Goal: Task Accomplishment & Management: Complete application form

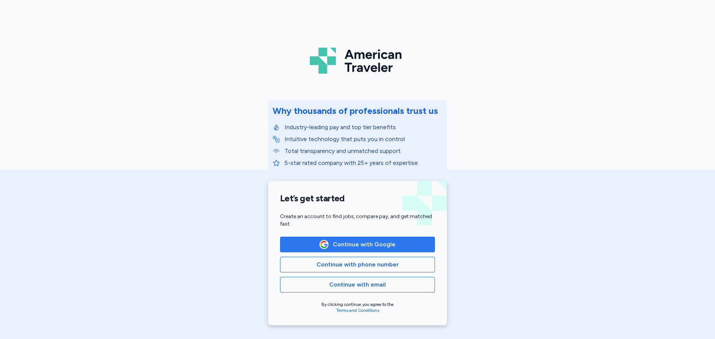
click at [403, 241] on span "Continue with Google" at bounding box center [357, 244] width 142 height 9
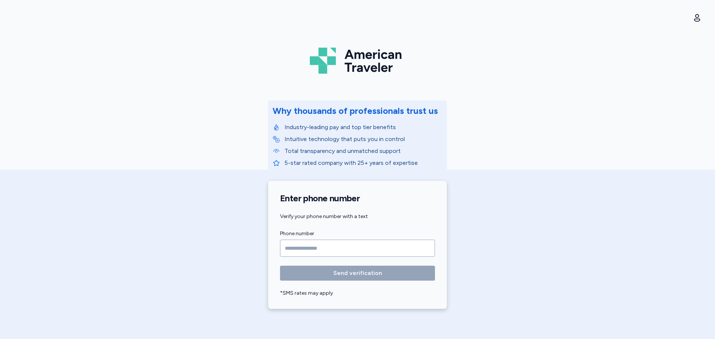
scroll to position [273, 0]
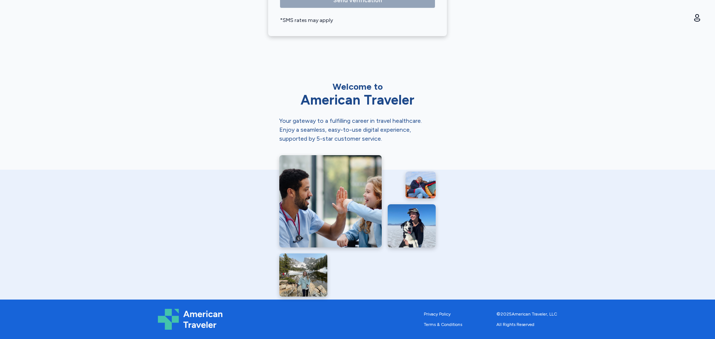
click at [493, 124] on div "American Traveler Why thousands of professionals trust us Industry-leading pay …" at bounding box center [357, 169] width 715 height 339
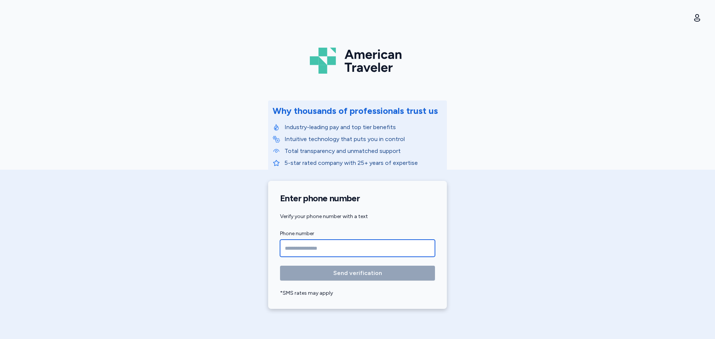
click at [329, 245] on input "Phone number" at bounding box center [357, 248] width 155 height 17
click at [295, 250] on input "Phone number" at bounding box center [357, 248] width 155 height 17
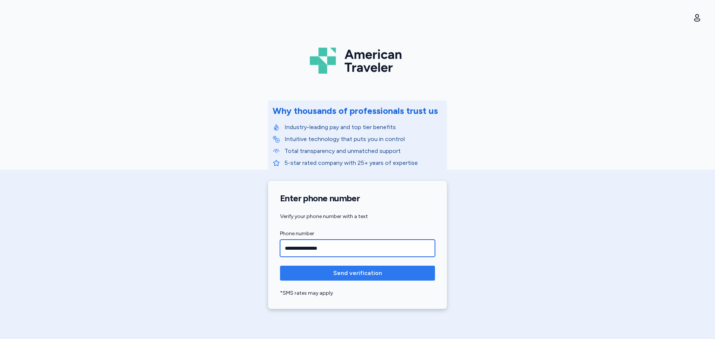
type input "**********"
click at [352, 270] on span "Send verification" at bounding box center [357, 273] width 49 height 9
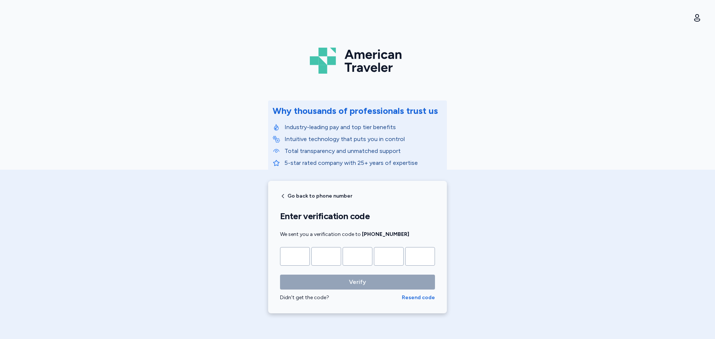
type input "*"
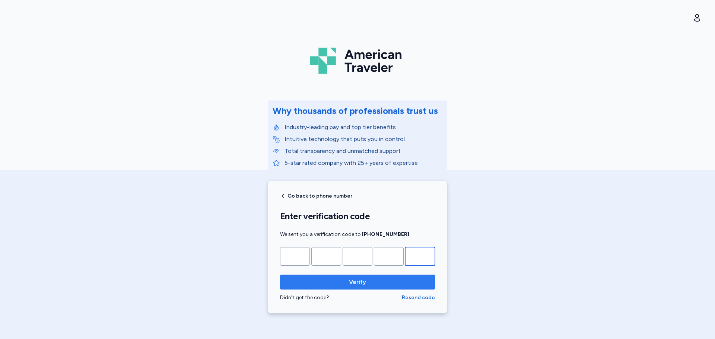
type input "*"
click at [370, 277] on button "Verify" at bounding box center [357, 282] width 155 height 15
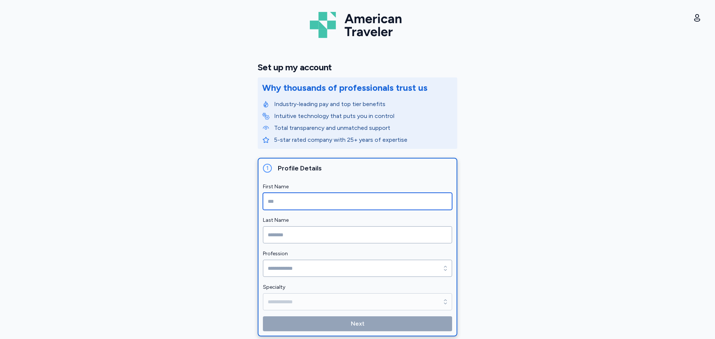
click at [317, 200] on input "First Name" at bounding box center [357, 201] width 189 height 17
type input "*****"
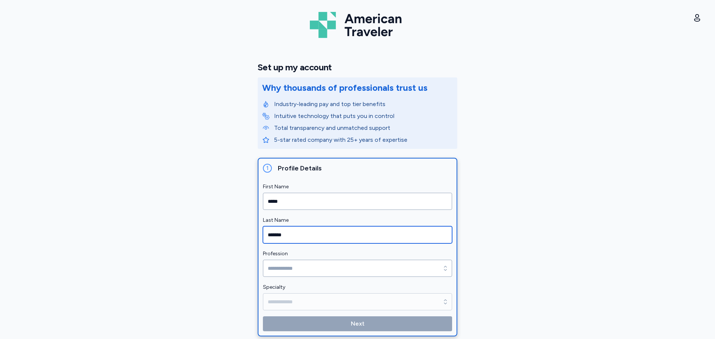
type input "*******"
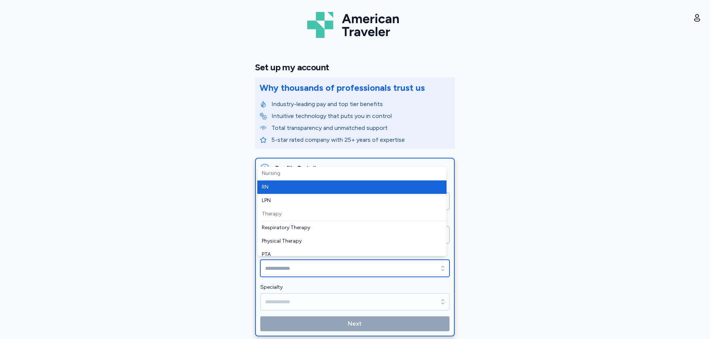
type input "**"
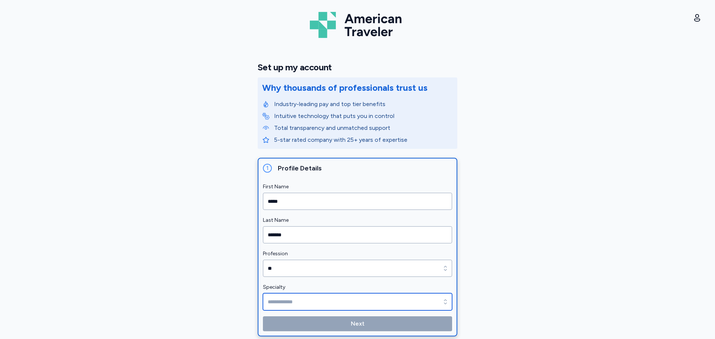
click at [311, 301] on input "Specialty" at bounding box center [357, 302] width 189 height 17
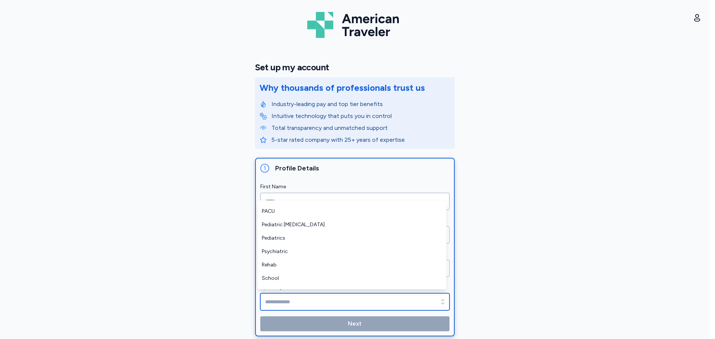
scroll to position [232, 0]
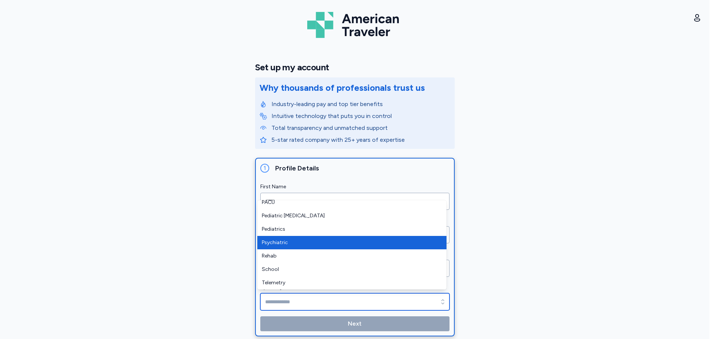
type input "**********"
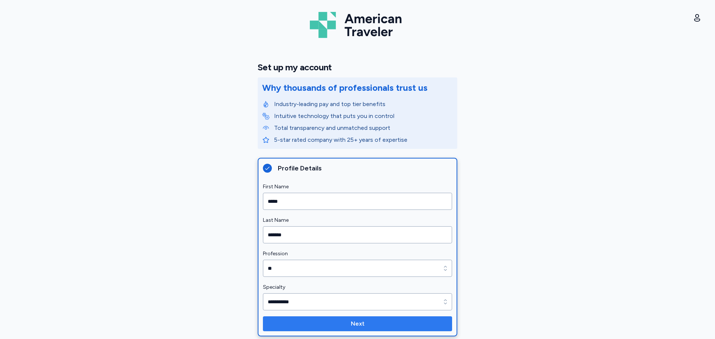
click at [399, 324] on span "Next" at bounding box center [357, 324] width 177 height 9
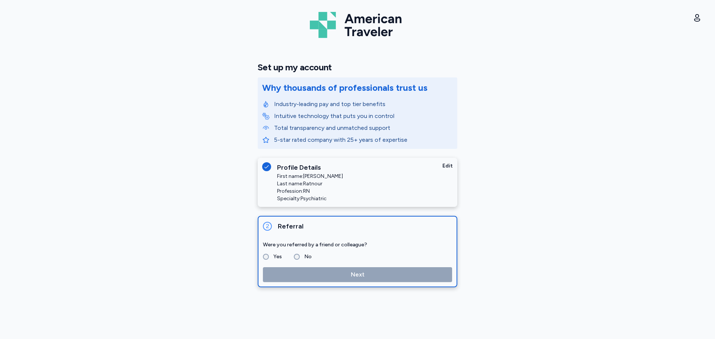
click at [297, 263] on form "Were you referred by a friend or colleague? Yes No Next" at bounding box center [357, 262] width 189 height 42
click at [297, 260] on div "No" at bounding box center [303, 257] width 18 height 9
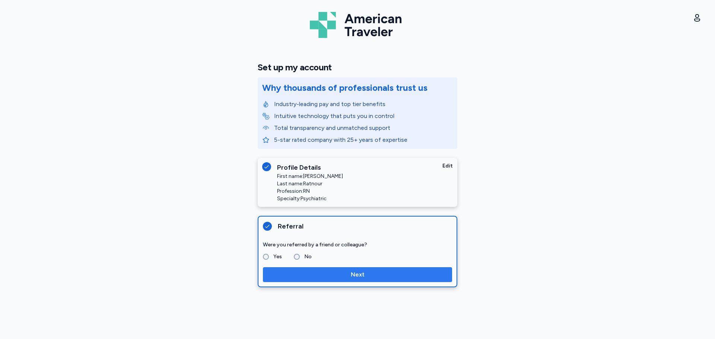
click at [345, 273] on span "Next" at bounding box center [357, 274] width 177 height 9
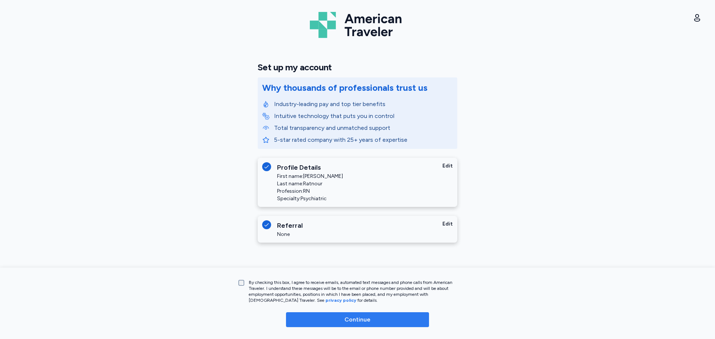
click at [350, 320] on span "Continue" at bounding box center [358, 320] width 26 height 9
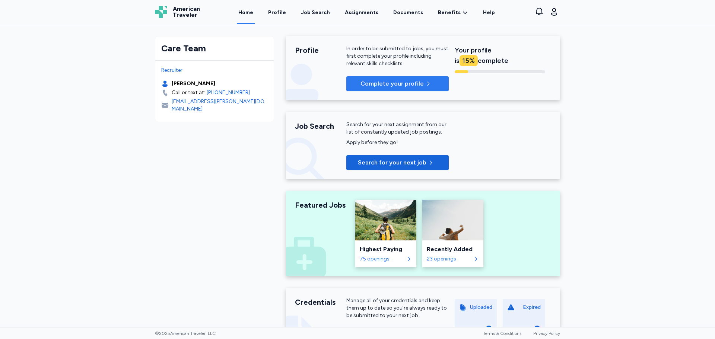
click at [419, 86] on span "Complete your profile" at bounding box center [392, 83] width 63 height 9
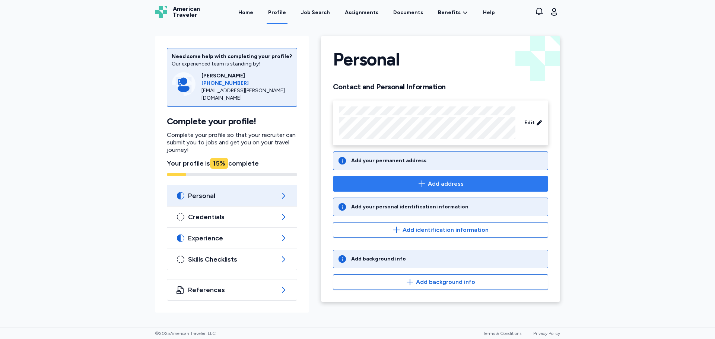
click at [427, 180] on icon "button" at bounding box center [422, 184] width 9 height 9
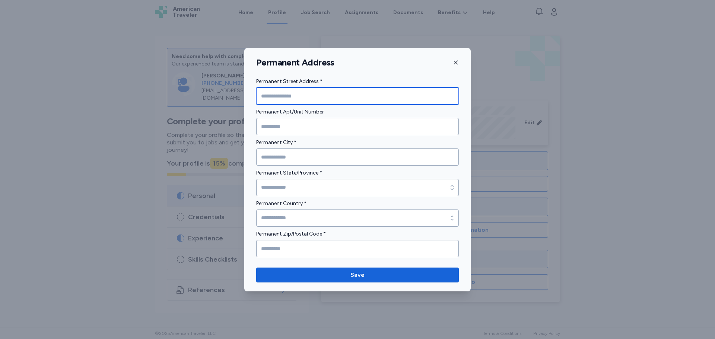
click at [348, 95] on input "Permanent Street Address *" at bounding box center [357, 96] width 203 height 17
type input "**********"
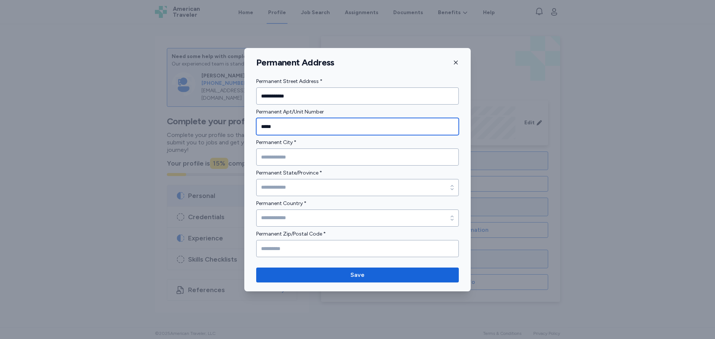
type input "*****"
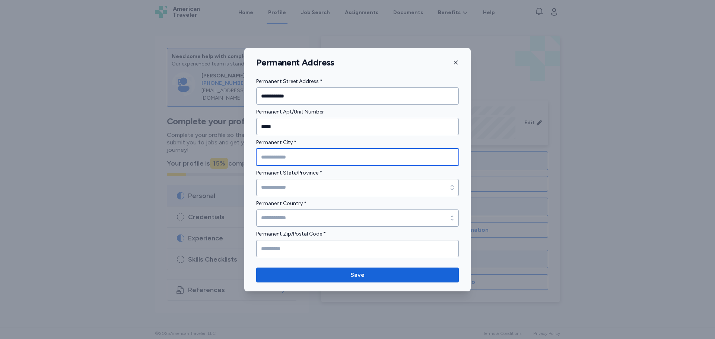
click at [313, 154] on input "Permanent City *" at bounding box center [357, 157] width 203 height 17
type input "*******"
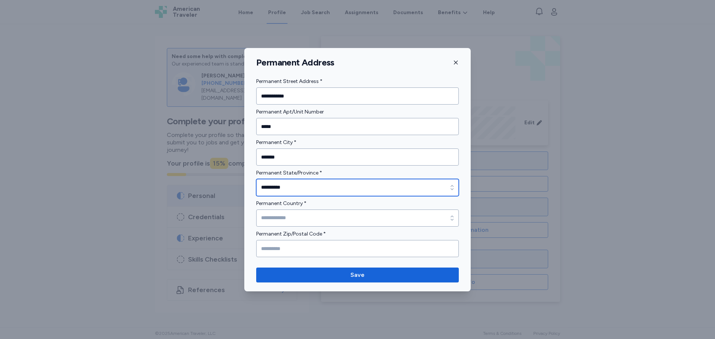
type input "**********"
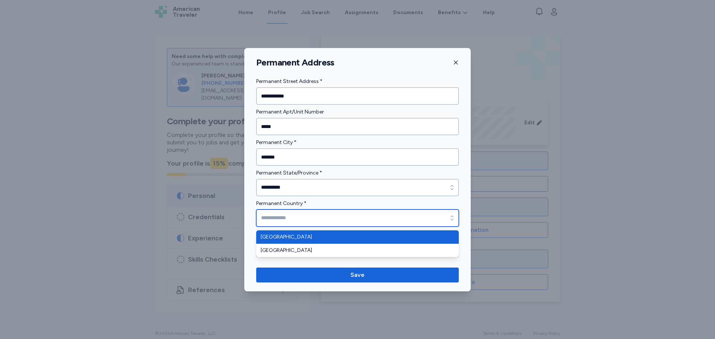
click at [327, 215] on input "Permanent Country *" at bounding box center [357, 218] width 203 height 17
type input "**********"
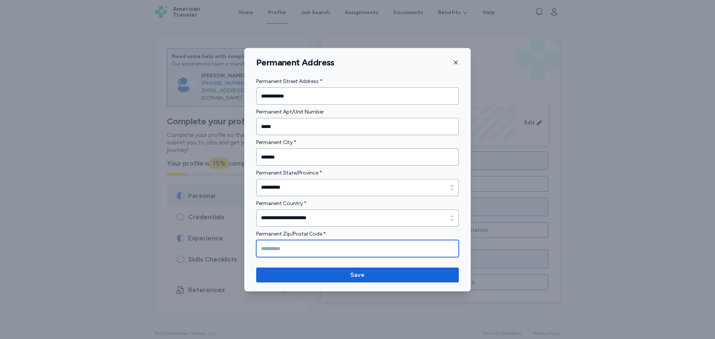
click at [324, 248] on input "Permanent Zip/Postal Code *" at bounding box center [357, 248] width 203 height 17
type input "*****"
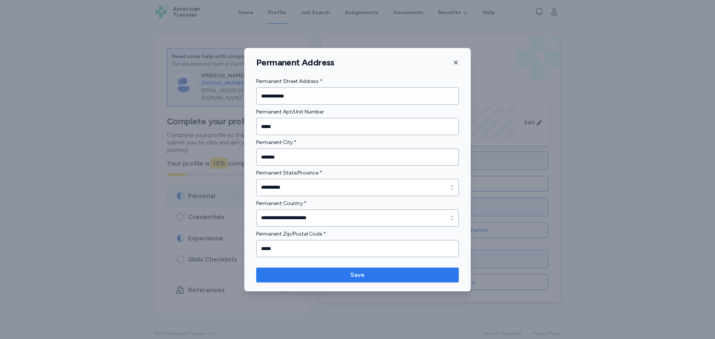
click at [363, 278] on span "Save" at bounding box center [358, 275] width 14 height 9
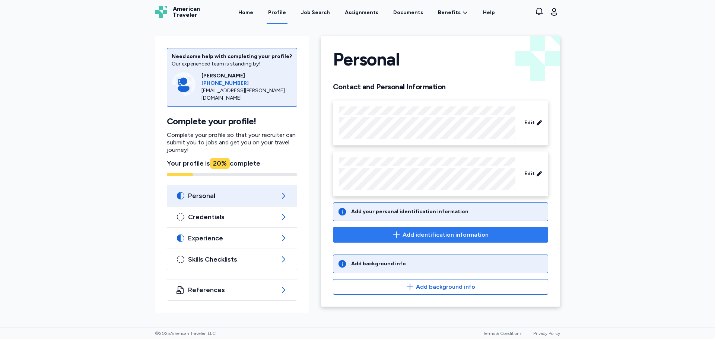
click at [401, 234] on icon "button" at bounding box center [396, 235] width 9 height 9
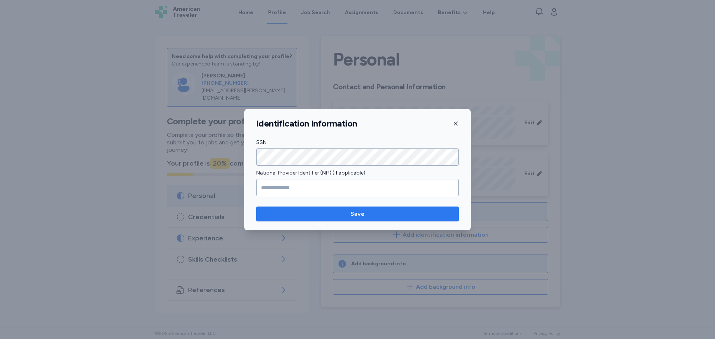
click at [357, 211] on span "Save" at bounding box center [358, 214] width 14 height 9
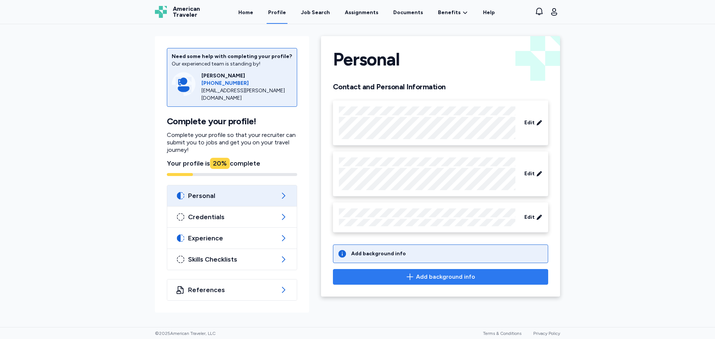
click at [414, 276] on icon "button" at bounding box center [410, 277] width 9 height 9
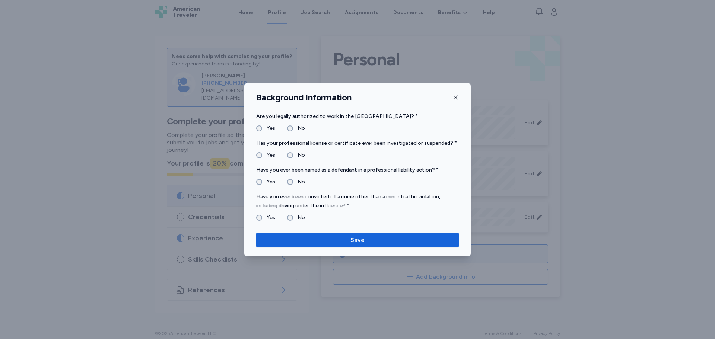
click at [297, 180] on label "No" at bounding box center [299, 182] width 12 height 9
click at [293, 218] on label "No" at bounding box center [299, 217] width 12 height 9
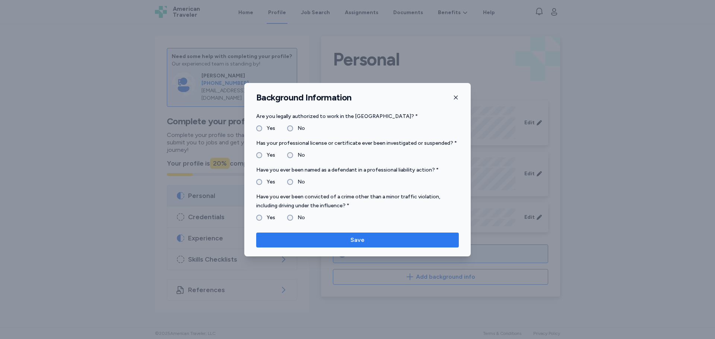
click at [338, 238] on span "Save" at bounding box center [357, 240] width 191 height 9
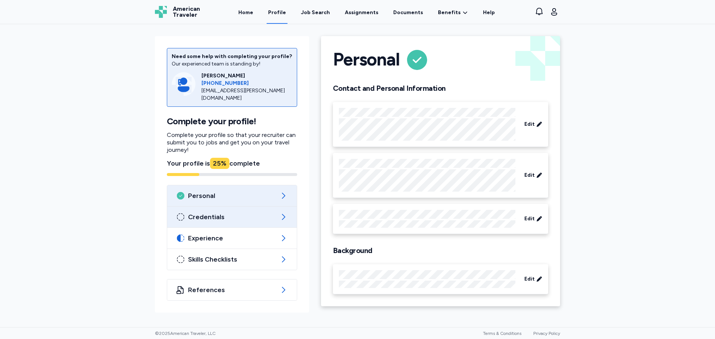
click at [279, 222] on div "Credentials" at bounding box center [232, 217] width 130 height 21
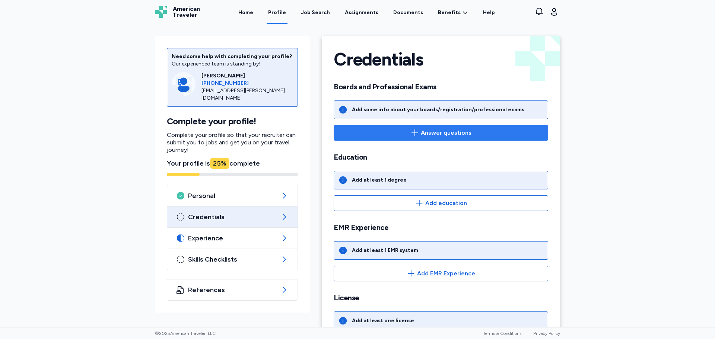
click at [421, 134] on span "Answer questions" at bounding box center [446, 133] width 51 height 9
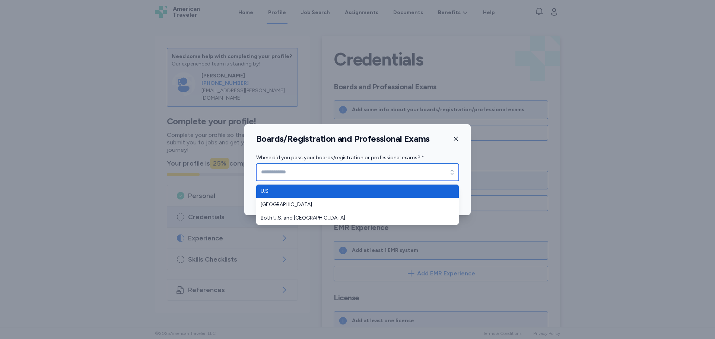
click at [447, 172] on div "button" at bounding box center [452, 172] width 13 height 17
type input "****"
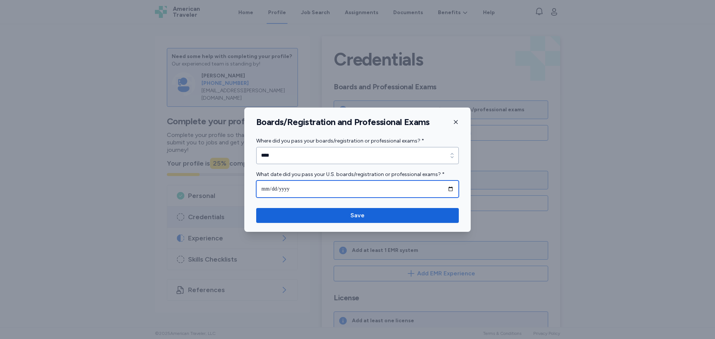
click at [406, 190] on input "date" at bounding box center [357, 189] width 203 height 17
type input "**********"
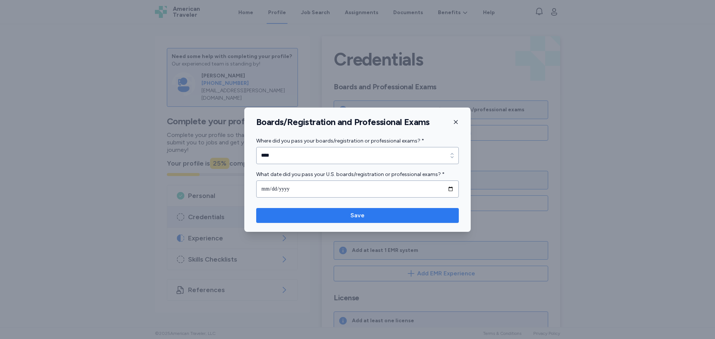
click at [434, 218] on span "Save" at bounding box center [357, 215] width 191 height 9
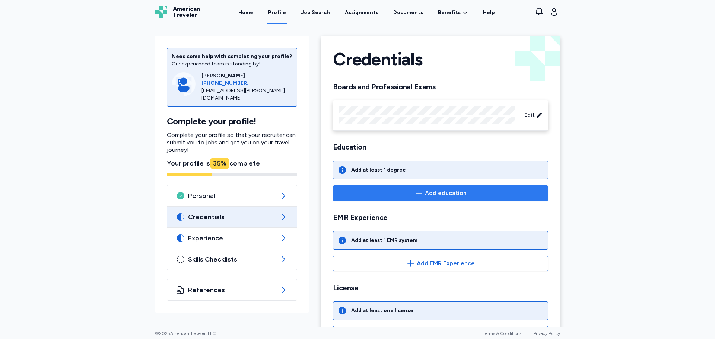
click at [416, 199] on button "Add education" at bounding box center [440, 194] width 215 height 16
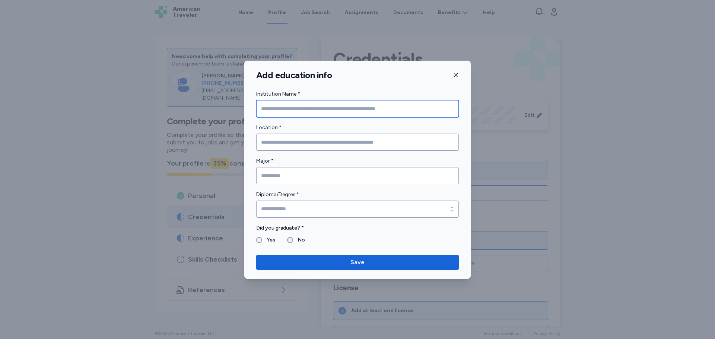
click at [352, 114] on input "Institution Name *" at bounding box center [357, 108] width 203 height 17
type input "******"
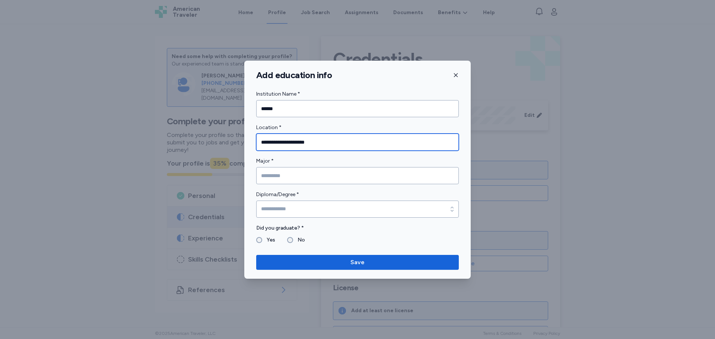
type input "**********"
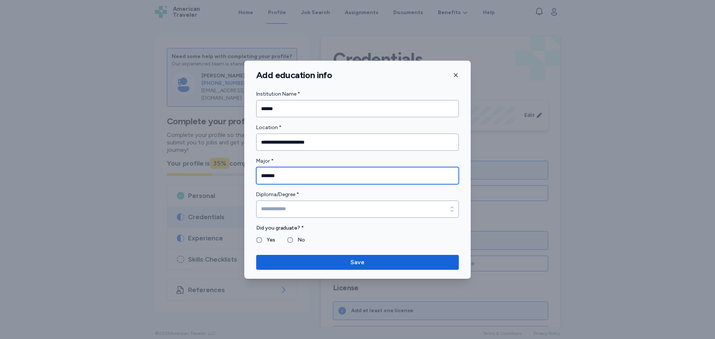
type input "*******"
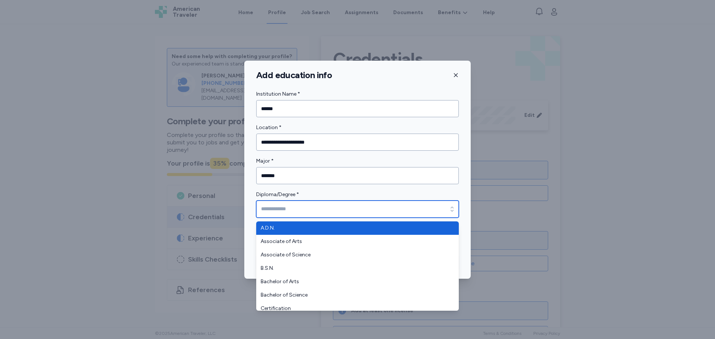
type input "******"
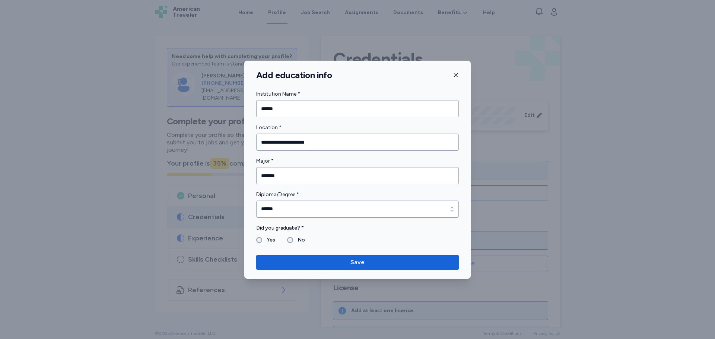
click at [266, 240] on label "Yes" at bounding box center [268, 240] width 13 height 9
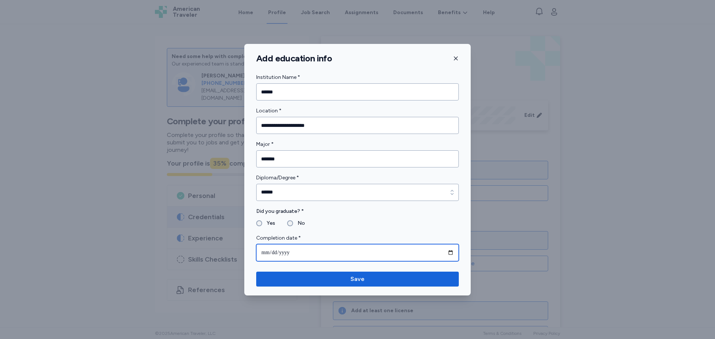
click at [331, 254] on input "date" at bounding box center [357, 252] width 203 height 17
type input "**********"
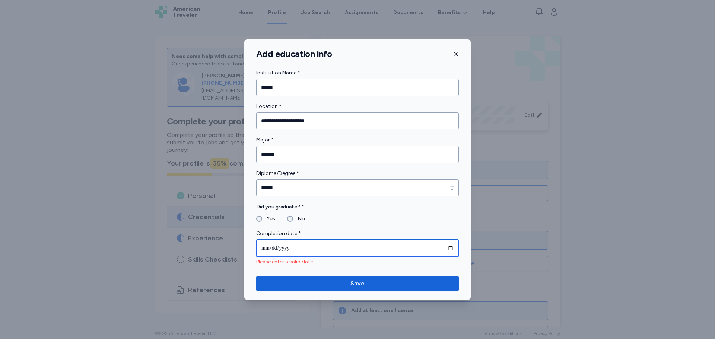
click at [331, 254] on input "date" at bounding box center [357, 248] width 203 height 17
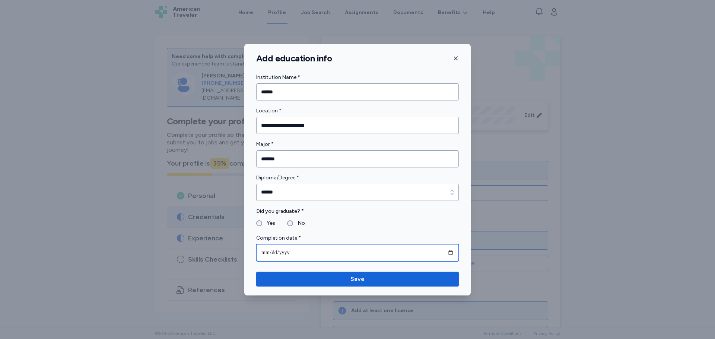
type input "**********"
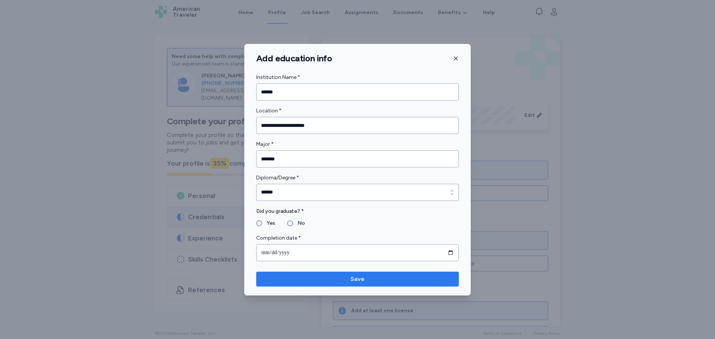
click at [358, 277] on span "Save" at bounding box center [358, 279] width 14 height 9
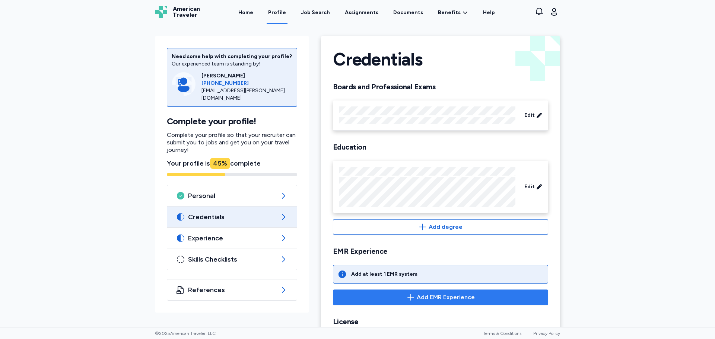
click at [419, 297] on span "Add EMR Experience" at bounding box center [446, 297] width 58 height 9
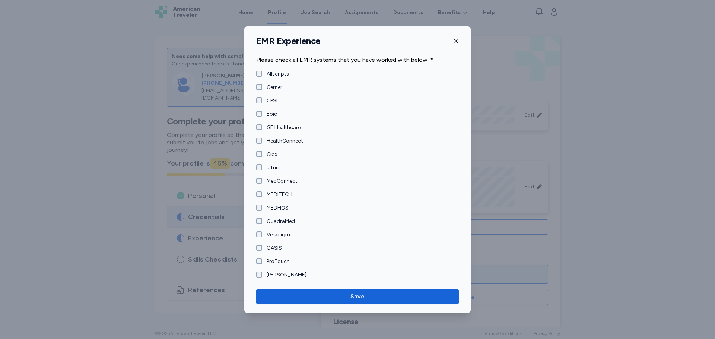
click at [285, 88] on fieldset "Cerner" at bounding box center [357, 87] width 203 height 7
click at [279, 88] on label "Cerner" at bounding box center [272, 87] width 20 height 7
click at [272, 113] on label "Epic" at bounding box center [269, 114] width 15 height 7
click at [280, 250] on label "OASIS" at bounding box center [272, 248] width 20 height 7
click at [345, 296] on span "Save" at bounding box center [357, 296] width 191 height 9
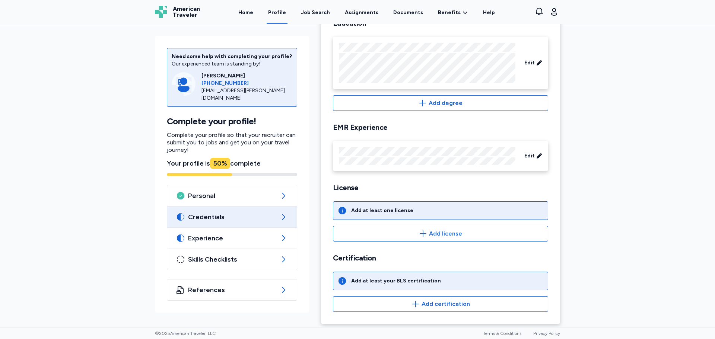
scroll to position [127, 0]
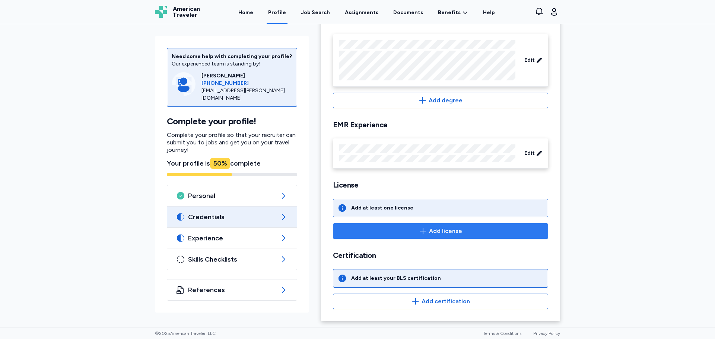
click at [430, 237] on button "Add license" at bounding box center [440, 232] width 215 height 16
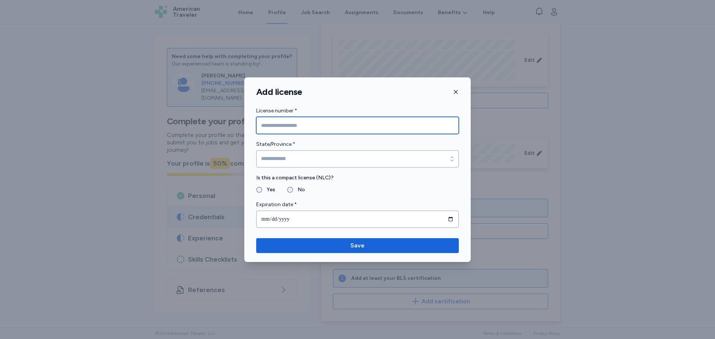
click at [346, 129] on input "License number *" at bounding box center [357, 125] width 203 height 17
type input "**********"
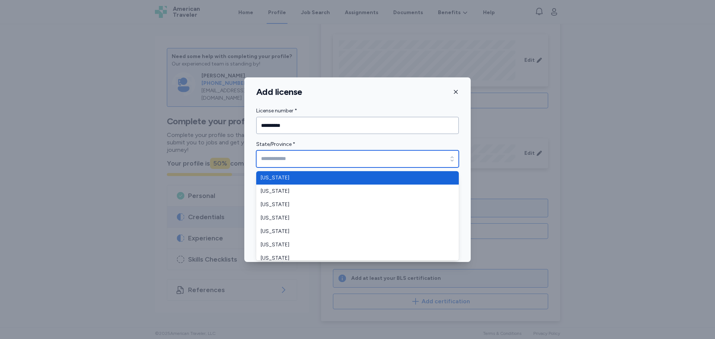
click at [347, 157] on input "State/Province *" at bounding box center [357, 159] width 203 height 17
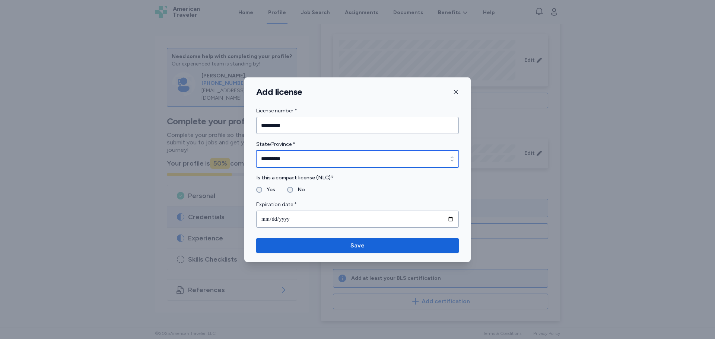
type input "**********"
click at [262, 187] on label "Yes" at bounding box center [268, 190] width 13 height 9
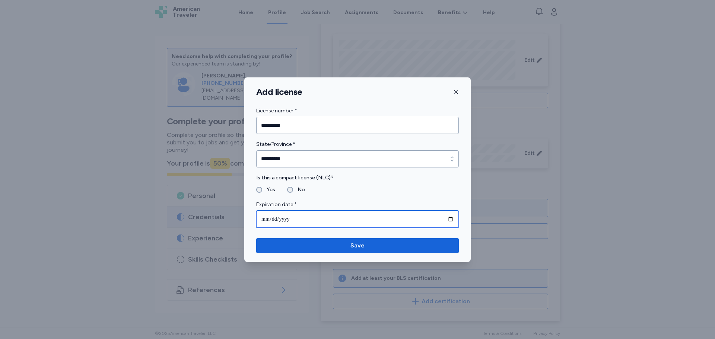
click at [275, 221] on input "date" at bounding box center [357, 219] width 203 height 17
click at [267, 217] on input "date" at bounding box center [357, 219] width 203 height 17
type input "**********"
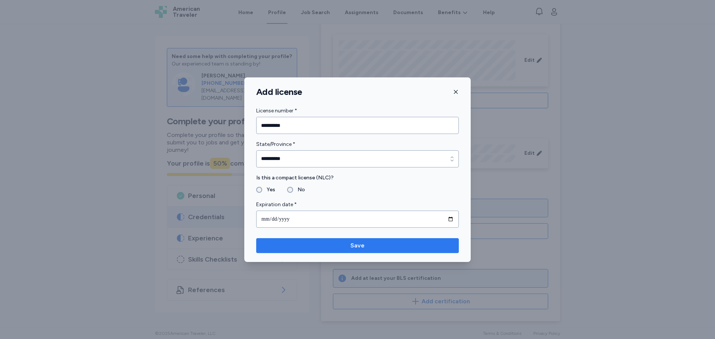
click at [336, 246] on span "Save" at bounding box center [357, 245] width 191 height 9
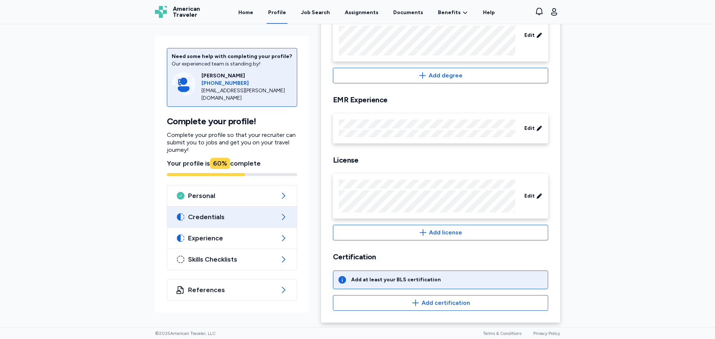
scroll to position [153, 0]
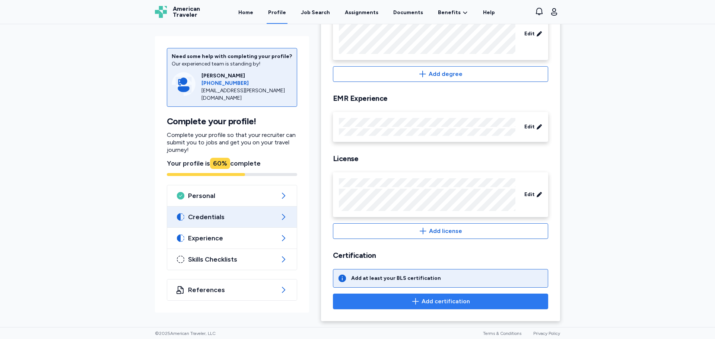
click at [486, 304] on span "Add certification" at bounding box center [440, 301] width 203 height 9
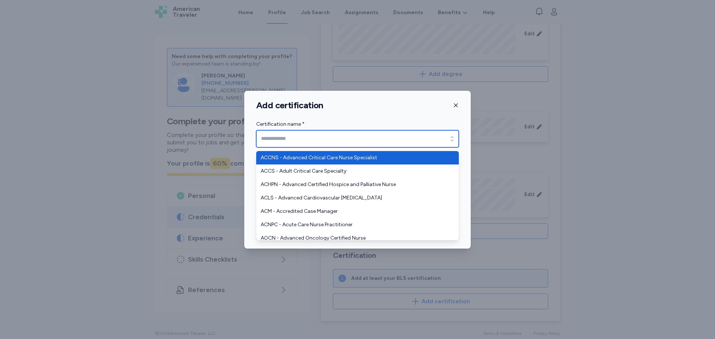
click at [438, 143] on input "Certification name *" at bounding box center [357, 138] width 203 height 17
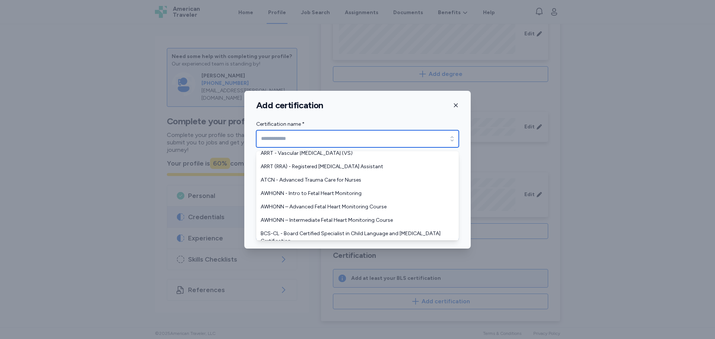
scroll to position [391, 0]
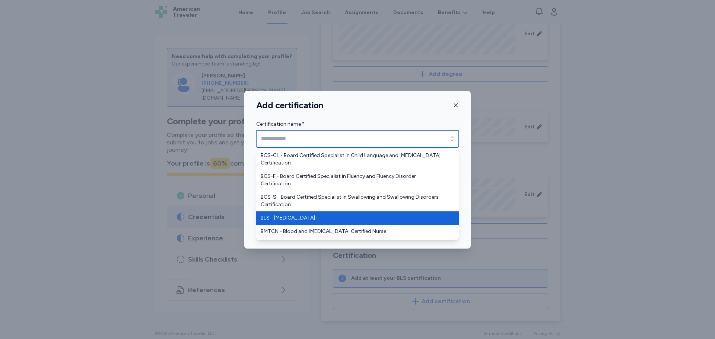
type input "**********"
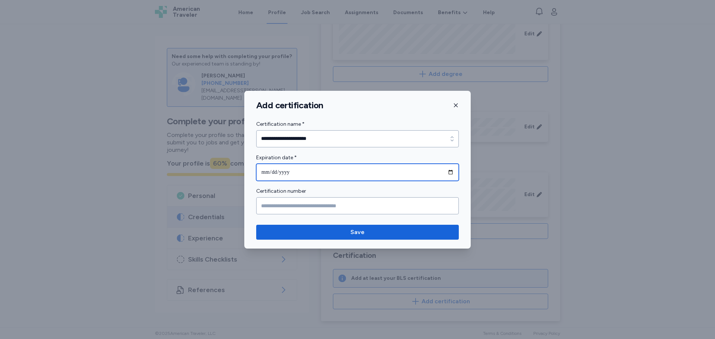
click at [345, 175] on input "date" at bounding box center [357, 172] width 203 height 17
type input "**********"
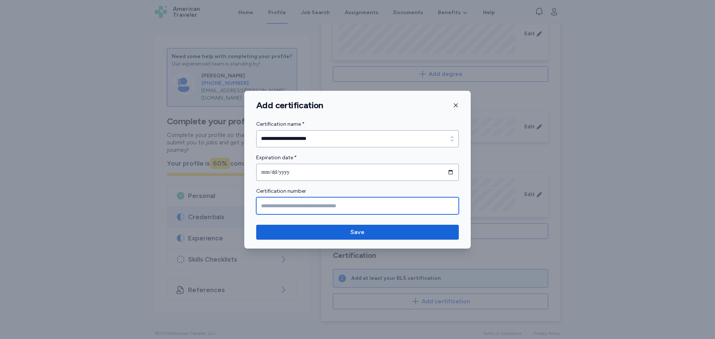
click at [350, 205] on input "Certification number" at bounding box center [357, 205] width 203 height 17
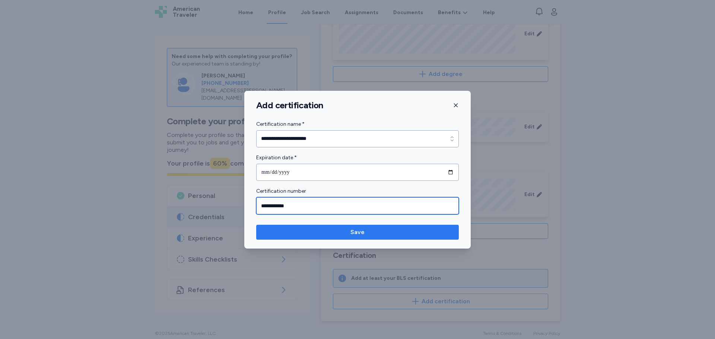
type input "**********"
click at [381, 231] on span "Save" at bounding box center [357, 232] width 191 height 9
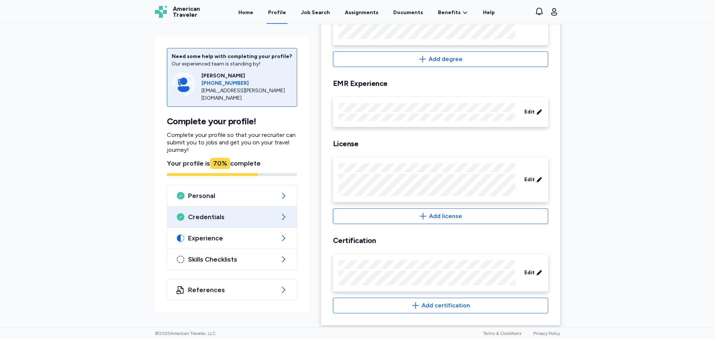
scroll to position [174, 0]
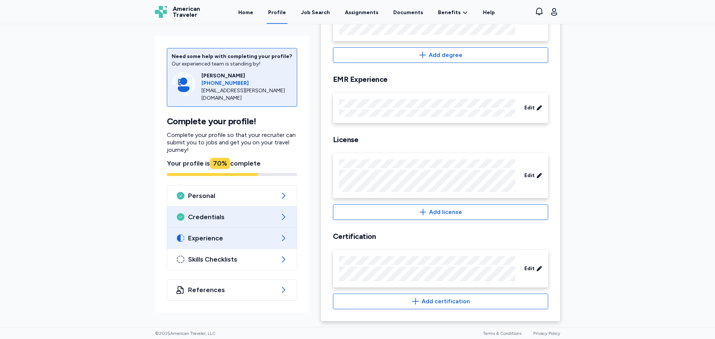
click at [279, 240] on icon at bounding box center [283, 238] width 9 height 9
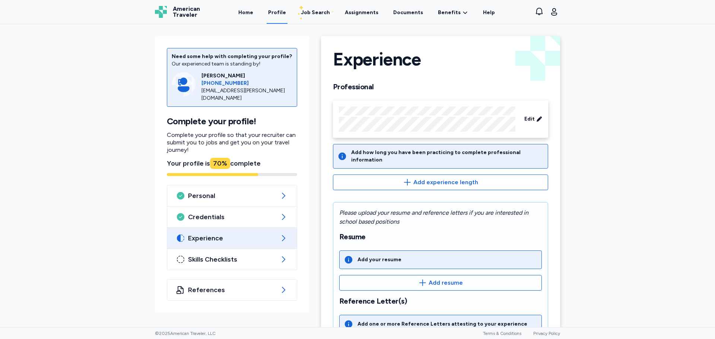
drag, startPoint x: 278, startPoint y: 240, endPoint x: 375, endPoint y: 166, distance: 122.1
click at [375, 166] on div "Need some help with completing your profile? Our experienced team is standing b…" at bounding box center [357, 240] width 417 height 432
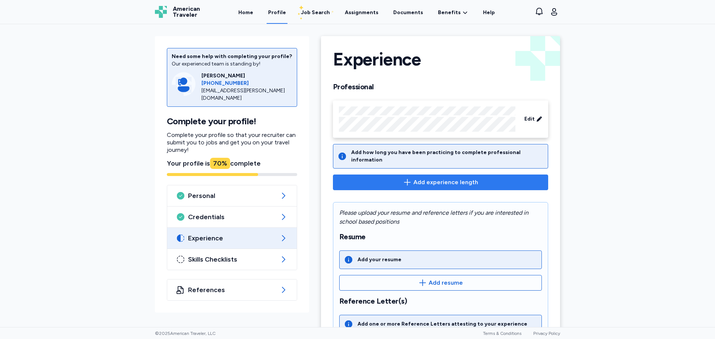
click at [463, 182] on button "Add experience length" at bounding box center [440, 183] width 215 height 16
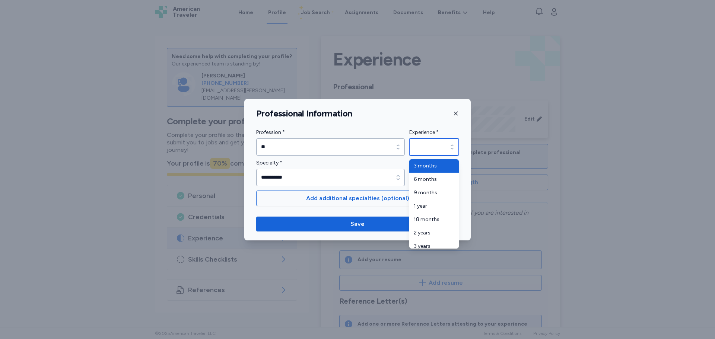
click at [451, 148] on icon "button" at bounding box center [452, 147] width 3 height 5
type input "*******"
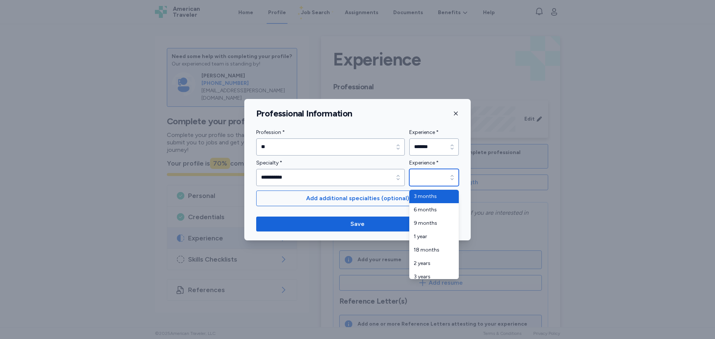
click at [455, 178] on icon "button" at bounding box center [452, 177] width 7 height 7
type input "******"
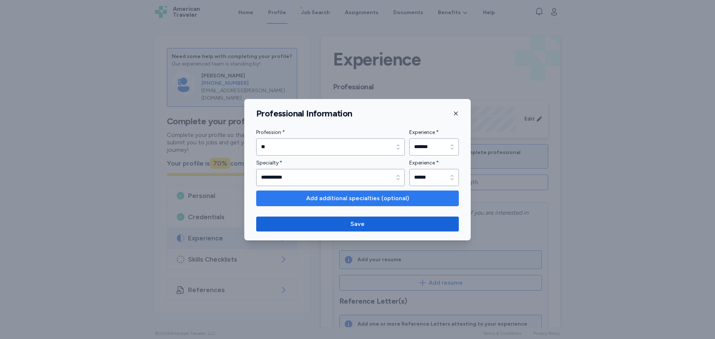
click at [427, 200] on span "Add additional specialties (optional)" at bounding box center [358, 198] width 190 height 9
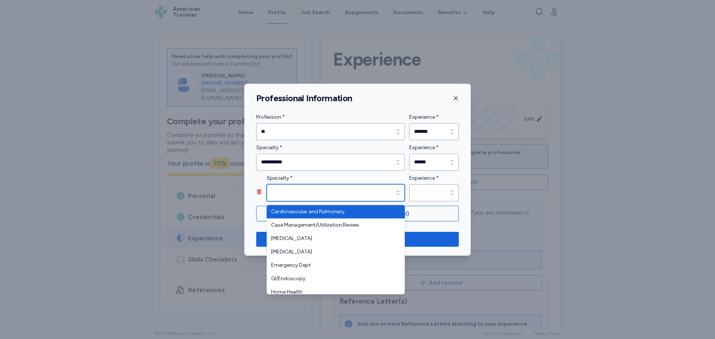
click at [396, 189] on icon "button" at bounding box center [398, 192] width 7 height 7
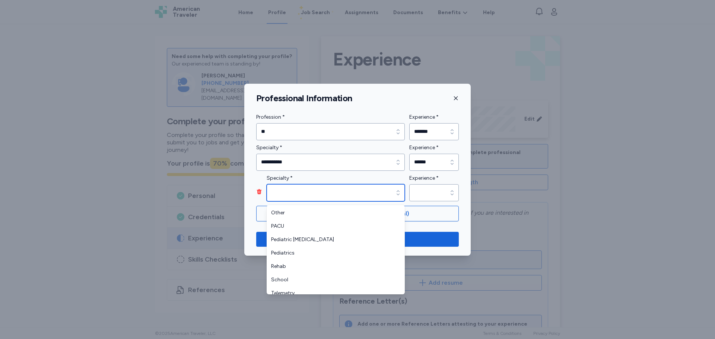
scroll to position [219, 0]
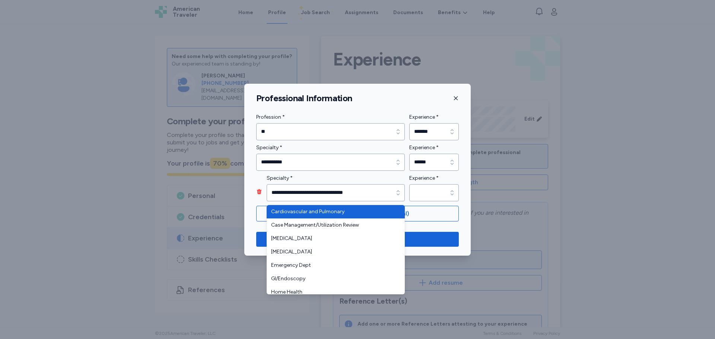
type input "*****"
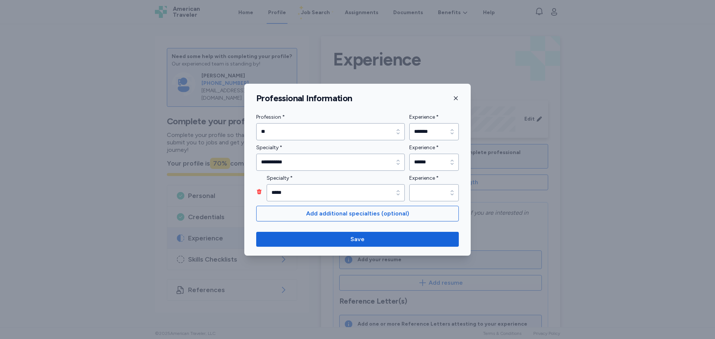
click at [452, 190] on div "Specialty * ***** Specialty * ***** Experience * Experience *" at bounding box center [357, 188] width 203 height 28
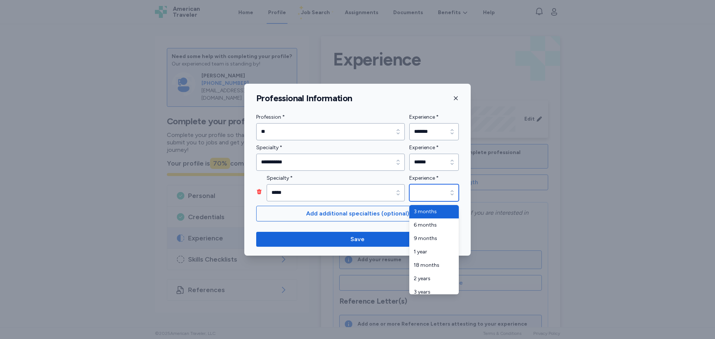
click at [452, 190] on icon "button" at bounding box center [452, 192] width 7 height 7
type input "*******"
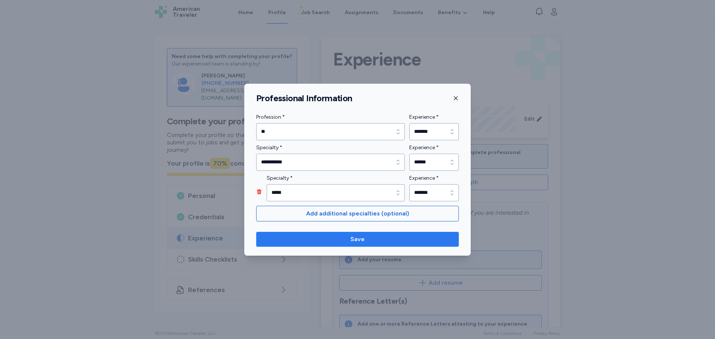
click at [399, 241] on span "Save" at bounding box center [357, 239] width 191 height 9
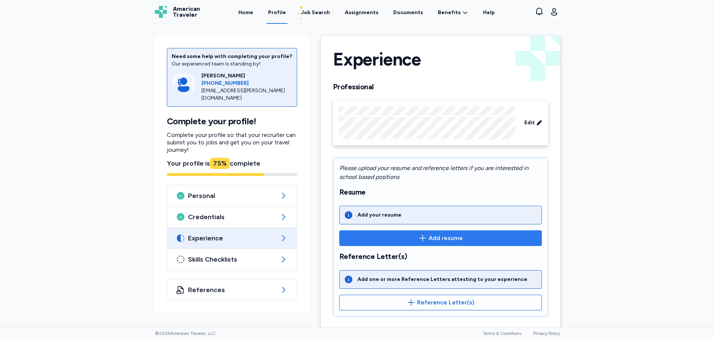
click at [435, 240] on span "Add resume" at bounding box center [446, 238] width 34 height 9
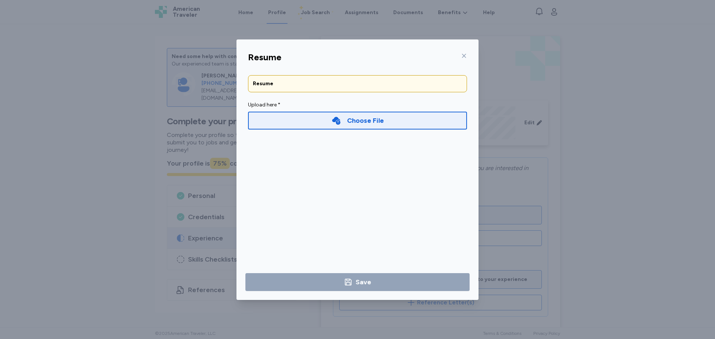
click at [345, 121] on div "Choose File" at bounding box center [358, 120] width 53 height 10
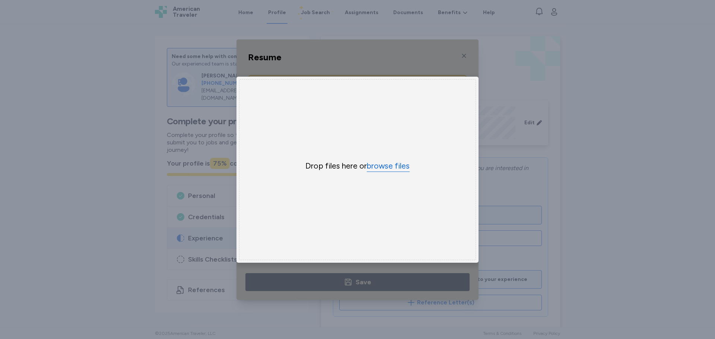
click at [398, 167] on button "browse files" at bounding box center [388, 166] width 43 height 11
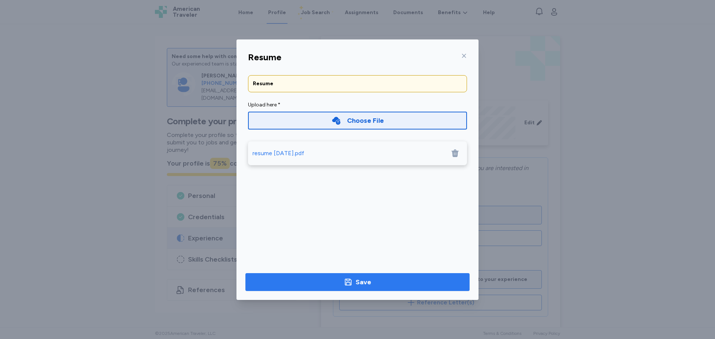
click at [387, 284] on span "Save" at bounding box center [357, 282] width 212 height 10
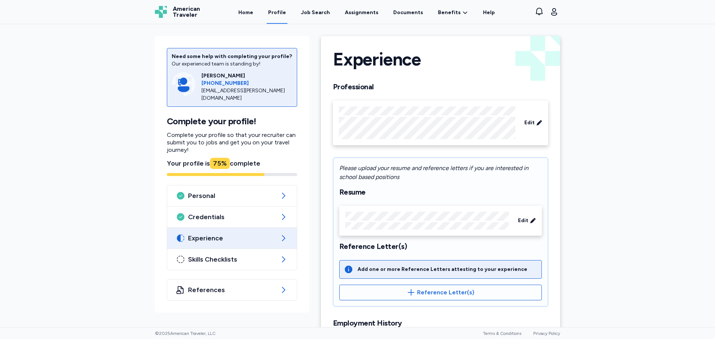
scroll to position [74, 0]
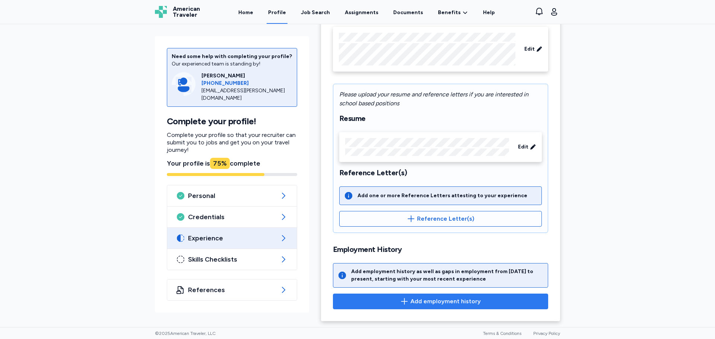
click at [467, 300] on span "Add employment history" at bounding box center [446, 301] width 70 height 9
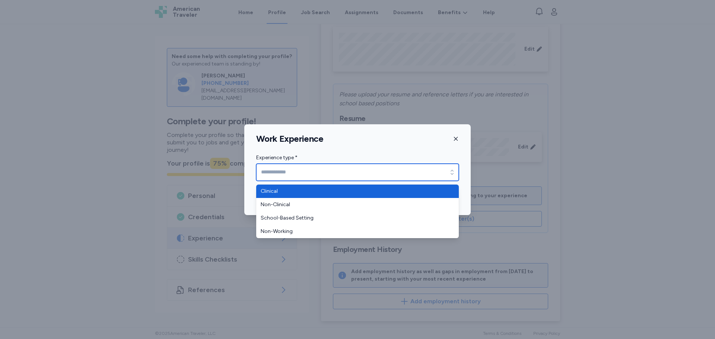
click at [444, 170] on input "Experience type *" at bounding box center [357, 172] width 203 height 17
type input "********"
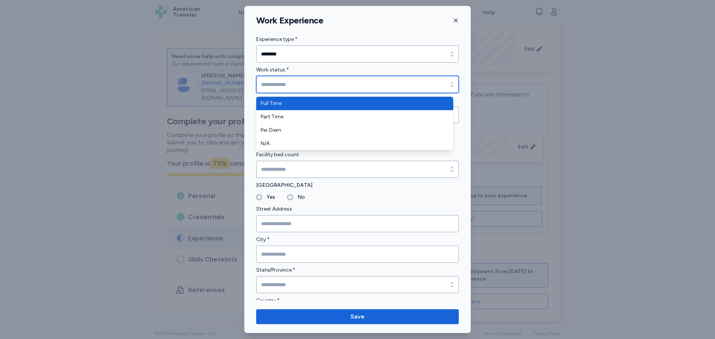
click at [449, 82] on icon "button" at bounding box center [452, 84] width 7 height 7
type input "*********"
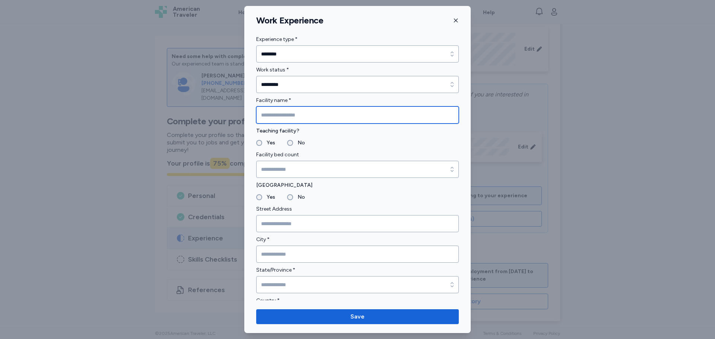
click at [406, 116] on input "Facility name *" at bounding box center [357, 115] width 203 height 17
type input "*****"
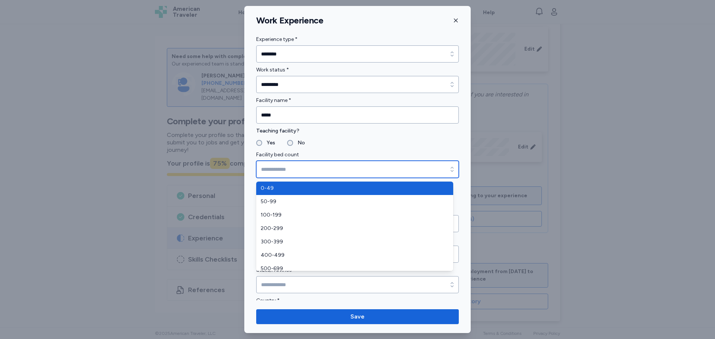
click at [449, 167] on icon "button" at bounding box center [452, 169] width 7 height 7
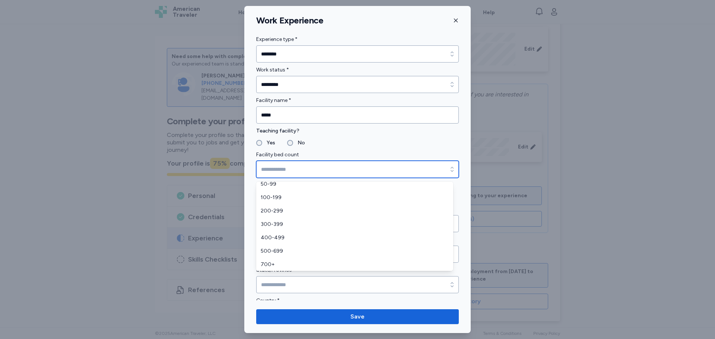
scroll to position [18, 0]
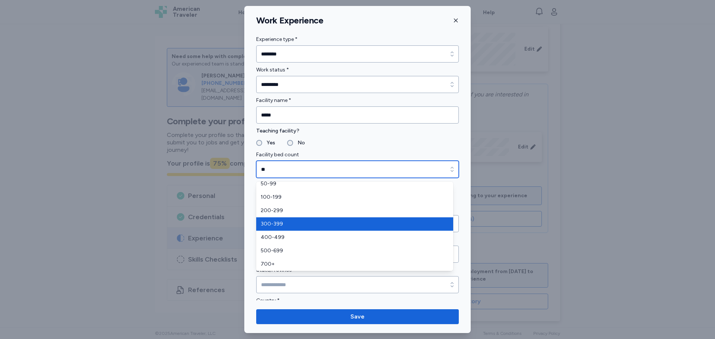
type input "*"
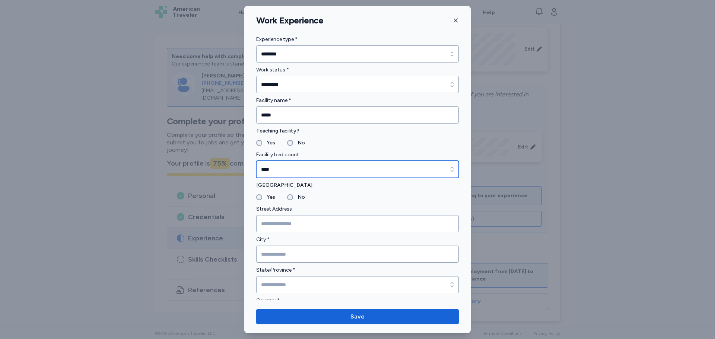
type input "****"
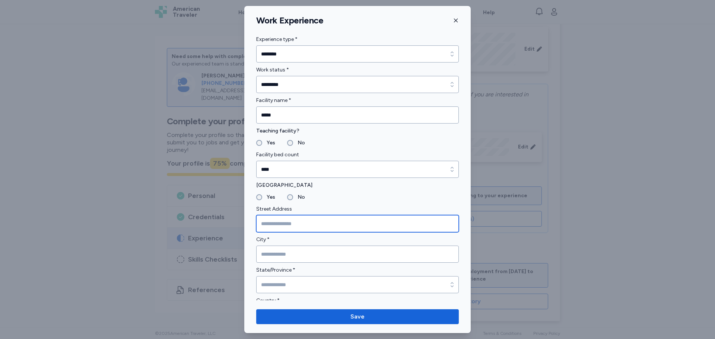
click at [303, 224] on input "Street Address" at bounding box center [357, 223] width 203 height 17
type input "**********"
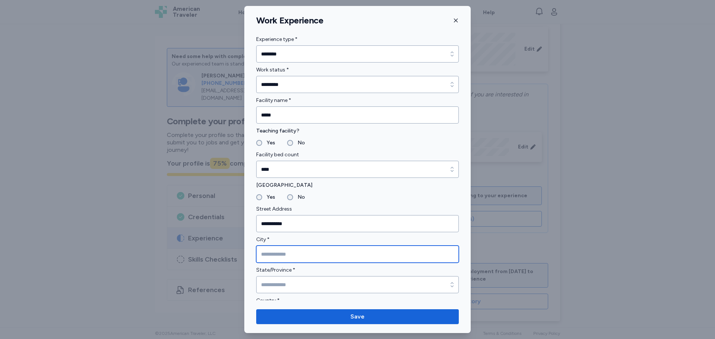
click at [262, 254] on input "City *" at bounding box center [357, 254] width 203 height 17
type input "*******"
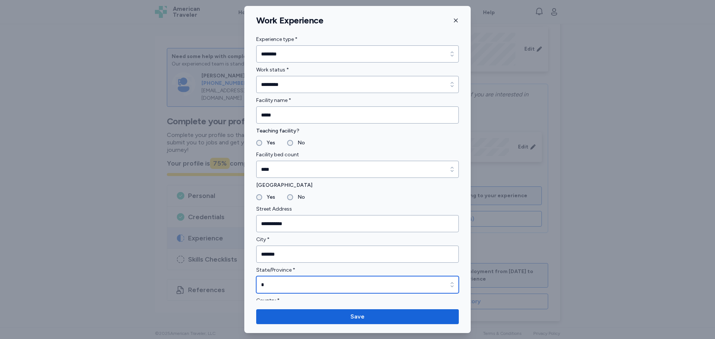
click at [285, 284] on input "*" at bounding box center [357, 284] width 203 height 17
type input "**********"
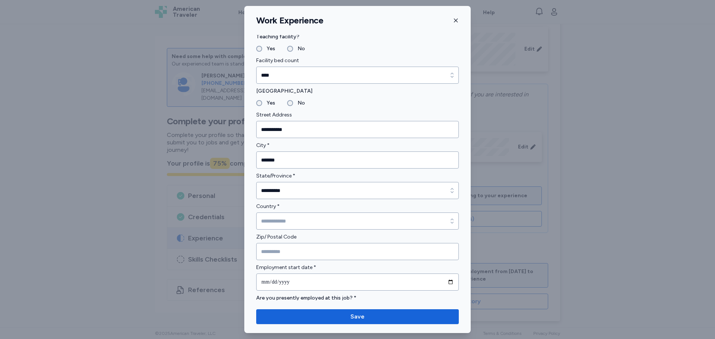
scroll to position [144, 0]
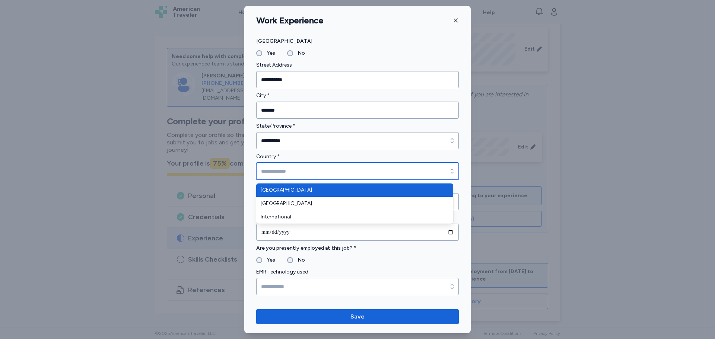
click at [449, 171] on icon "button" at bounding box center [452, 171] width 7 height 7
type input "**********"
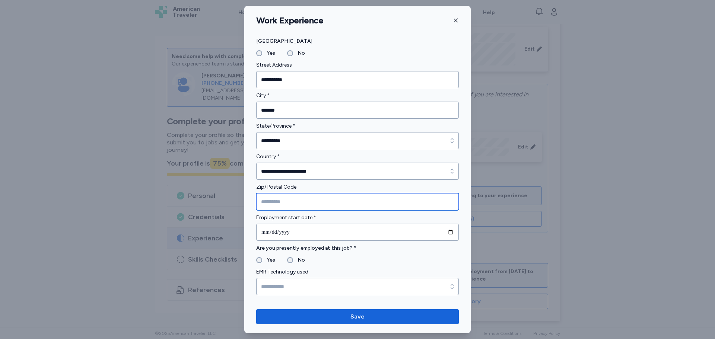
click at [389, 198] on input "Zip/ Postal Code" at bounding box center [357, 201] width 203 height 17
type input "*****"
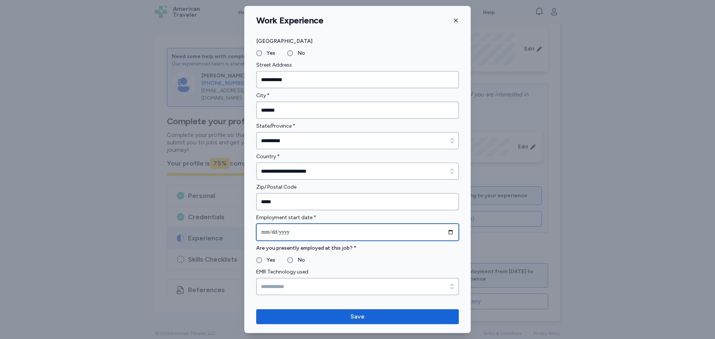
click at [390, 234] on input "date" at bounding box center [357, 232] width 203 height 17
type input "**********"
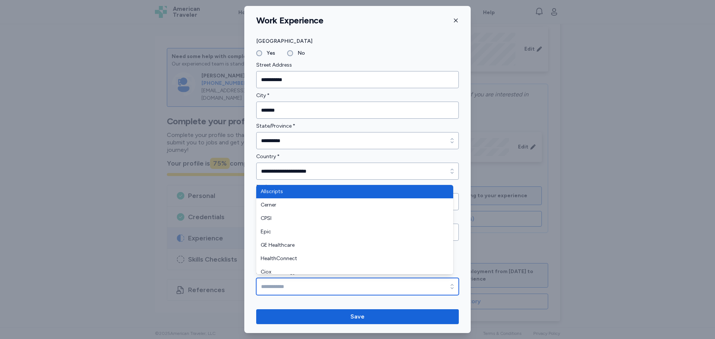
click at [283, 282] on input "EMR Technology used" at bounding box center [357, 286] width 203 height 17
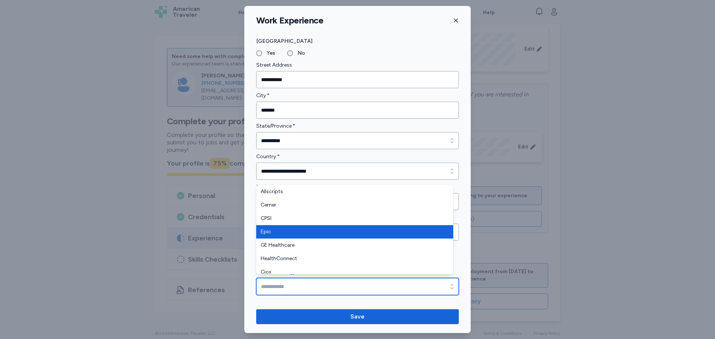
type input "****"
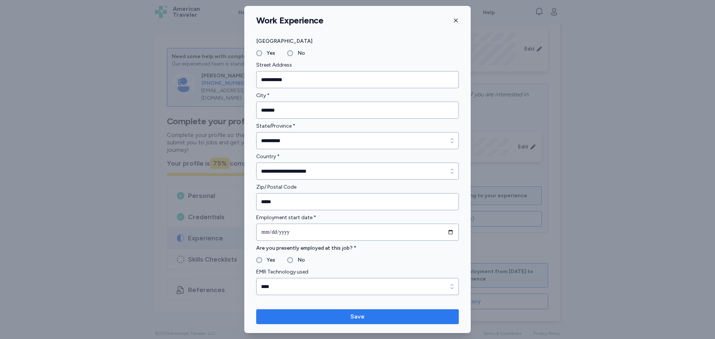
click at [365, 319] on span "Save" at bounding box center [357, 317] width 191 height 9
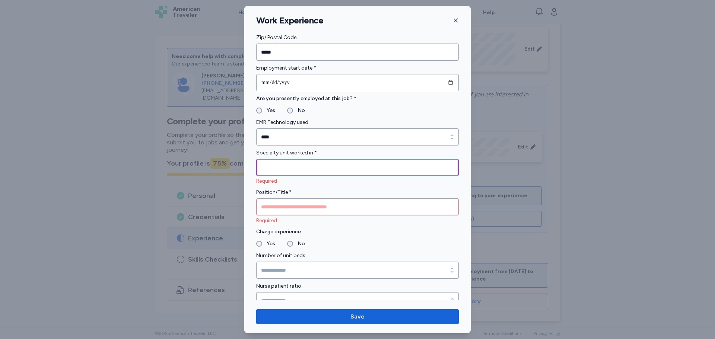
click at [316, 165] on input "Specialty unit worked in *" at bounding box center [357, 167] width 203 height 17
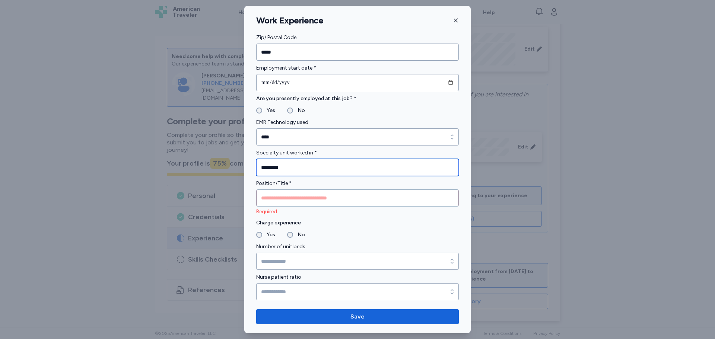
type input "*********"
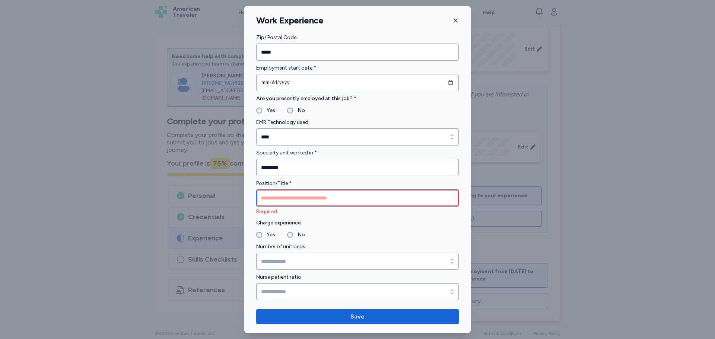
click at [305, 195] on input "Position/Title *" at bounding box center [357, 198] width 203 height 17
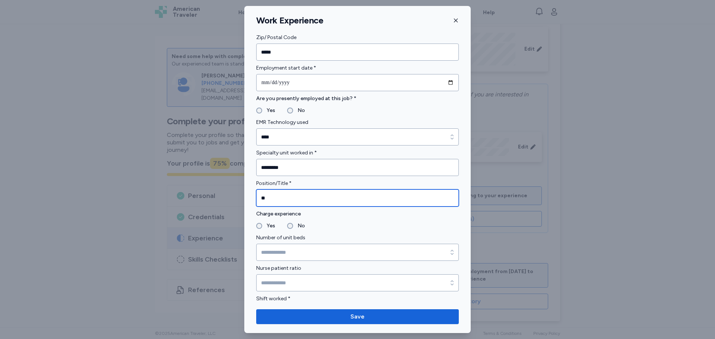
type input "**"
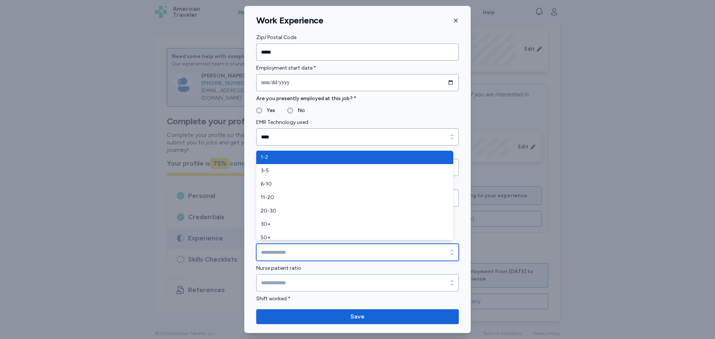
click at [433, 246] on input "Number of unit beds" at bounding box center [357, 252] width 203 height 17
type input "***"
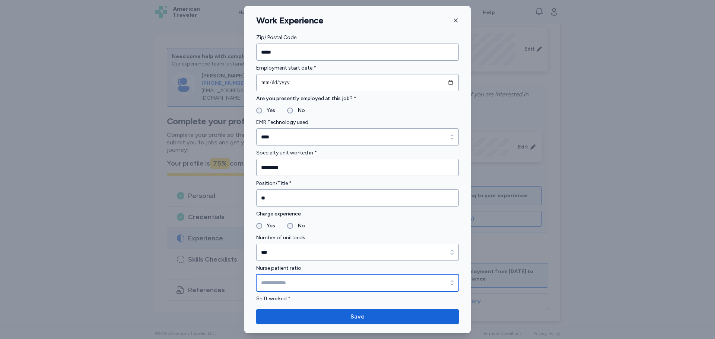
click at [449, 279] on icon "button" at bounding box center [452, 282] width 7 height 7
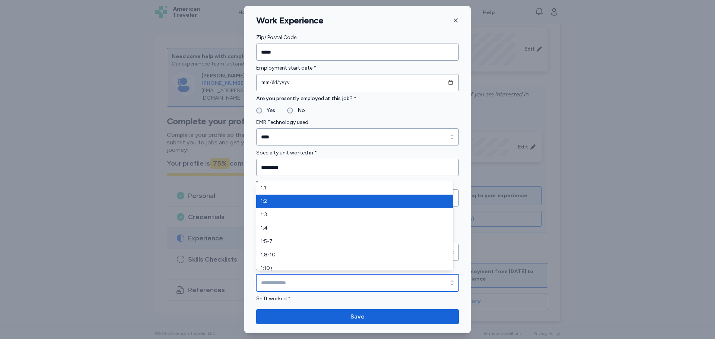
type input "***"
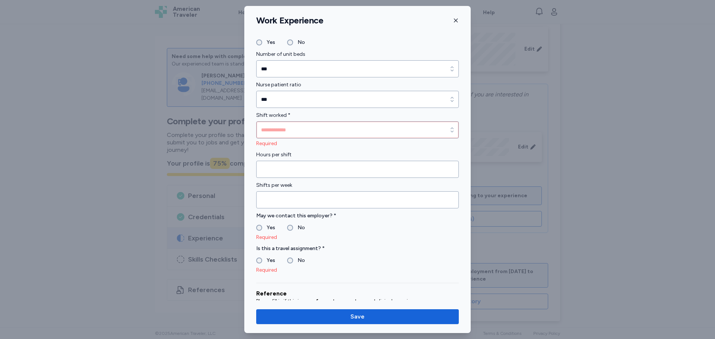
scroll to position [488, 0]
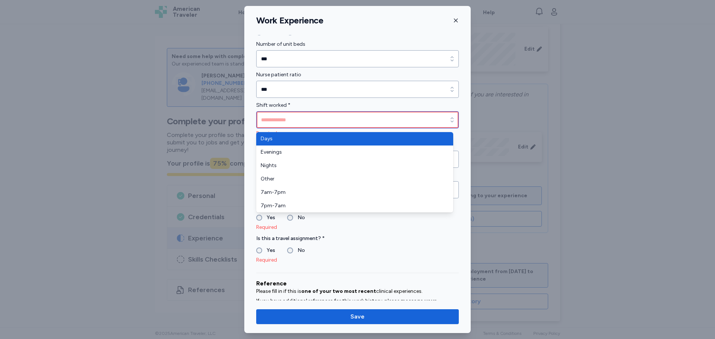
click at [446, 124] on div "button" at bounding box center [452, 119] width 13 height 17
type input "****"
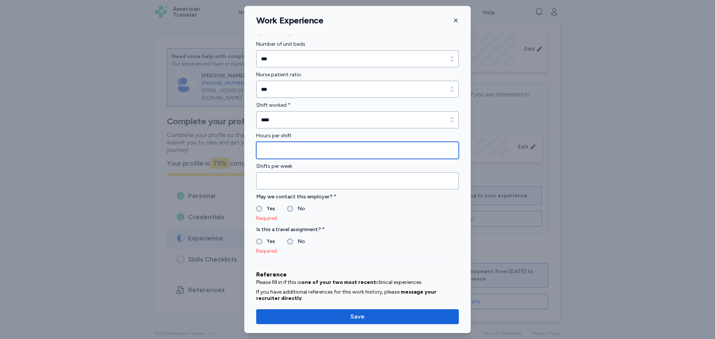
click at [446, 154] on input "Hours per shift" at bounding box center [357, 150] width 203 height 17
type input "*"
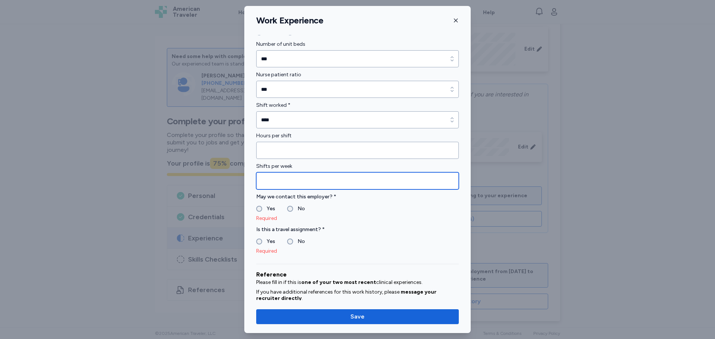
click at [398, 184] on input "Shifts per week" at bounding box center [357, 180] width 203 height 17
type input "*"
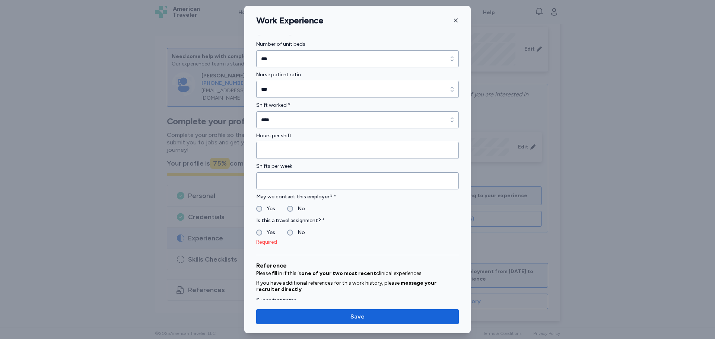
click at [294, 233] on label "No" at bounding box center [299, 232] width 12 height 9
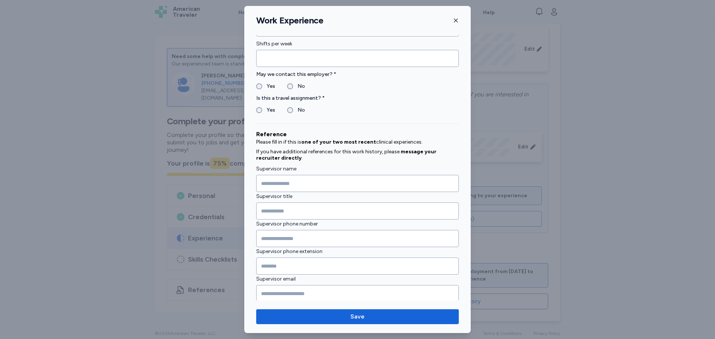
scroll to position [622, 0]
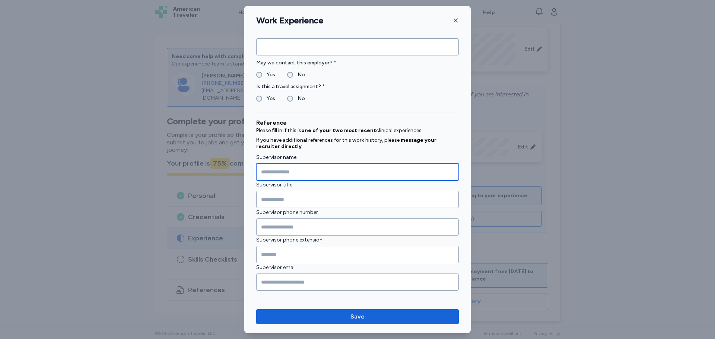
click at [331, 178] on input "Supervisor name" at bounding box center [357, 172] width 203 height 17
click at [331, 178] on input "*" at bounding box center [357, 172] width 203 height 17
type input "**********"
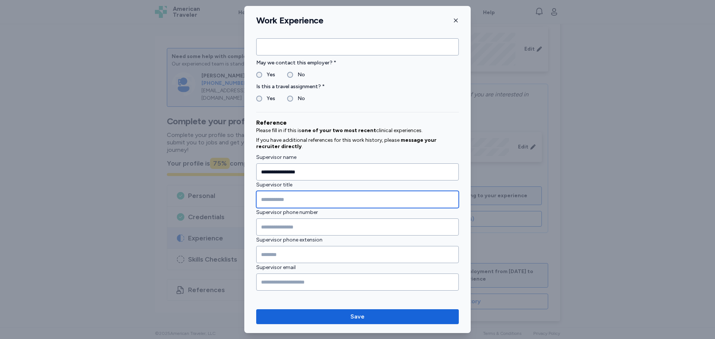
click at [313, 199] on input "Supervisor title" at bounding box center [357, 199] width 203 height 17
type input "**********"
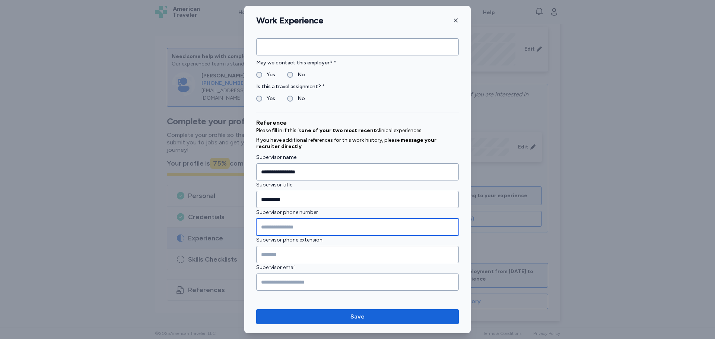
click at [275, 224] on input "Supervisor phone number" at bounding box center [357, 227] width 203 height 17
click at [272, 227] on input "Supervisor phone number" at bounding box center [357, 227] width 203 height 17
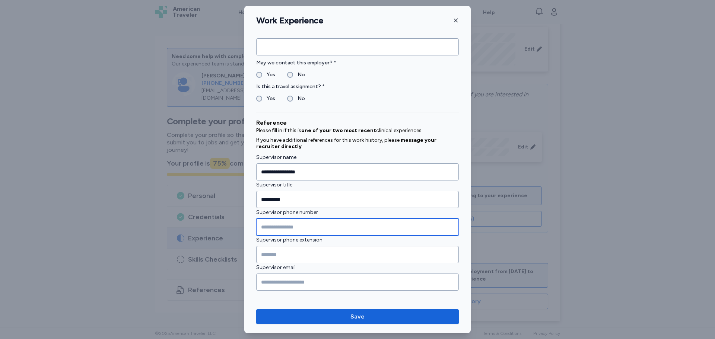
click at [272, 227] on input "Supervisor phone number" at bounding box center [357, 227] width 203 height 17
type input "**********"
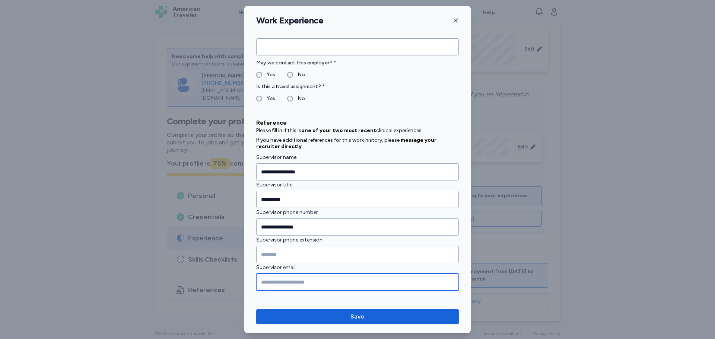
click at [313, 282] on input "Supervisor email" at bounding box center [357, 282] width 203 height 17
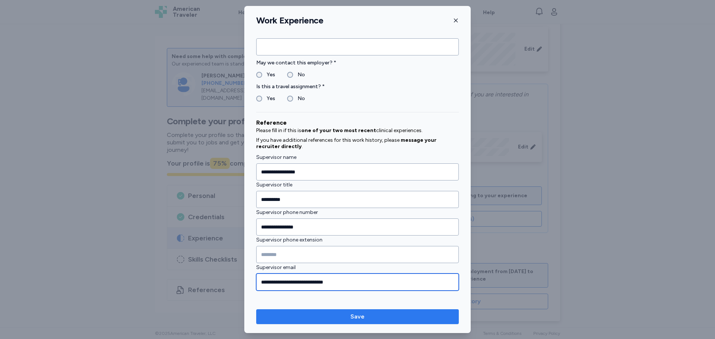
type input "**********"
click at [395, 314] on span "Save" at bounding box center [357, 317] width 191 height 9
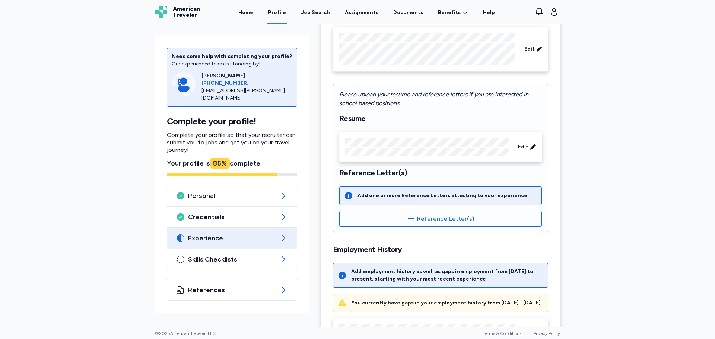
scroll to position [155, 0]
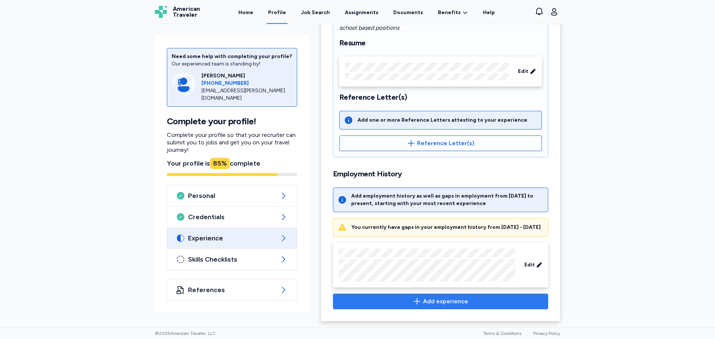
click at [466, 299] on span "Add experience" at bounding box center [440, 301] width 203 height 9
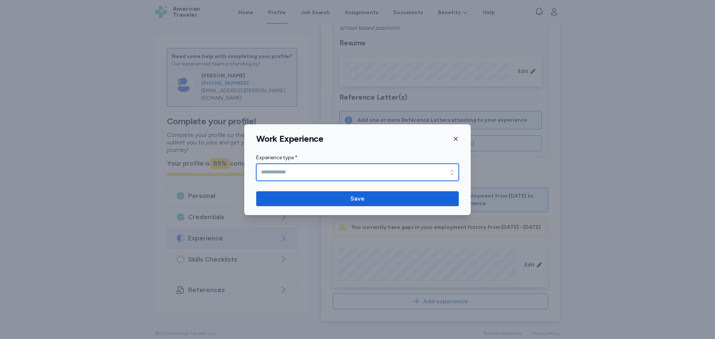
click at [452, 173] on icon "button" at bounding box center [452, 172] width 7 height 7
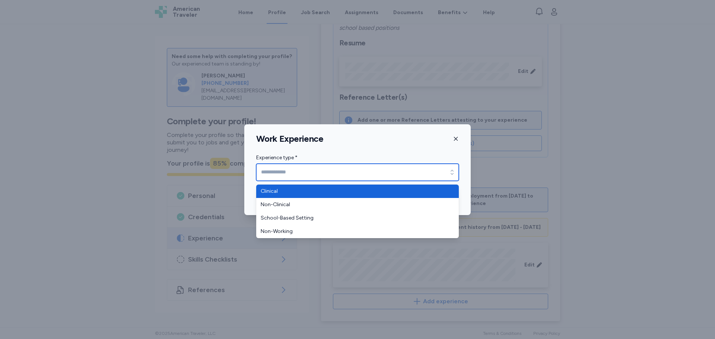
type input "********"
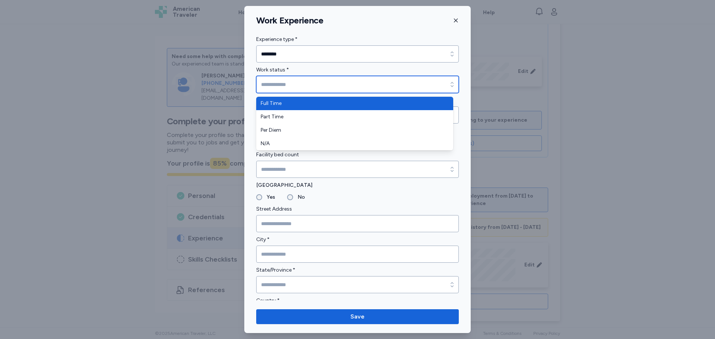
click at [350, 87] on input "Work status *" at bounding box center [357, 84] width 203 height 17
type input "*********"
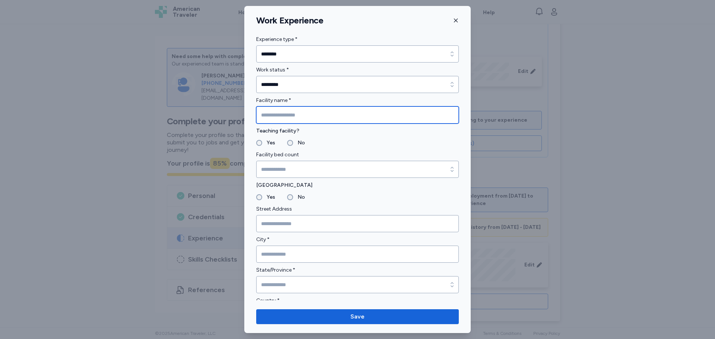
click at [345, 111] on input "Facility name *" at bounding box center [357, 115] width 203 height 17
type input "*******"
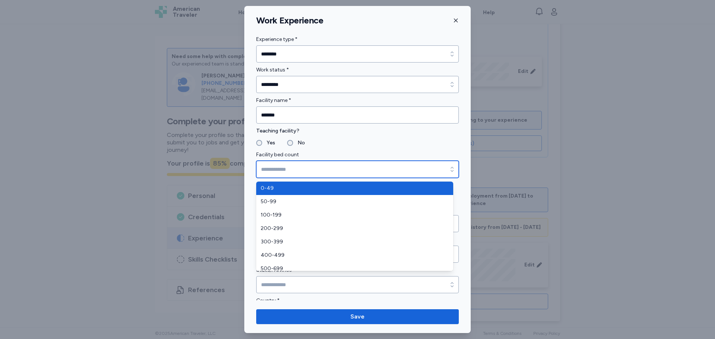
click at [446, 166] on div "button" at bounding box center [452, 169] width 13 height 17
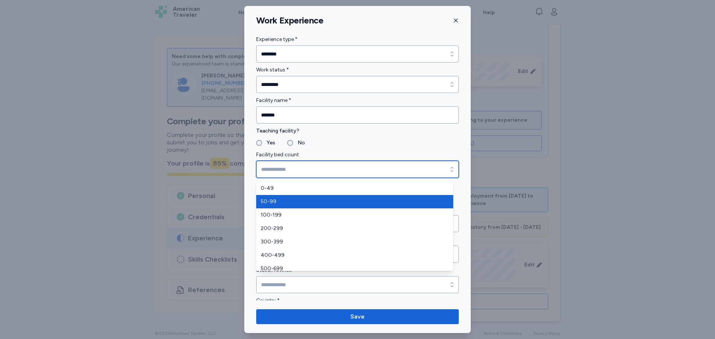
type input "*****"
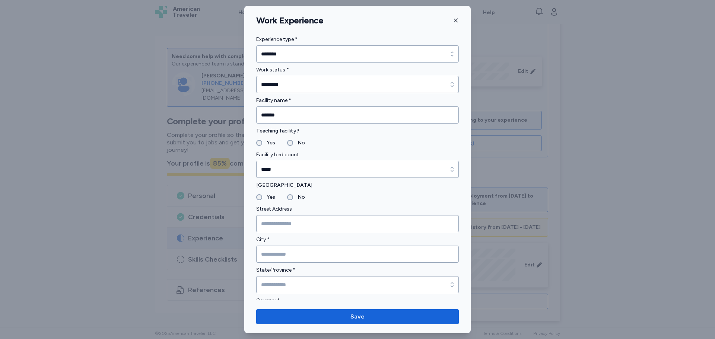
click at [293, 198] on label "No" at bounding box center [299, 197] width 12 height 9
click at [320, 221] on input "Street Address" at bounding box center [357, 223] width 203 height 17
paste input "**********"
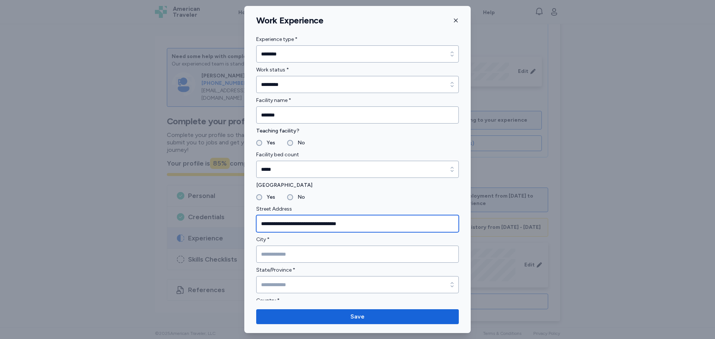
type input "**********"
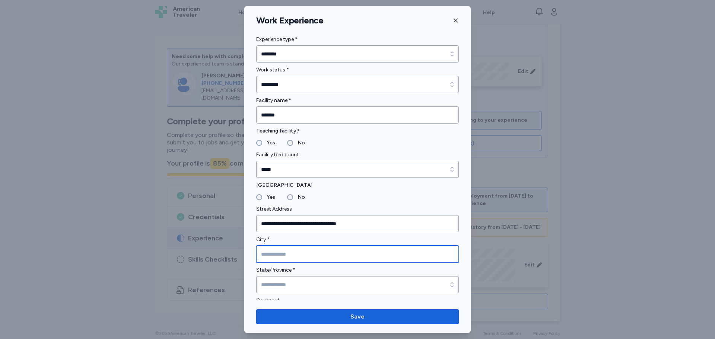
click at [301, 254] on input "City *" at bounding box center [357, 254] width 203 height 17
type input "**********"
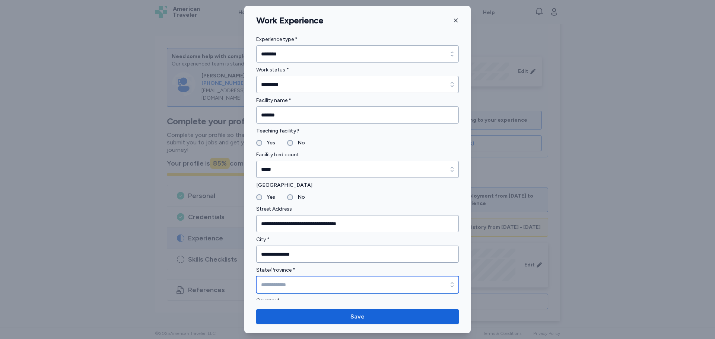
click at [298, 286] on input "State/Province *" at bounding box center [357, 284] width 203 height 17
type input "*******"
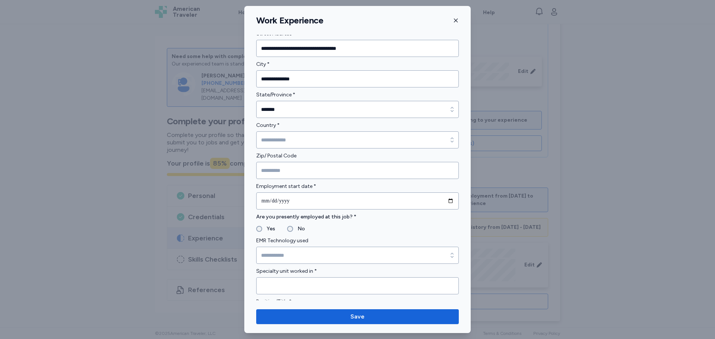
scroll to position [179, 0]
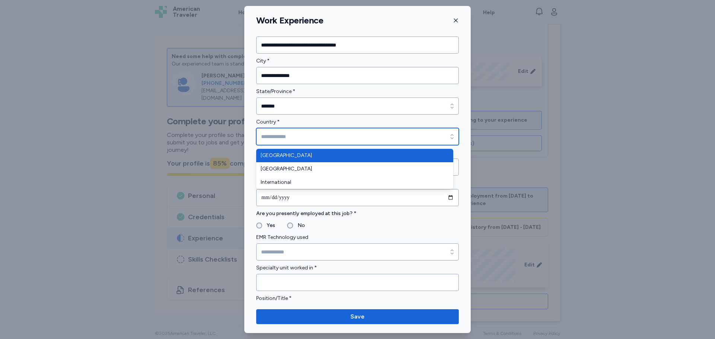
click at [419, 137] on input "Country *" at bounding box center [357, 136] width 203 height 17
type input "**********"
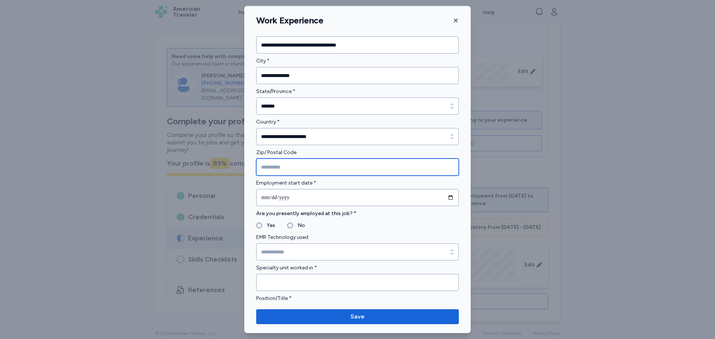
click at [371, 168] on input "Zip/ Postal Code" at bounding box center [357, 167] width 203 height 17
type input "*****"
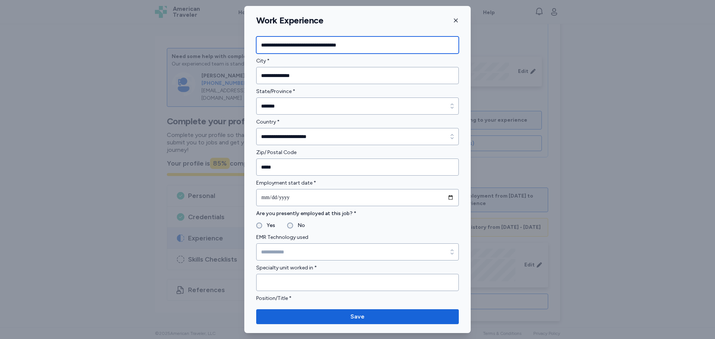
drag, startPoint x: 362, startPoint y: 45, endPoint x: 296, endPoint y: 46, distance: 66.3
click at [296, 46] on input "**********" at bounding box center [357, 45] width 203 height 17
type input "**********"
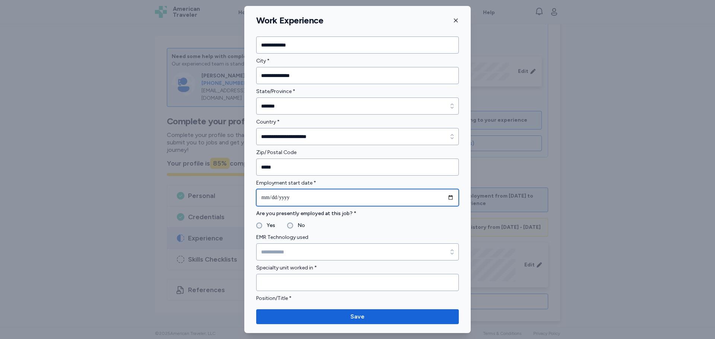
click at [319, 202] on input "date" at bounding box center [357, 197] width 203 height 17
type input "**********"
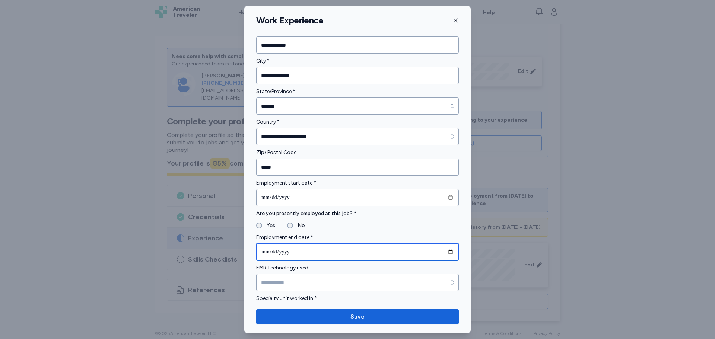
click at [316, 251] on input "date" at bounding box center [357, 252] width 203 height 17
type input "**********"
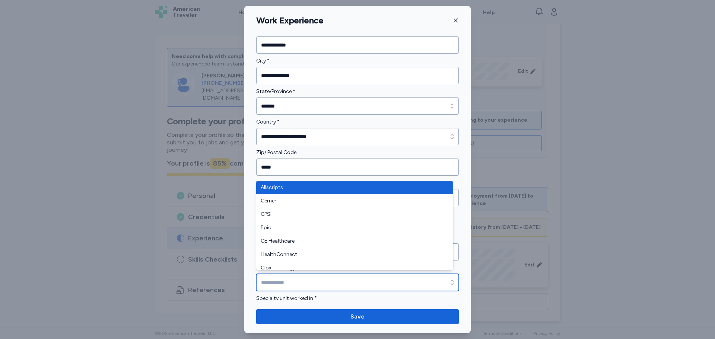
click at [332, 278] on input "EMR Technology used" at bounding box center [357, 282] width 203 height 17
type input "****"
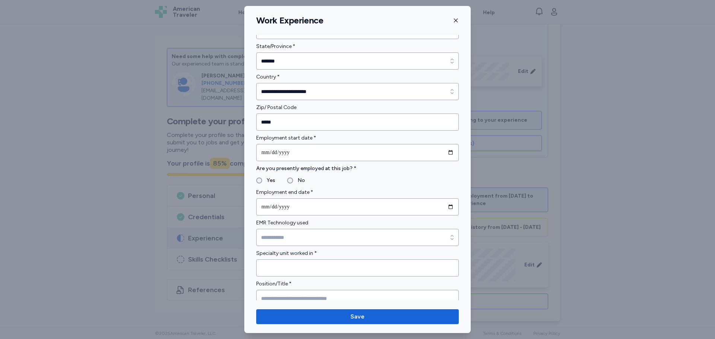
scroll to position [238, 0]
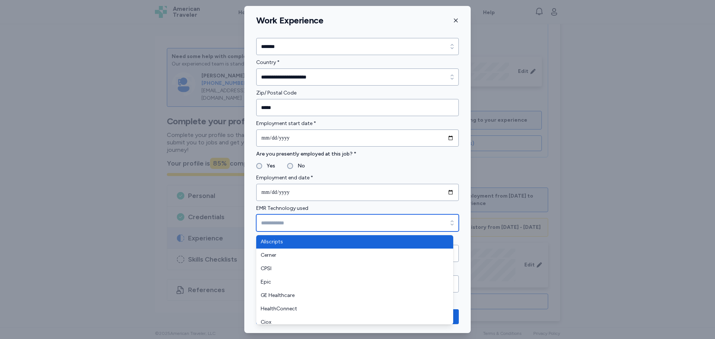
click at [449, 223] on icon "button" at bounding box center [452, 222] width 7 height 7
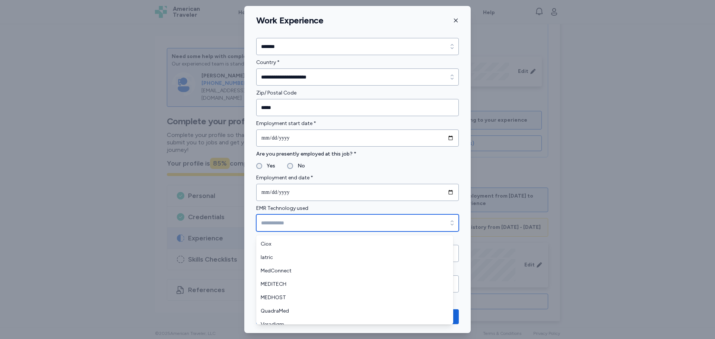
scroll to position [125, 0]
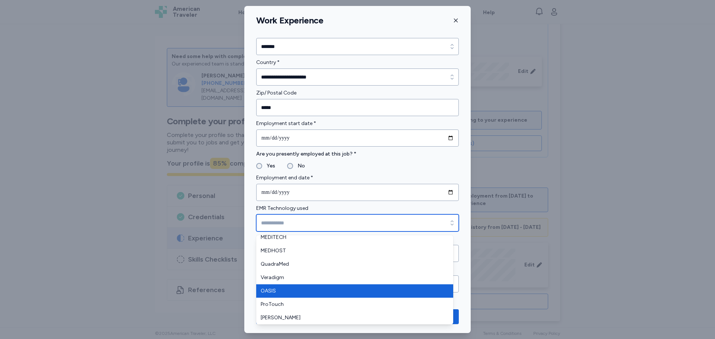
type input "*****"
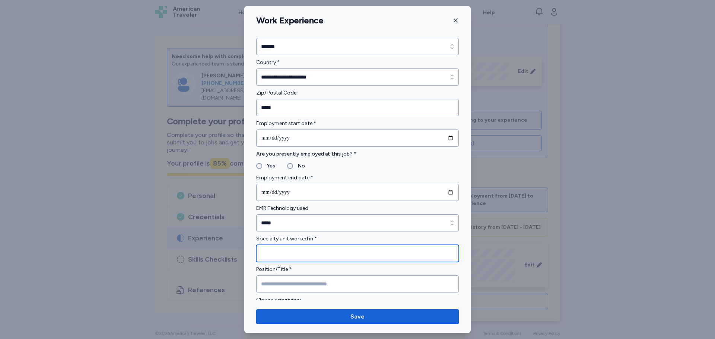
click at [351, 258] on input "Specialty unit worked in *" at bounding box center [357, 253] width 203 height 17
type input "**********"
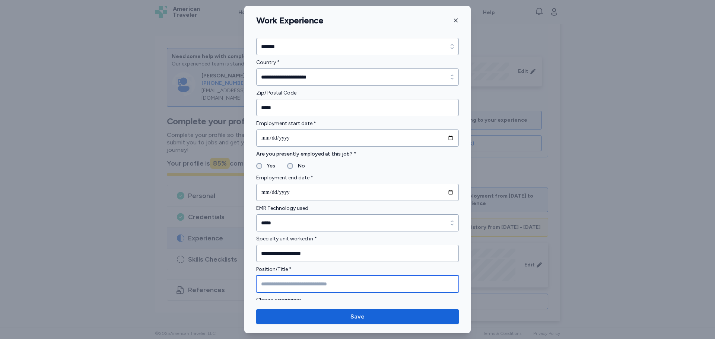
click at [342, 285] on input "Position/Title *" at bounding box center [357, 284] width 203 height 17
type input "**********"
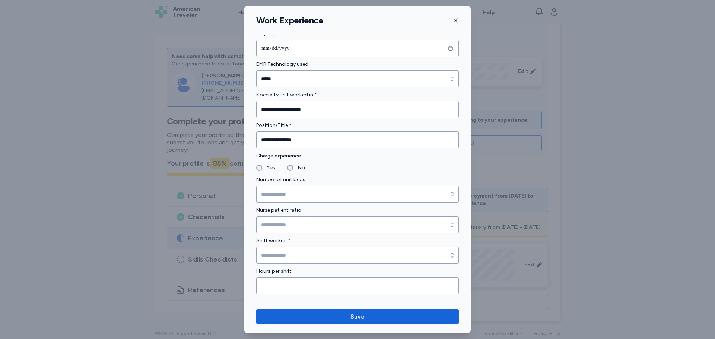
scroll to position [398, 0]
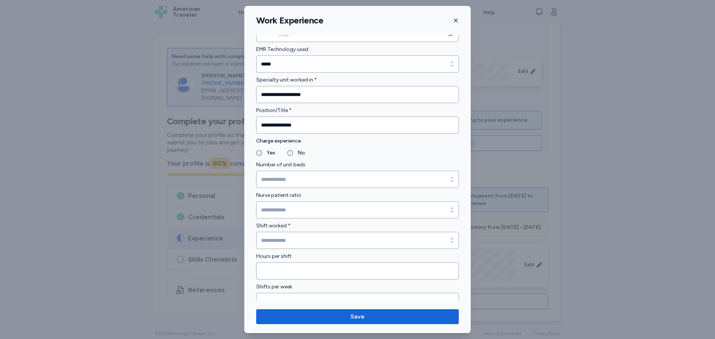
click at [297, 152] on label "No" at bounding box center [299, 153] width 12 height 9
click at [449, 182] on icon "button" at bounding box center [452, 179] width 7 height 7
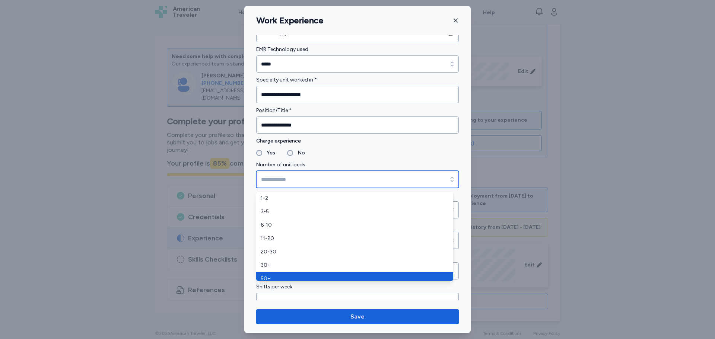
type input "***"
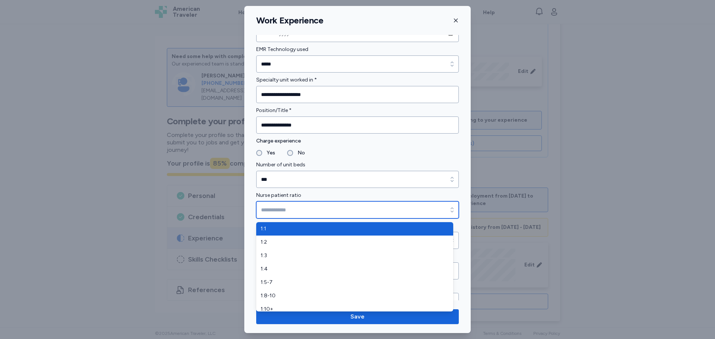
click at [449, 211] on icon "button" at bounding box center [452, 209] width 7 height 7
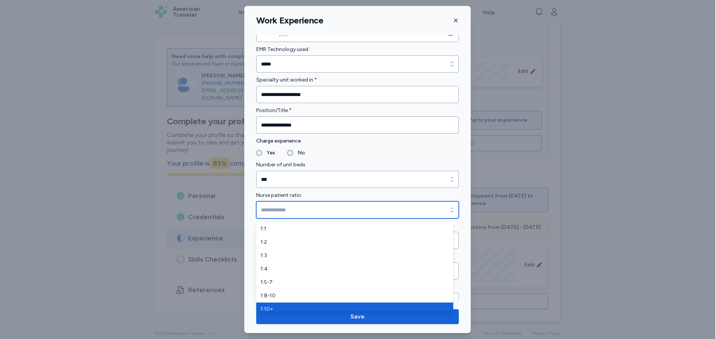
type input "*****"
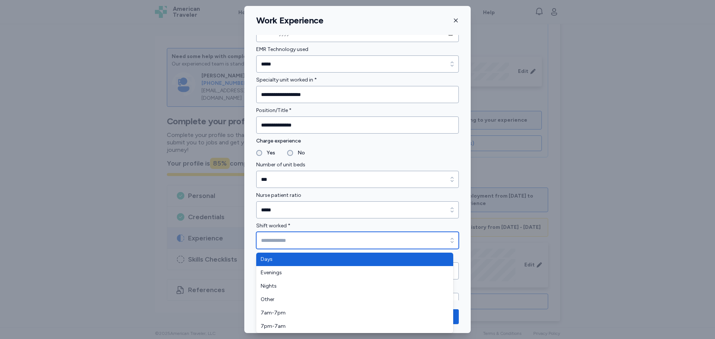
click at [446, 246] on div "button" at bounding box center [452, 240] width 13 height 17
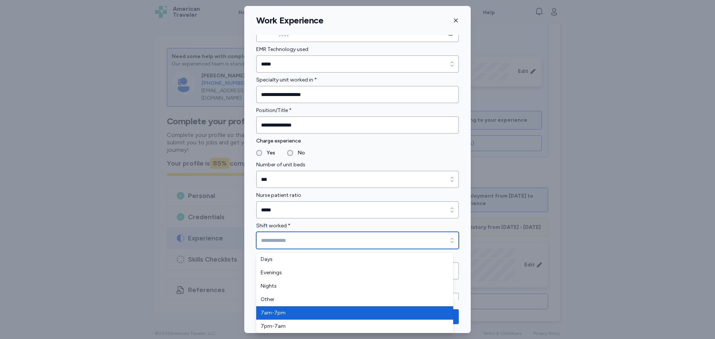
type input "*******"
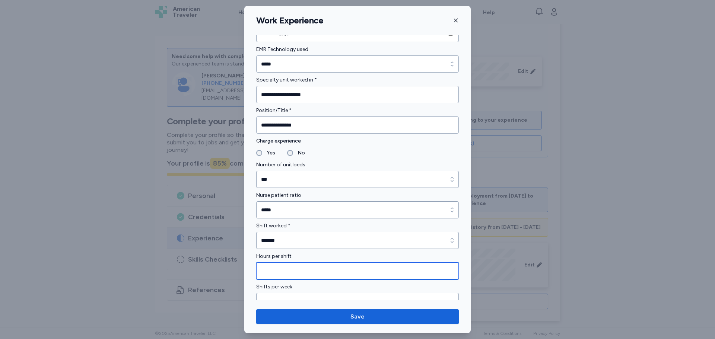
click at [382, 276] on input "Hours per shift" at bounding box center [357, 271] width 203 height 17
type input "**"
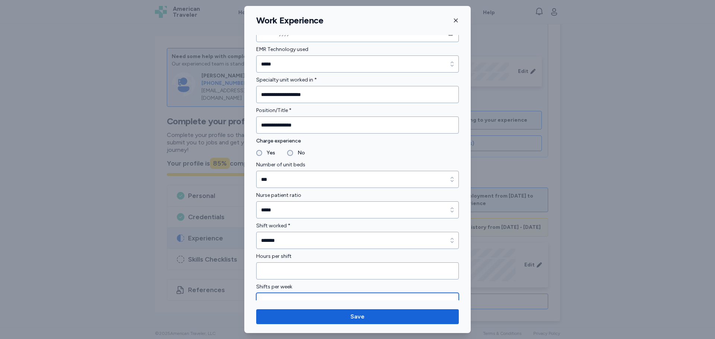
click at [426, 297] on input "Shifts per week" at bounding box center [357, 301] width 203 height 17
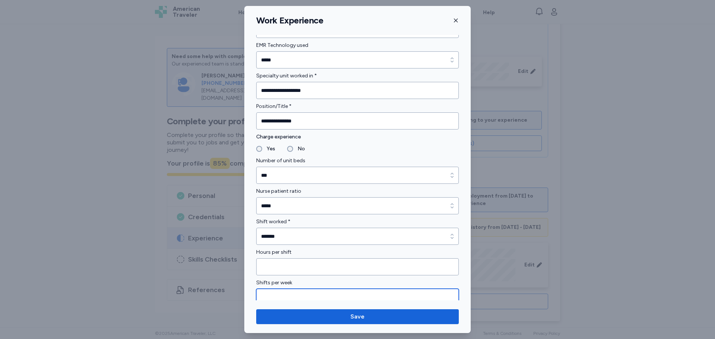
type input "*"
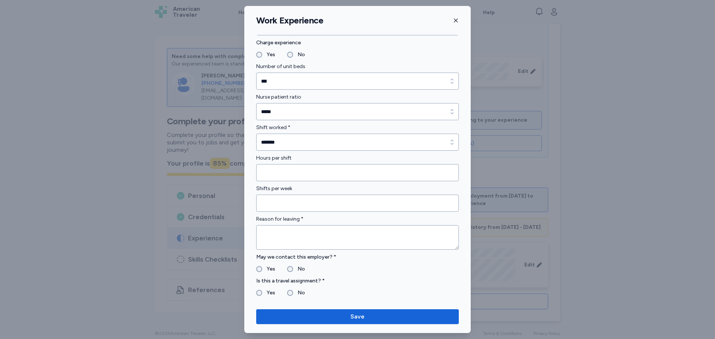
scroll to position [560, 0]
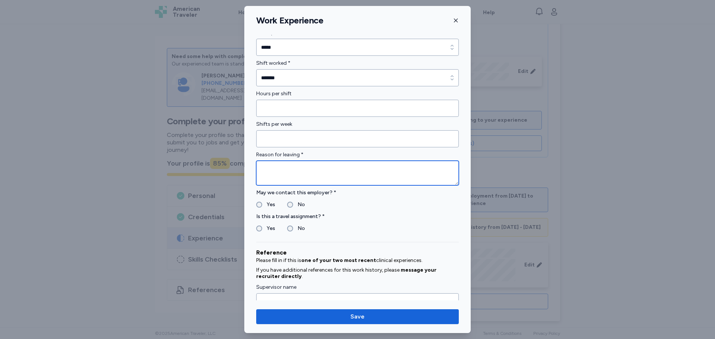
click at [352, 176] on textarea at bounding box center [357, 173] width 203 height 25
type textarea "*"
type textarea "**********"
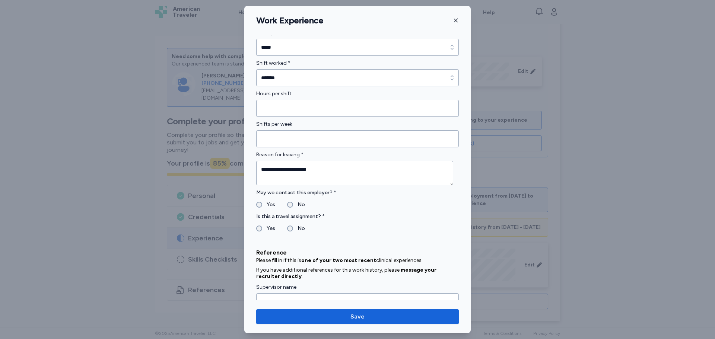
click at [263, 202] on label "Yes" at bounding box center [268, 204] width 13 height 9
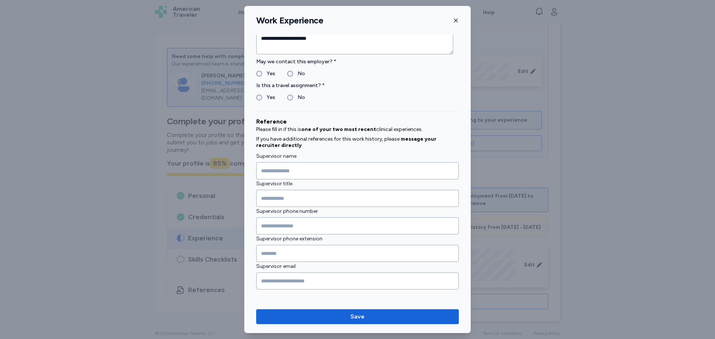
scroll to position [694, 0]
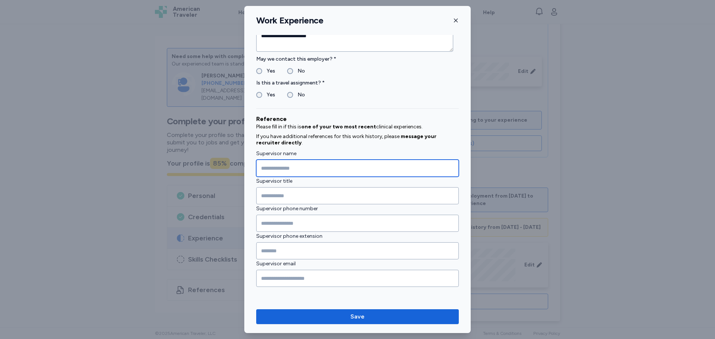
click at [309, 171] on input "Supervisor name" at bounding box center [357, 168] width 203 height 17
type input "**********"
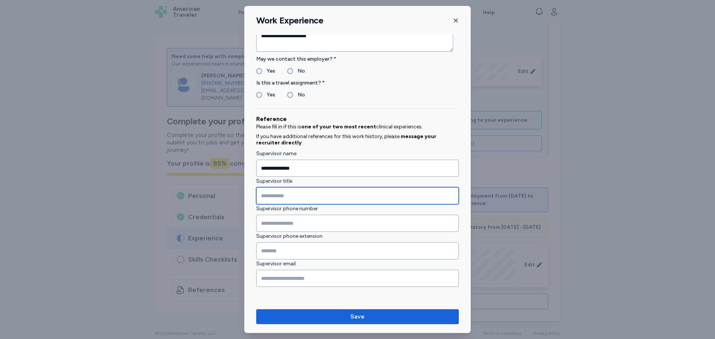
click at [313, 200] on input "Supervisor title" at bounding box center [357, 195] width 203 height 17
type input "**********"
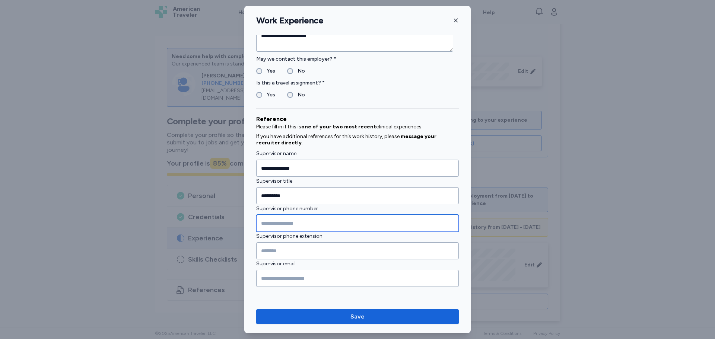
click at [276, 221] on input "Supervisor phone number" at bounding box center [357, 223] width 203 height 17
click at [313, 227] on input "Supervisor phone number" at bounding box center [357, 223] width 203 height 17
paste input "**********"
type input "**********"
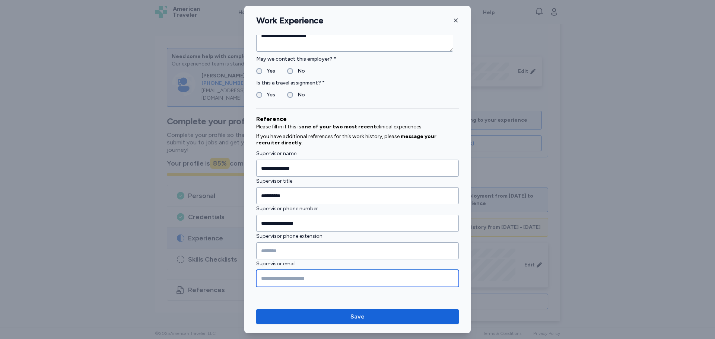
click at [286, 276] on input "Supervisor email" at bounding box center [357, 278] width 203 height 17
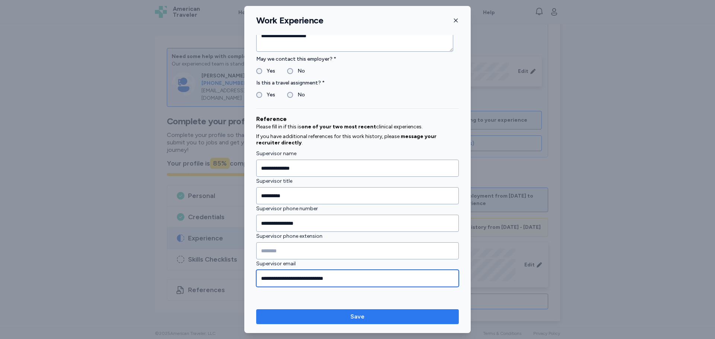
type input "**********"
click at [351, 317] on span "Save" at bounding box center [358, 317] width 14 height 9
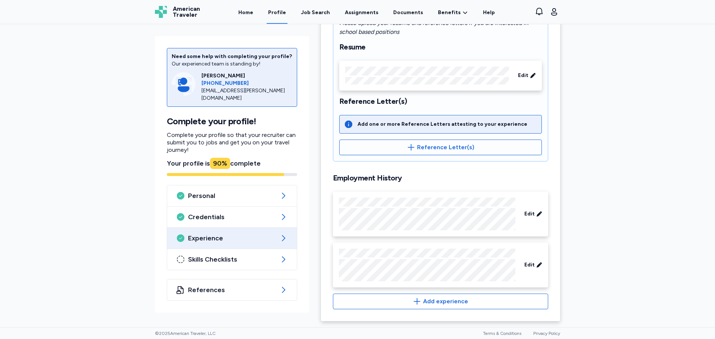
scroll to position [147, 0]
click at [279, 257] on icon at bounding box center [283, 259] width 9 height 9
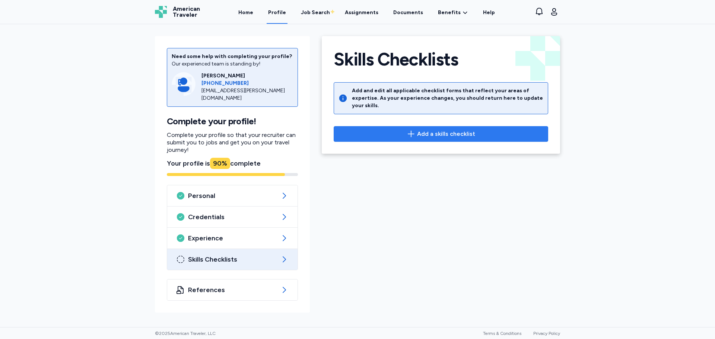
click at [474, 130] on span "Add a skills checklist" at bounding box center [441, 134] width 202 height 9
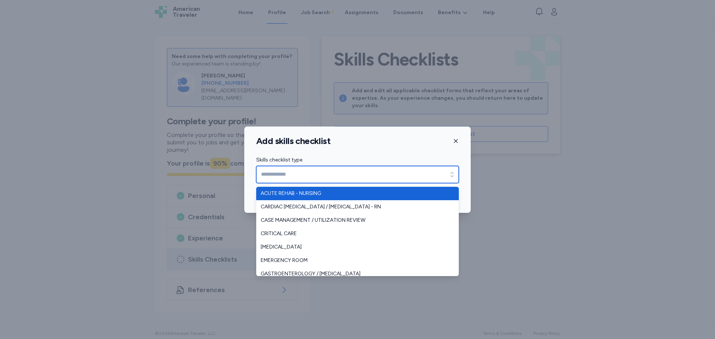
click at [454, 178] on icon "button" at bounding box center [452, 174] width 7 height 7
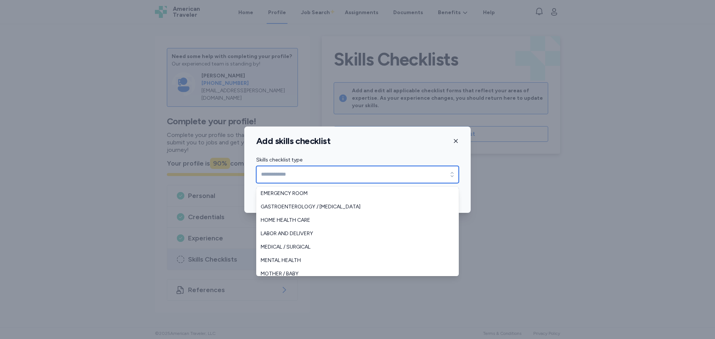
scroll to position [78, 0]
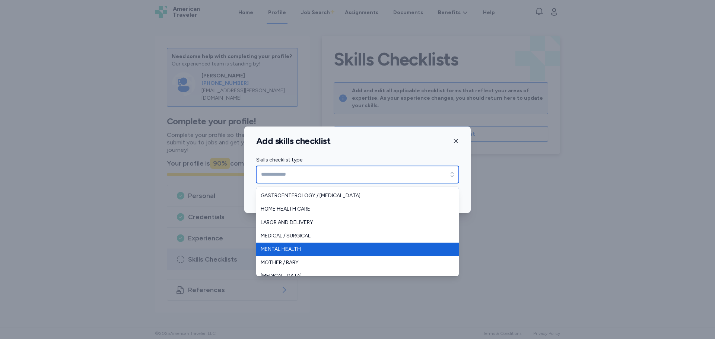
type input "**********"
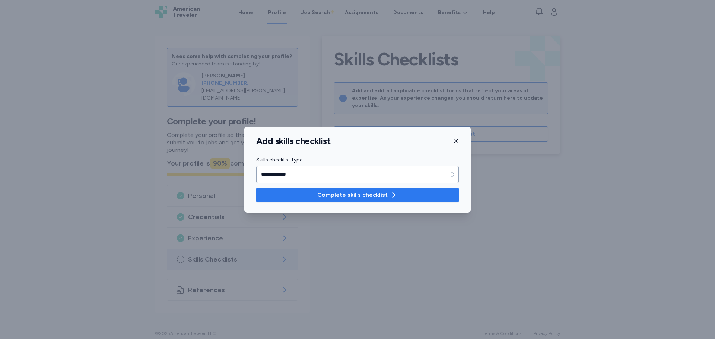
click at [427, 193] on span "Complete skills checklist" at bounding box center [357, 195] width 191 height 9
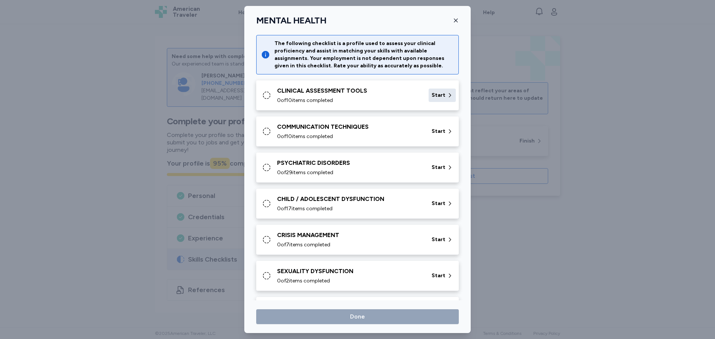
click at [437, 99] on div "Start" at bounding box center [442, 95] width 27 height 13
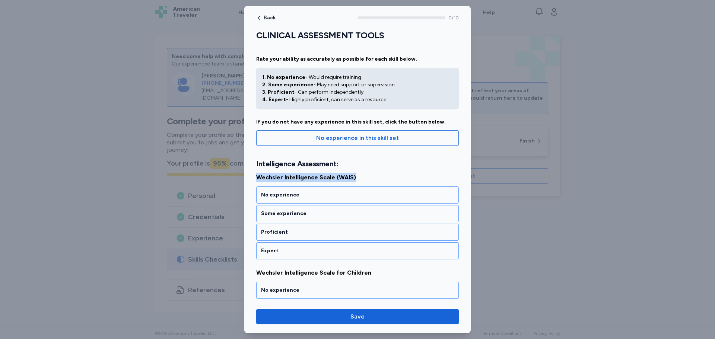
drag, startPoint x: 357, startPoint y: 177, endPoint x: 257, endPoint y: 178, distance: 100.6
click at [257, 178] on span "Wechsler Intelligence Scale (WAIS)" at bounding box center [357, 177] width 203 height 9
copy span "Wechsler Intelligence Scale (WAIS)"
click at [337, 21] on div "Back 0 / 10 CLINICAL ASSESSMENT TOOLS Rate your ability as accurately as possib…" at bounding box center [357, 169] width 227 height 327
click at [338, 19] on div "Back 0 / 10" at bounding box center [357, 18] width 203 height 6
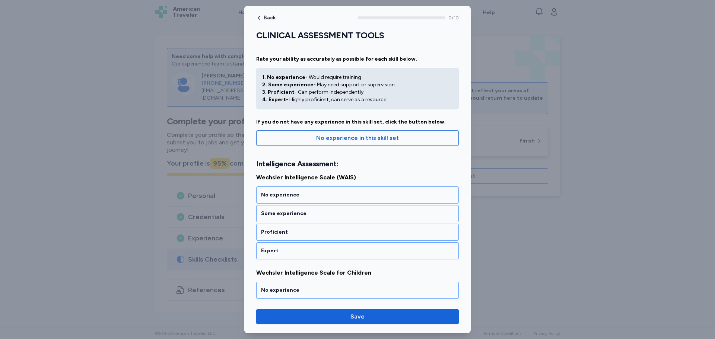
click at [314, 18] on div "Back 0 / 10" at bounding box center [357, 18] width 203 height 6
click at [340, 20] on div "Back 0 / 10" at bounding box center [357, 18] width 203 height 6
drag, startPoint x: 272, startPoint y: 23, endPoint x: 158, endPoint y: 11, distance: 114.7
click at [158, 11] on div at bounding box center [357, 169] width 715 height 339
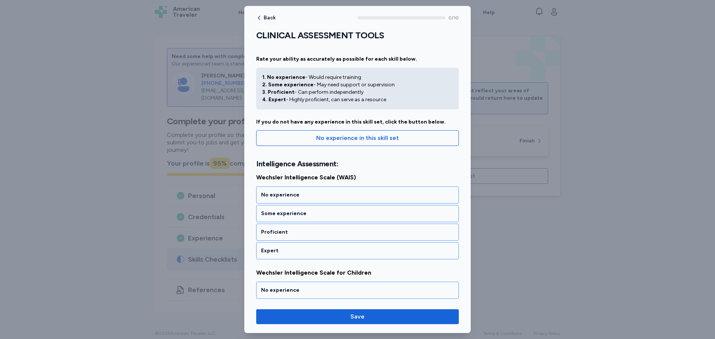
drag, startPoint x: 158, startPoint y: 11, endPoint x: 165, endPoint y: 21, distance: 11.9
click at [165, 21] on div at bounding box center [357, 169] width 715 height 339
click at [164, 20] on div at bounding box center [357, 169] width 715 height 339
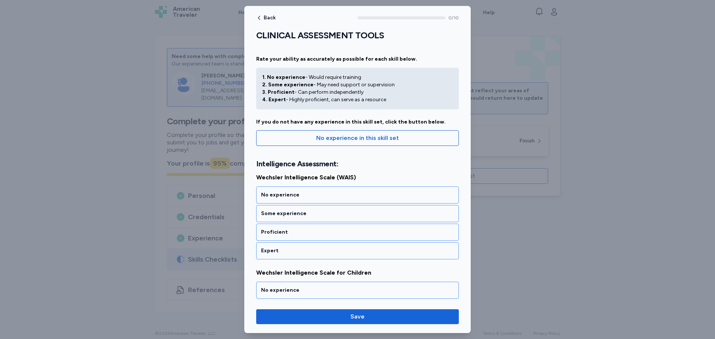
drag, startPoint x: 143, startPoint y: 19, endPoint x: 176, endPoint y: 12, distance: 33.5
click at [176, 12] on div at bounding box center [357, 169] width 715 height 339
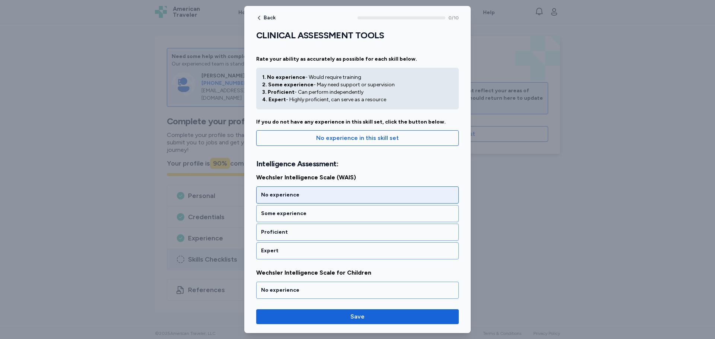
click at [412, 196] on div "No experience" at bounding box center [357, 194] width 193 height 7
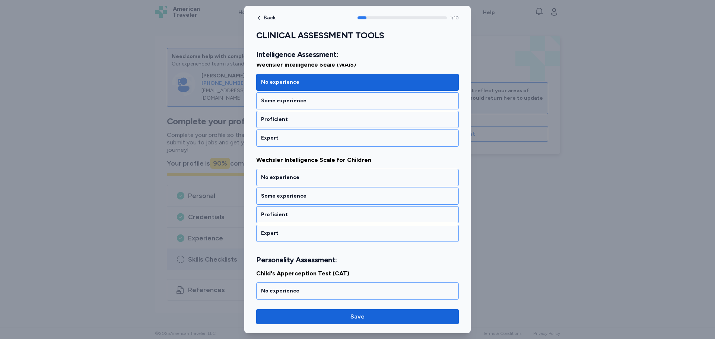
scroll to position [130, 0]
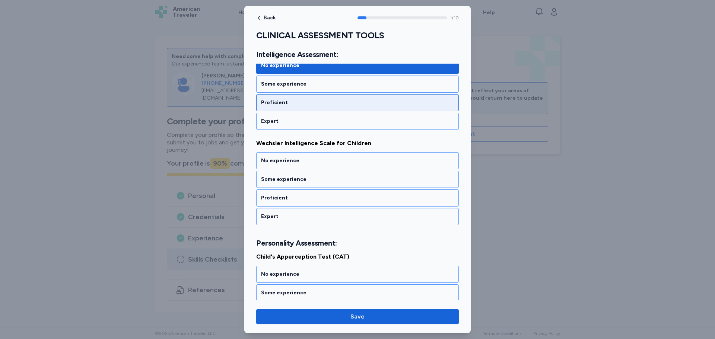
click at [345, 104] on div "Proficient" at bounding box center [357, 102] width 193 height 7
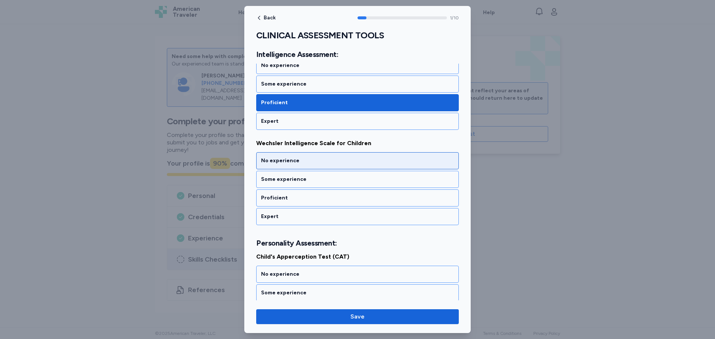
click at [320, 159] on div "No experience" at bounding box center [357, 160] width 193 height 7
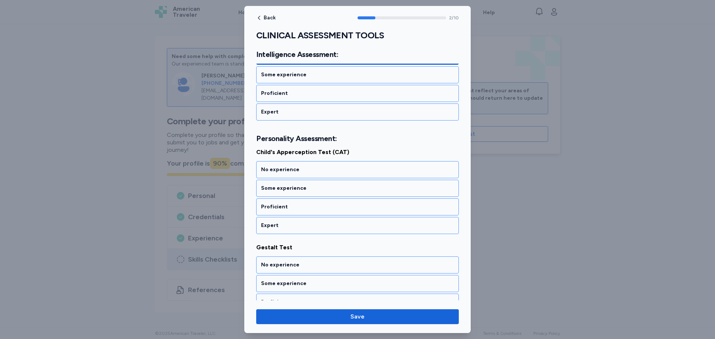
scroll to position [243, 0]
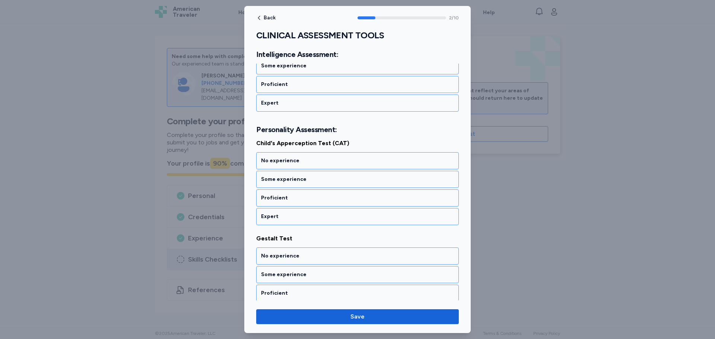
click at [320, 159] on div "No experience" at bounding box center [357, 160] width 193 height 7
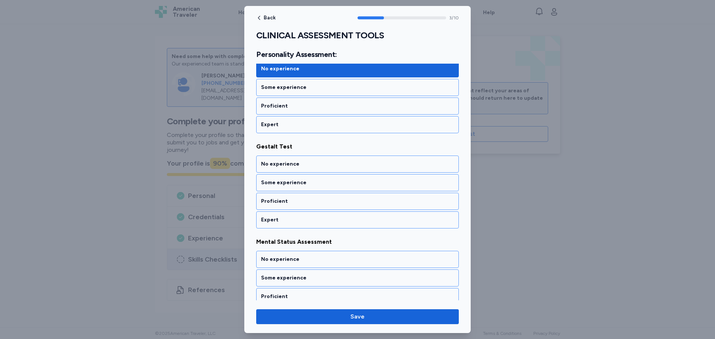
scroll to position [339, 0]
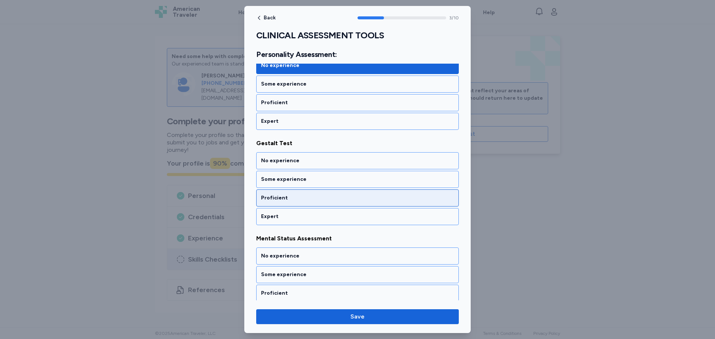
click at [329, 196] on div "Proficient" at bounding box center [357, 197] width 193 height 7
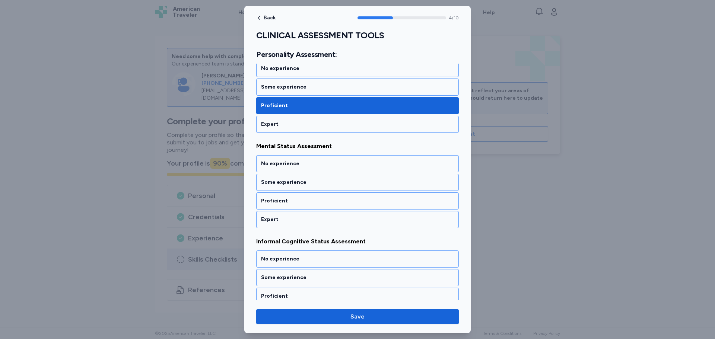
scroll to position [434, 0]
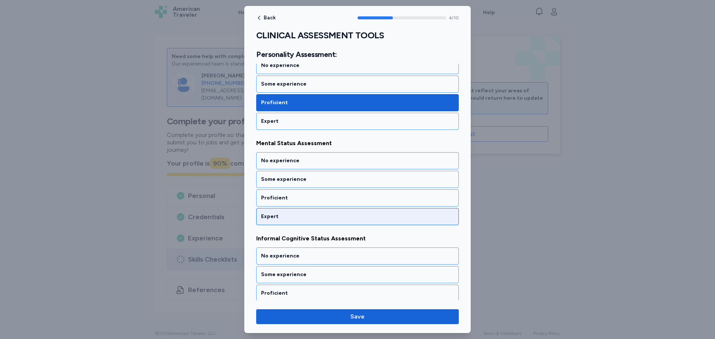
click at [322, 212] on div "Expert" at bounding box center [357, 216] width 203 height 17
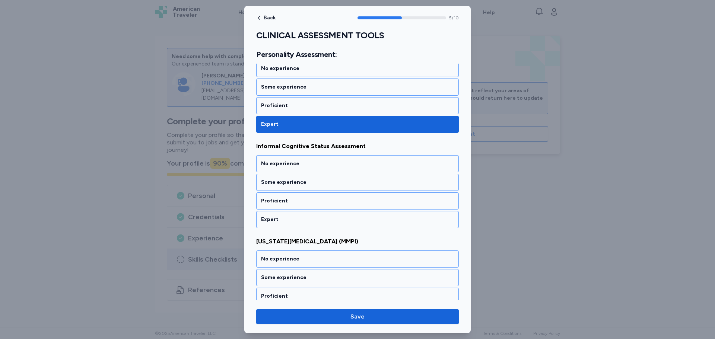
scroll to position [529, 0]
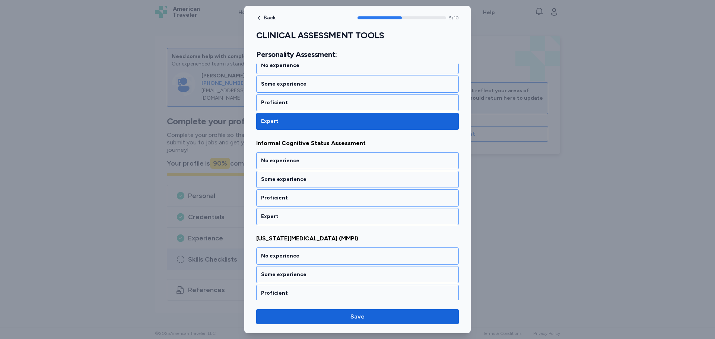
click at [322, 212] on div "Expert" at bounding box center [357, 216] width 203 height 17
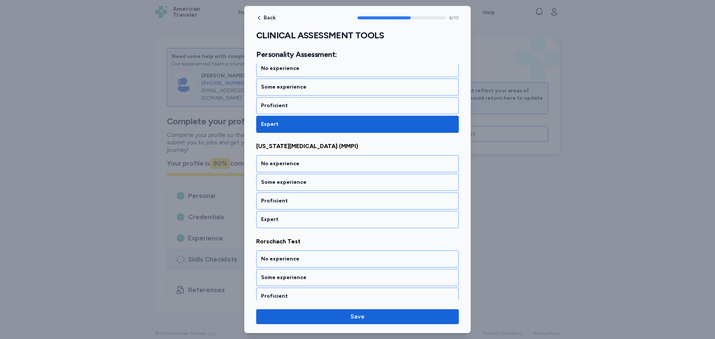
scroll to position [625, 0]
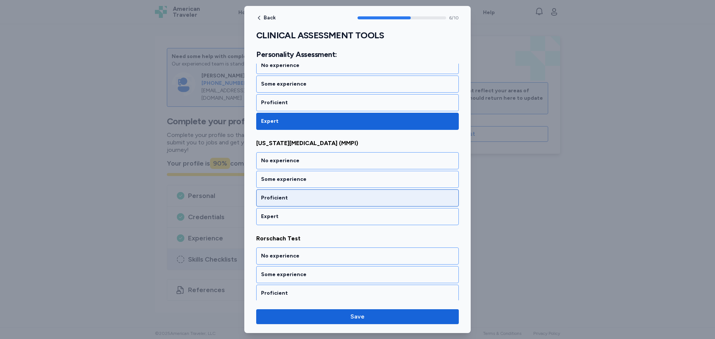
click at [323, 200] on div "Proficient" at bounding box center [357, 197] width 193 height 7
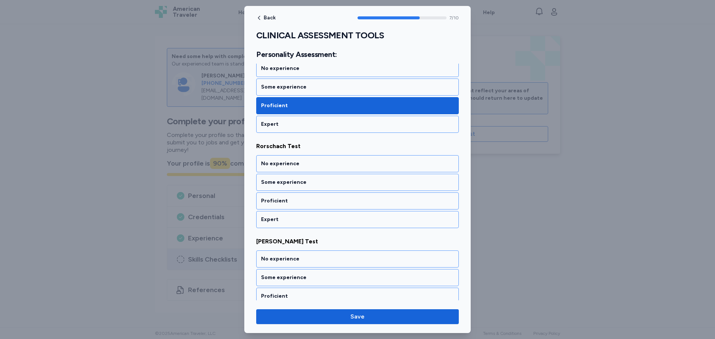
scroll to position [720, 0]
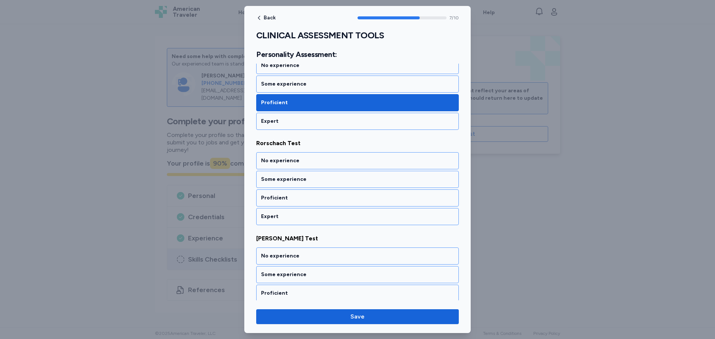
click at [323, 200] on div "Proficient" at bounding box center [357, 197] width 193 height 7
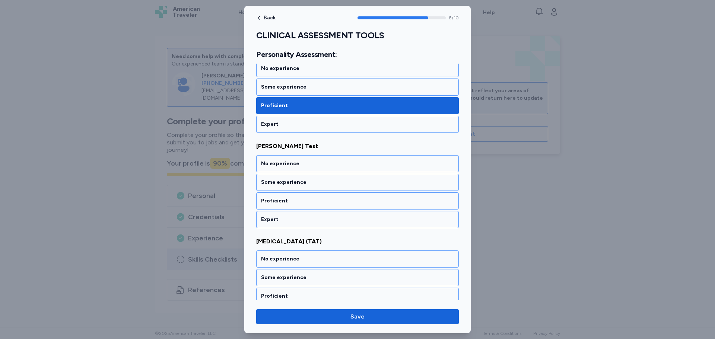
scroll to position [816, 0]
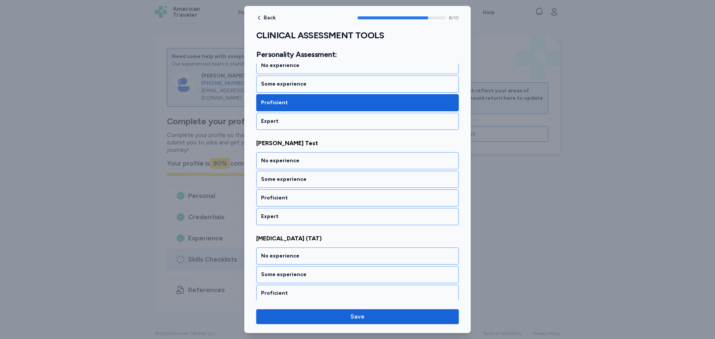
click at [323, 200] on div "Proficient" at bounding box center [357, 197] width 193 height 7
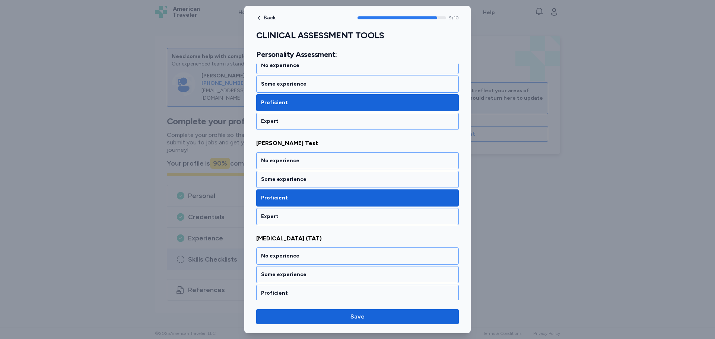
scroll to position [837, 0]
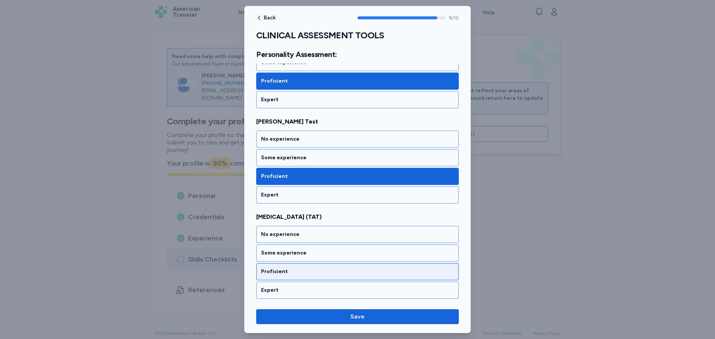
click at [367, 269] on div "Proficient" at bounding box center [357, 271] width 193 height 7
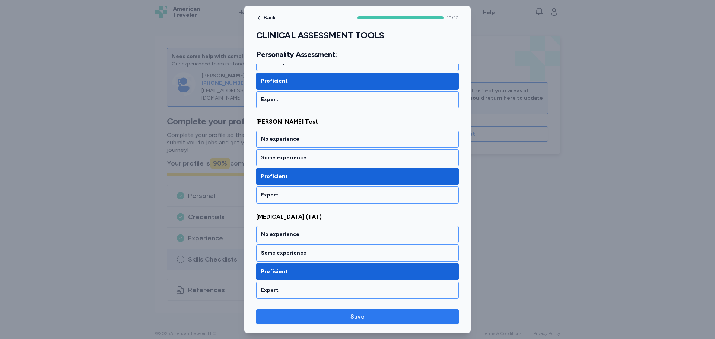
click at [390, 318] on span "Save" at bounding box center [357, 317] width 191 height 9
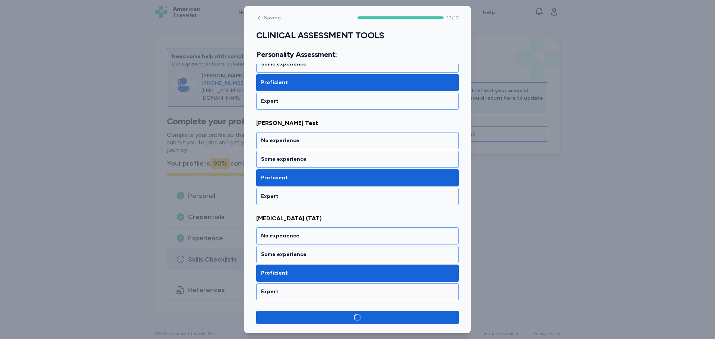
scroll to position [836, 0]
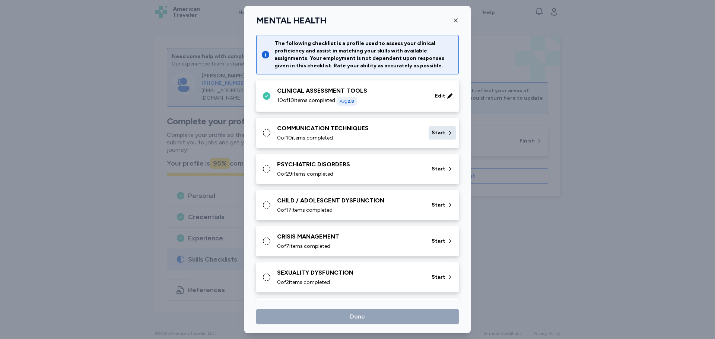
click at [429, 132] on div "Start" at bounding box center [442, 132] width 27 height 13
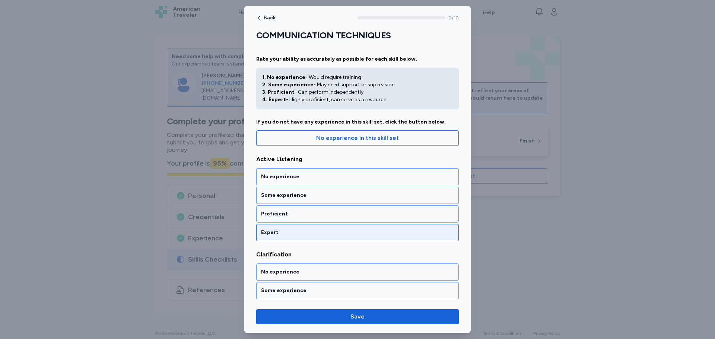
click at [350, 231] on div "Expert" at bounding box center [357, 232] width 193 height 7
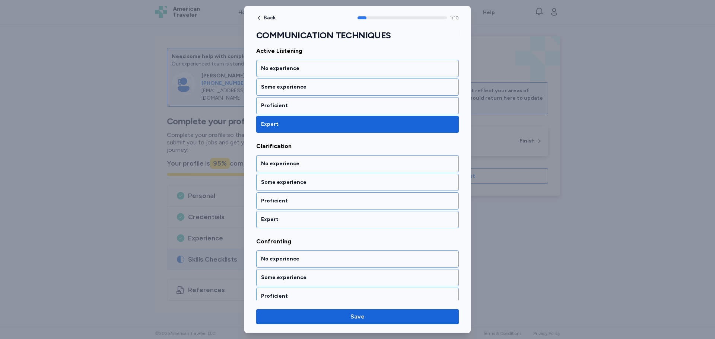
scroll to position [121, 0]
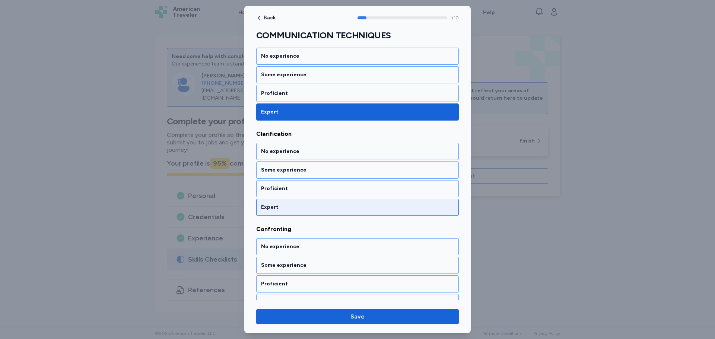
click at [327, 211] on div "Expert" at bounding box center [357, 207] width 203 height 17
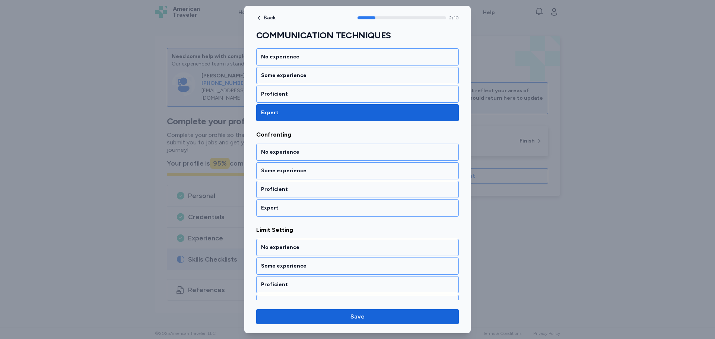
scroll to position [216, 0]
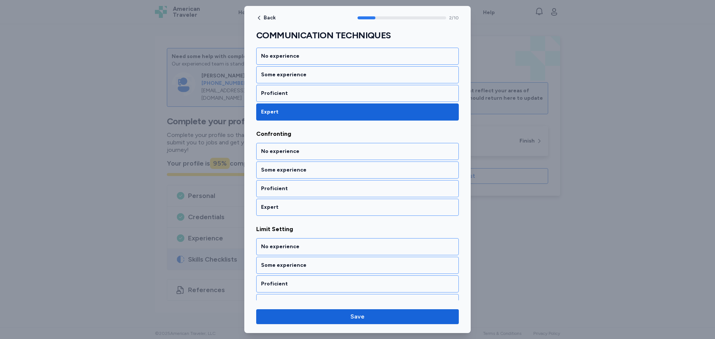
click at [327, 211] on div "Expert" at bounding box center [357, 207] width 203 height 17
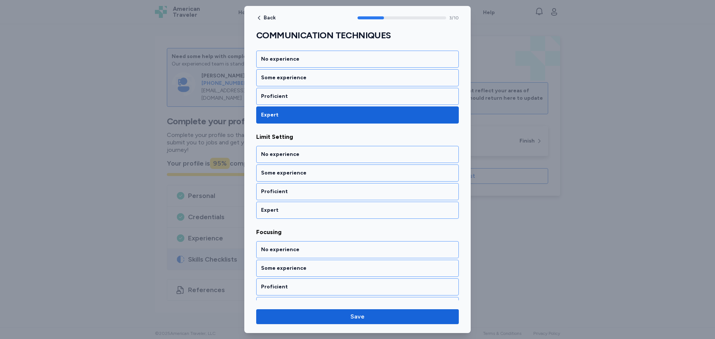
scroll to position [311, 0]
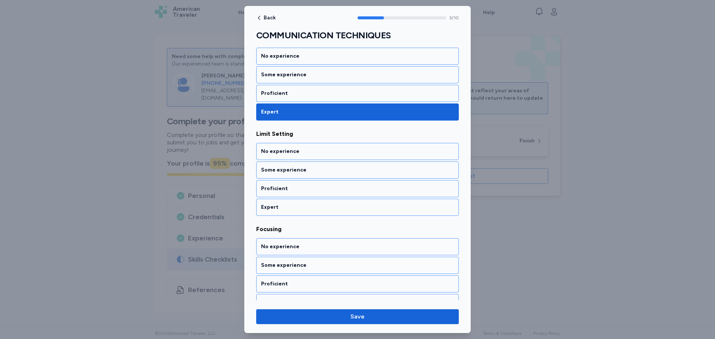
click at [327, 211] on div "Expert" at bounding box center [357, 207] width 203 height 17
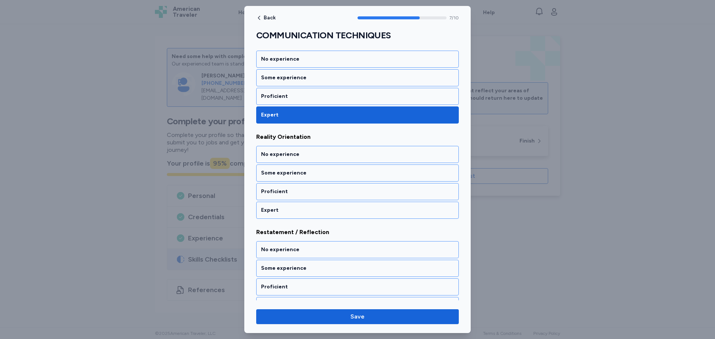
scroll to position [693, 0]
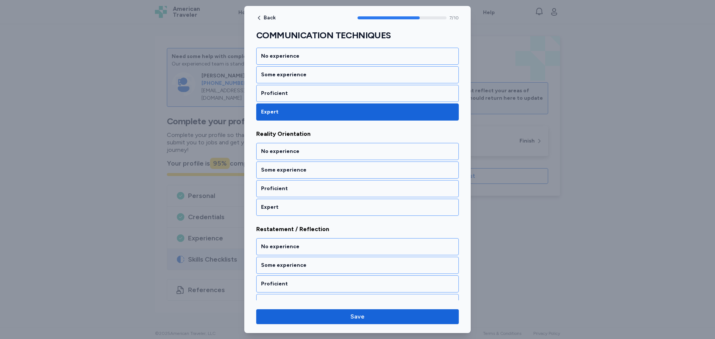
click at [327, 211] on div "Expert" at bounding box center [357, 207] width 203 height 17
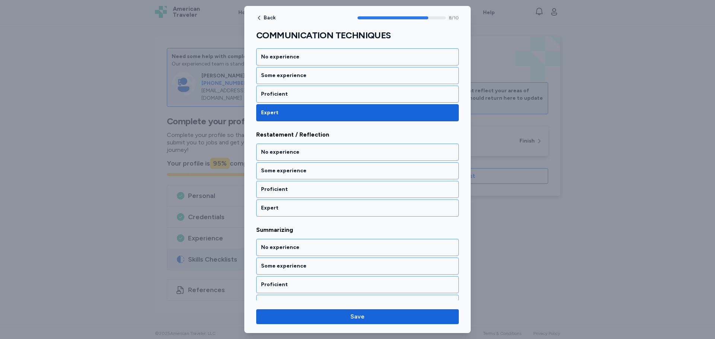
scroll to position [788, 0]
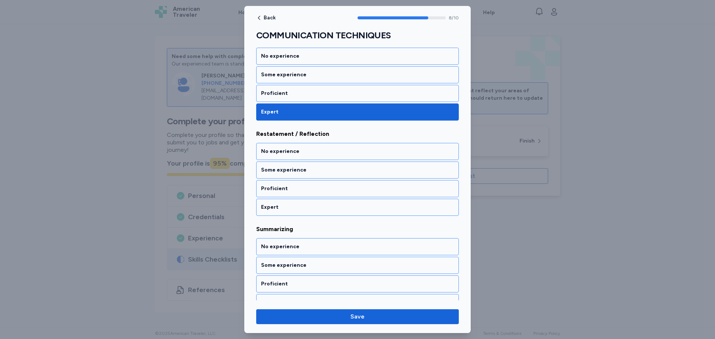
click at [327, 211] on div "Expert" at bounding box center [357, 207] width 203 height 17
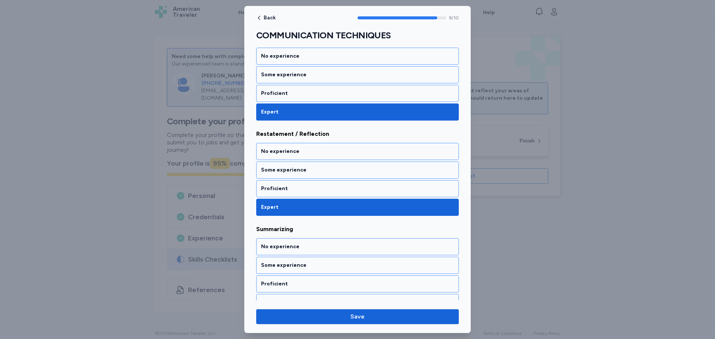
scroll to position [801, 0]
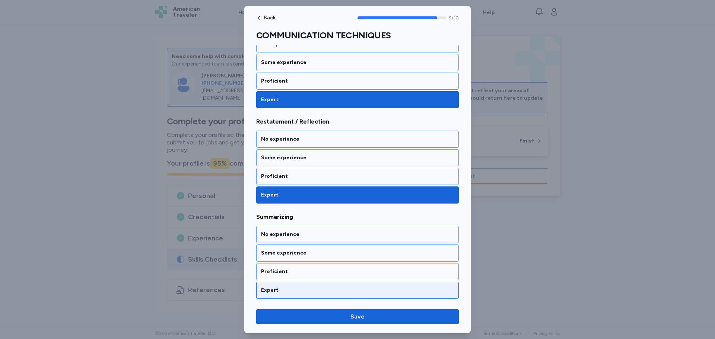
click at [313, 284] on div "Expert" at bounding box center [357, 290] width 203 height 17
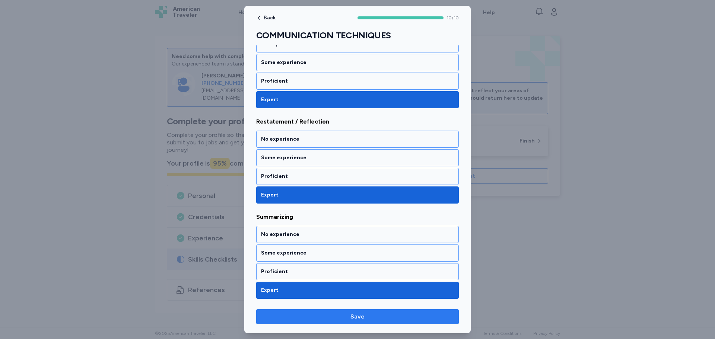
click at [391, 316] on span "Save" at bounding box center [357, 317] width 191 height 9
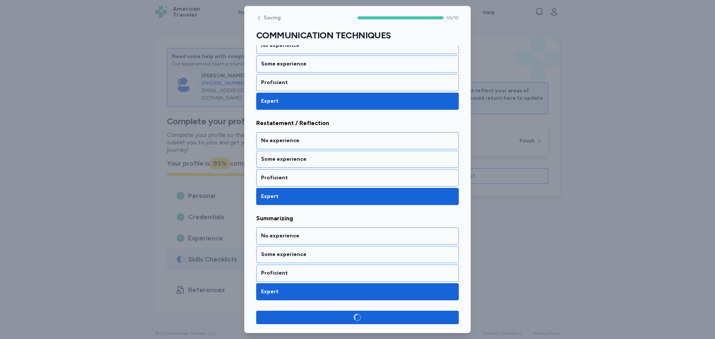
scroll to position [799, 0]
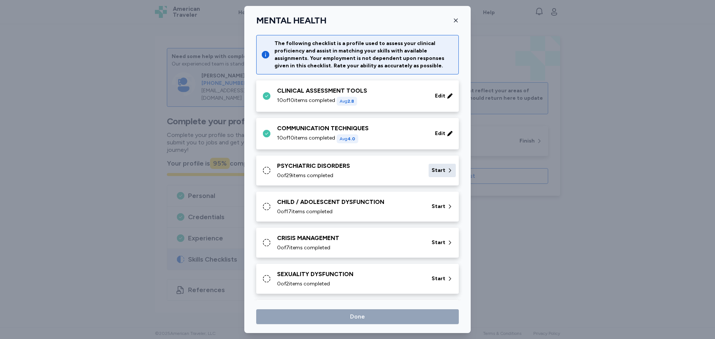
click at [441, 171] on div "Start" at bounding box center [442, 170] width 27 height 13
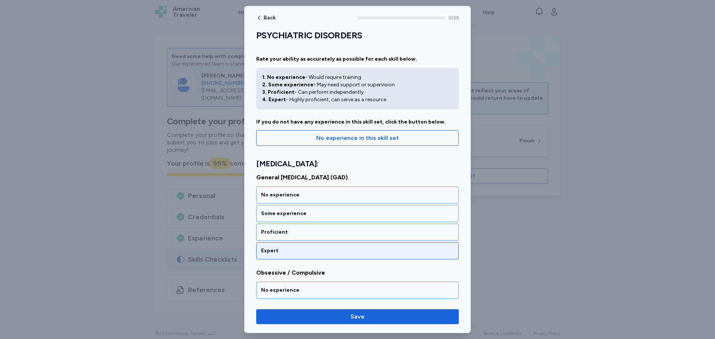
click at [359, 250] on div "Expert" at bounding box center [357, 250] width 193 height 7
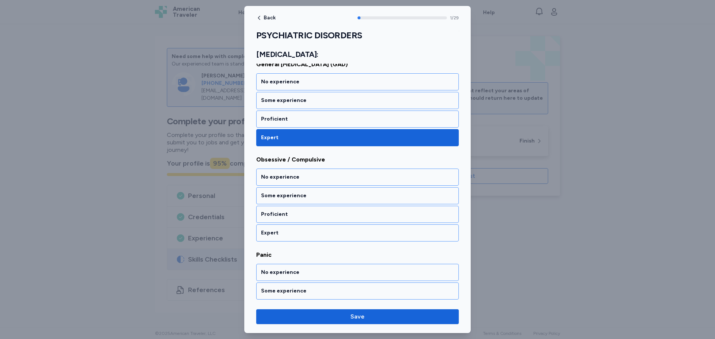
scroll to position [130, 0]
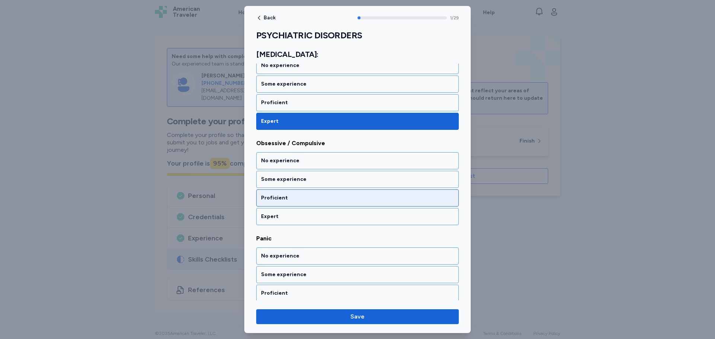
click at [341, 196] on div "Proficient" at bounding box center [357, 197] width 193 height 7
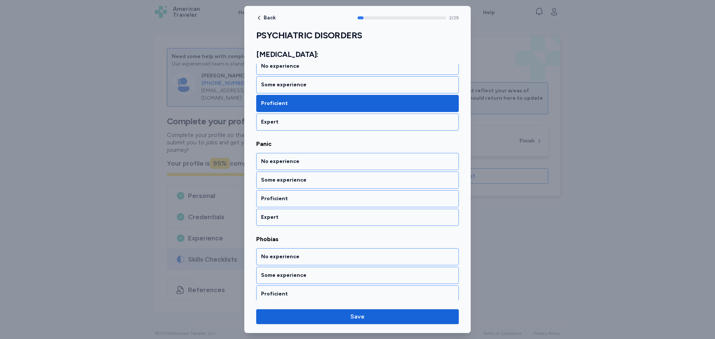
scroll to position [225, 0]
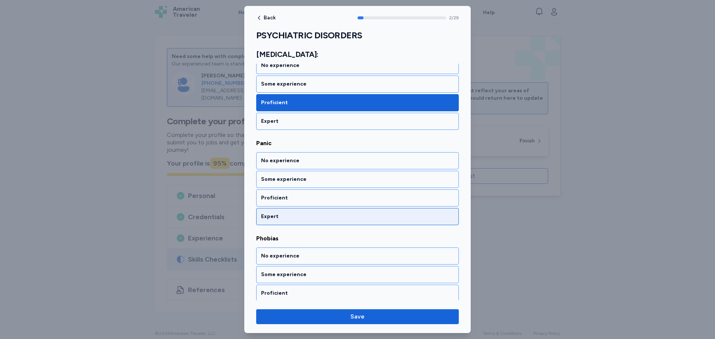
click at [365, 219] on div "Expert" at bounding box center [357, 216] width 193 height 7
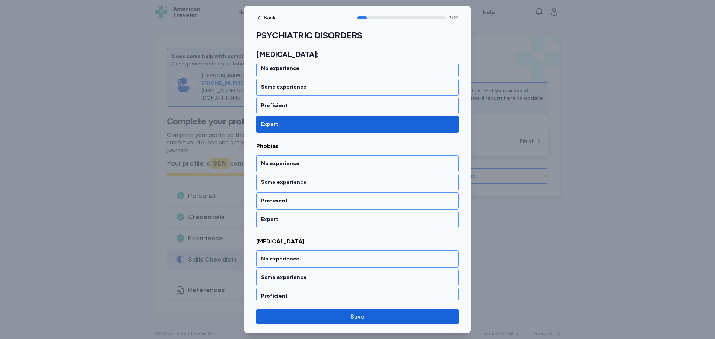
scroll to position [320, 0]
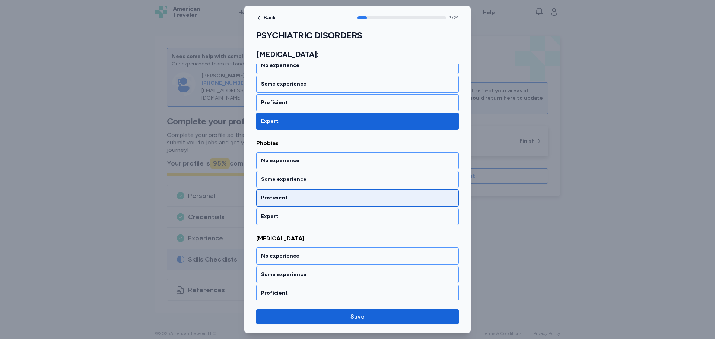
click at [361, 199] on div "Proficient" at bounding box center [357, 197] width 193 height 7
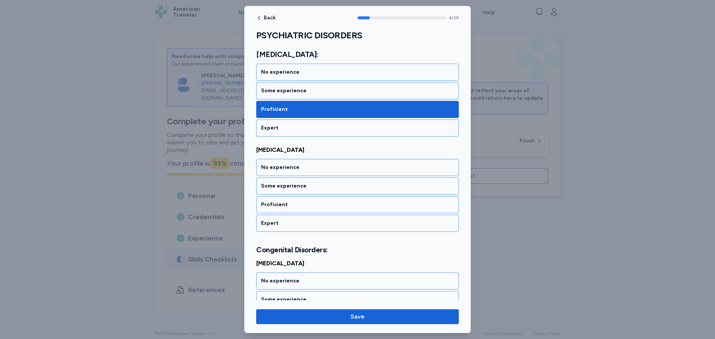
scroll to position [416, 0]
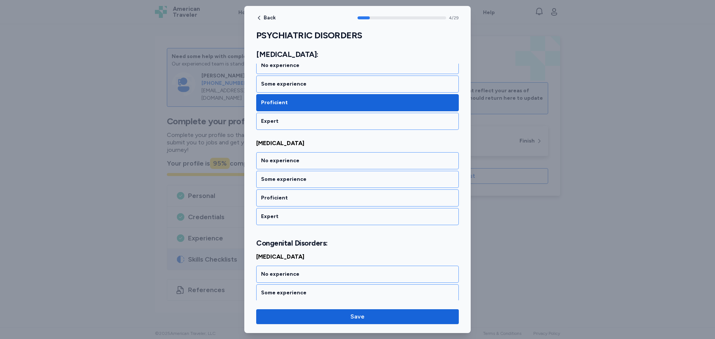
click at [361, 199] on div "Proficient" at bounding box center [357, 197] width 193 height 7
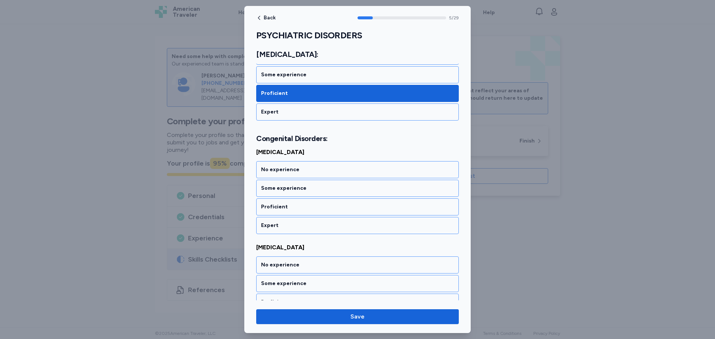
scroll to position [529, 0]
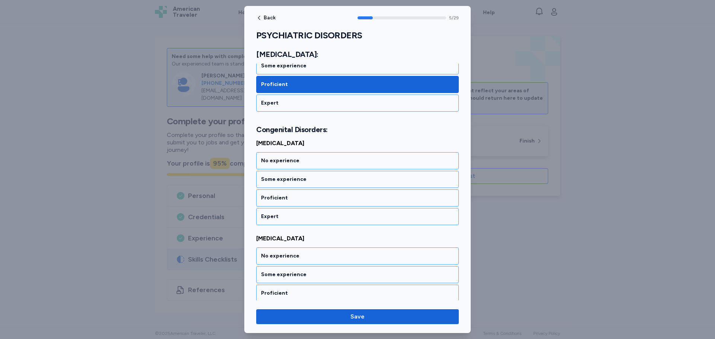
click at [361, 199] on div "Proficient" at bounding box center [357, 197] width 193 height 7
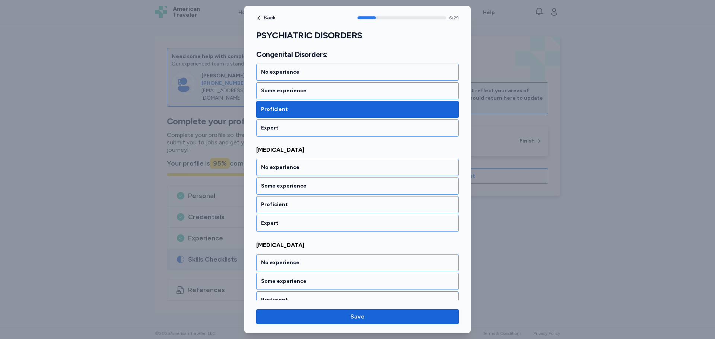
scroll to position [625, 0]
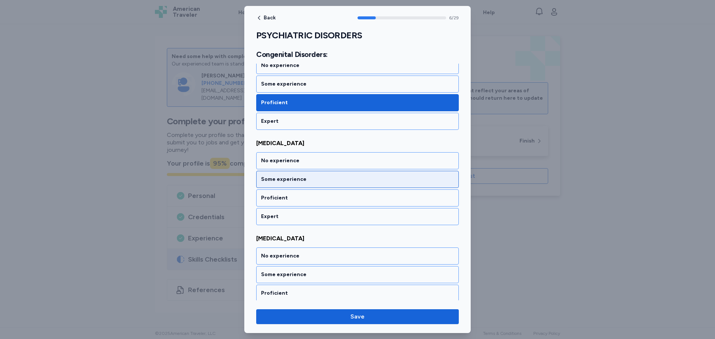
click at [362, 180] on div "Some experience" at bounding box center [357, 179] width 193 height 7
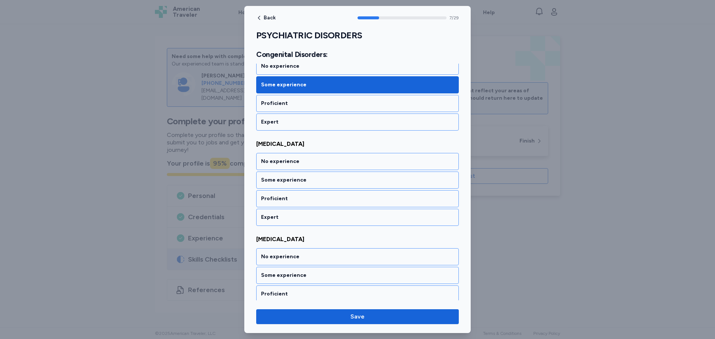
scroll to position [720, 0]
click at [362, 180] on div "Some experience" at bounding box center [357, 179] width 193 height 7
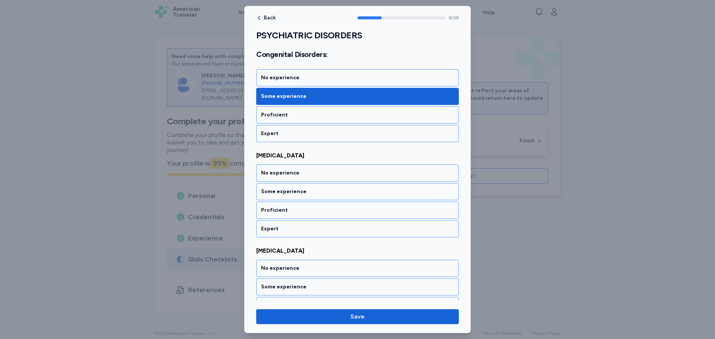
scroll to position [816, 0]
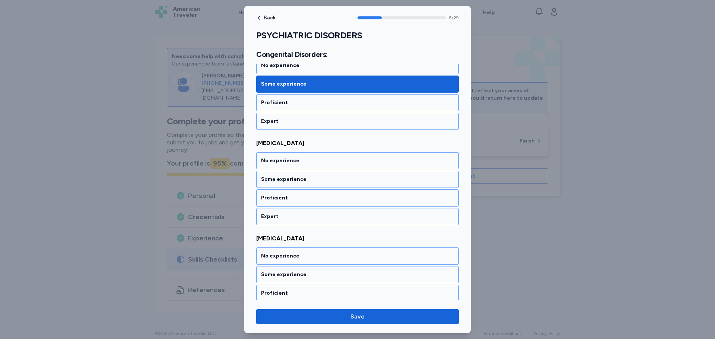
click at [362, 180] on div "Some experience" at bounding box center [357, 179] width 193 height 7
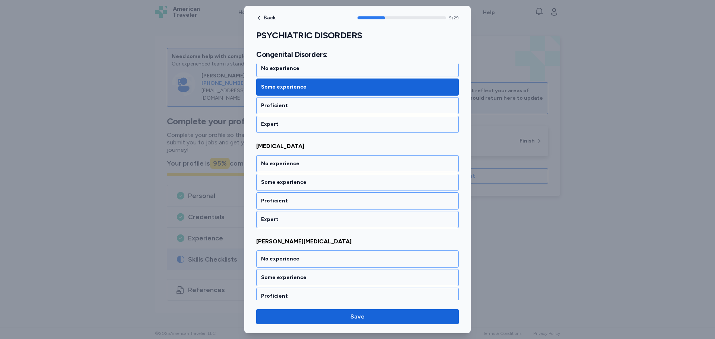
scroll to position [911, 0]
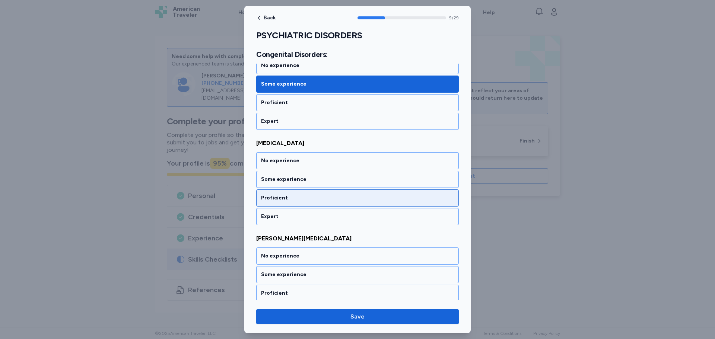
click at [378, 196] on div "Proficient" at bounding box center [357, 197] width 193 height 7
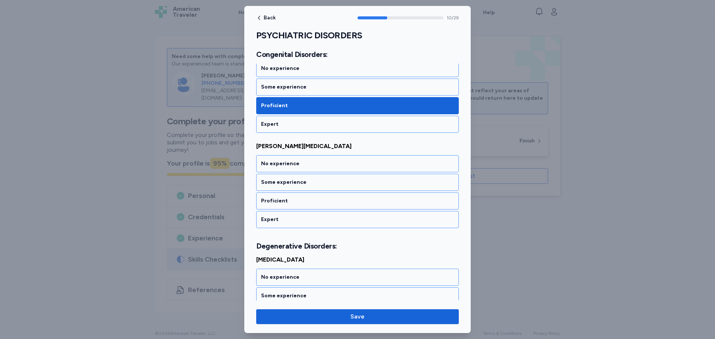
scroll to position [1006, 0]
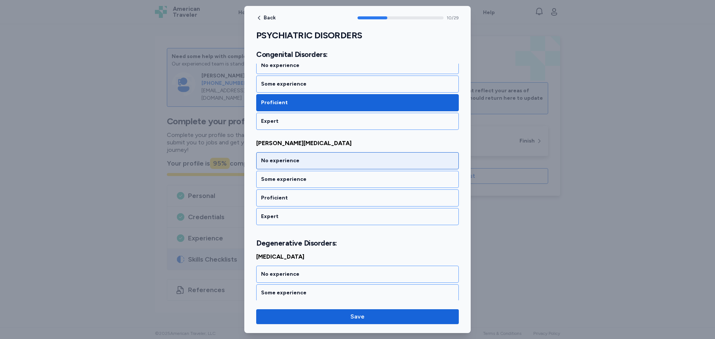
click at [374, 156] on div "No experience" at bounding box center [357, 160] width 203 height 17
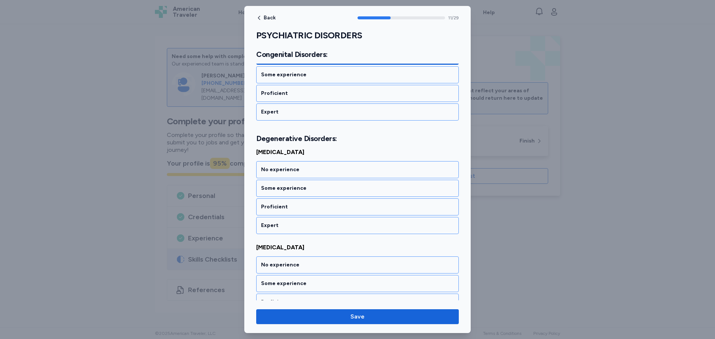
scroll to position [1120, 0]
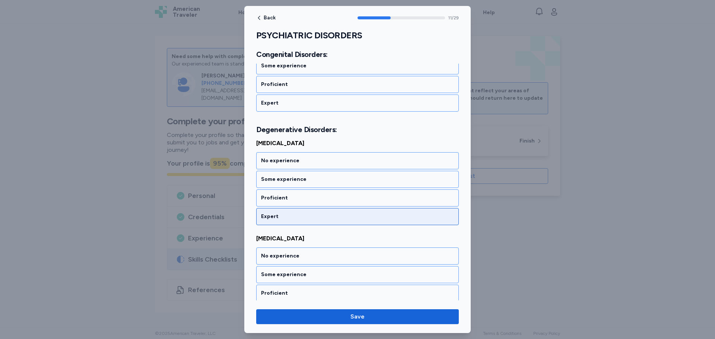
click at [368, 210] on div "Expert" at bounding box center [357, 216] width 203 height 17
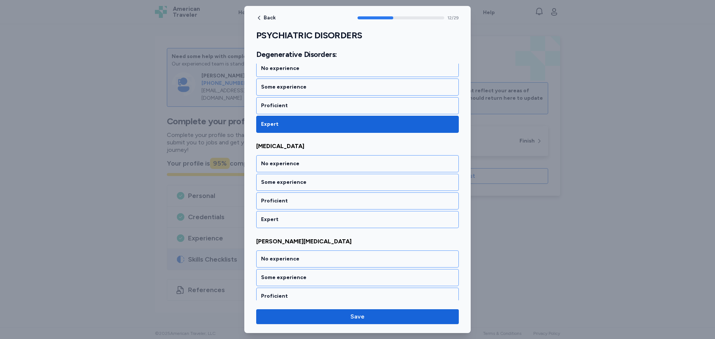
scroll to position [1215, 0]
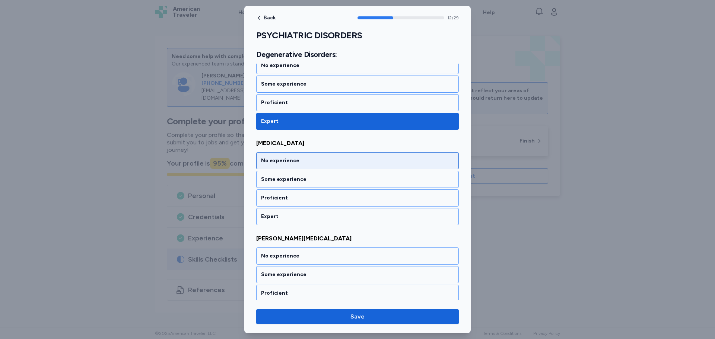
click at [374, 161] on div "No experience" at bounding box center [357, 160] width 193 height 7
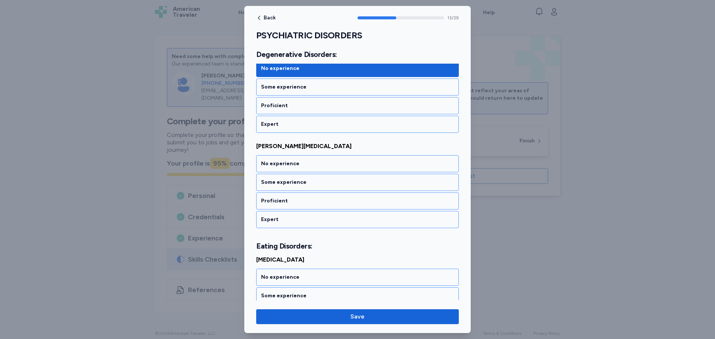
scroll to position [1311, 0]
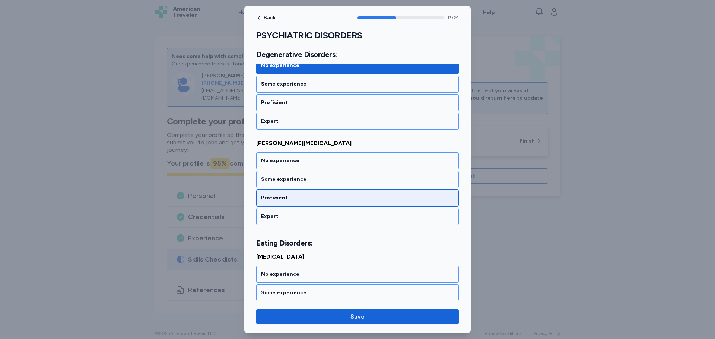
click at [365, 200] on div "Proficient" at bounding box center [357, 197] width 193 height 7
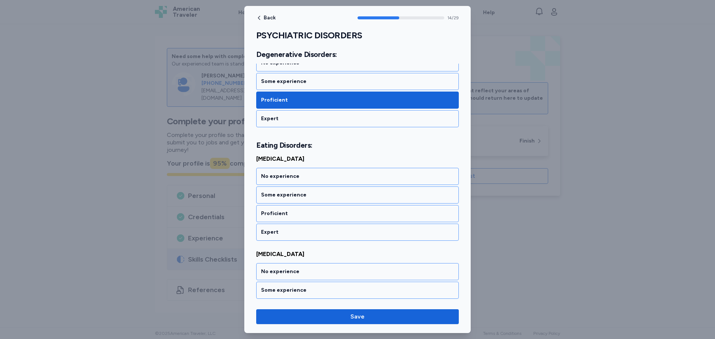
scroll to position [1424, 0]
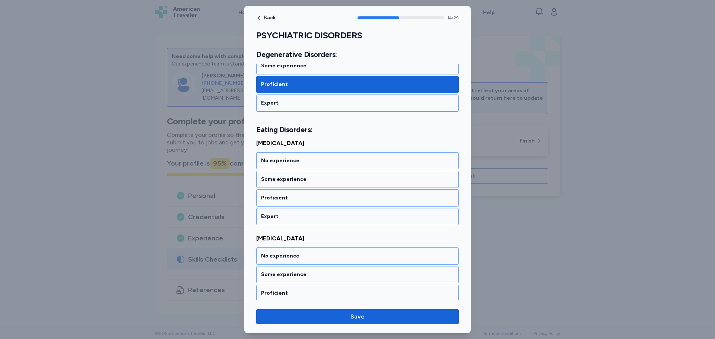
click at [365, 200] on div "Proficient" at bounding box center [357, 197] width 193 height 7
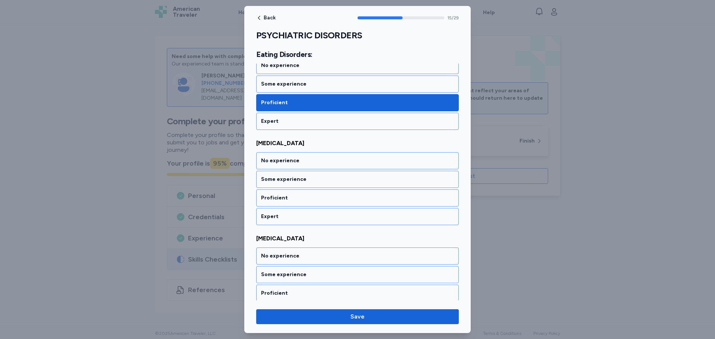
click at [365, 200] on div "Proficient" at bounding box center [357, 197] width 193 height 7
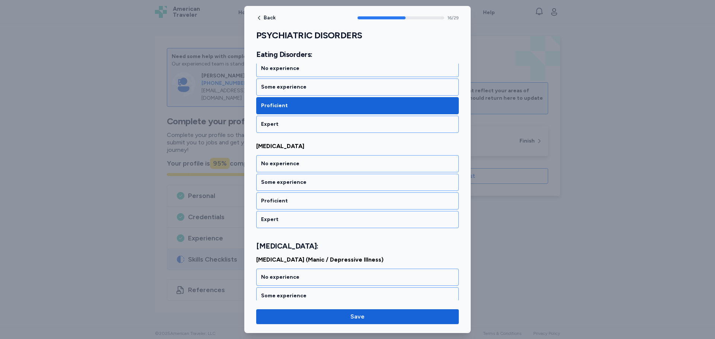
scroll to position [1615, 0]
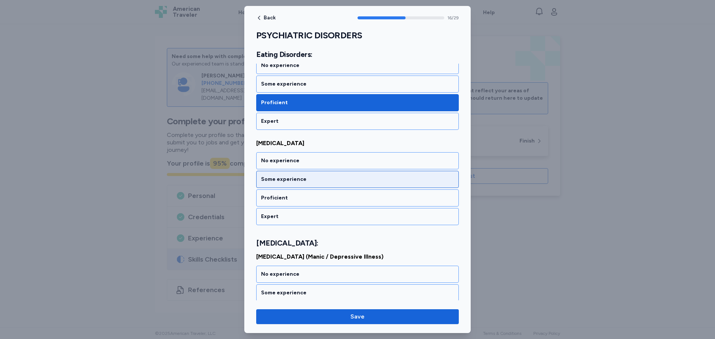
click at [366, 178] on div "Some experience" at bounding box center [357, 179] width 193 height 7
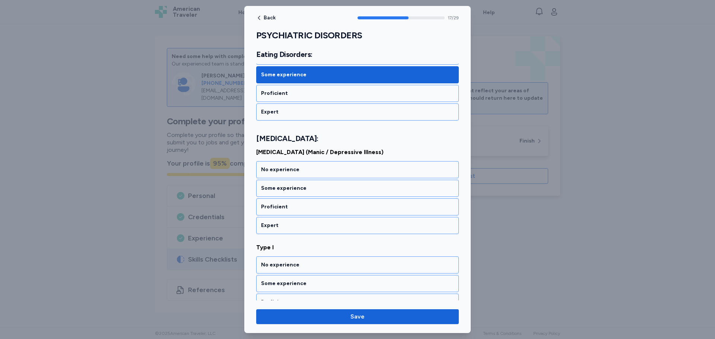
scroll to position [1729, 0]
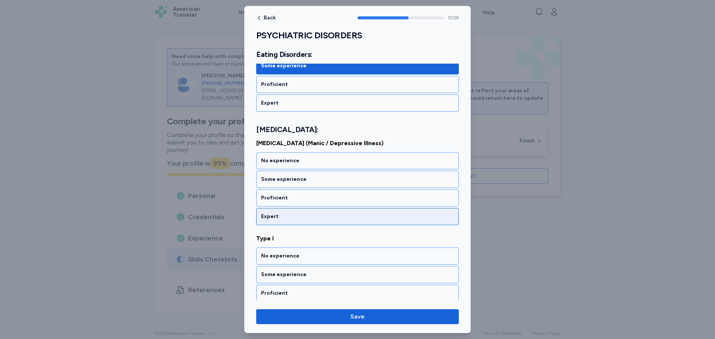
click at [360, 209] on div "Expert" at bounding box center [357, 216] width 203 height 17
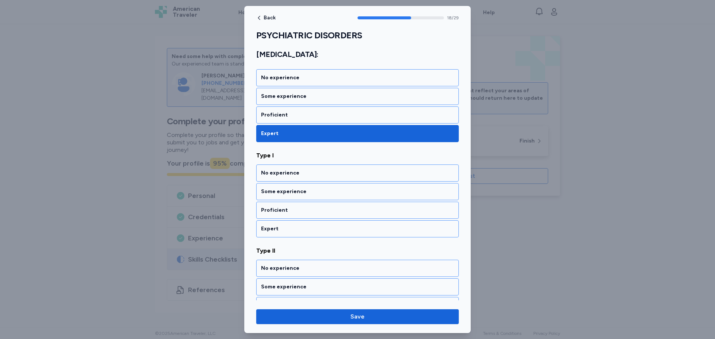
scroll to position [1824, 0]
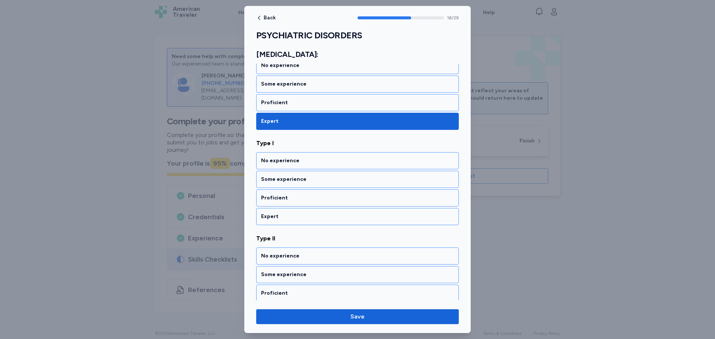
click at [360, 209] on div "Expert" at bounding box center [357, 216] width 203 height 17
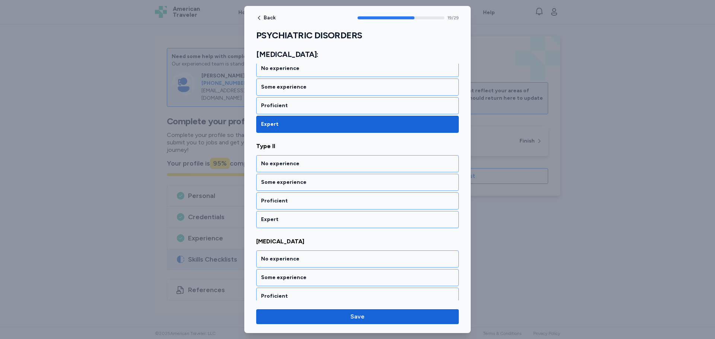
scroll to position [1919, 0]
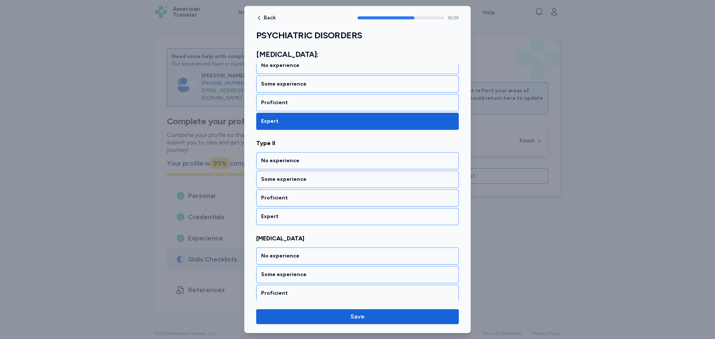
click at [360, 209] on div "Expert" at bounding box center [357, 216] width 203 height 17
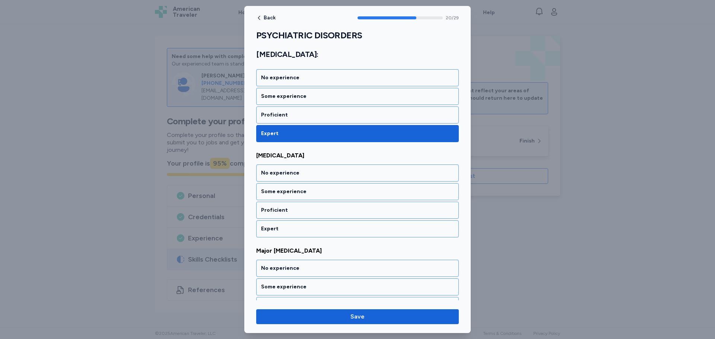
scroll to position [2015, 0]
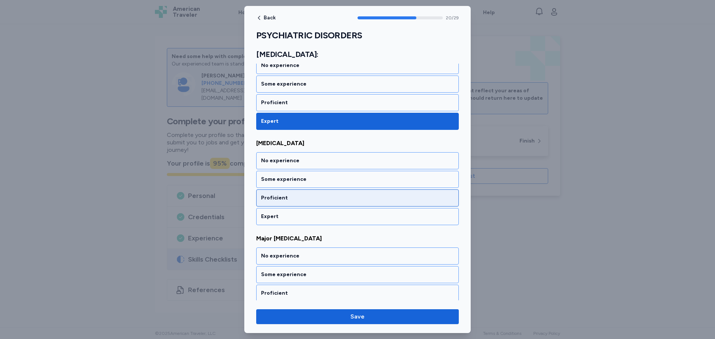
click at [363, 201] on div "Proficient" at bounding box center [357, 197] width 193 height 7
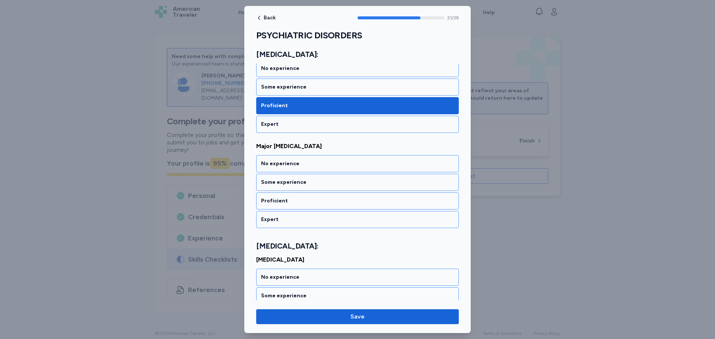
scroll to position [2110, 0]
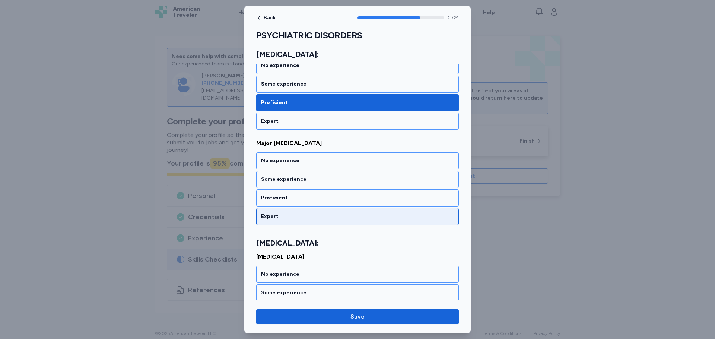
click at [368, 210] on div "Expert" at bounding box center [357, 216] width 203 height 17
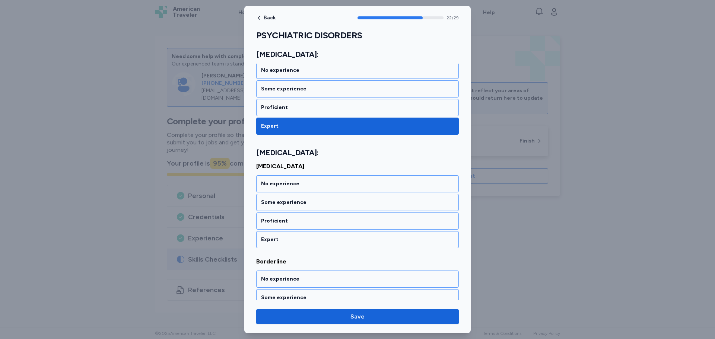
scroll to position [2224, 0]
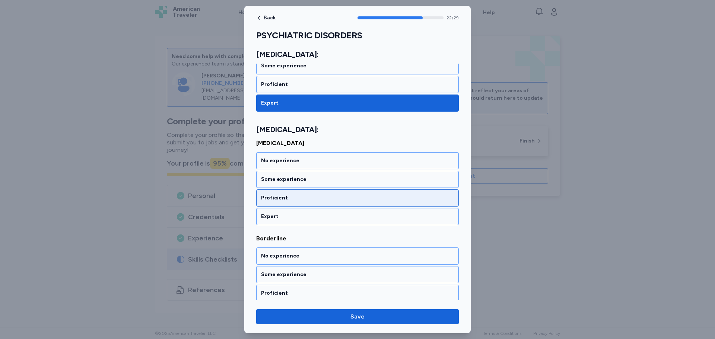
click at [367, 199] on div "Proficient" at bounding box center [357, 197] width 193 height 7
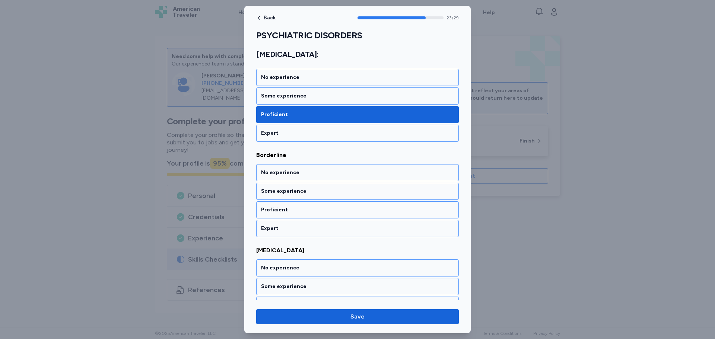
scroll to position [2319, 0]
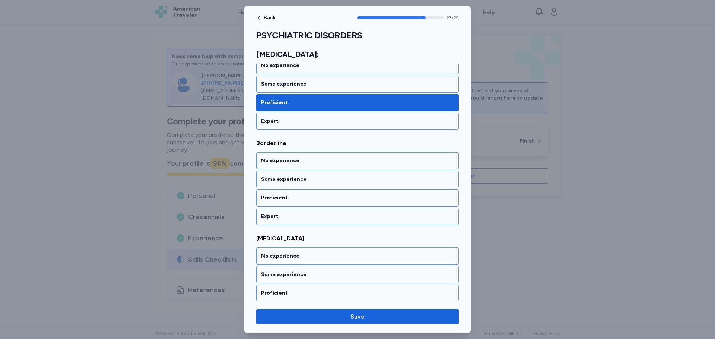
click at [367, 199] on div "Proficient" at bounding box center [357, 197] width 193 height 7
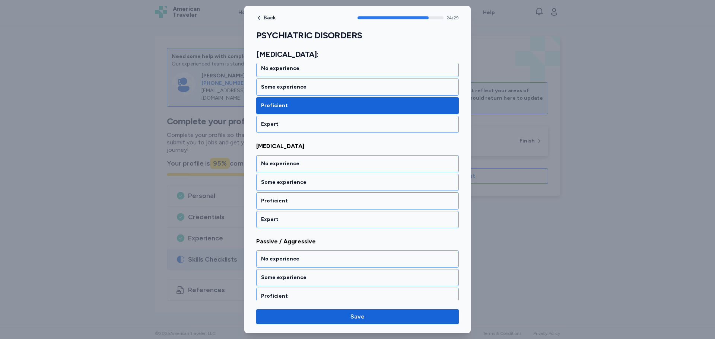
scroll to position [2414, 0]
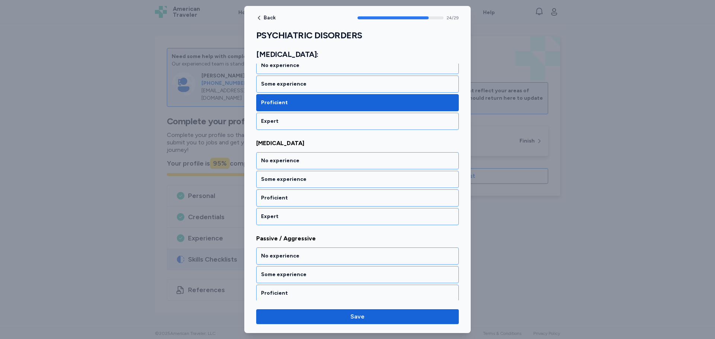
click at [367, 199] on div "Proficient" at bounding box center [357, 197] width 193 height 7
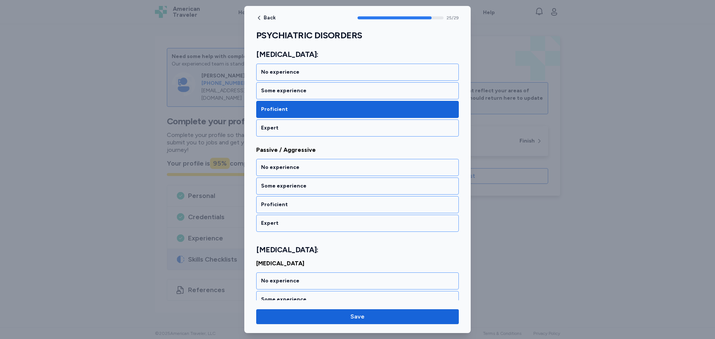
scroll to position [2510, 0]
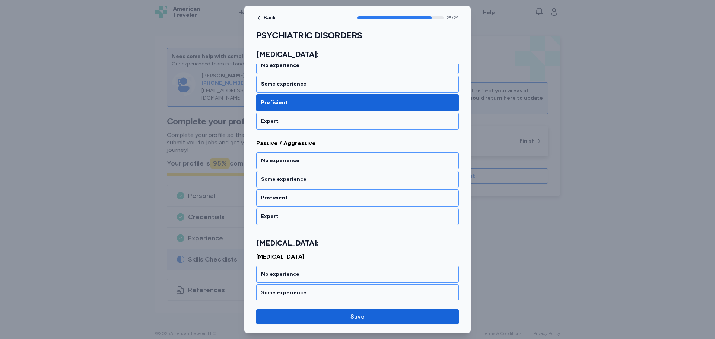
click at [367, 199] on div "Proficient" at bounding box center [357, 197] width 193 height 7
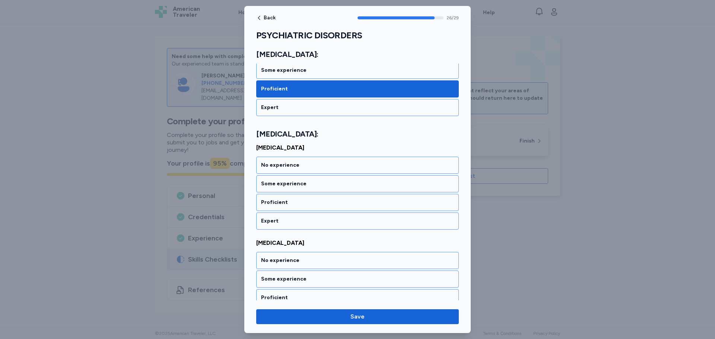
scroll to position [2623, 0]
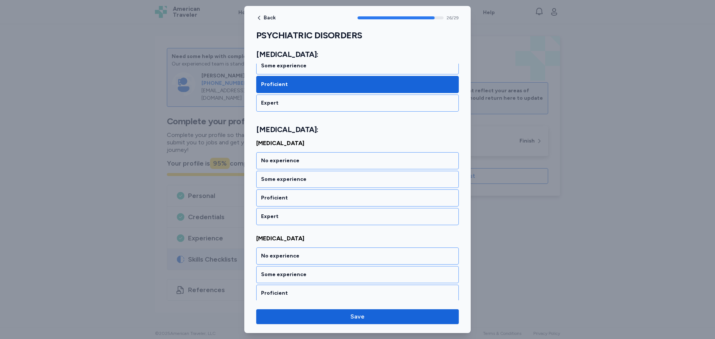
click at [367, 199] on div "Proficient" at bounding box center [357, 197] width 193 height 7
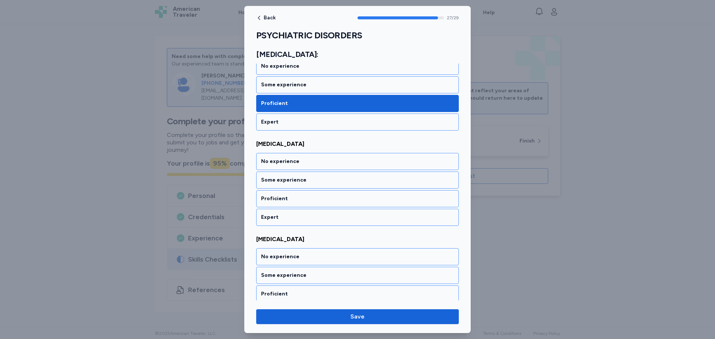
scroll to position [2719, 0]
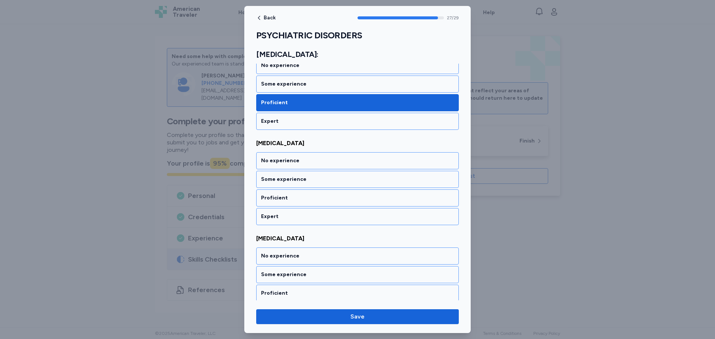
click at [367, 199] on div "Proficient" at bounding box center [357, 197] width 193 height 7
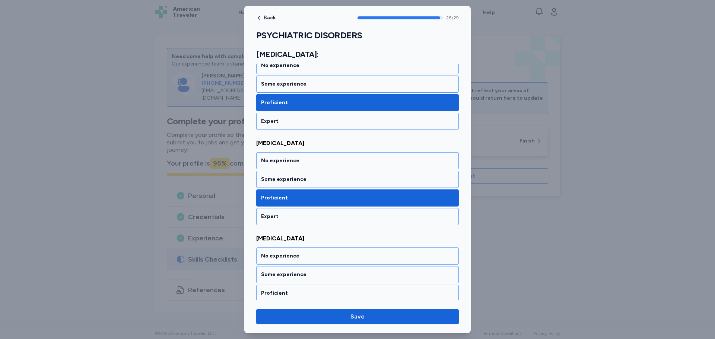
scroll to position [2740, 0]
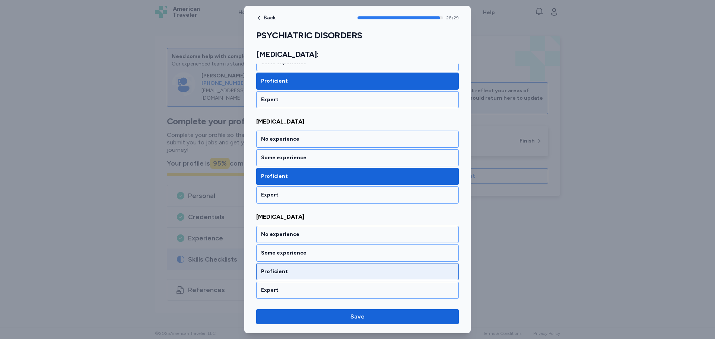
click at [403, 265] on div "Proficient" at bounding box center [357, 271] width 203 height 17
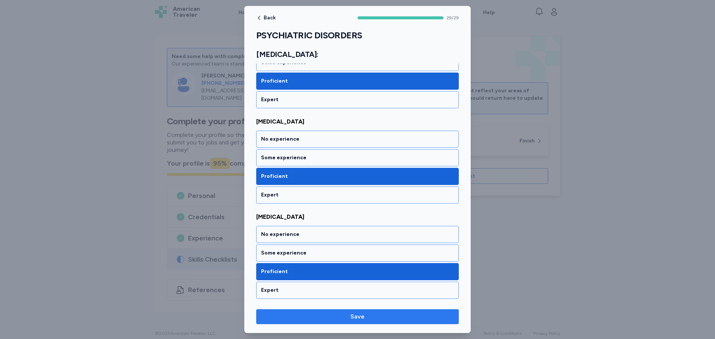
click at [418, 314] on span "Save" at bounding box center [357, 317] width 191 height 9
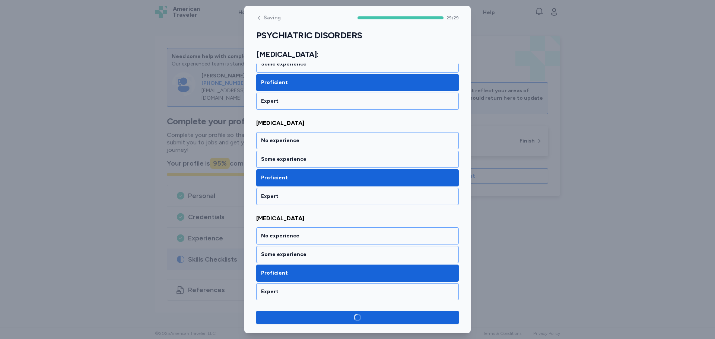
scroll to position [2739, 0]
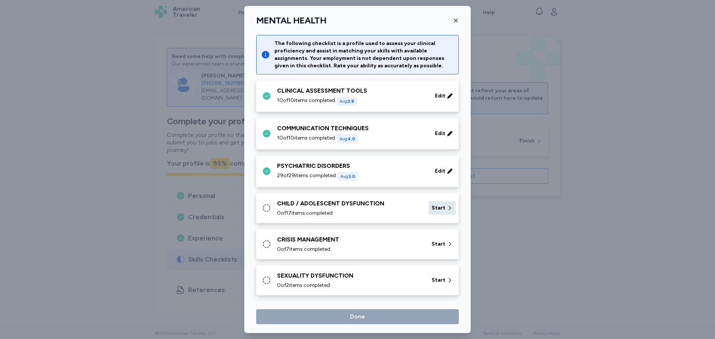
click at [437, 208] on span "Start" at bounding box center [439, 208] width 14 height 7
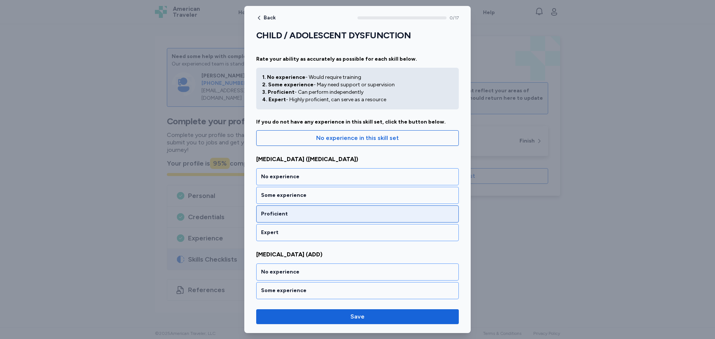
click at [413, 212] on div "Proficient" at bounding box center [357, 213] width 193 height 7
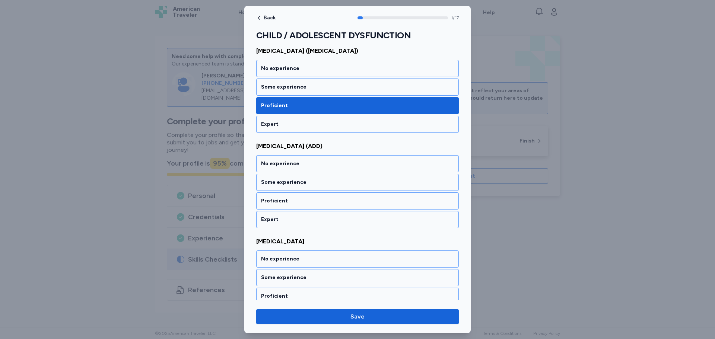
scroll to position [121, 0]
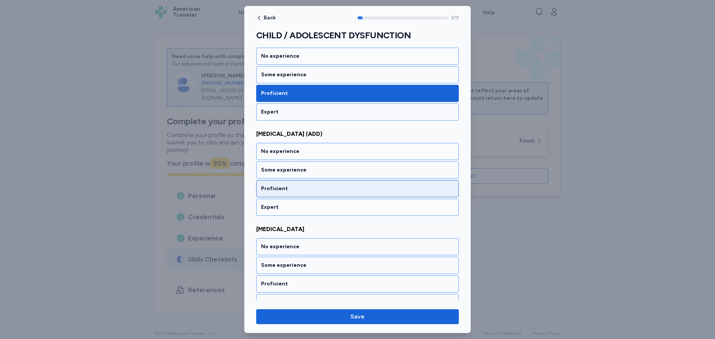
click at [385, 188] on div "Proficient" at bounding box center [357, 188] width 193 height 7
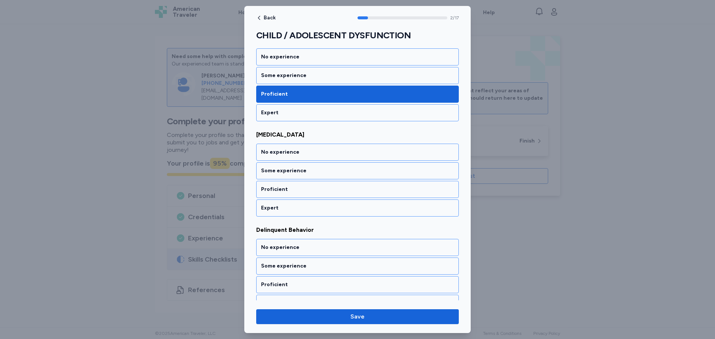
scroll to position [216, 0]
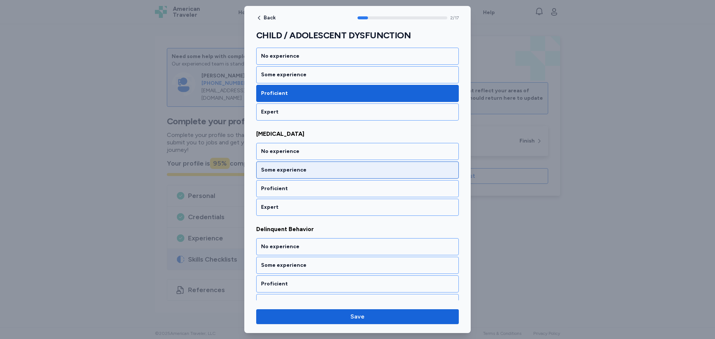
click at [380, 173] on div "Some experience" at bounding box center [357, 170] width 193 height 7
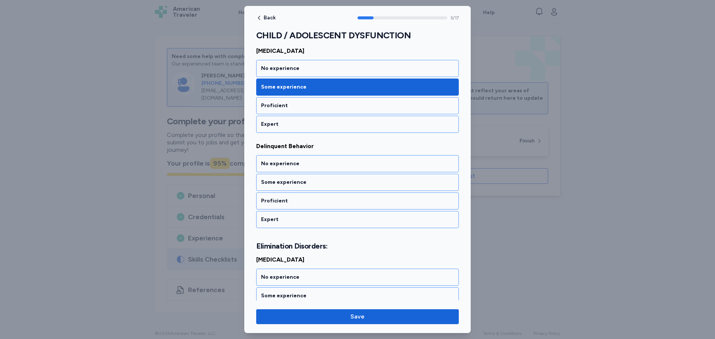
scroll to position [311, 0]
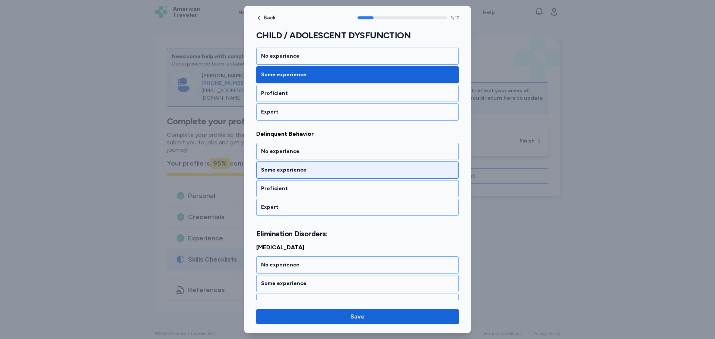
click at [374, 170] on div "Some experience" at bounding box center [357, 170] width 193 height 7
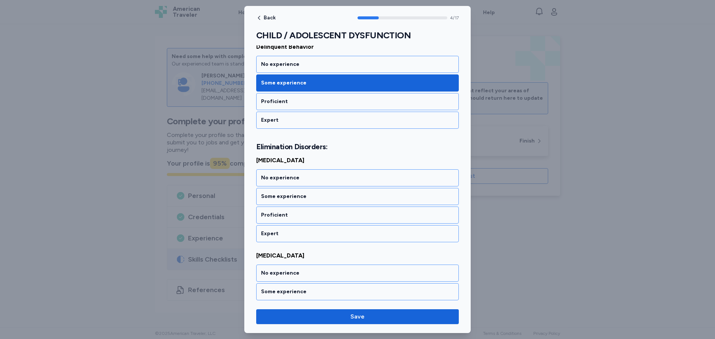
scroll to position [416, 0]
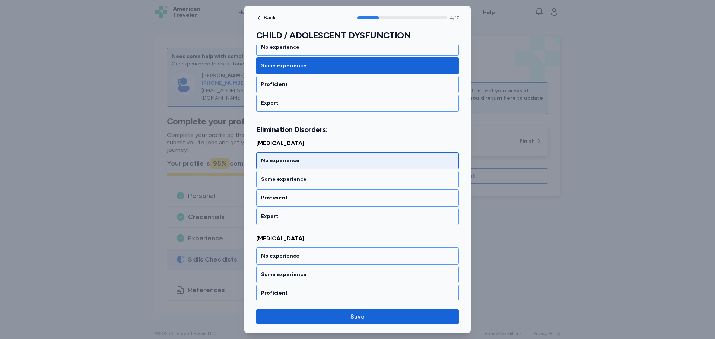
click at [378, 159] on div "No experience" at bounding box center [357, 160] width 193 height 7
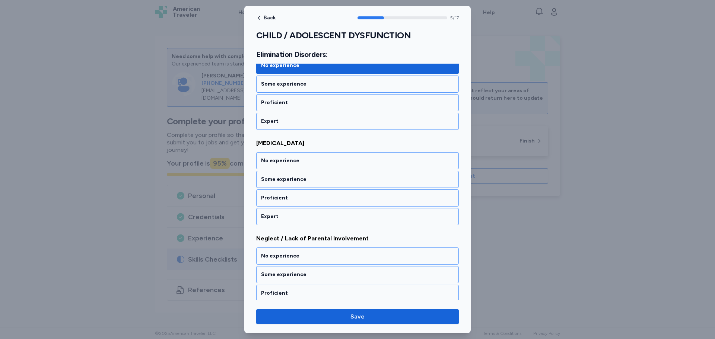
click at [378, 159] on div "No experience" at bounding box center [357, 160] width 193 height 7
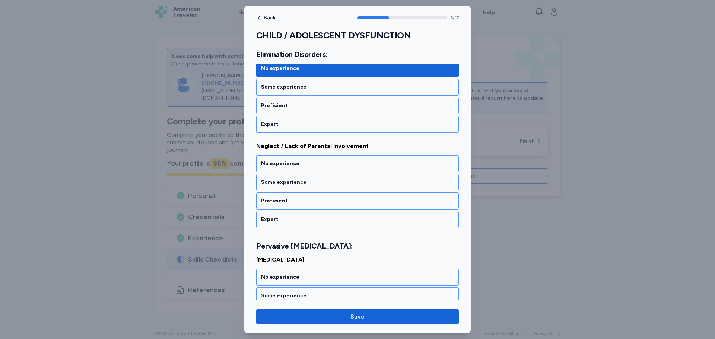
scroll to position [607, 0]
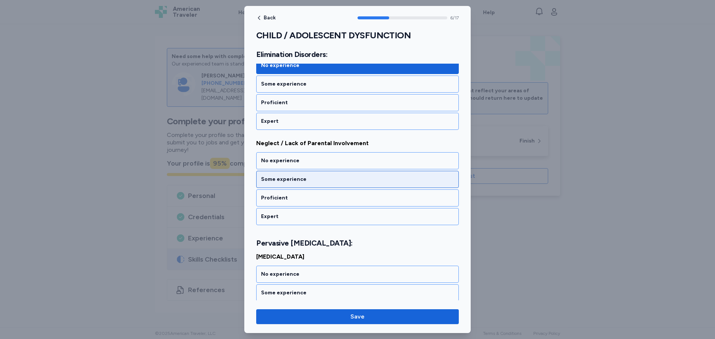
click at [389, 177] on div "Some experience" at bounding box center [357, 179] width 193 height 7
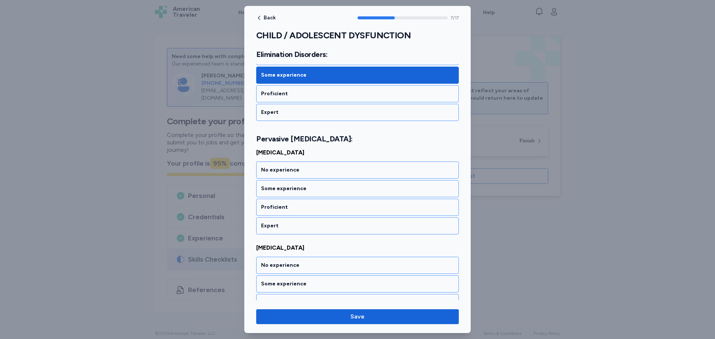
scroll to position [720, 0]
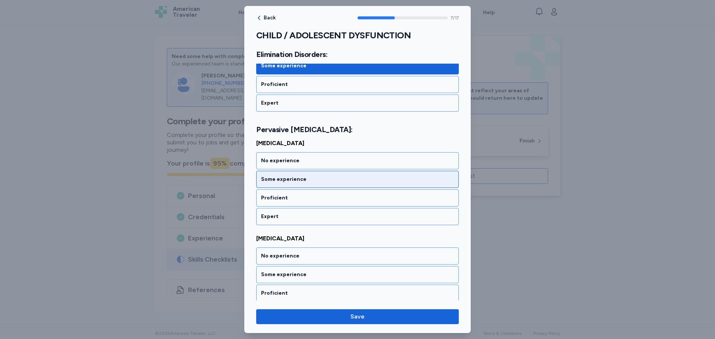
click at [382, 175] on div "Some experience" at bounding box center [357, 179] width 203 height 17
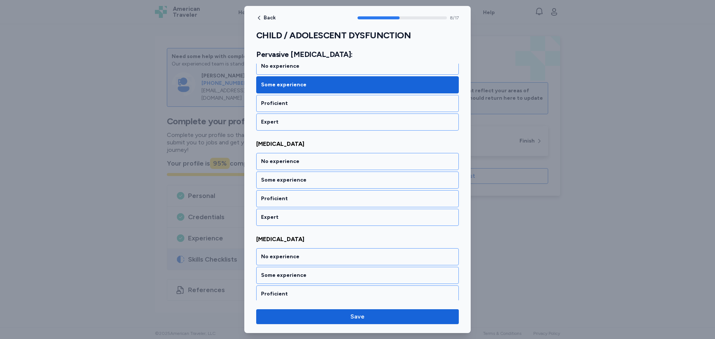
scroll to position [816, 0]
click at [382, 175] on div "Some experience" at bounding box center [357, 179] width 203 height 17
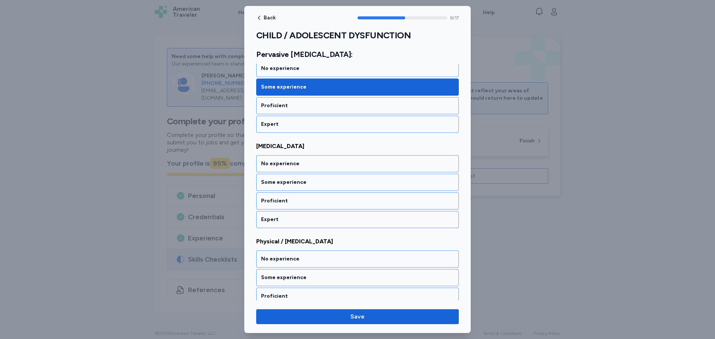
scroll to position [911, 0]
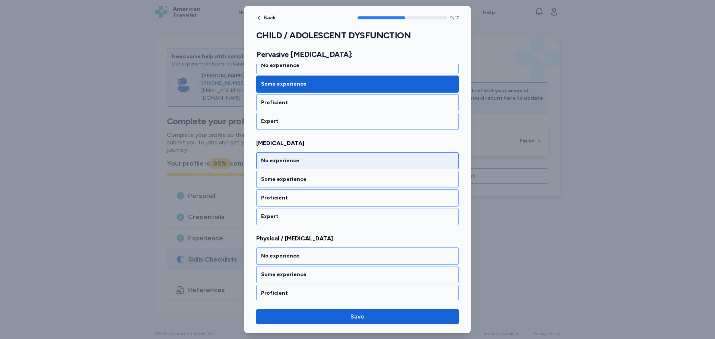
click at [390, 162] on div "No experience" at bounding box center [357, 160] width 193 height 7
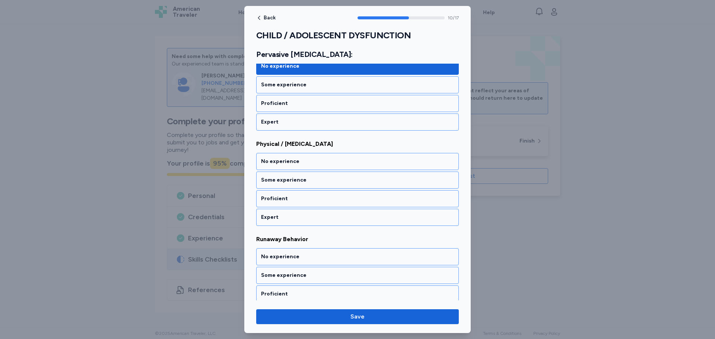
scroll to position [1006, 0]
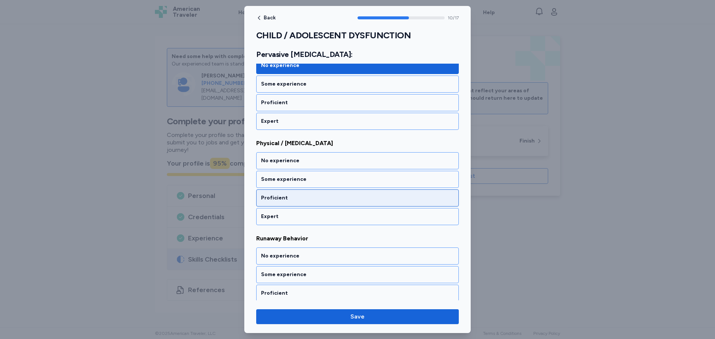
click at [395, 197] on div "Proficient" at bounding box center [357, 197] width 193 height 7
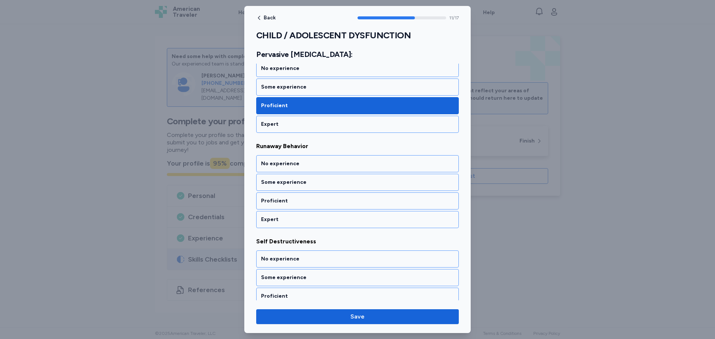
scroll to position [1102, 0]
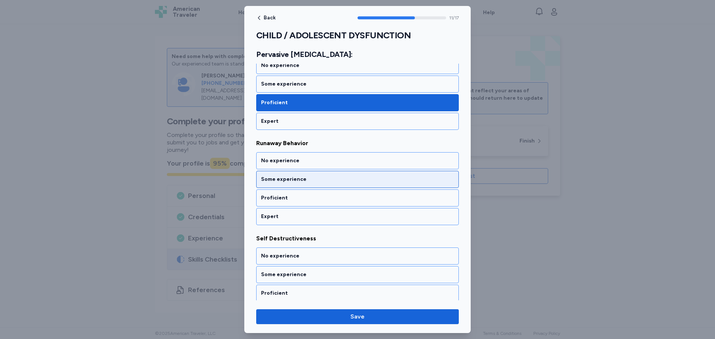
click at [392, 180] on div "Some experience" at bounding box center [357, 179] width 193 height 7
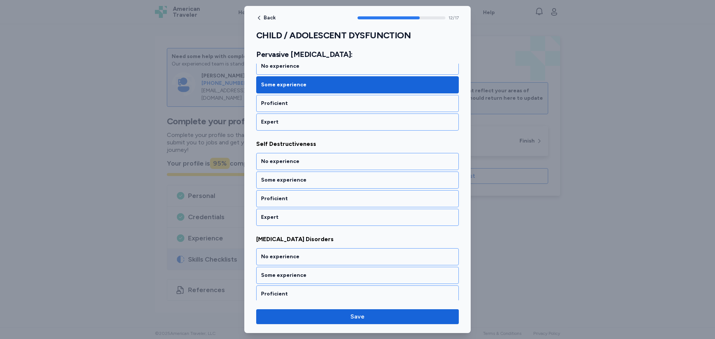
scroll to position [1197, 0]
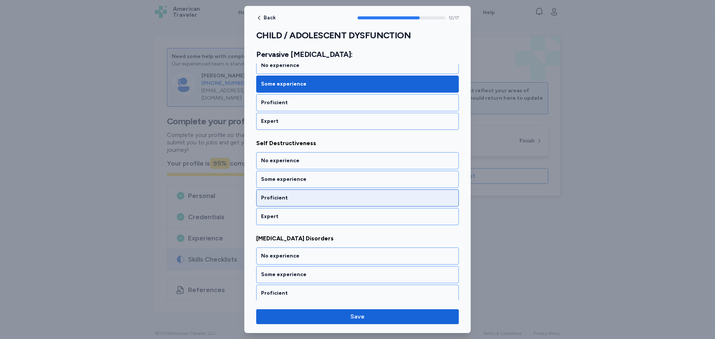
click at [403, 198] on div "Proficient" at bounding box center [357, 197] width 193 height 7
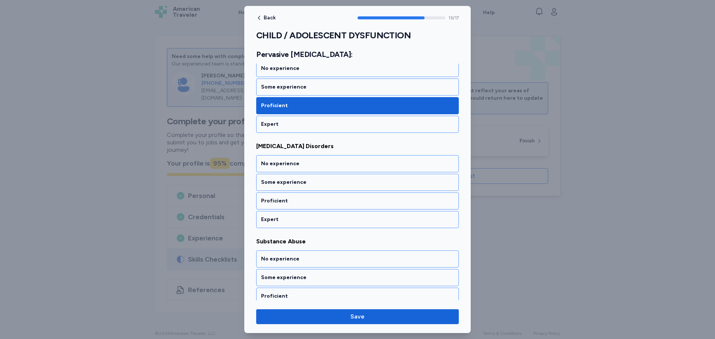
scroll to position [1292, 0]
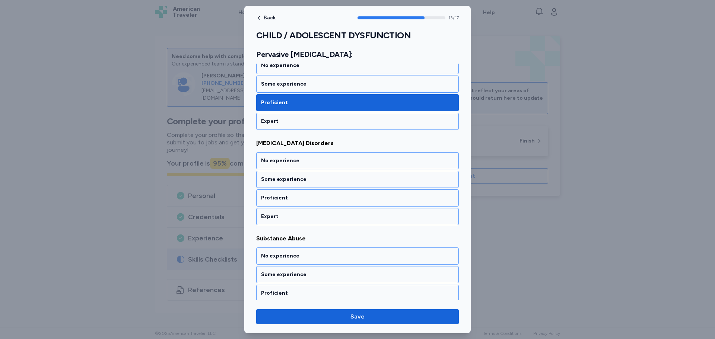
click at [403, 198] on div "Proficient" at bounding box center [357, 197] width 193 height 7
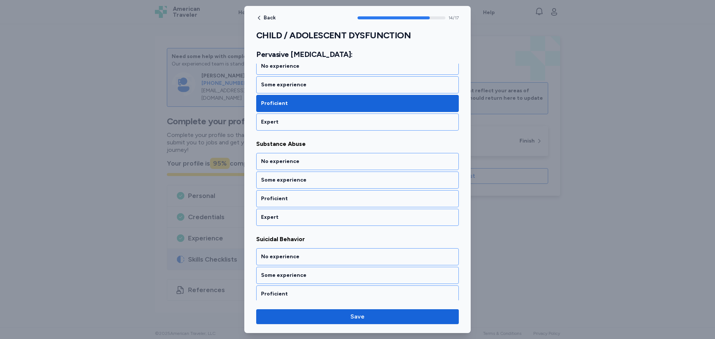
scroll to position [1388, 0]
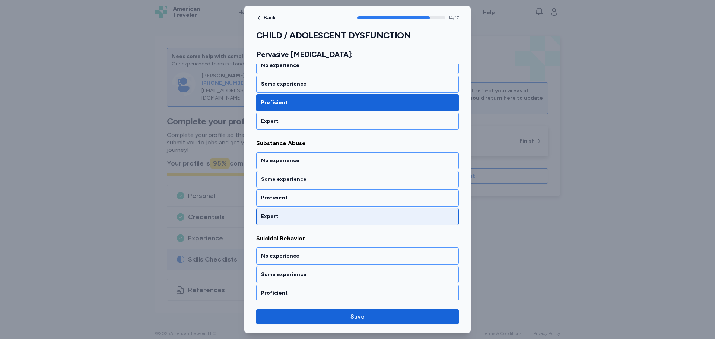
click at [394, 213] on div "Expert" at bounding box center [357, 216] width 193 height 7
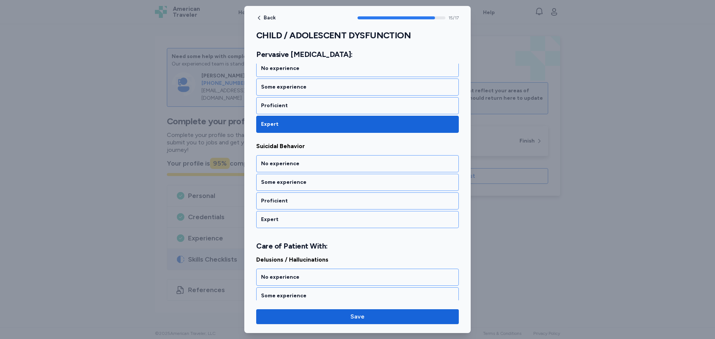
scroll to position [1483, 0]
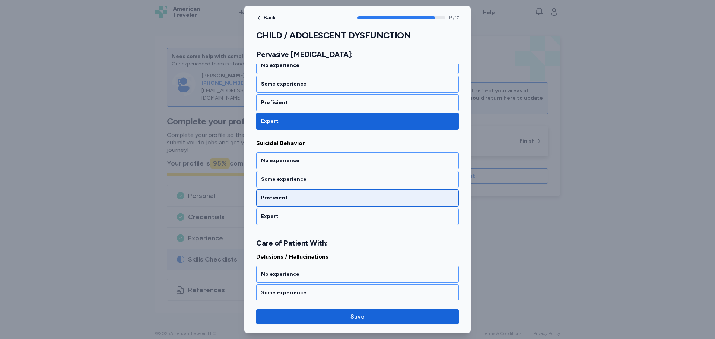
click at [399, 200] on div "Proficient" at bounding box center [357, 197] width 193 height 7
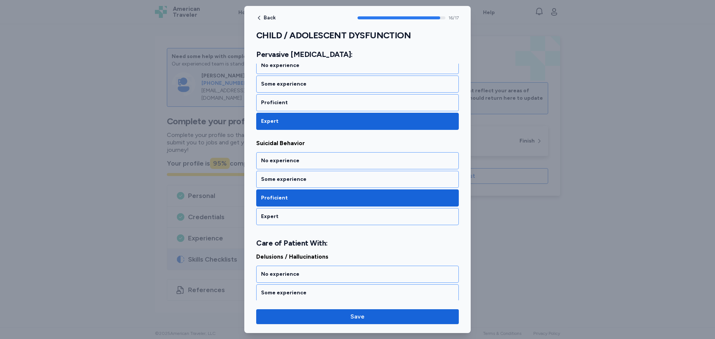
scroll to position [1523, 0]
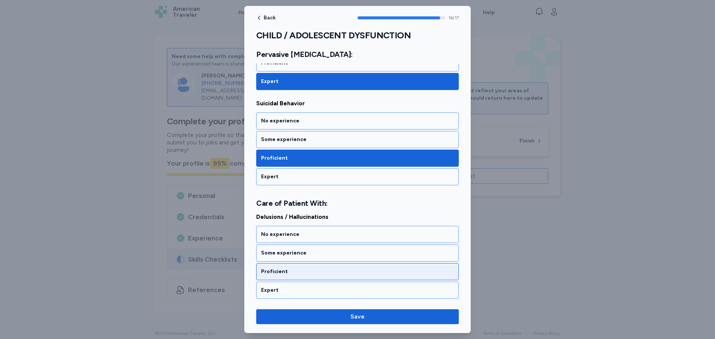
click at [378, 269] on div "Proficient" at bounding box center [357, 271] width 193 height 7
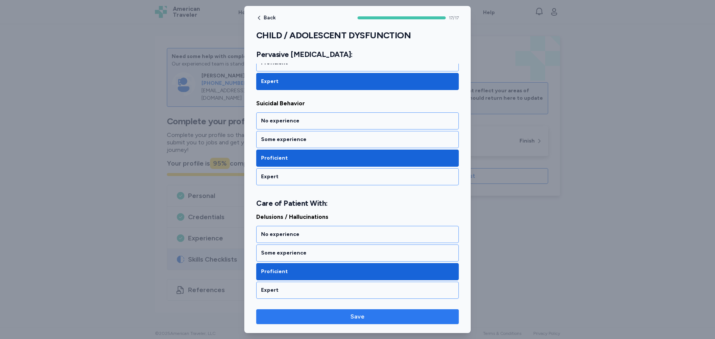
click at [413, 318] on span "Save" at bounding box center [357, 317] width 191 height 9
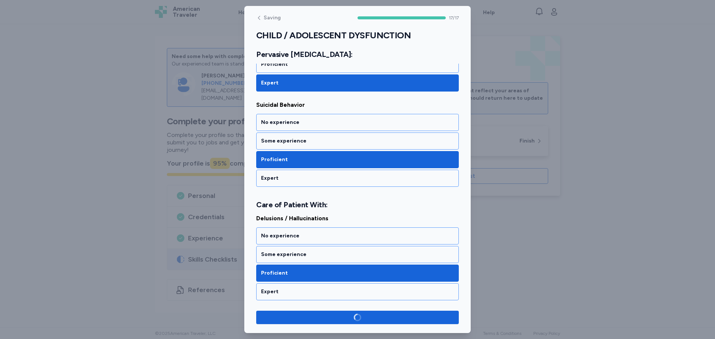
scroll to position [1521, 0]
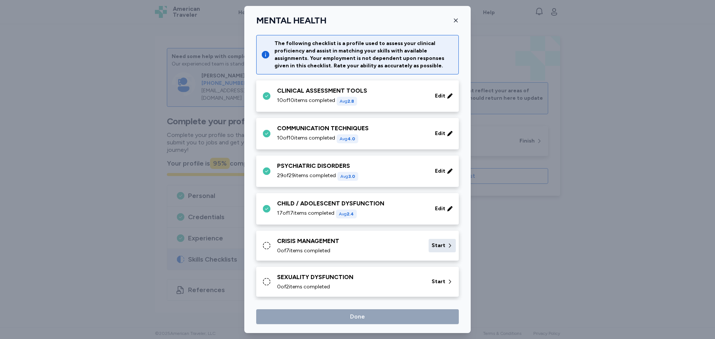
click at [447, 246] on icon at bounding box center [450, 245] width 6 height 7
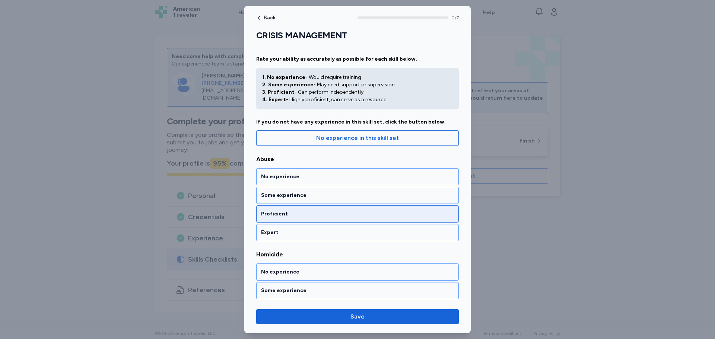
click at [411, 215] on div "Proficient" at bounding box center [357, 213] width 193 height 7
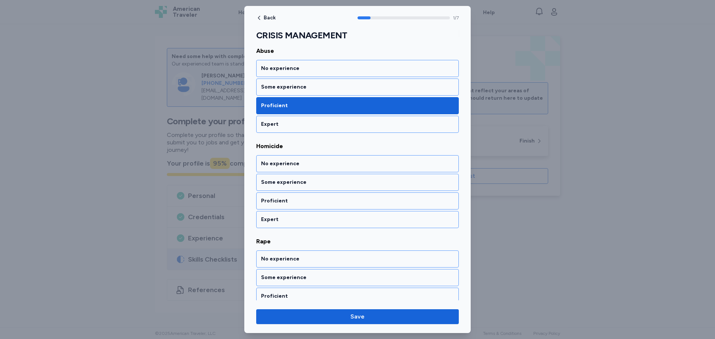
scroll to position [121, 0]
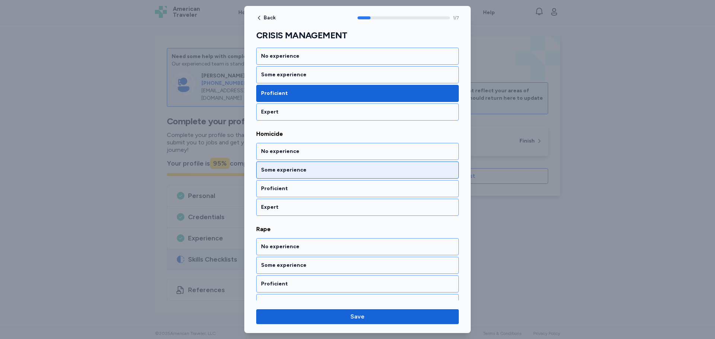
click at [402, 171] on div "Some experience" at bounding box center [357, 170] width 193 height 7
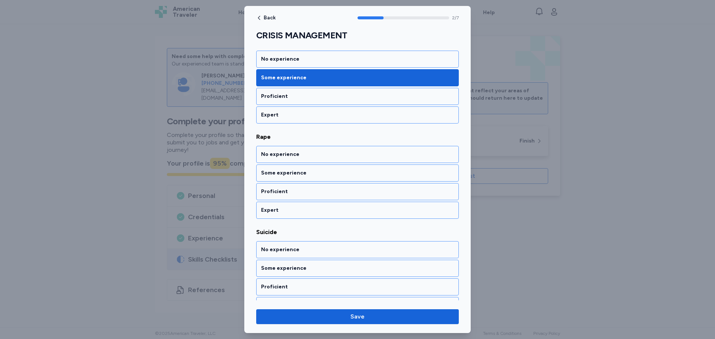
scroll to position [216, 0]
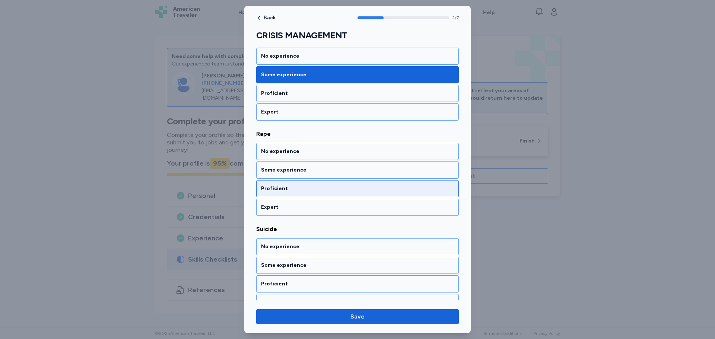
click at [402, 189] on div "Proficient" at bounding box center [357, 188] width 193 height 7
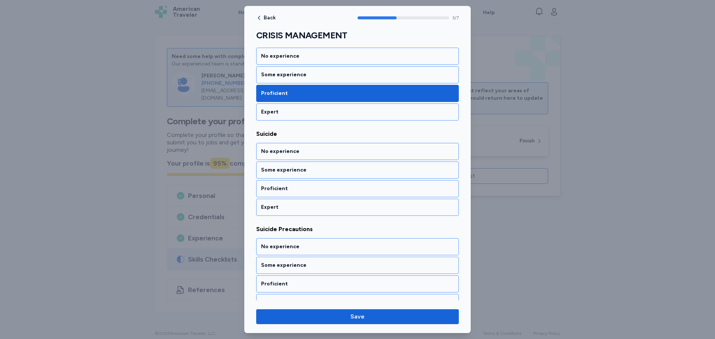
click at [402, 189] on div "Proficient" at bounding box center [357, 188] width 193 height 7
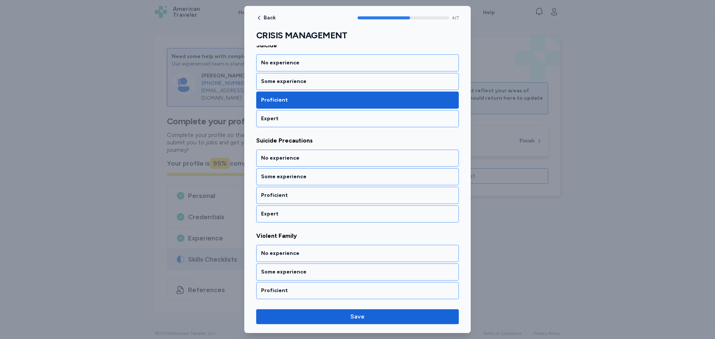
scroll to position [407, 0]
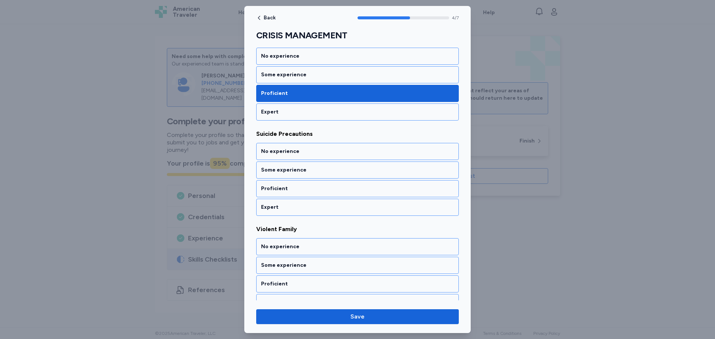
click at [402, 189] on div "Proficient" at bounding box center [357, 188] width 193 height 7
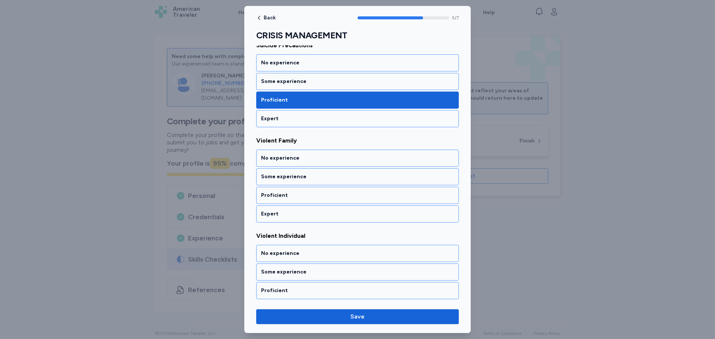
scroll to position [502, 0]
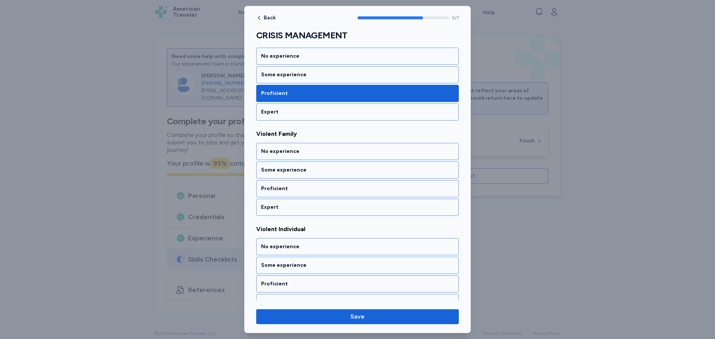
click at [402, 189] on div "Proficient" at bounding box center [357, 188] width 193 height 7
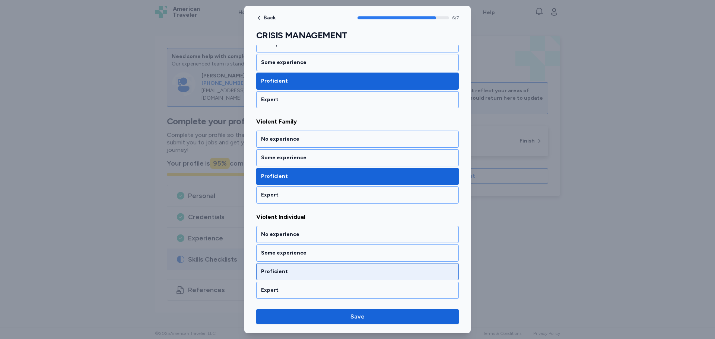
click at [401, 271] on div "Proficient" at bounding box center [357, 271] width 193 height 7
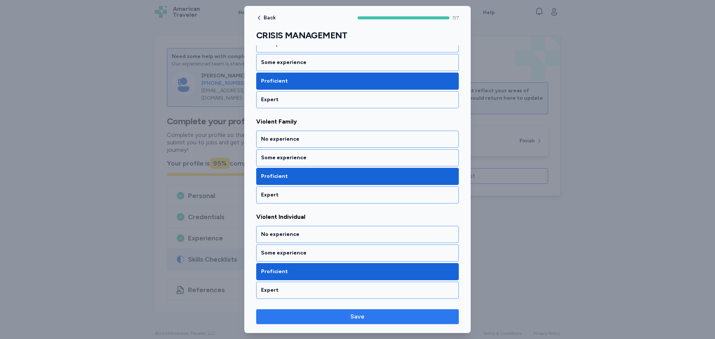
click at [410, 315] on span "Save" at bounding box center [357, 317] width 191 height 9
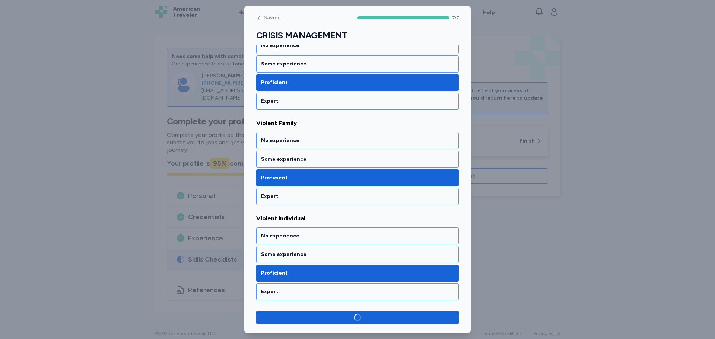
scroll to position [513, 0]
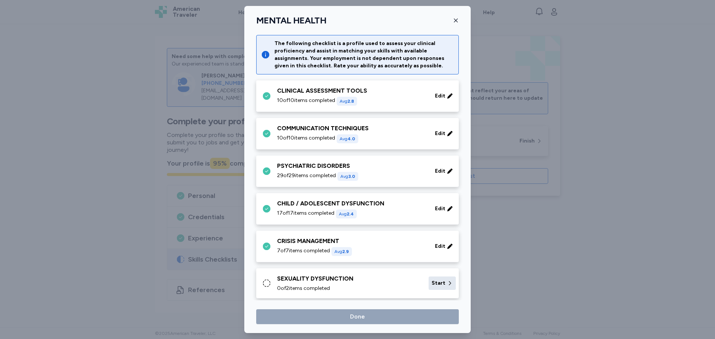
click at [438, 279] on div "Start" at bounding box center [442, 283] width 27 height 13
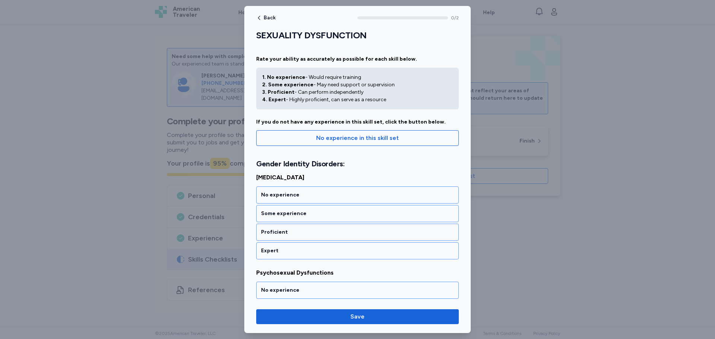
click at [438, 279] on div "Psychosexual Dysfunctions No experience Some experience Proficient Expert" at bounding box center [357, 312] width 203 height 86
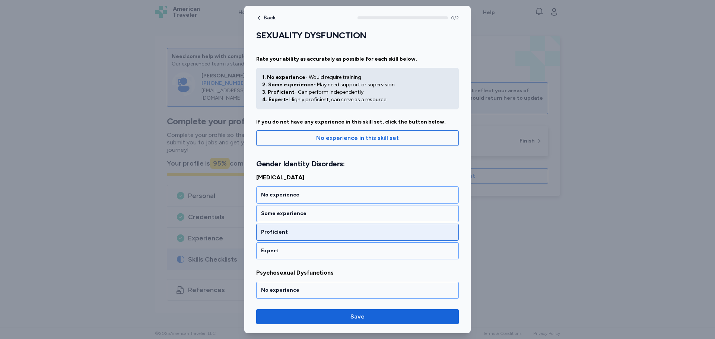
click at [367, 227] on div "Proficient" at bounding box center [357, 232] width 203 height 17
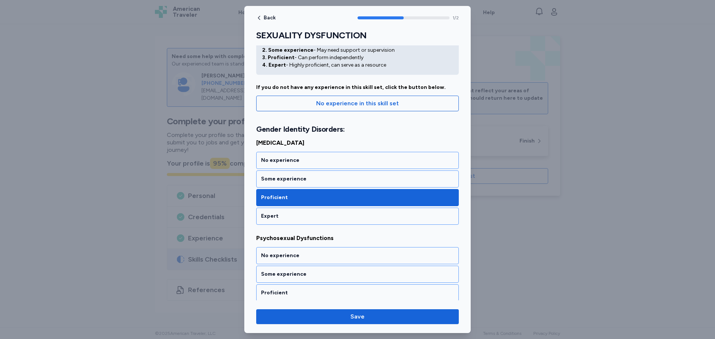
scroll to position [56, 0]
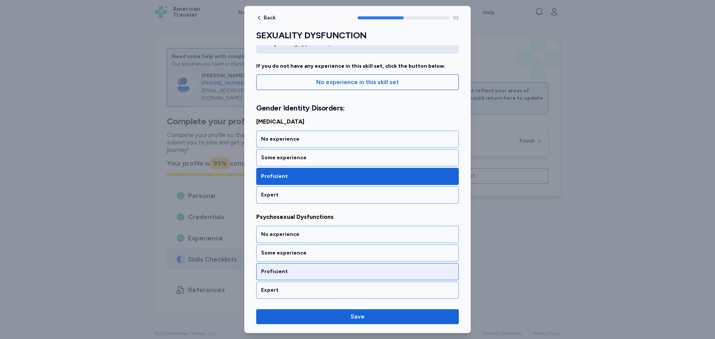
click at [385, 266] on div "Proficient" at bounding box center [357, 271] width 203 height 17
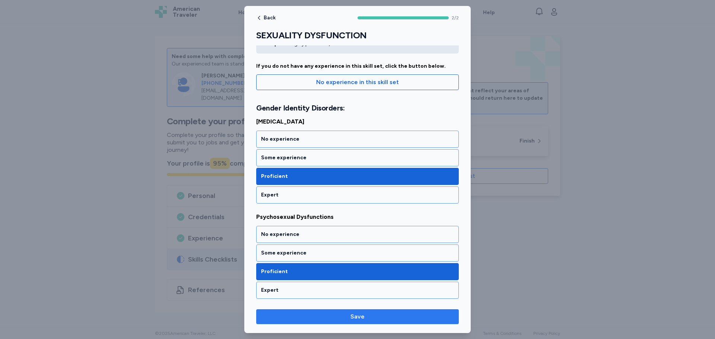
click at [400, 320] on span "Save" at bounding box center [357, 317] width 191 height 9
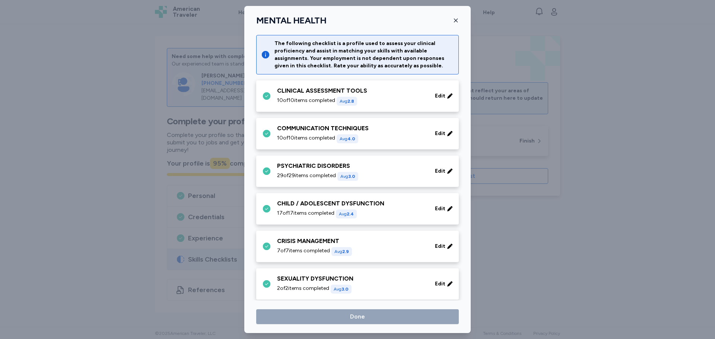
scroll to position [232, 0]
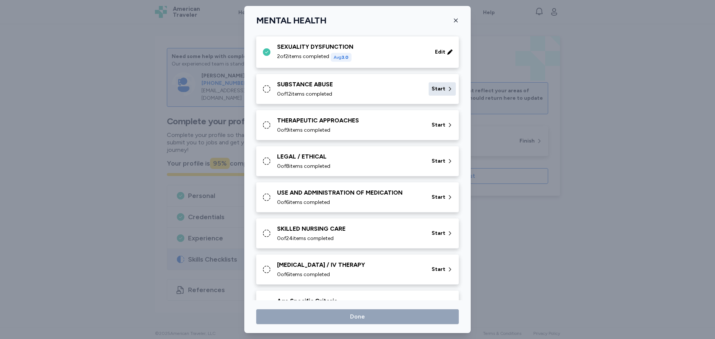
click at [432, 88] on span "Start" at bounding box center [439, 88] width 14 height 7
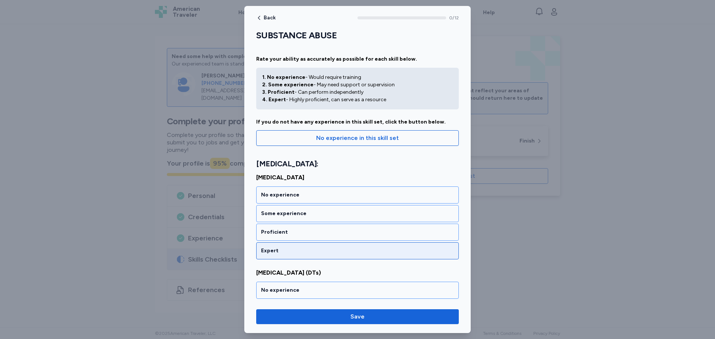
click at [347, 247] on div "Expert" at bounding box center [357, 251] width 203 height 17
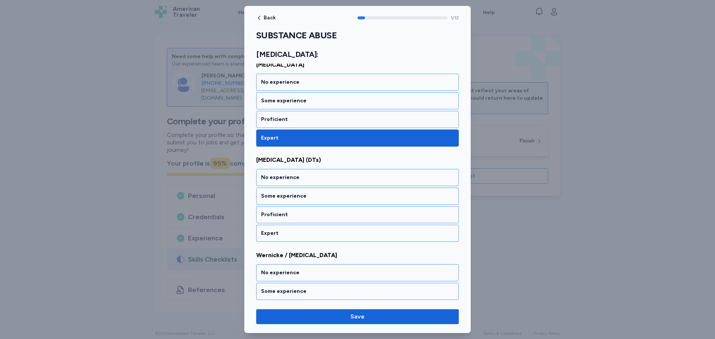
scroll to position [130, 0]
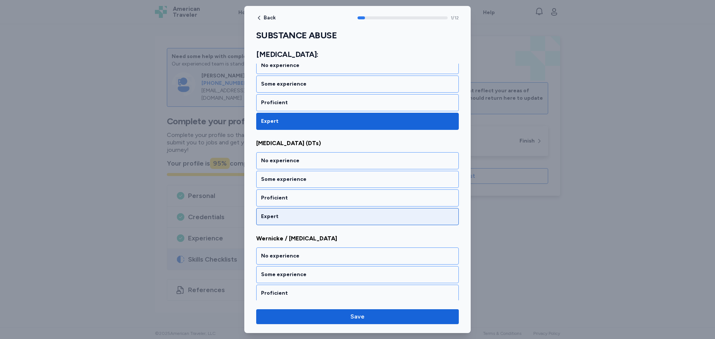
click at [343, 215] on div "Expert" at bounding box center [357, 216] width 193 height 7
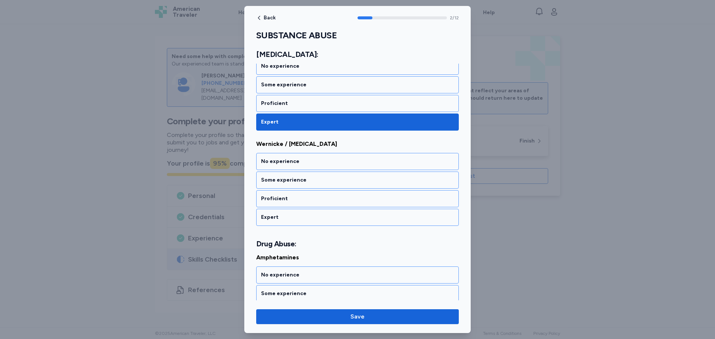
scroll to position [225, 0]
drag, startPoint x: 345, startPoint y: 142, endPoint x: 255, endPoint y: 143, distance: 90.2
copy span "Wernicke / Korsakoff Syndrome"
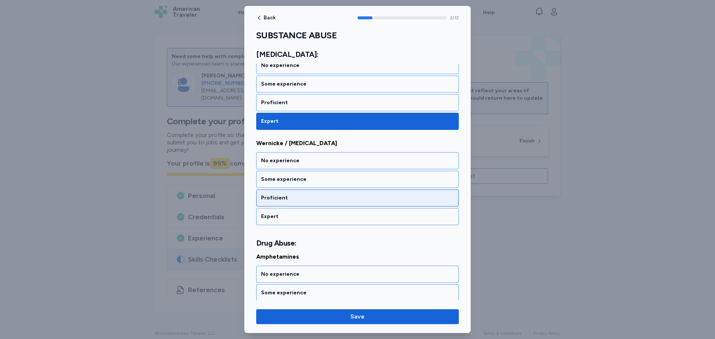
click at [343, 198] on div "Proficient" at bounding box center [357, 197] width 193 height 7
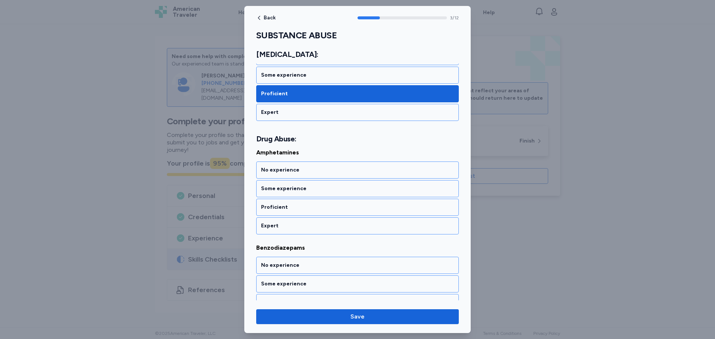
scroll to position [339, 0]
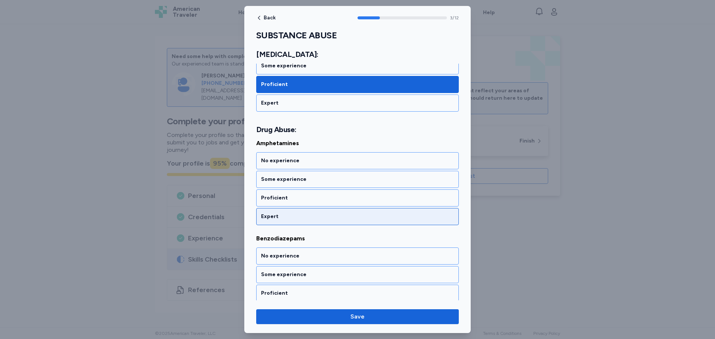
click at [346, 215] on div "Expert" at bounding box center [357, 216] width 193 height 7
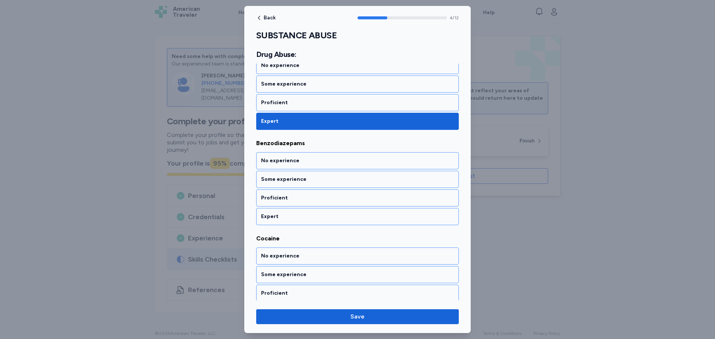
click at [346, 215] on div "Expert" at bounding box center [357, 216] width 193 height 7
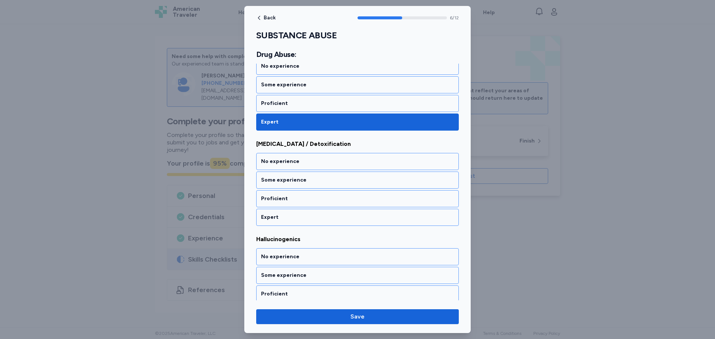
scroll to position [625, 0]
click at [346, 215] on div "Expert" at bounding box center [357, 216] width 193 height 7
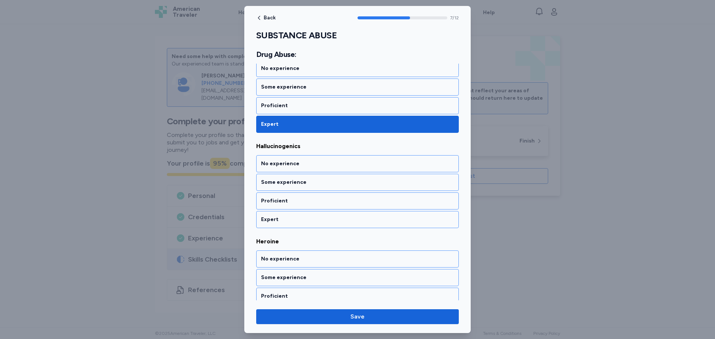
scroll to position [720, 0]
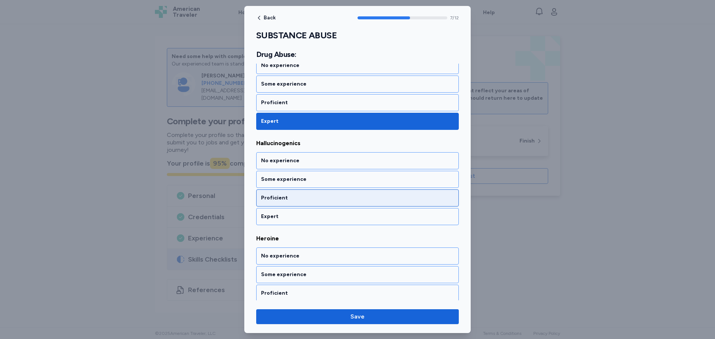
click at [370, 194] on div "Proficient" at bounding box center [357, 197] width 193 height 7
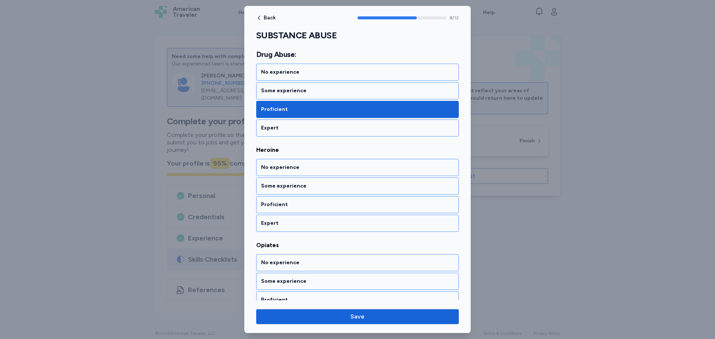
scroll to position [816, 0]
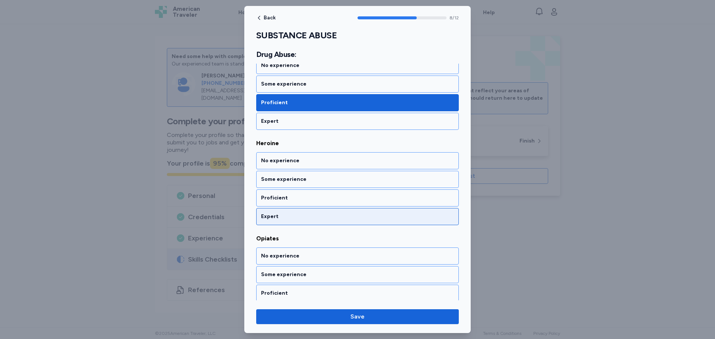
click at [429, 215] on div "Expert" at bounding box center [357, 216] width 193 height 7
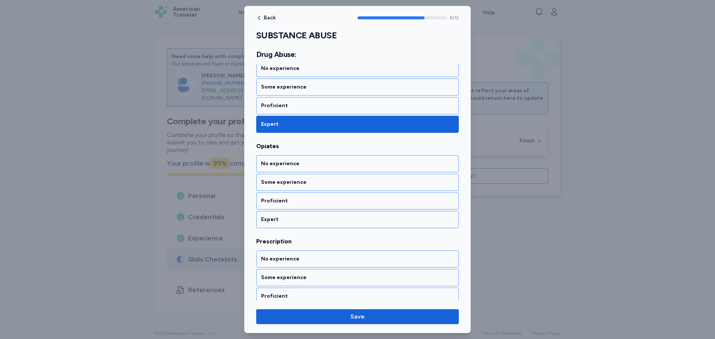
scroll to position [911, 0]
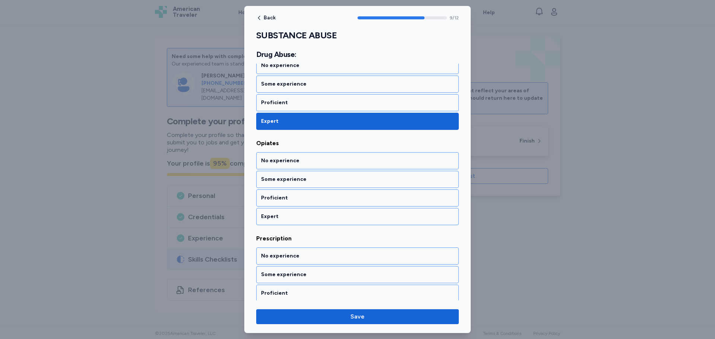
click at [429, 215] on div "Expert" at bounding box center [357, 216] width 193 height 7
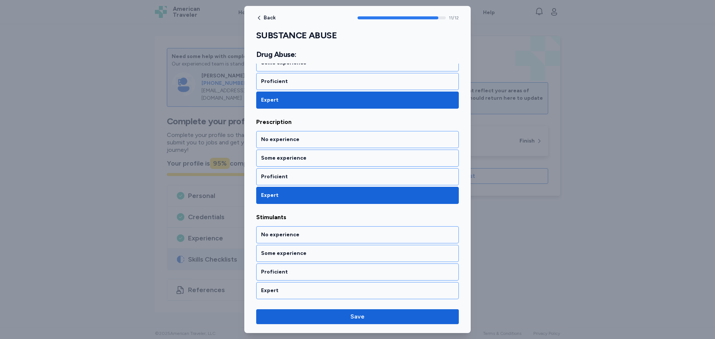
scroll to position [1028, 0]
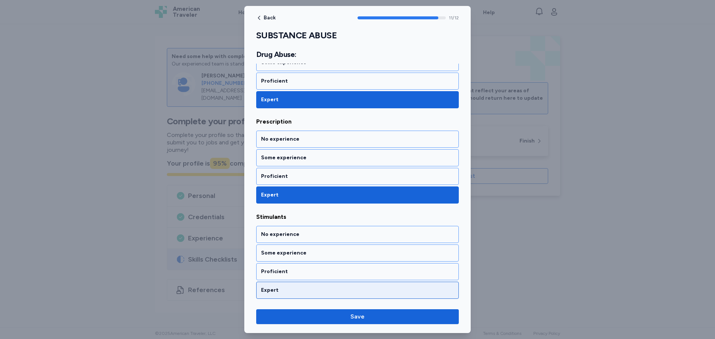
click at [400, 290] on div "Expert" at bounding box center [357, 290] width 193 height 7
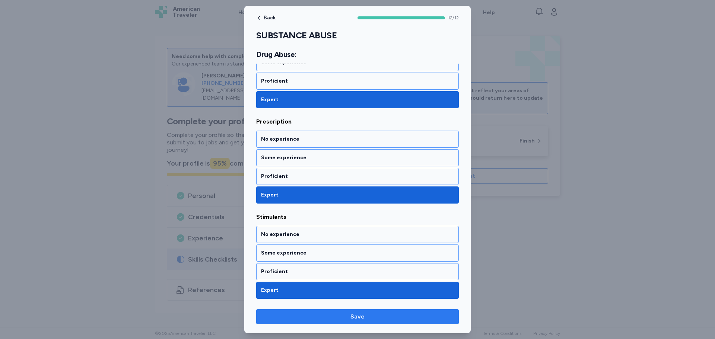
click at [394, 312] on button "Save" at bounding box center [357, 317] width 203 height 15
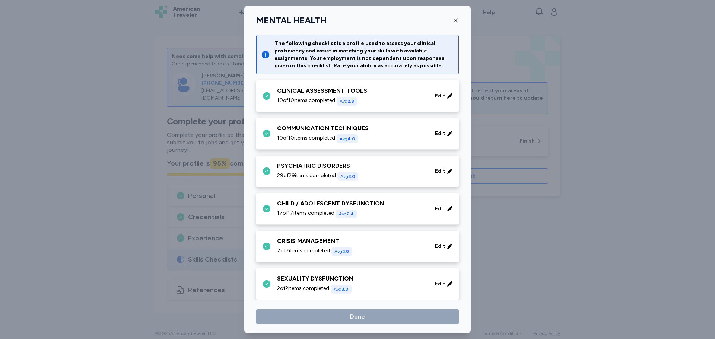
scroll to position [232, 0]
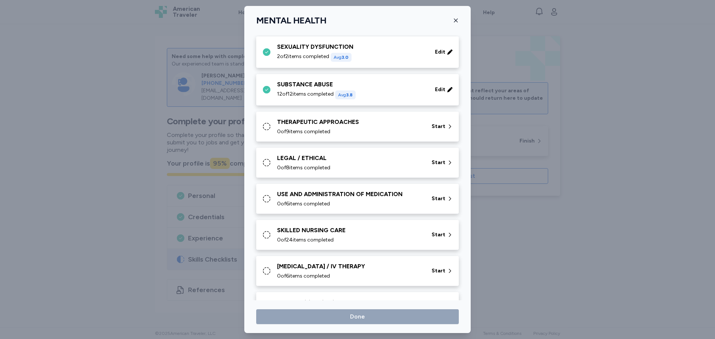
click at [394, 129] on div "0 of 9 items completed" at bounding box center [350, 131] width 146 height 7
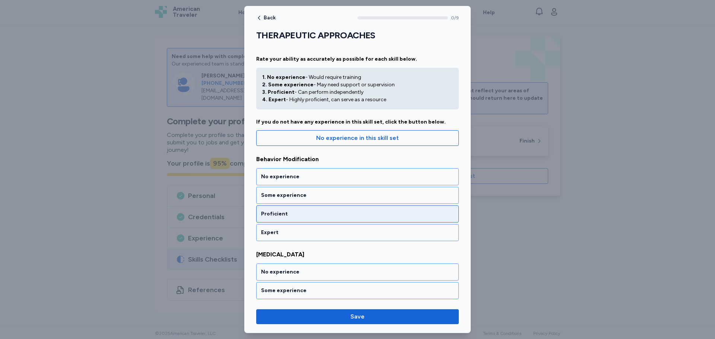
click at [350, 212] on div "Proficient" at bounding box center [357, 213] width 193 height 7
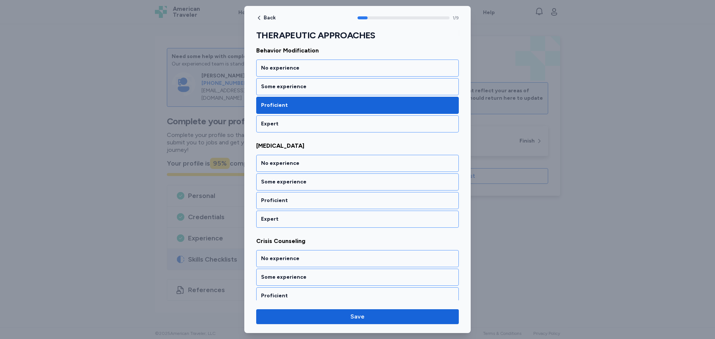
scroll to position [121, 0]
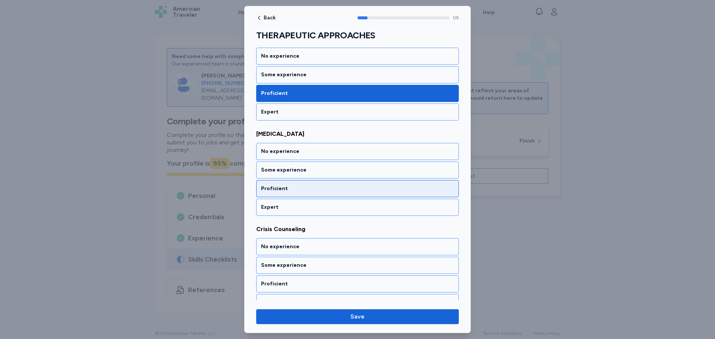
click at [362, 185] on div "Proficient" at bounding box center [357, 188] width 203 height 17
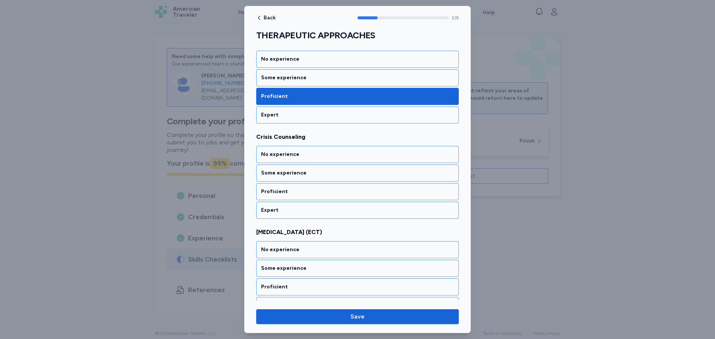
scroll to position [216, 0]
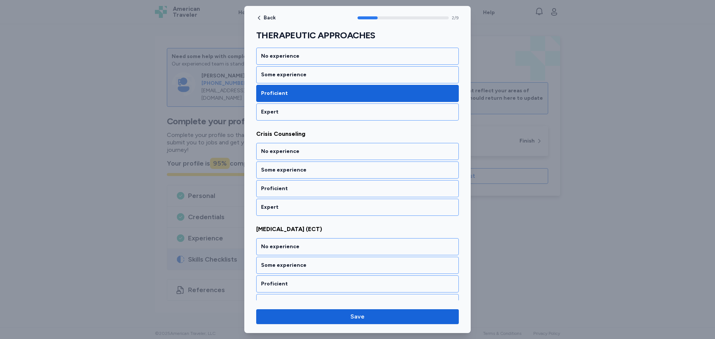
click at [362, 185] on div "Proficient" at bounding box center [357, 188] width 203 height 17
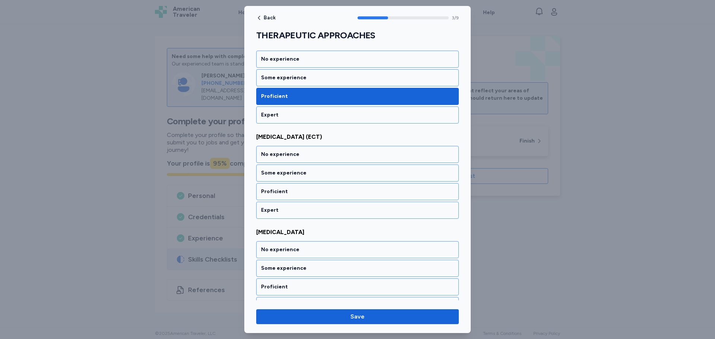
scroll to position [311, 0]
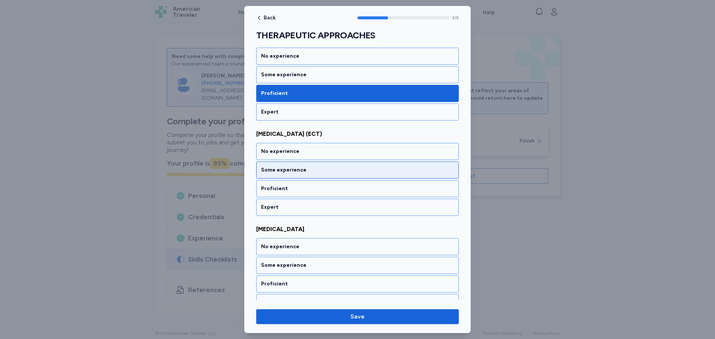
click at [367, 172] on div "Some experience" at bounding box center [357, 170] width 193 height 7
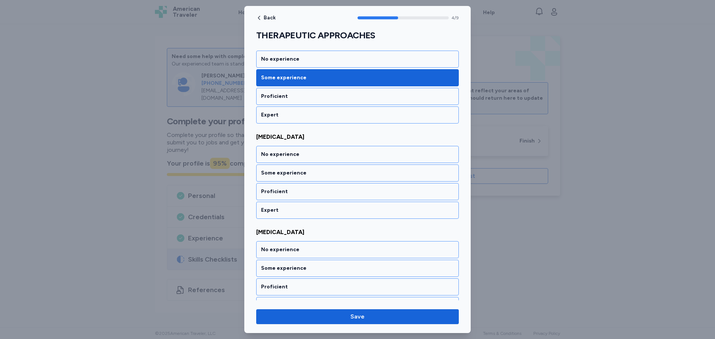
scroll to position [407, 0]
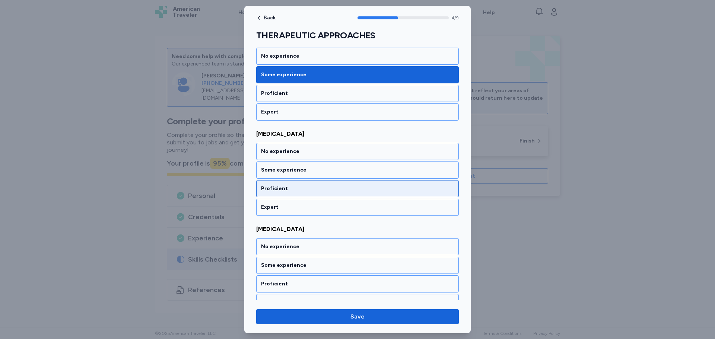
click at [368, 189] on div "Proficient" at bounding box center [357, 188] width 193 height 7
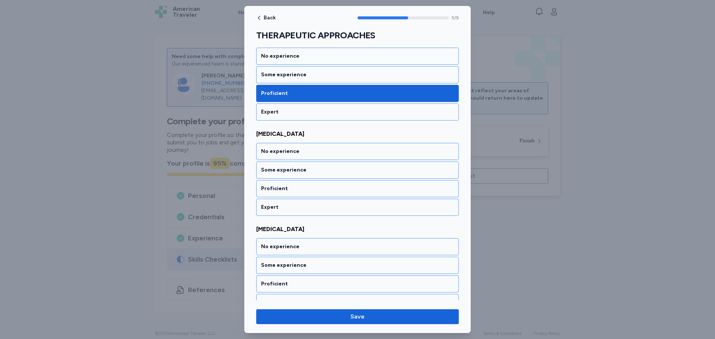
click at [368, 189] on div "Proficient" at bounding box center [357, 188] width 193 height 7
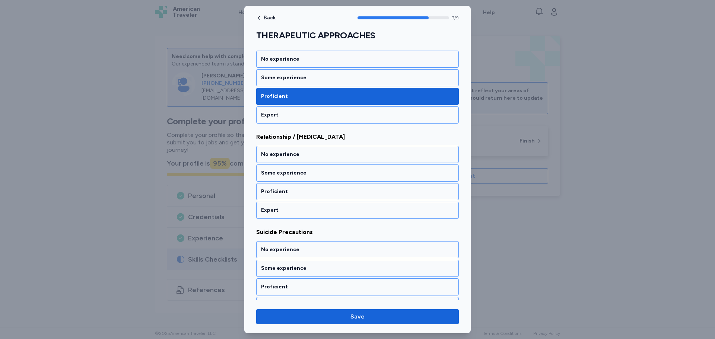
scroll to position [693, 0]
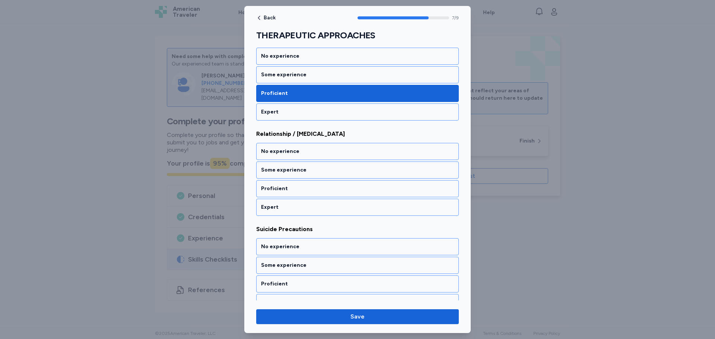
click at [368, 189] on div "Proficient" at bounding box center [357, 188] width 193 height 7
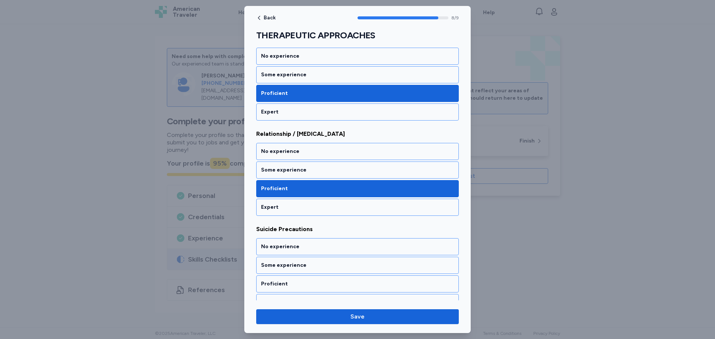
scroll to position [705, 0]
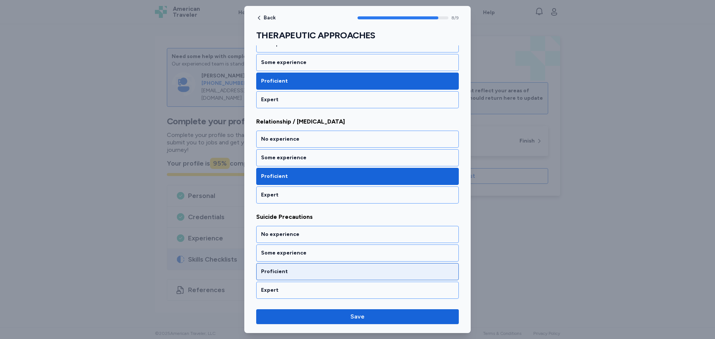
click at [360, 270] on div "Proficient" at bounding box center [357, 271] width 193 height 7
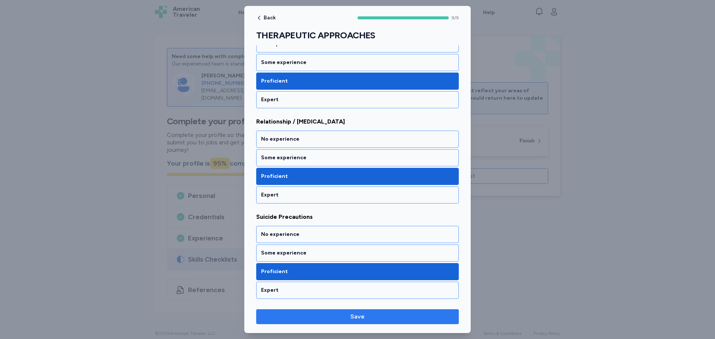
click at [373, 315] on span "Save" at bounding box center [357, 317] width 191 height 9
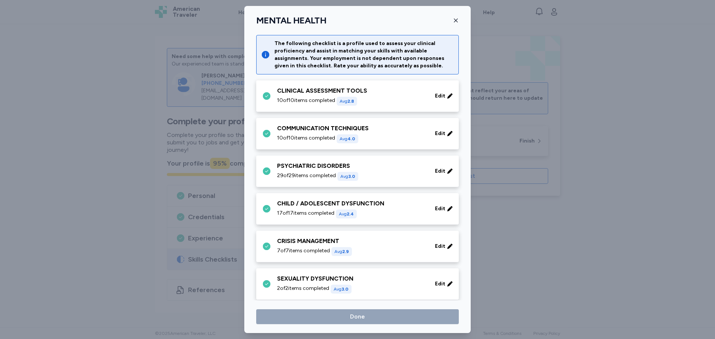
scroll to position [232, 0]
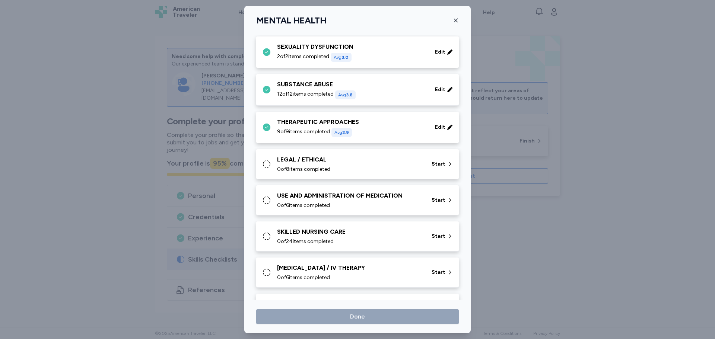
click at [384, 163] on div "LEGAL / ETHICAL" at bounding box center [350, 159] width 146 height 9
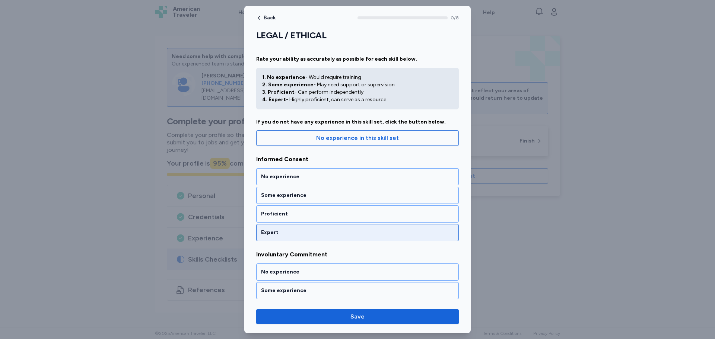
click at [352, 228] on div "Expert" at bounding box center [357, 232] width 203 height 17
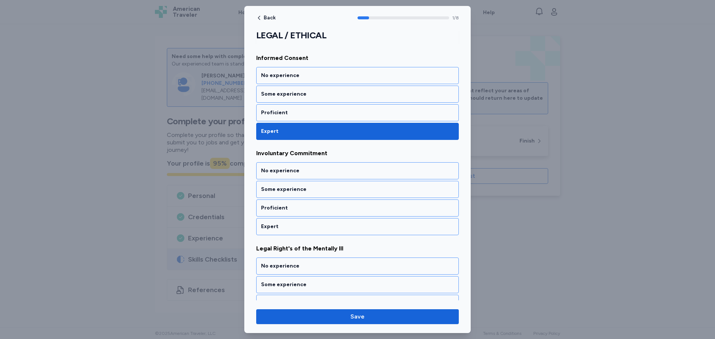
scroll to position [121, 0]
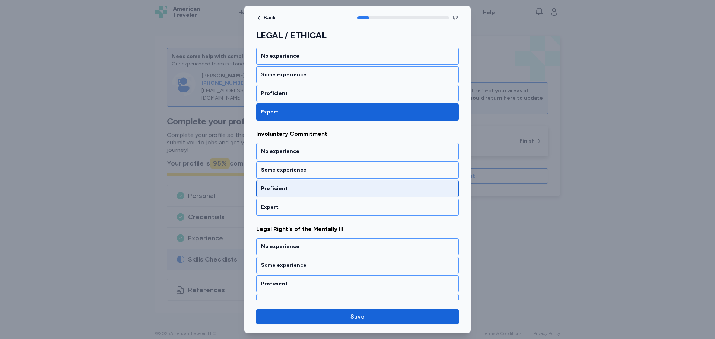
click at [324, 187] on div "Proficient" at bounding box center [357, 188] width 193 height 7
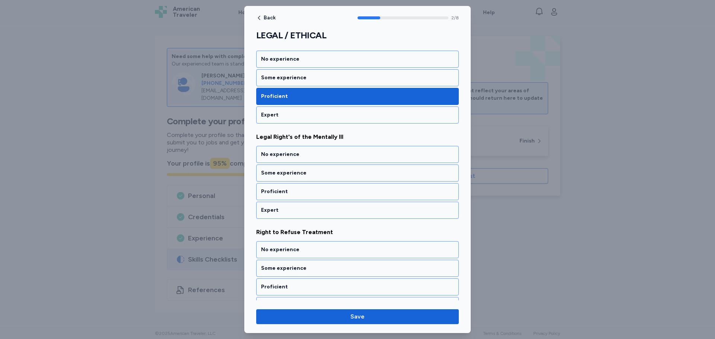
scroll to position [216, 0]
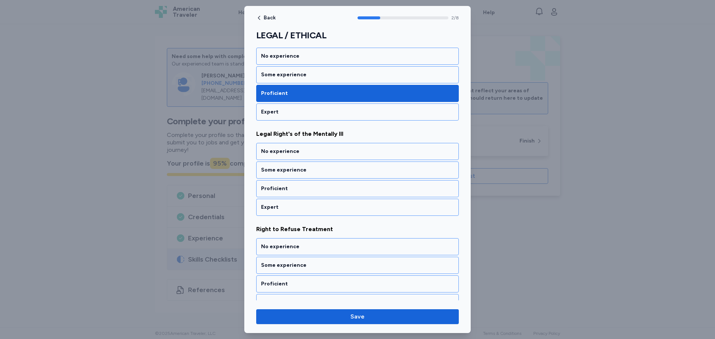
click at [324, 187] on div "Proficient" at bounding box center [357, 188] width 193 height 7
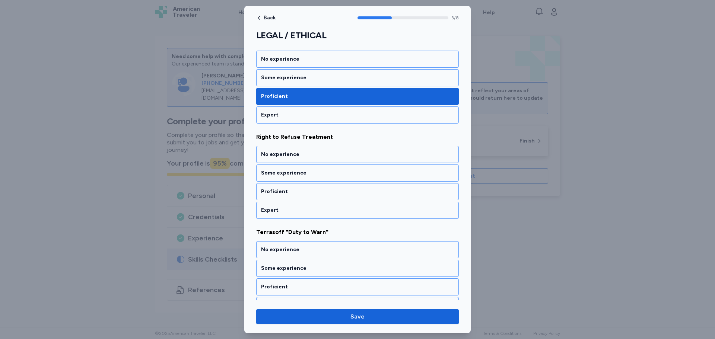
scroll to position [311, 0]
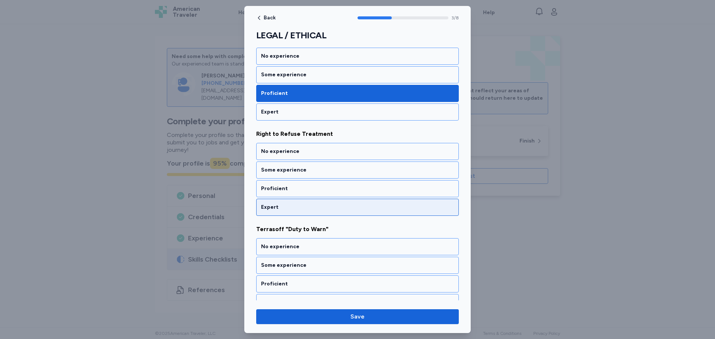
click at [340, 206] on div "Expert" at bounding box center [357, 207] width 193 height 7
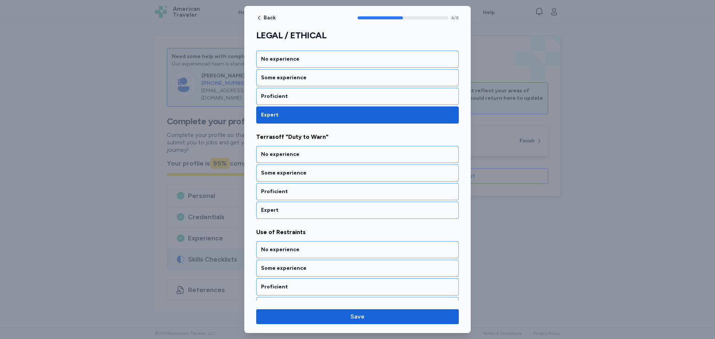
scroll to position [407, 0]
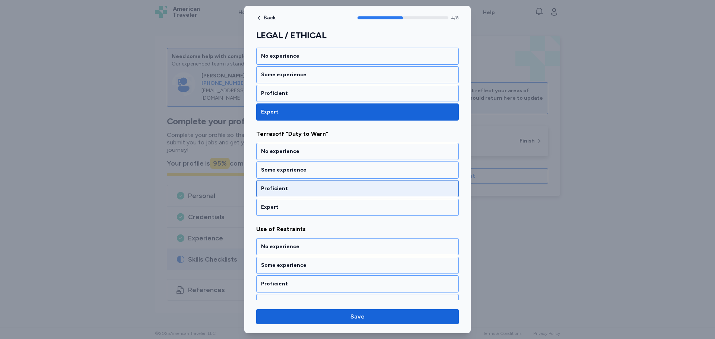
click at [352, 184] on div "Proficient" at bounding box center [357, 188] width 203 height 17
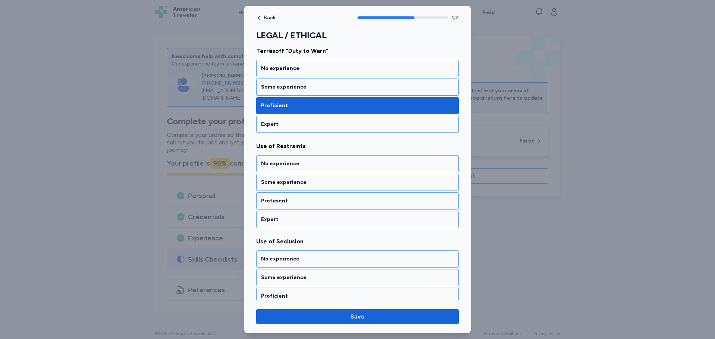
scroll to position [502, 0]
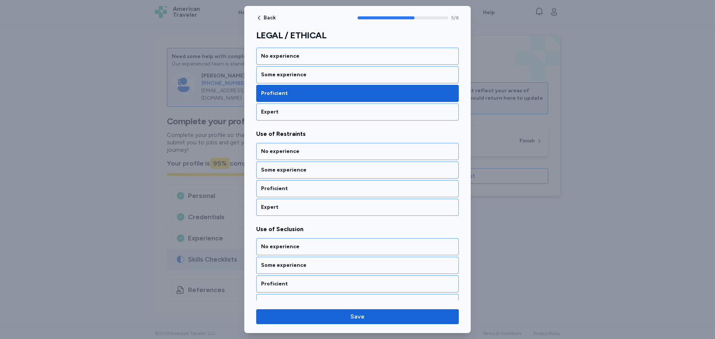
click at [352, 184] on div "Proficient" at bounding box center [357, 188] width 203 height 17
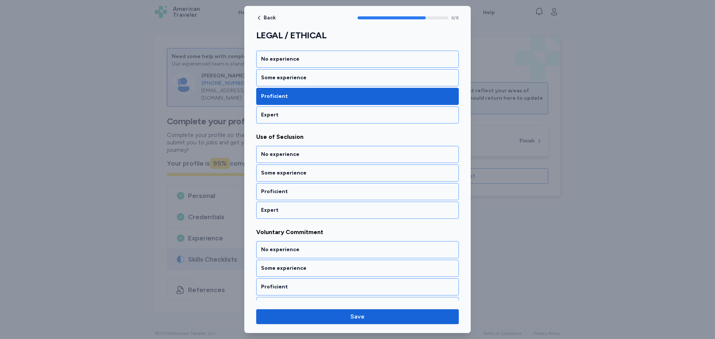
scroll to position [598, 0]
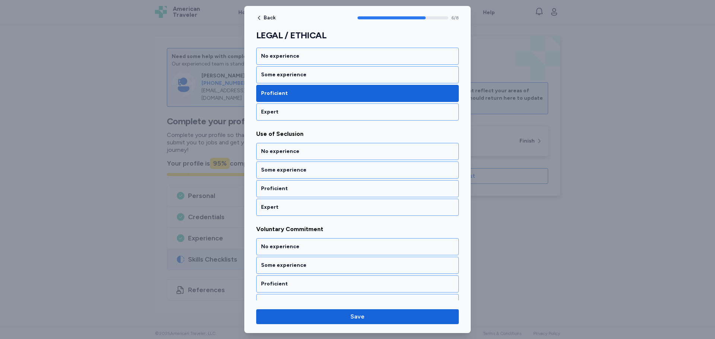
click at [352, 184] on div "Proficient" at bounding box center [357, 188] width 203 height 17
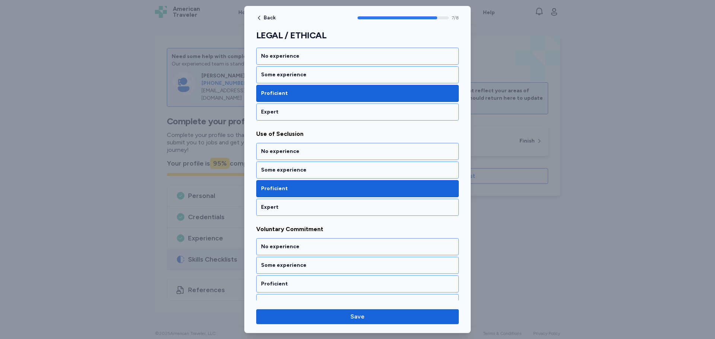
scroll to position [610, 0]
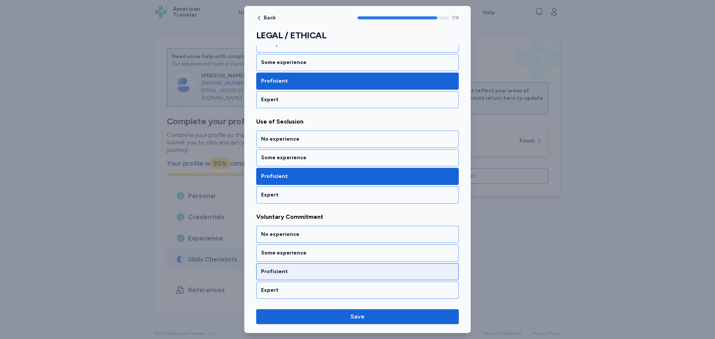
click at [303, 276] on div "Proficient" at bounding box center [357, 271] width 203 height 17
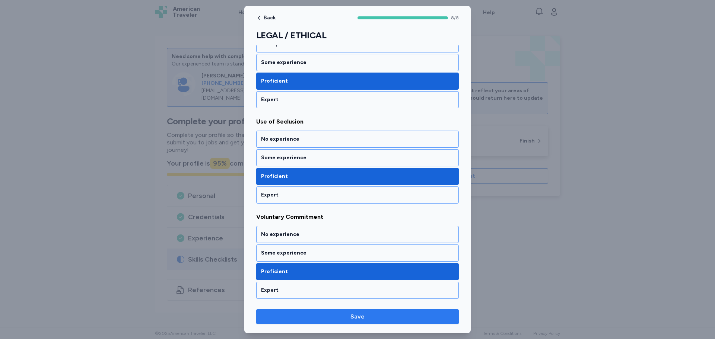
click at [402, 317] on span "Save" at bounding box center [357, 317] width 191 height 9
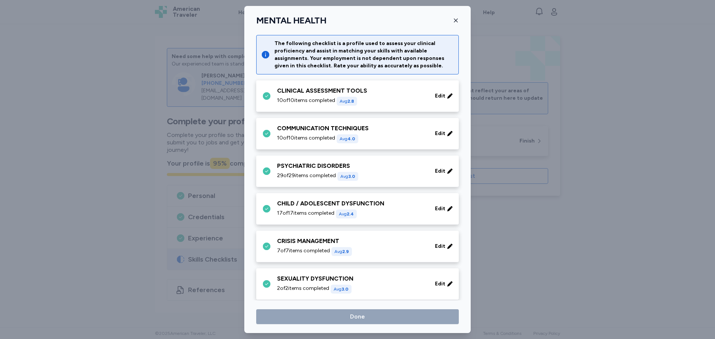
scroll to position [232, 0]
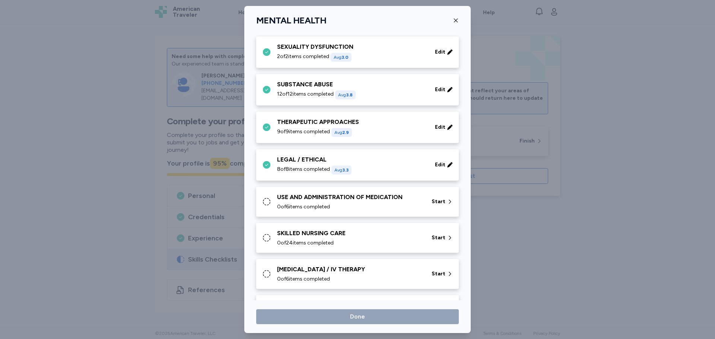
click at [412, 203] on div "USE AND ADMINISTRATION OF MEDICATION 0 of 6 items completed" at bounding box center [350, 202] width 146 height 18
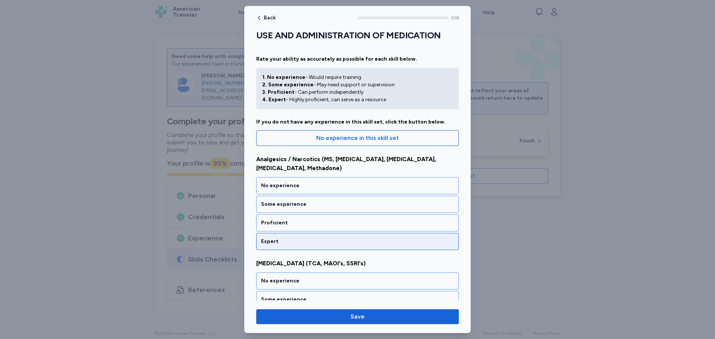
click at [431, 233] on div "Expert" at bounding box center [357, 241] width 203 height 17
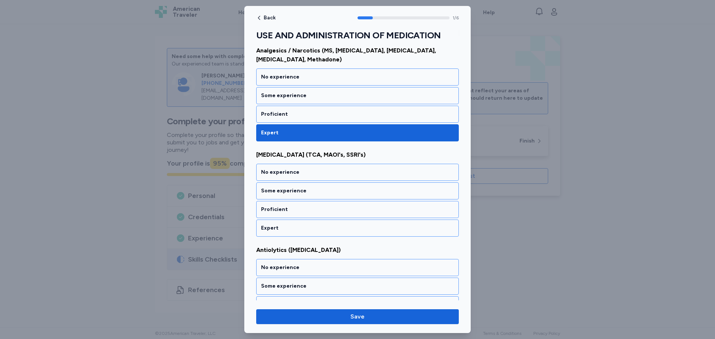
scroll to position [121, 0]
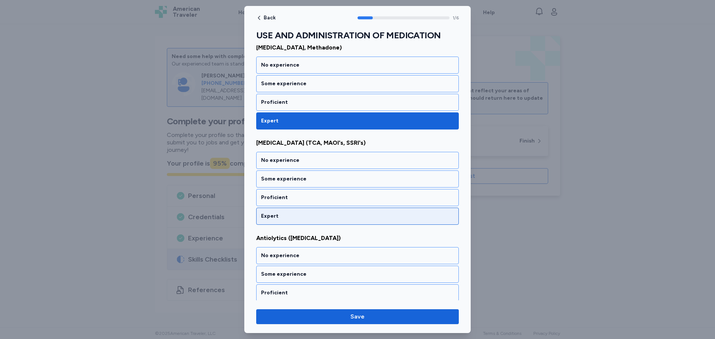
click at [400, 208] on div "Expert" at bounding box center [357, 216] width 203 height 17
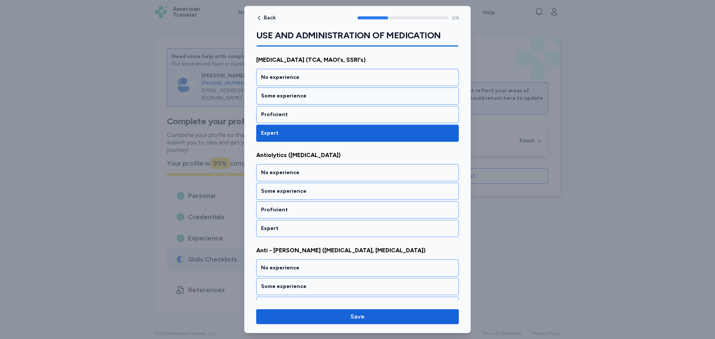
scroll to position [216, 0]
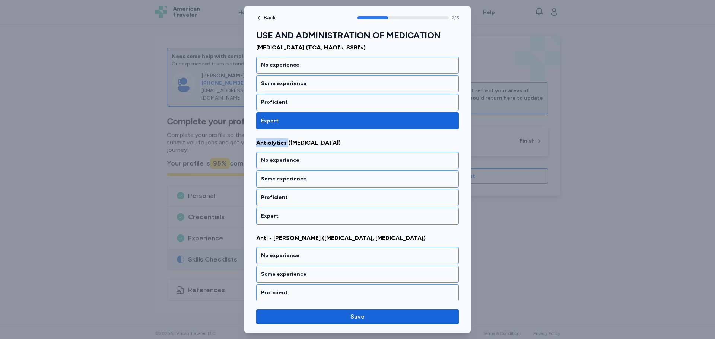
drag, startPoint x: 256, startPoint y: 137, endPoint x: 287, endPoint y: 138, distance: 31.7
click at [287, 138] on div "USE AND ADMINISTRATION OF MEDICATION Rate your ability as accurately as possibl…" at bounding box center [357, 168] width 227 height 708
copy span "Antiolytics"
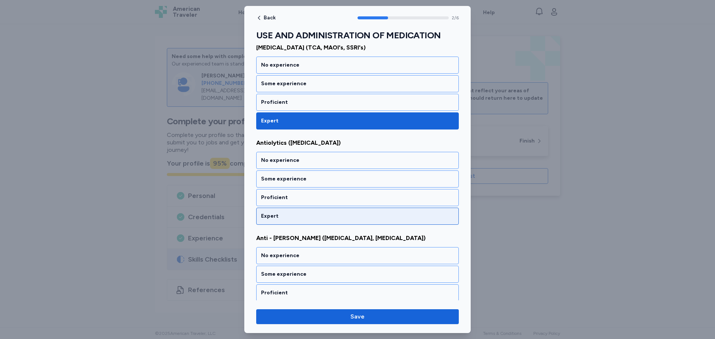
click at [345, 208] on div "Expert" at bounding box center [357, 216] width 203 height 17
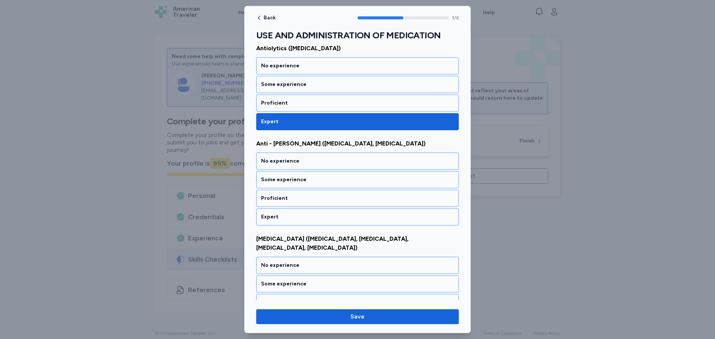
scroll to position [311, 0]
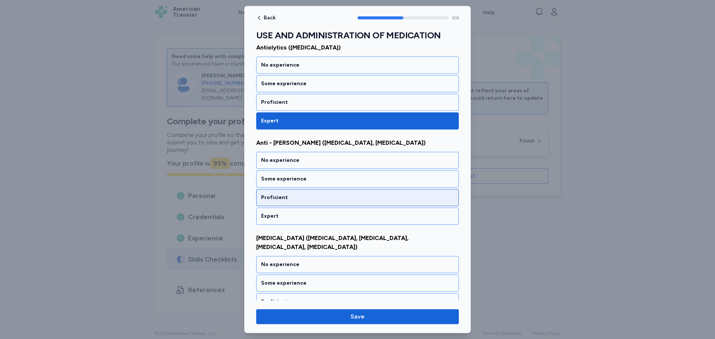
click at [354, 194] on div "Proficient" at bounding box center [357, 197] width 193 height 7
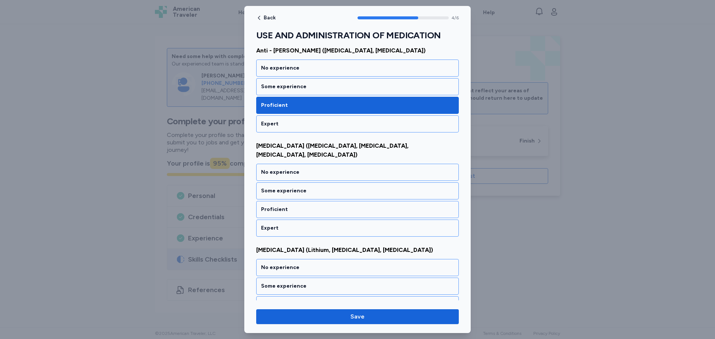
scroll to position [407, 0]
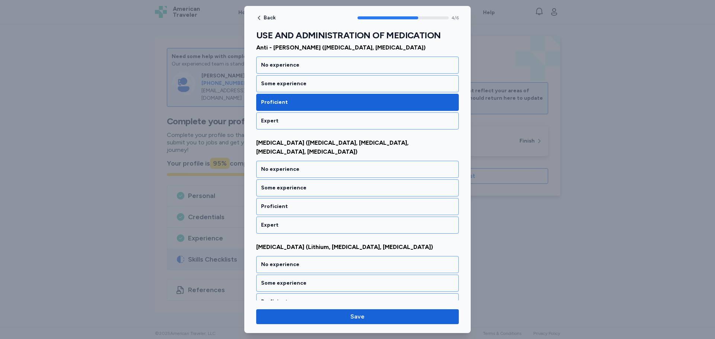
click at [354, 203] on div "Proficient" at bounding box center [357, 206] width 193 height 7
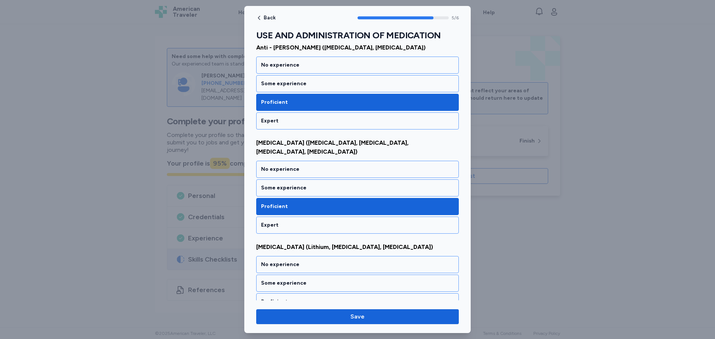
scroll to position [419, 0]
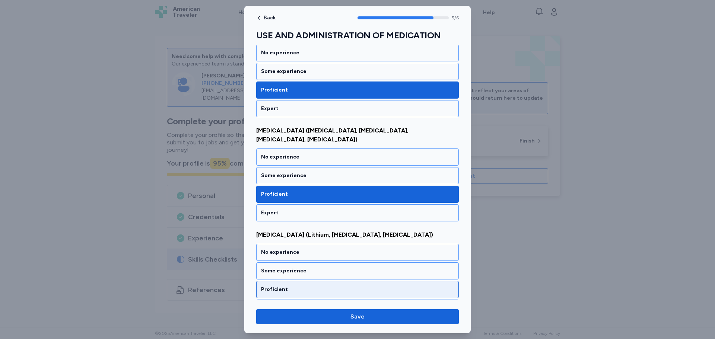
click at [381, 281] on div "Proficient" at bounding box center [357, 289] width 203 height 17
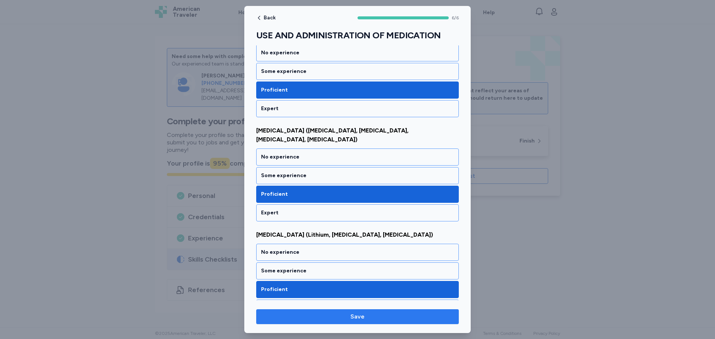
click at [408, 318] on span "Save" at bounding box center [357, 317] width 191 height 9
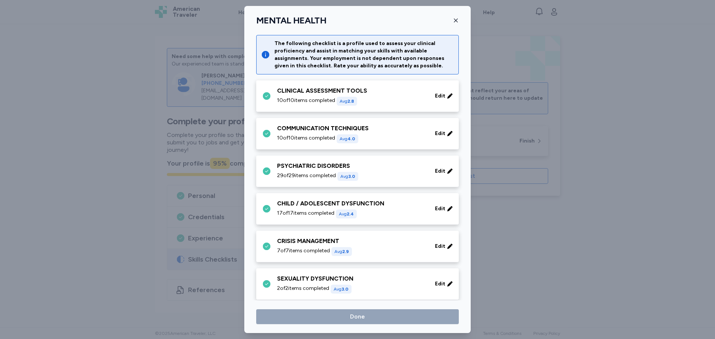
scroll to position [232, 0]
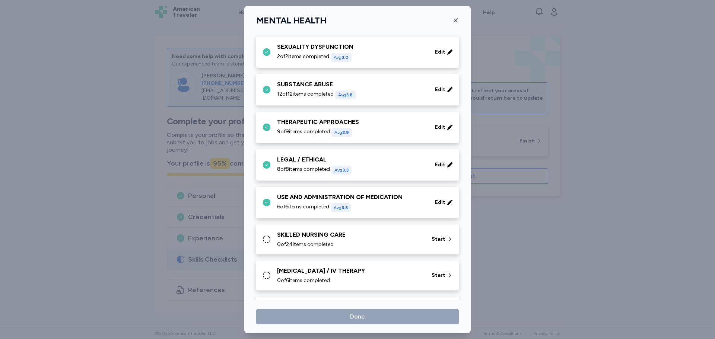
click at [408, 243] on div "0 of 24 items completed" at bounding box center [350, 244] width 146 height 7
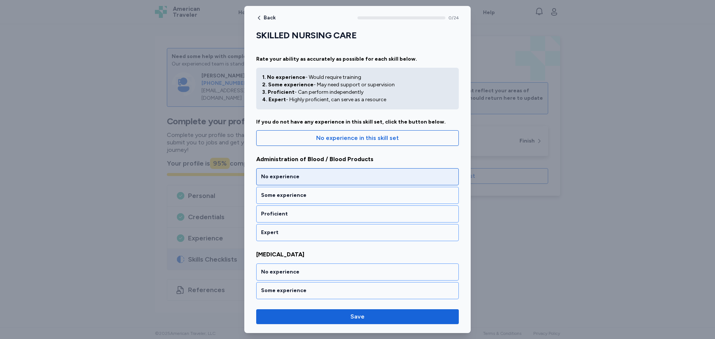
click at [389, 176] on div "No experience" at bounding box center [357, 176] width 193 height 7
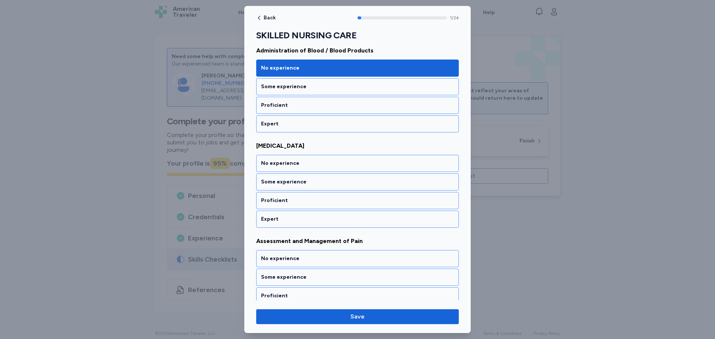
scroll to position [121, 0]
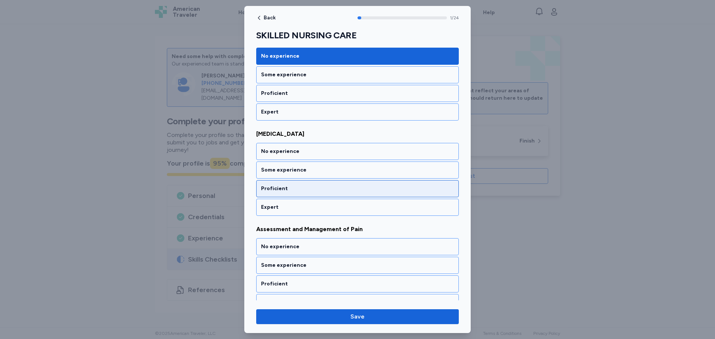
click at [395, 187] on div "Proficient" at bounding box center [357, 188] width 193 height 7
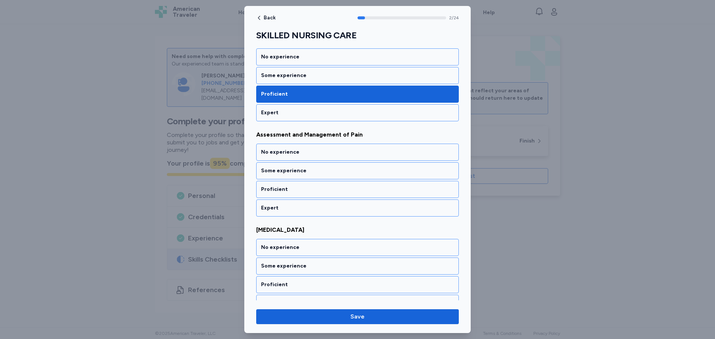
scroll to position [216, 0]
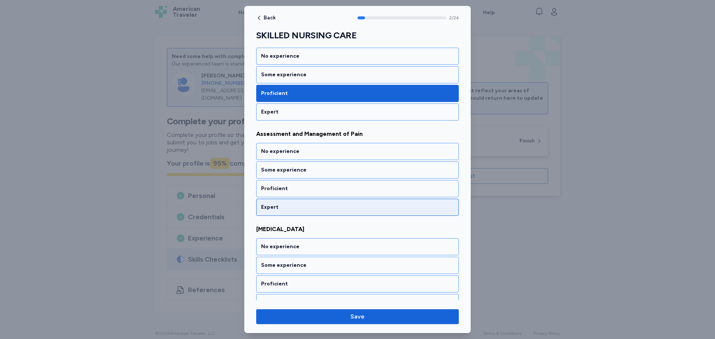
click at [395, 201] on div "Expert" at bounding box center [357, 207] width 203 height 17
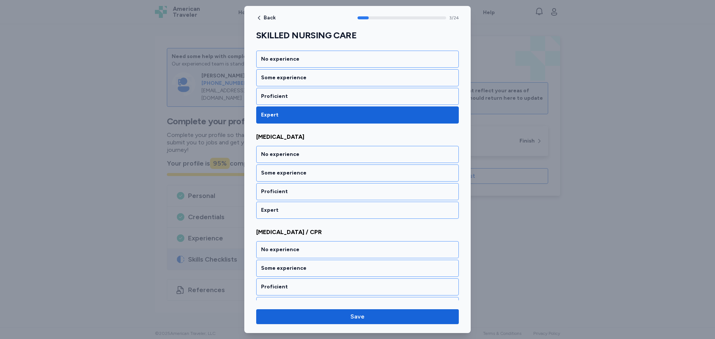
scroll to position [311, 0]
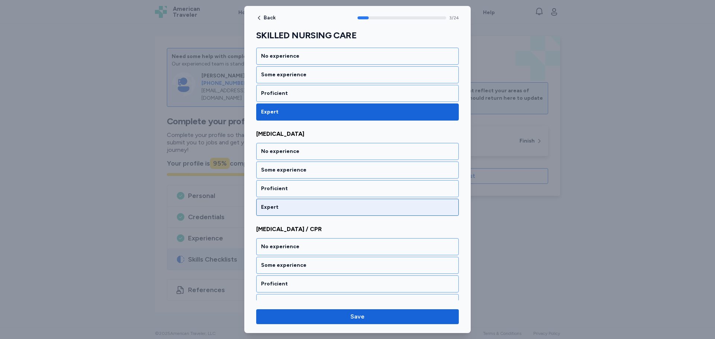
click at [398, 205] on div "Expert" at bounding box center [357, 207] width 193 height 7
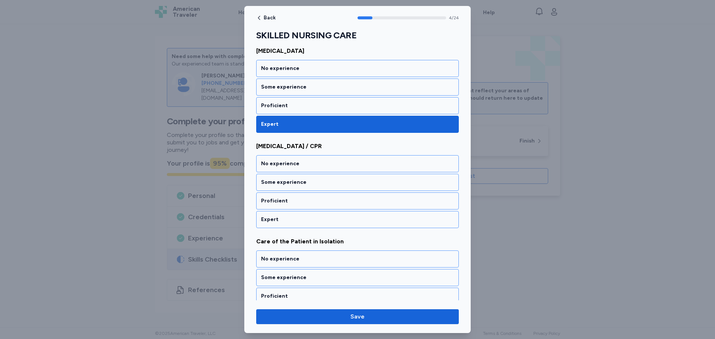
scroll to position [407, 0]
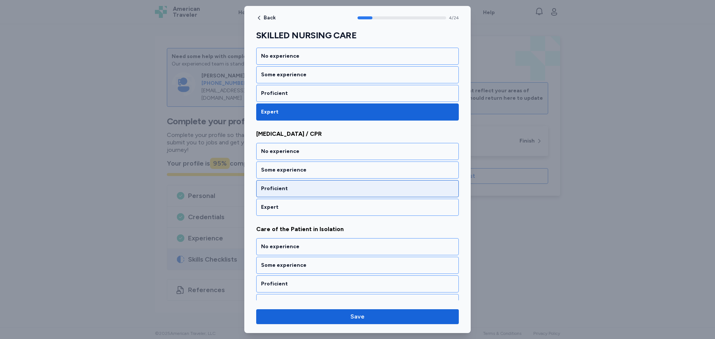
click at [403, 190] on div "Proficient" at bounding box center [357, 188] width 193 height 7
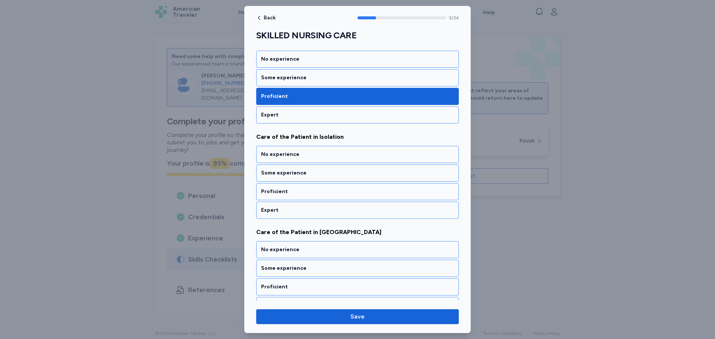
scroll to position [502, 0]
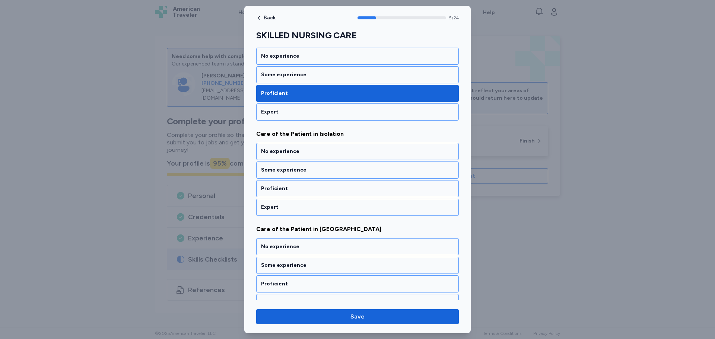
click at [403, 190] on div "Proficient" at bounding box center [357, 188] width 193 height 7
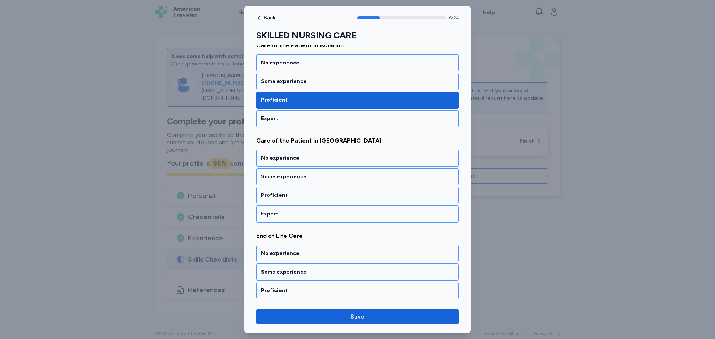
scroll to position [598, 0]
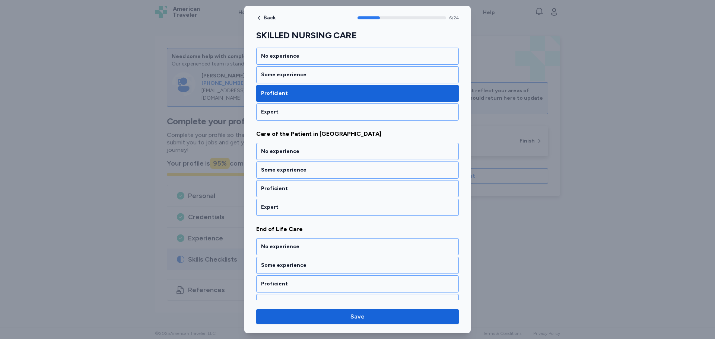
click at [403, 190] on div "Proficient" at bounding box center [357, 188] width 193 height 7
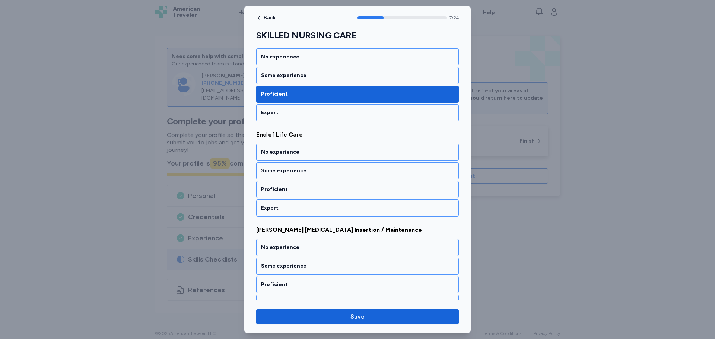
scroll to position [693, 0]
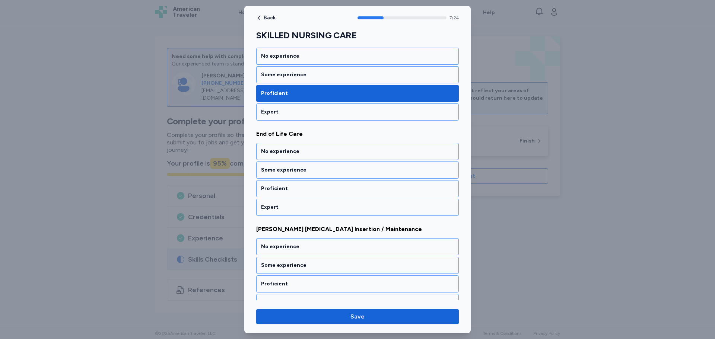
click at [403, 190] on div "Proficient" at bounding box center [357, 188] width 193 height 7
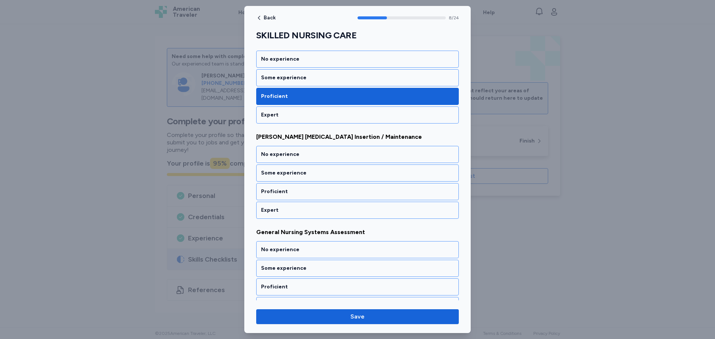
scroll to position [788, 0]
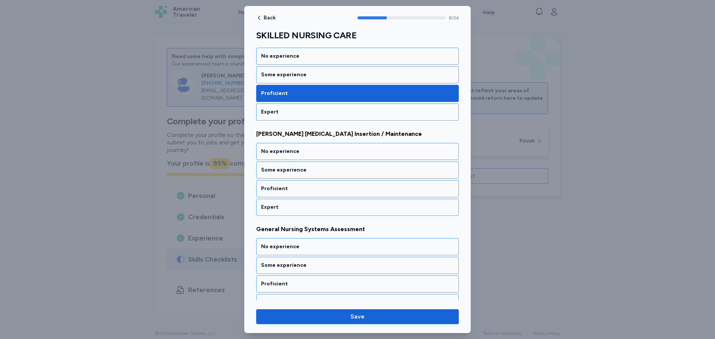
click at [403, 190] on div "Proficient" at bounding box center [357, 188] width 193 height 7
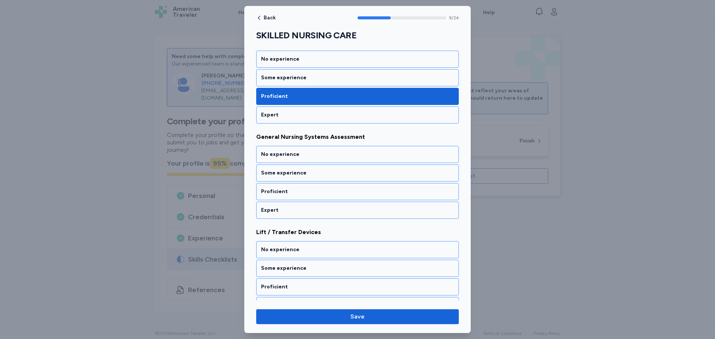
scroll to position [884, 0]
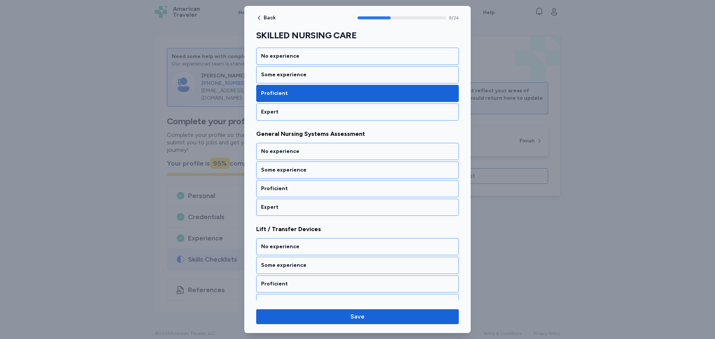
click at [403, 190] on div "Proficient" at bounding box center [357, 188] width 193 height 7
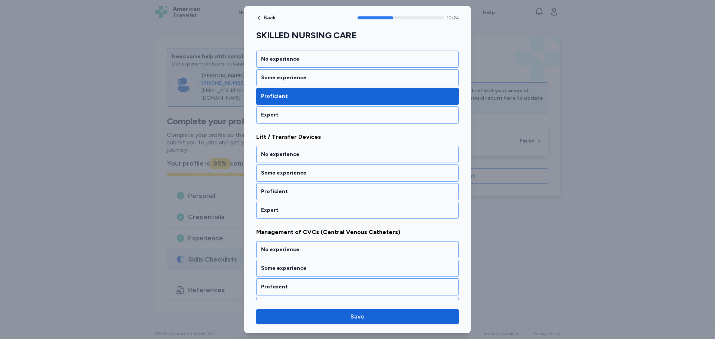
scroll to position [979, 0]
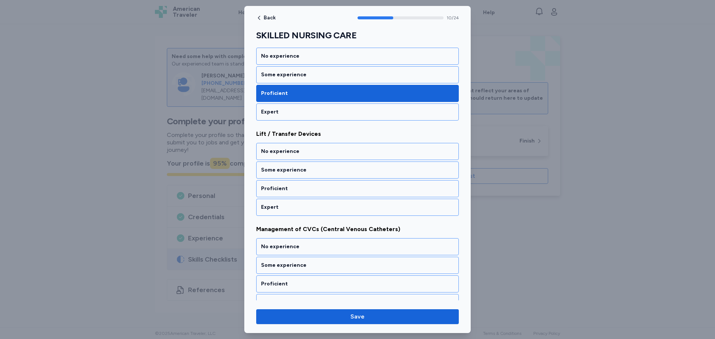
click at [403, 190] on div "Proficient" at bounding box center [357, 188] width 193 height 7
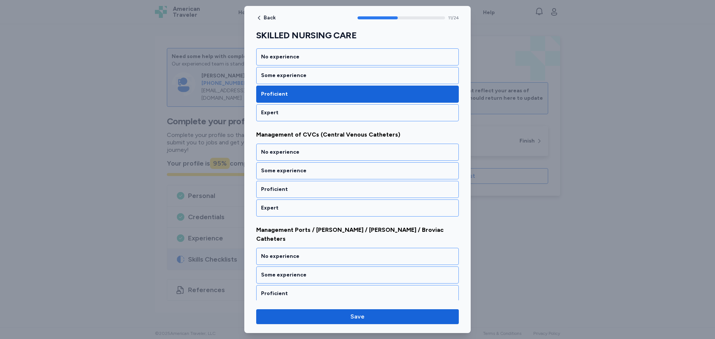
scroll to position [1074, 0]
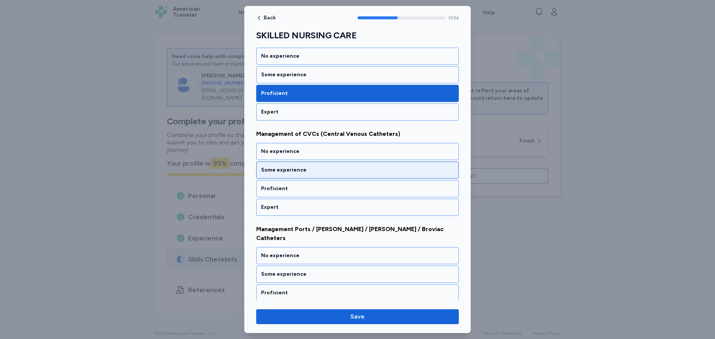
click at [406, 172] on div "Some experience" at bounding box center [357, 170] width 193 height 7
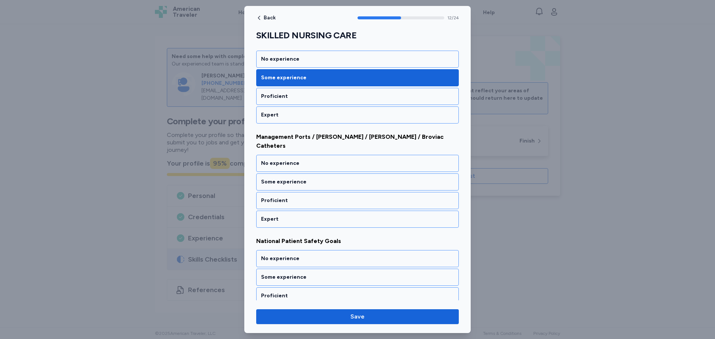
scroll to position [1170, 0]
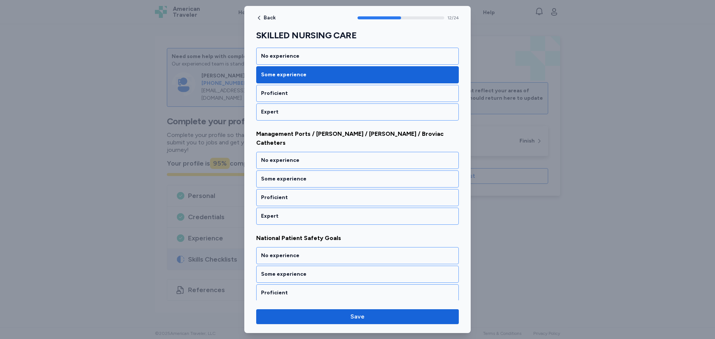
click at [406, 175] on div "Some experience" at bounding box center [357, 178] width 193 height 7
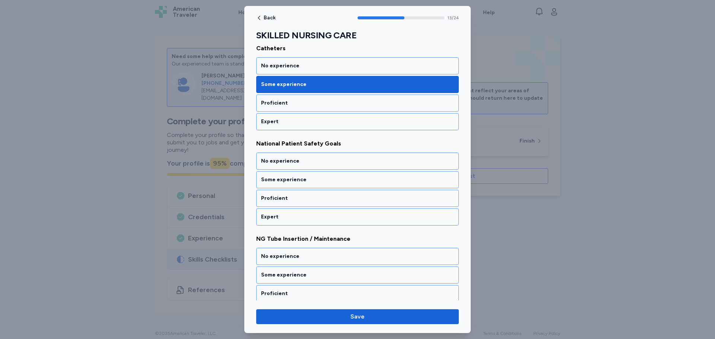
scroll to position [1265, 0]
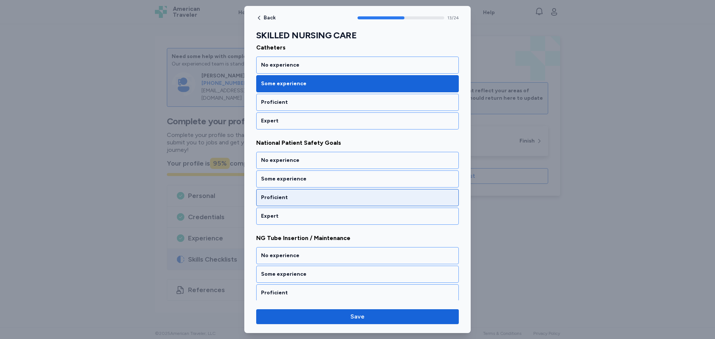
click at [414, 194] on div "Proficient" at bounding box center [357, 197] width 193 height 7
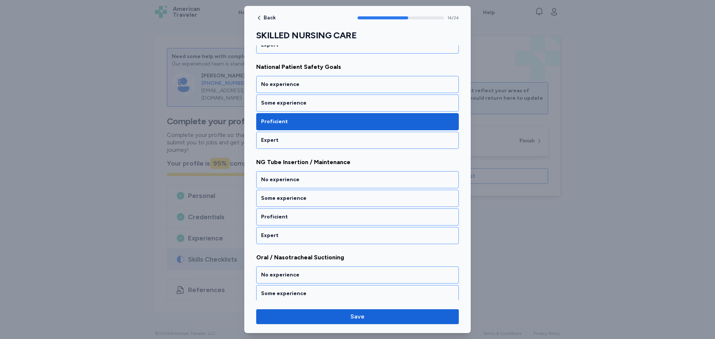
scroll to position [1361, 0]
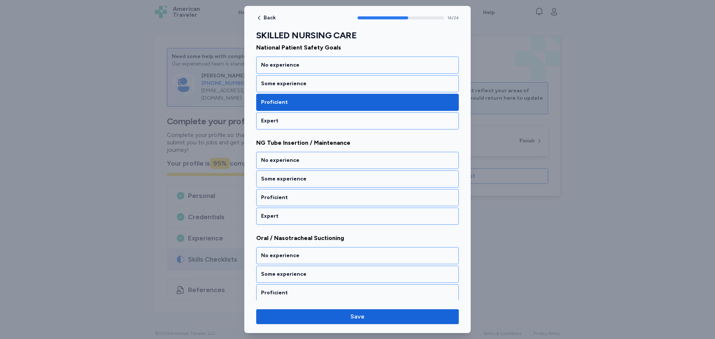
click at [414, 194] on div "Proficient" at bounding box center [357, 197] width 193 height 7
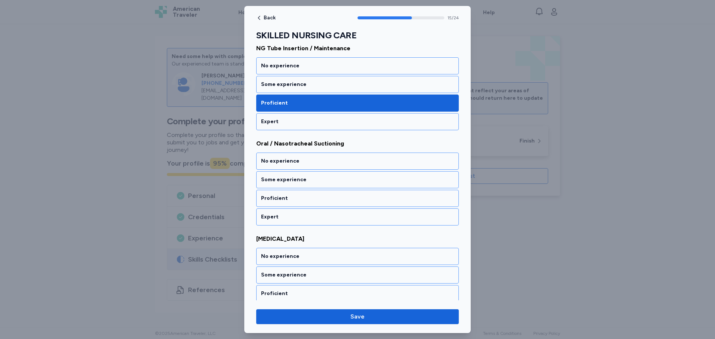
scroll to position [1456, 0]
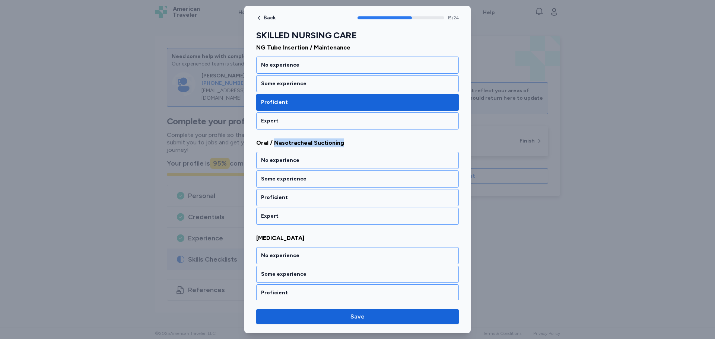
drag, startPoint x: 342, startPoint y: 134, endPoint x: 274, endPoint y: 135, distance: 67.8
click at [274, 139] on span "Oral / Nasotracheal Suctioning" at bounding box center [357, 143] width 203 height 9
copy span "Nasotracheal Suctioning"
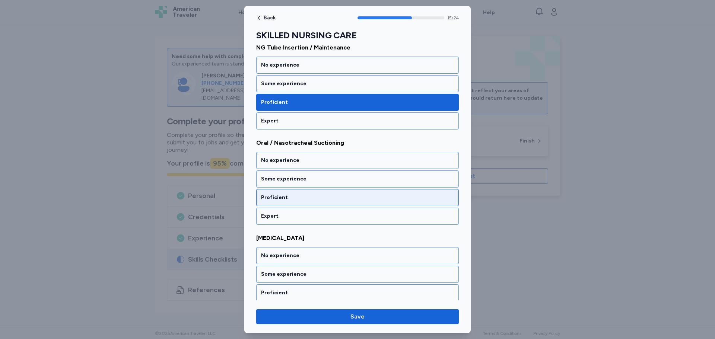
click at [369, 194] on div "Proficient" at bounding box center [357, 197] width 193 height 7
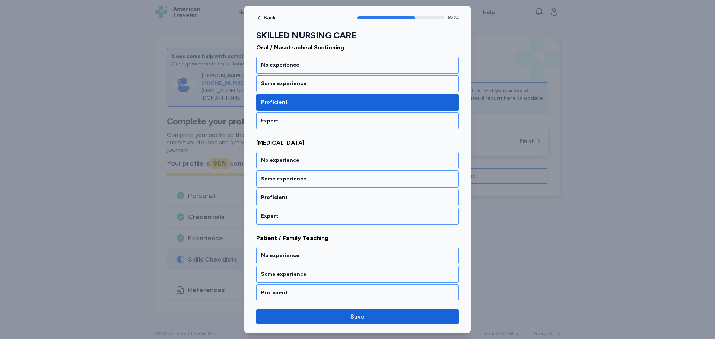
click at [369, 194] on div "Proficient" at bounding box center [357, 197] width 193 height 7
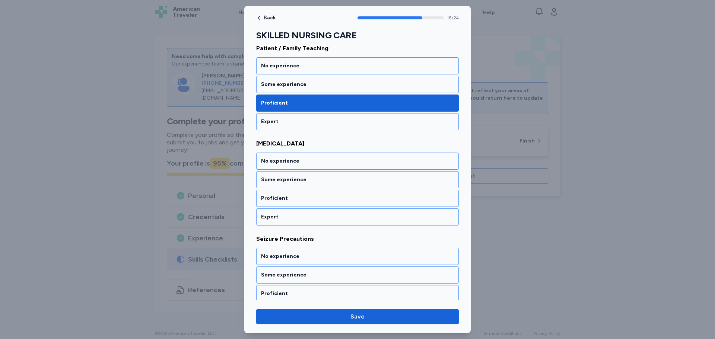
scroll to position [1742, 0]
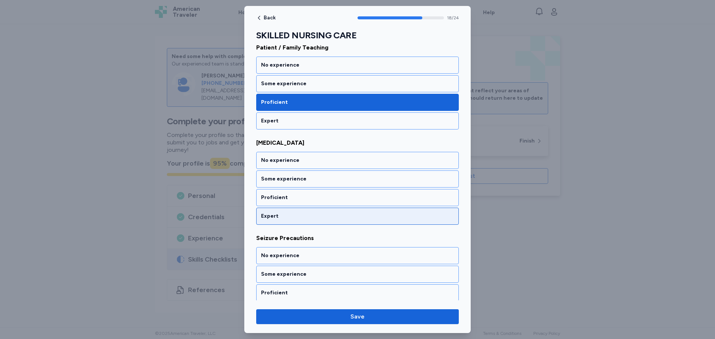
click at [372, 213] on div "Expert" at bounding box center [357, 216] width 193 height 7
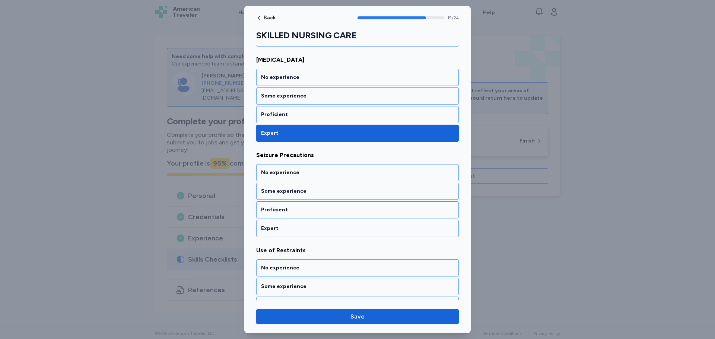
scroll to position [1837, 0]
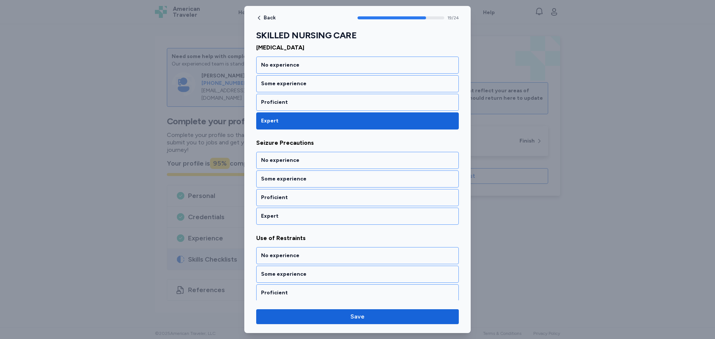
click at [372, 213] on div "Expert" at bounding box center [357, 216] width 193 height 7
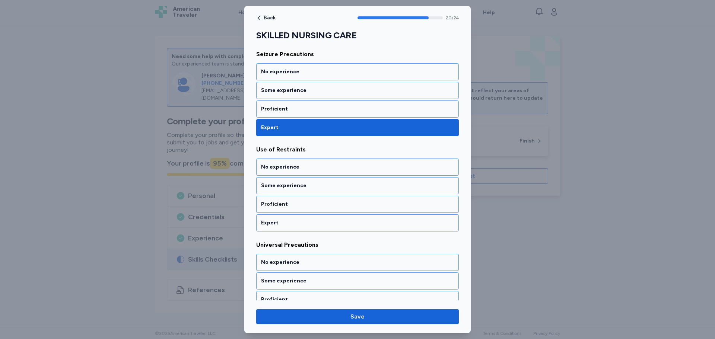
scroll to position [1933, 0]
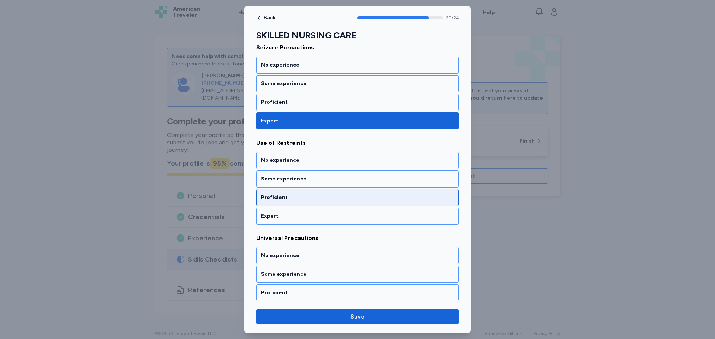
click at [374, 194] on div "Proficient" at bounding box center [357, 197] width 193 height 7
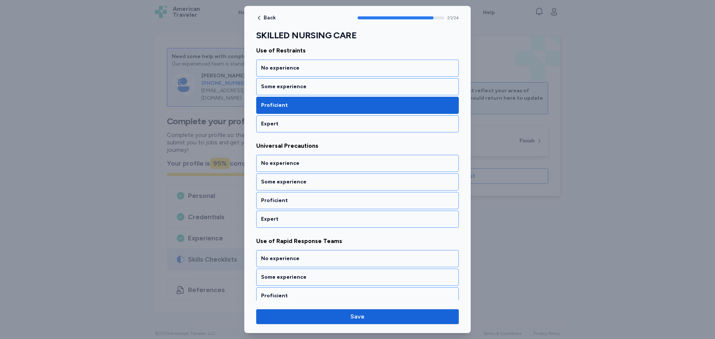
scroll to position [2028, 0]
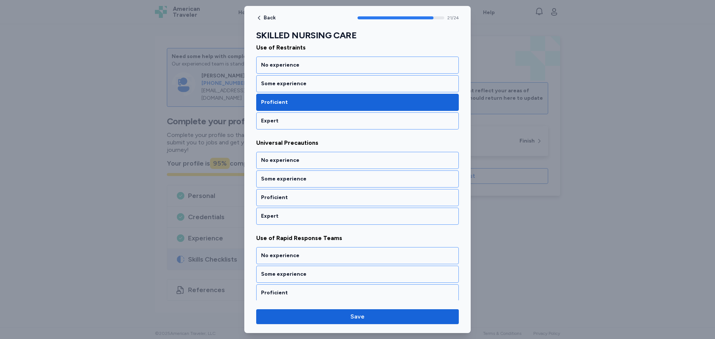
click at [374, 194] on div "Proficient" at bounding box center [357, 197] width 193 height 7
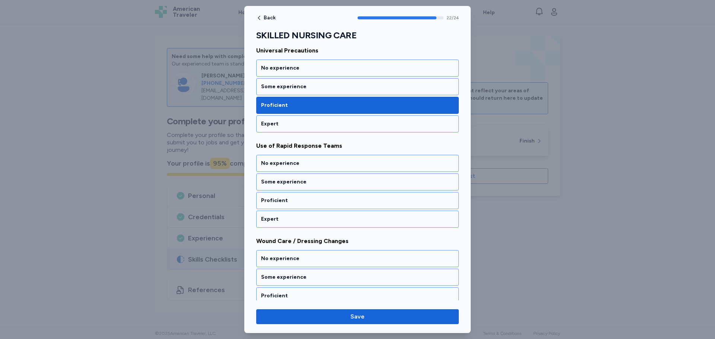
scroll to position [2124, 0]
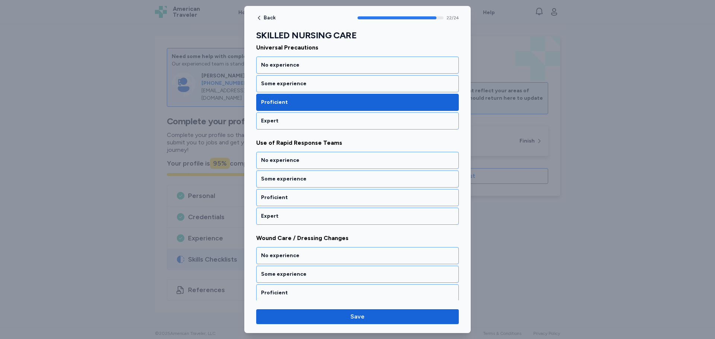
click at [374, 194] on div "Proficient" at bounding box center [357, 197] width 193 height 7
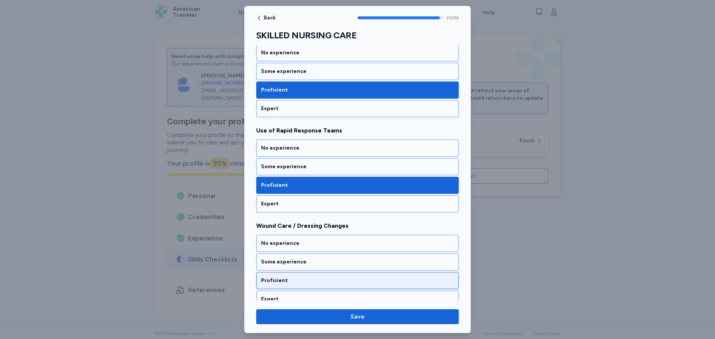
click at [377, 272] on div "Proficient" at bounding box center [357, 280] width 203 height 17
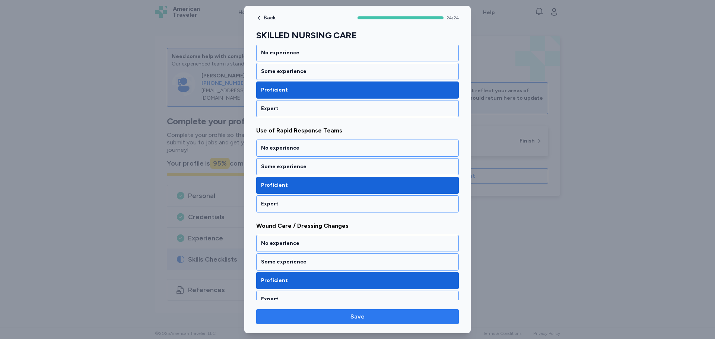
click at [402, 312] on button "Save" at bounding box center [357, 317] width 203 height 15
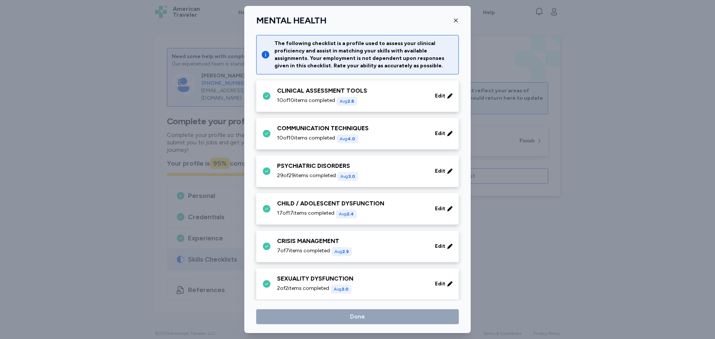
scroll to position [232, 0]
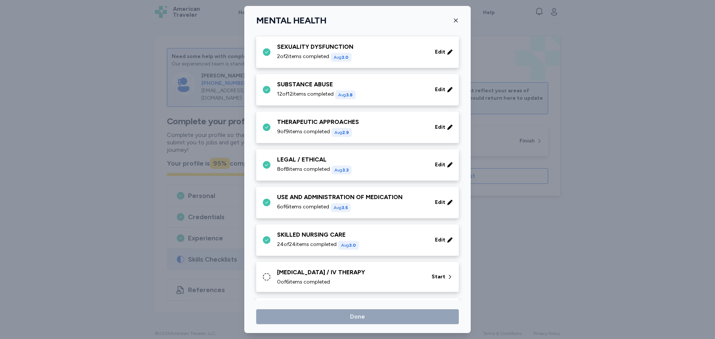
click at [411, 286] on div "PHLEBOTOMY / IV THERAPY 0 of 6 items completed Start" at bounding box center [357, 277] width 203 height 30
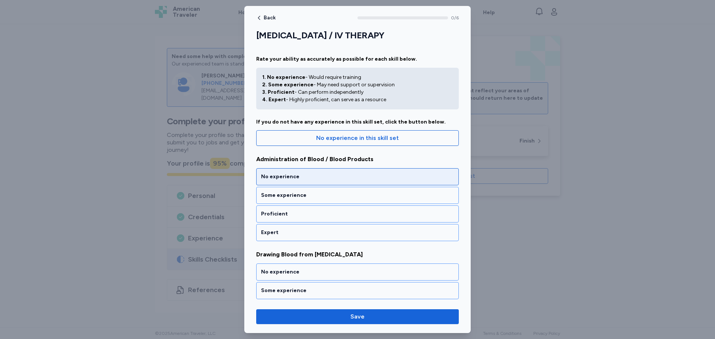
click at [365, 176] on div "No experience" at bounding box center [357, 176] width 193 height 7
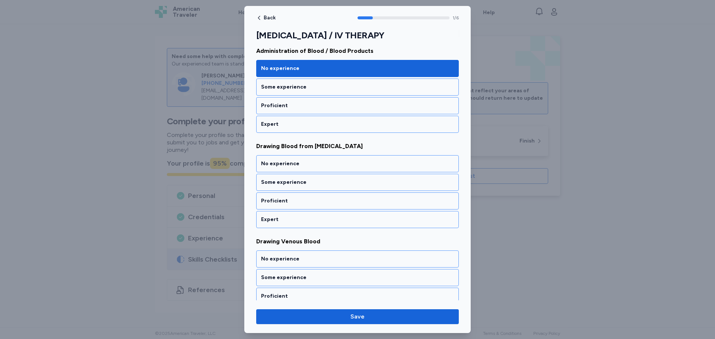
scroll to position [121, 0]
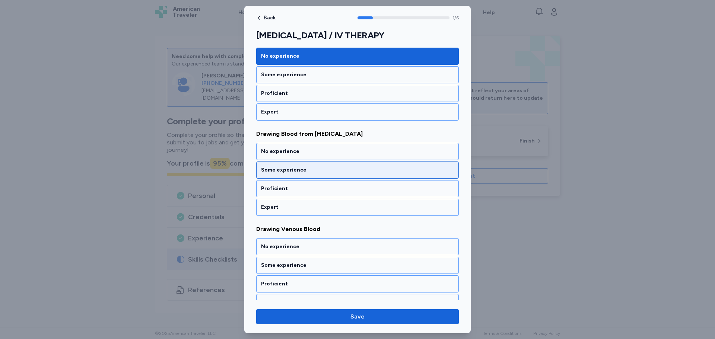
click at [373, 172] on div "Some experience" at bounding box center [357, 170] width 193 height 7
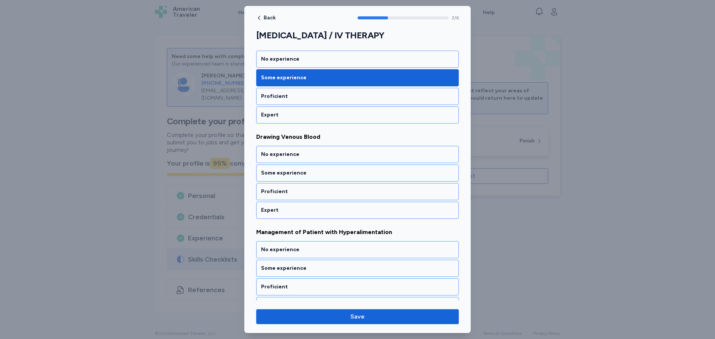
scroll to position [216, 0]
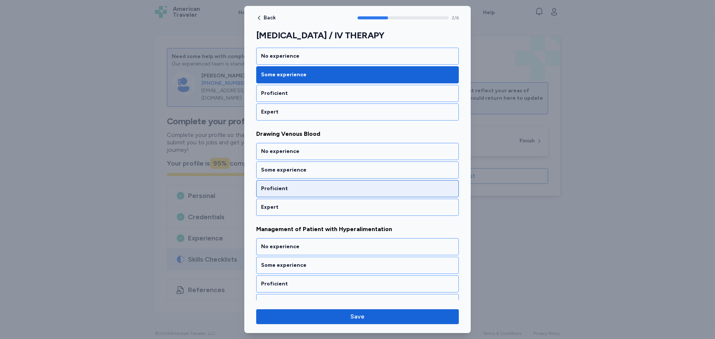
click at [383, 184] on div "Proficient" at bounding box center [357, 188] width 203 height 17
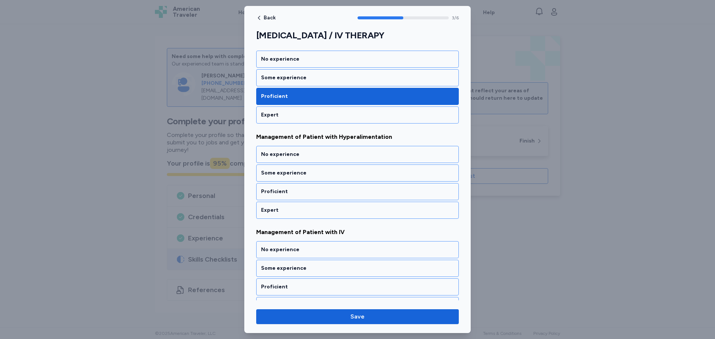
scroll to position [311, 0]
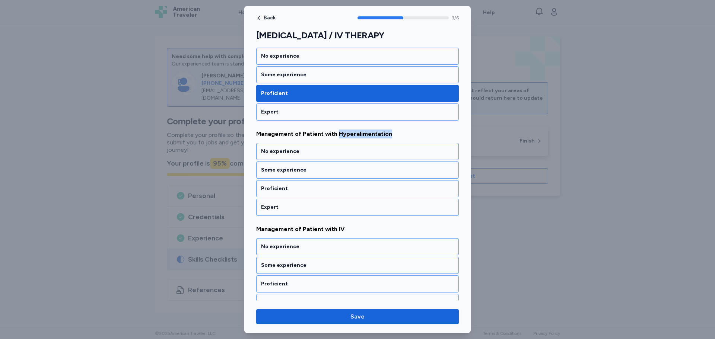
drag, startPoint x: 393, startPoint y: 133, endPoint x: 337, endPoint y: 134, distance: 55.9
click at [337, 134] on span "Management of Patient with Hyperalimentation" at bounding box center [357, 134] width 203 height 9
copy span "Hyperalimentation"
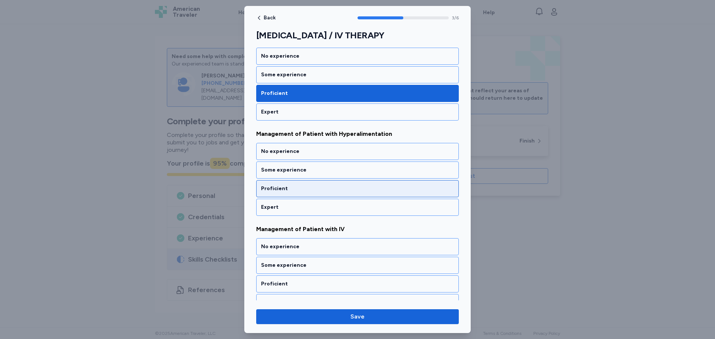
click at [368, 189] on div "Proficient" at bounding box center [357, 188] width 193 height 7
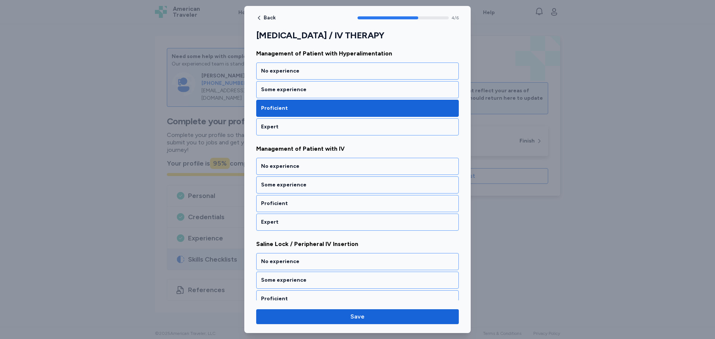
scroll to position [377, 0]
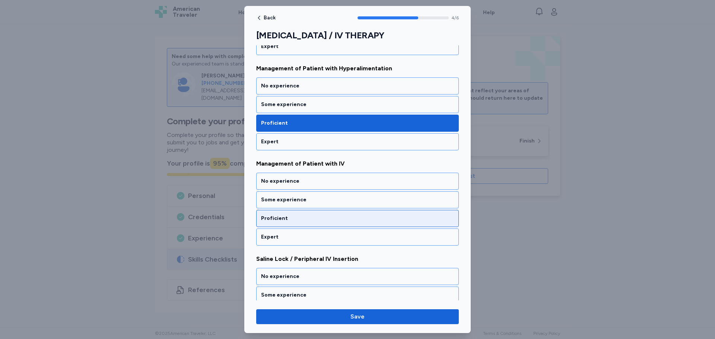
click at [361, 216] on div "Proficient" at bounding box center [357, 218] width 193 height 7
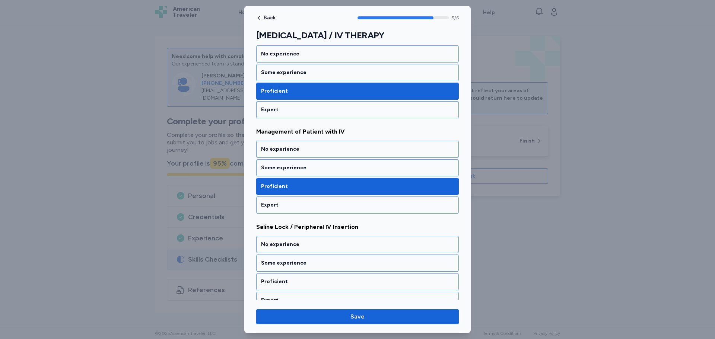
scroll to position [419, 0]
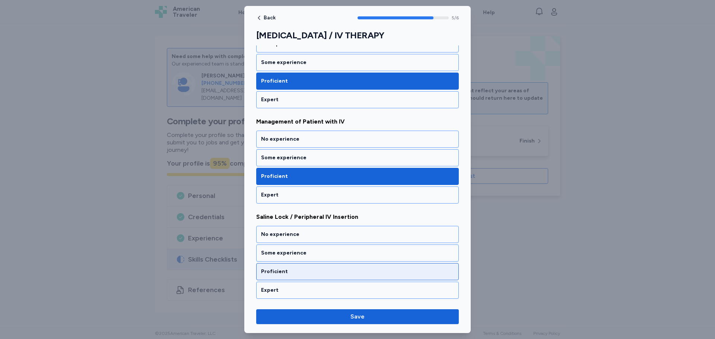
click at [347, 267] on div "Proficient" at bounding box center [357, 271] width 203 height 17
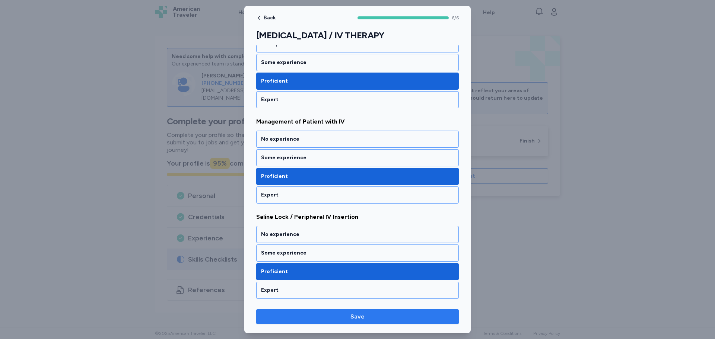
click at [385, 314] on span "Save" at bounding box center [357, 317] width 191 height 9
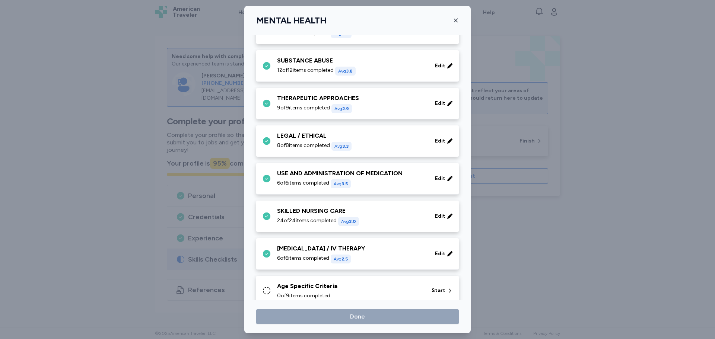
scroll to position [269, 0]
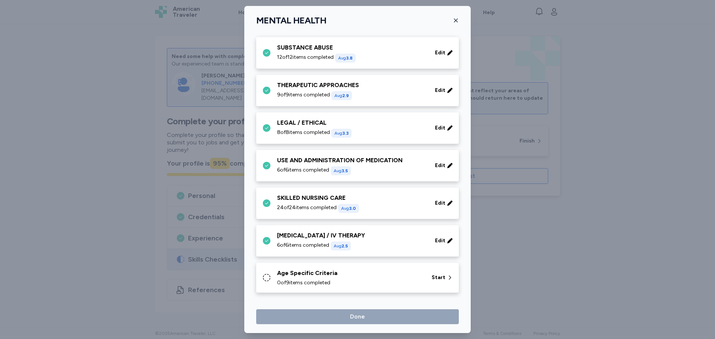
click at [421, 288] on div "Age Specific Criteria 0 of 9 items completed Start" at bounding box center [357, 278] width 203 height 30
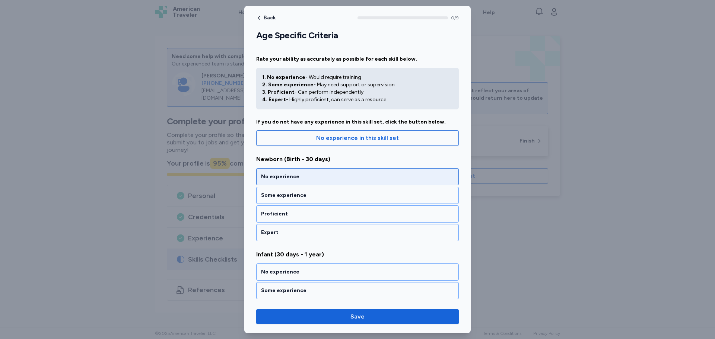
click at [323, 178] on div "No experience" at bounding box center [357, 176] width 193 height 7
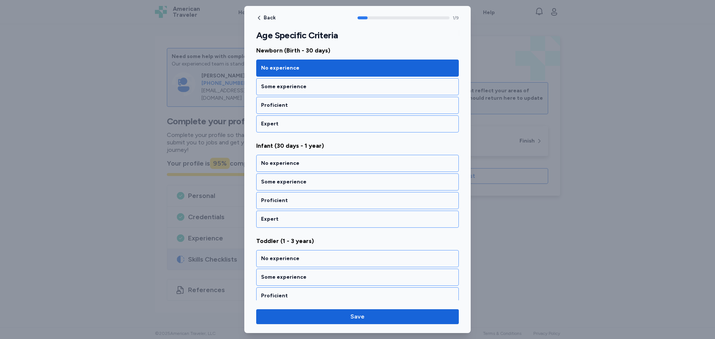
scroll to position [121, 0]
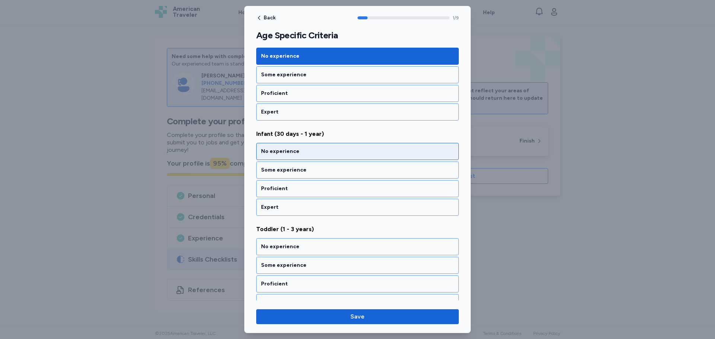
click at [316, 152] on div "No experience" at bounding box center [357, 151] width 193 height 7
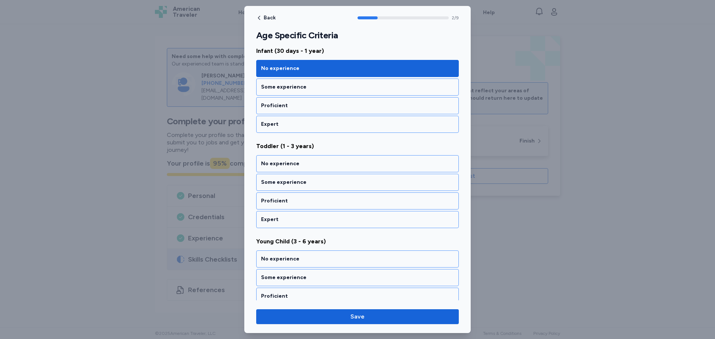
scroll to position [216, 0]
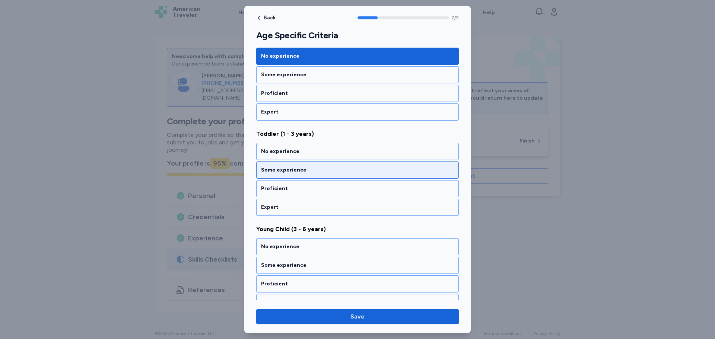
click at [315, 166] on div "Some experience" at bounding box center [357, 170] width 203 height 17
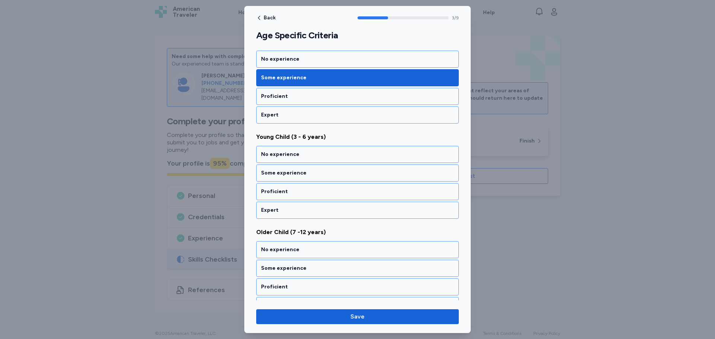
scroll to position [311, 0]
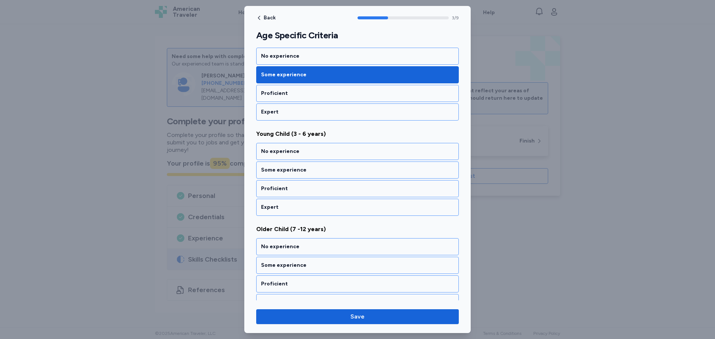
click at [315, 166] on div "Some experience" at bounding box center [357, 170] width 203 height 17
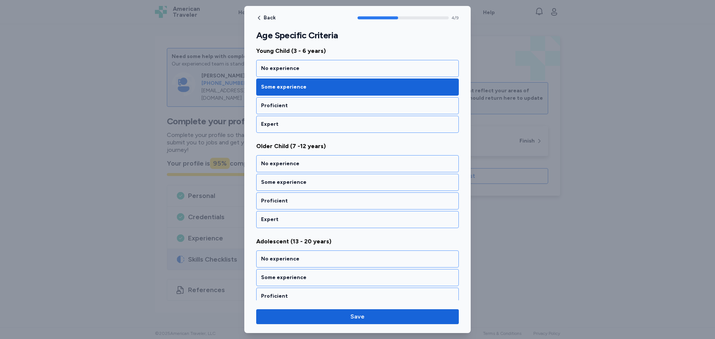
scroll to position [407, 0]
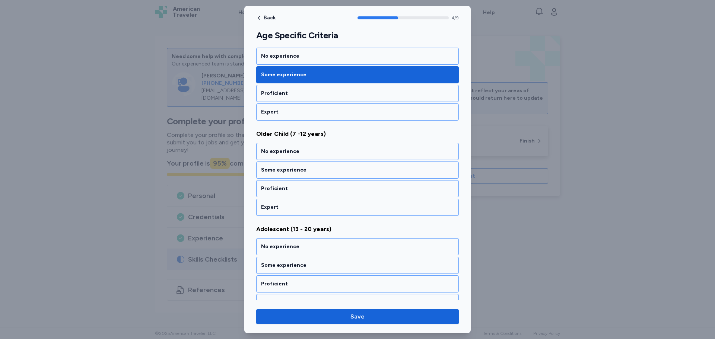
click at [315, 166] on div "Some experience" at bounding box center [357, 170] width 203 height 17
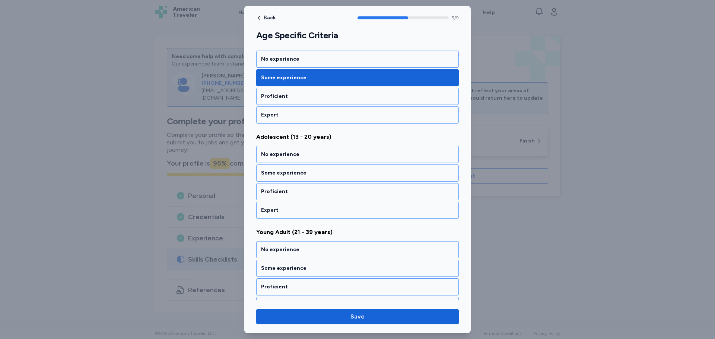
scroll to position [502, 0]
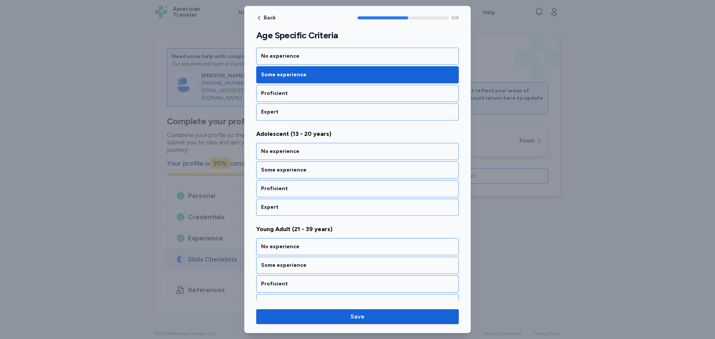
click at [315, 166] on div "Some experience" at bounding box center [357, 170] width 203 height 17
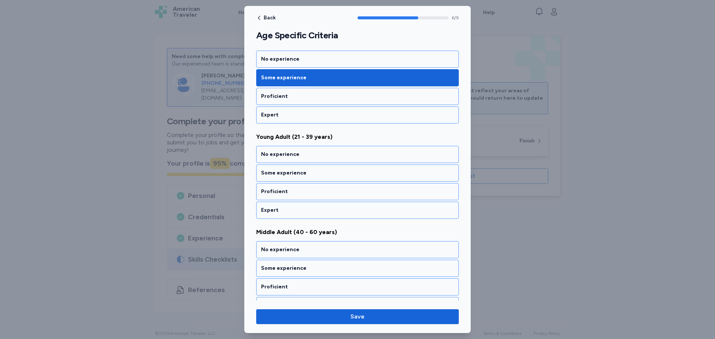
scroll to position [598, 0]
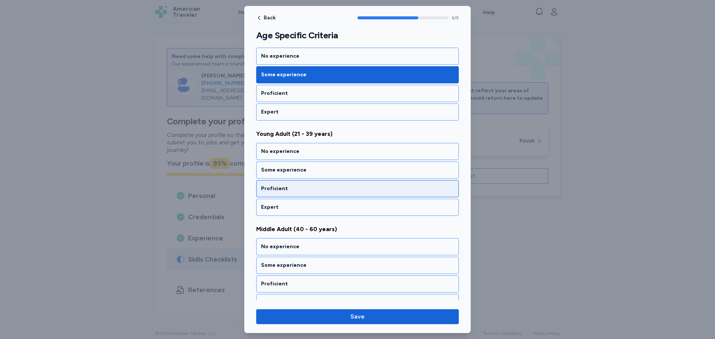
click at [325, 187] on div "Proficient" at bounding box center [357, 188] width 193 height 7
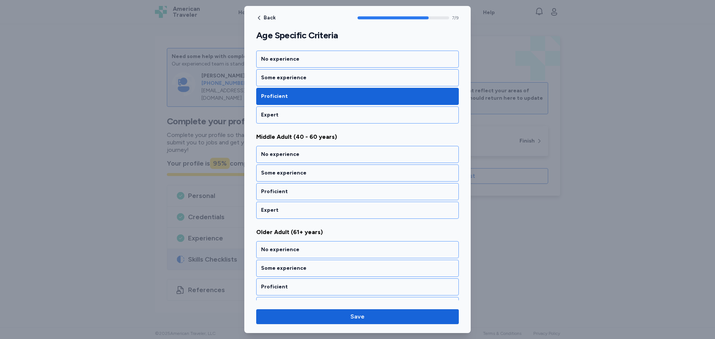
scroll to position [693, 0]
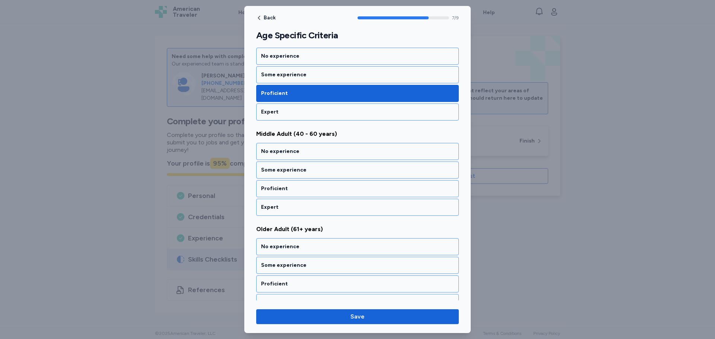
click at [325, 187] on div "Proficient" at bounding box center [357, 188] width 193 height 7
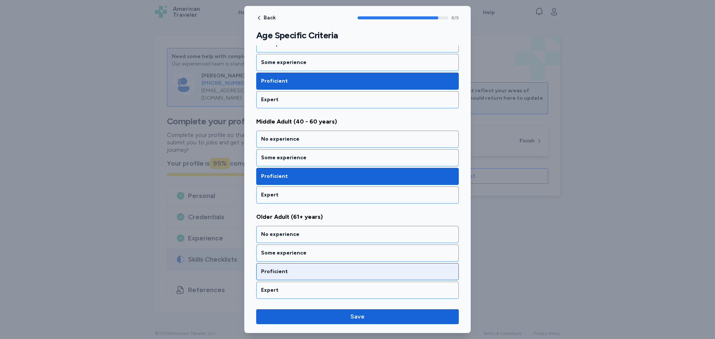
click at [339, 275] on div "Proficient" at bounding box center [357, 271] width 193 height 7
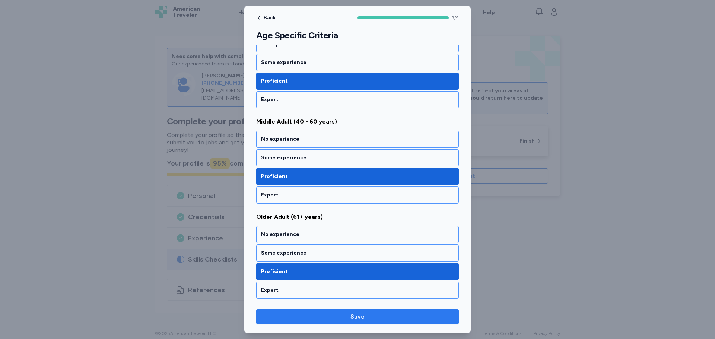
click at [382, 322] on button "Save" at bounding box center [357, 317] width 203 height 15
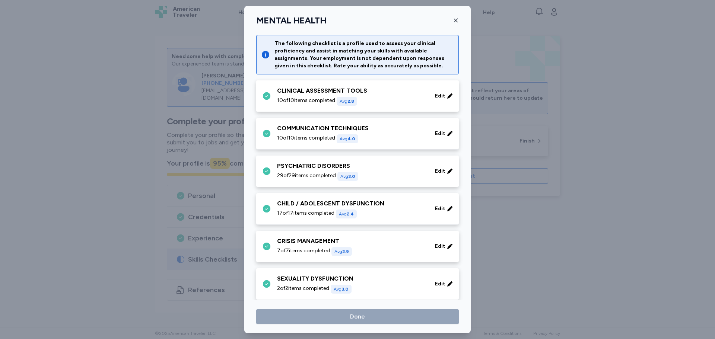
scroll to position [269, 0]
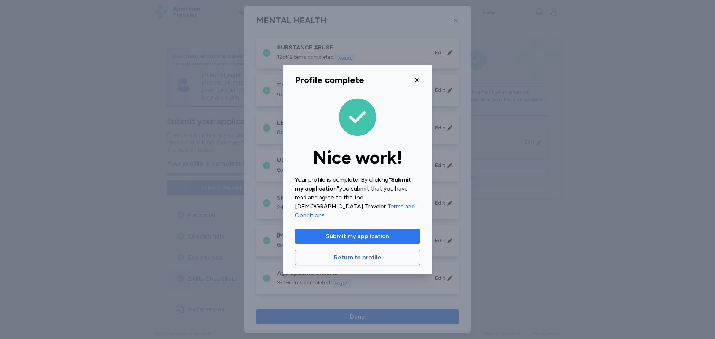
click at [368, 232] on span "Submit my application" at bounding box center [357, 236] width 63 height 9
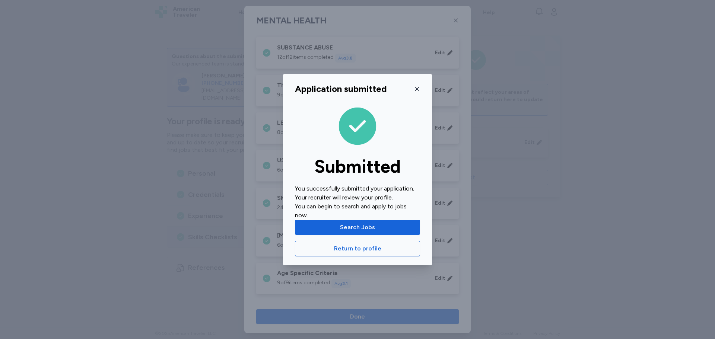
click at [368, 227] on span "Search Jobs" at bounding box center [357, 227] width 35 height 9
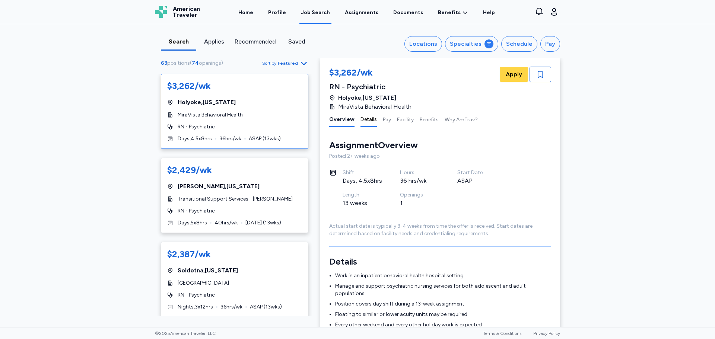
click at [363, 121] on button "Details" at bounding box center [369, 119] width 16 height 16
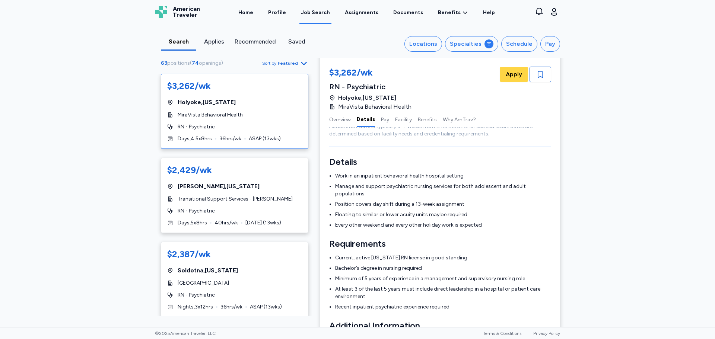
scroll to position [117, 0]
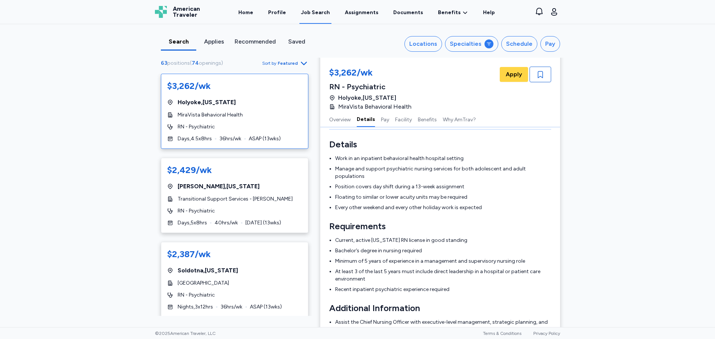
click at [363, 121] on button "Details" at bounding box center [366, 119] width 18 height 16
click at [311, 221] on div "$3,262/wk Holyoke , Massachusetts MiraVista Behavioral Health RN - Psychiatric …" at bounding box center [234, 195] width 159 height 243
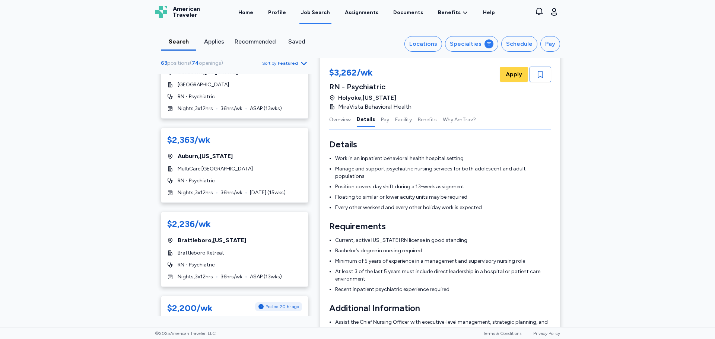
scroll to position [228, 0]
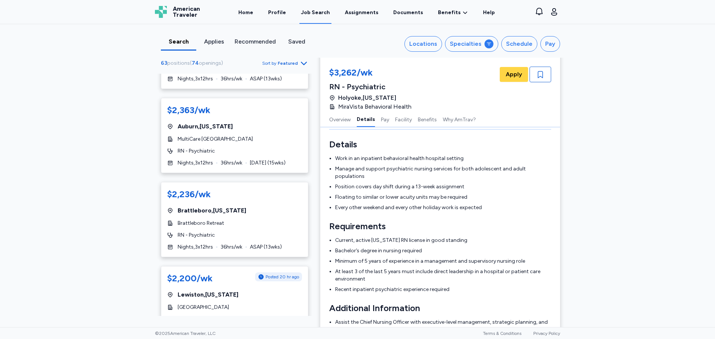
click at [311, 289] on div "$3,262/wk Holyoke , Massachusetts MiraVista Behavioral Health RN - Psychiatric …" at bounding box center [234, 195] width 159 height 243
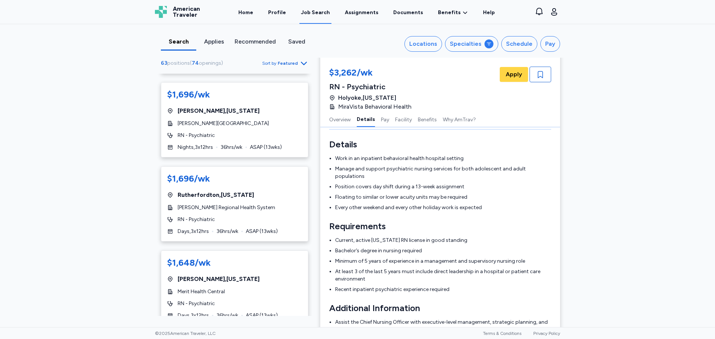
scroll to position [3408, 0]
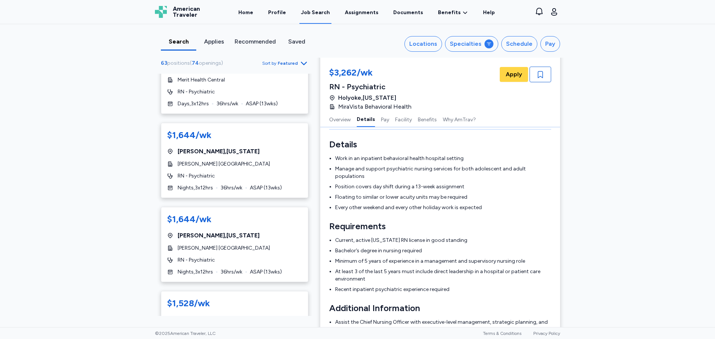
click at [316, 12] on div "Job Search" at bounding box center [315, 12] width 29 height 7
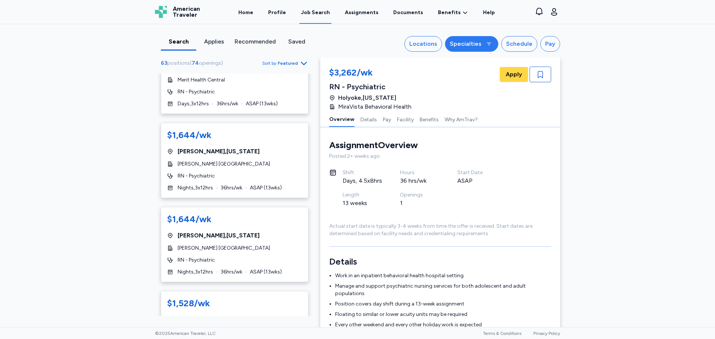
click at [458, 41] on div "Specialties" at bounding box center [466, 43] width 32 height 9
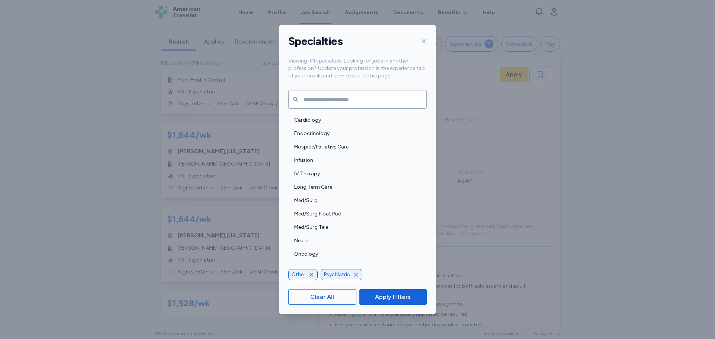
scroll to position [778, 0]
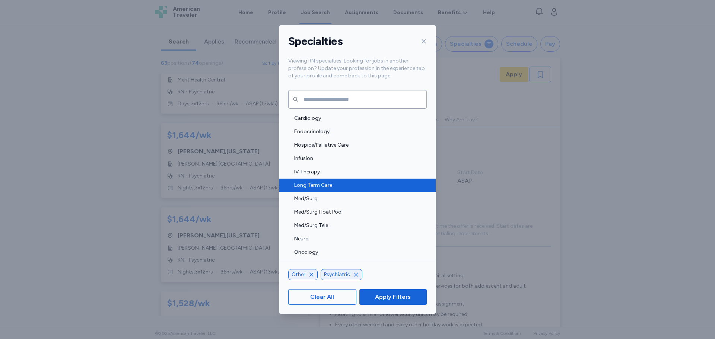
click at [375, 180] on div "Long Term Care" at bounding box center [357, 185] width 156 height 13
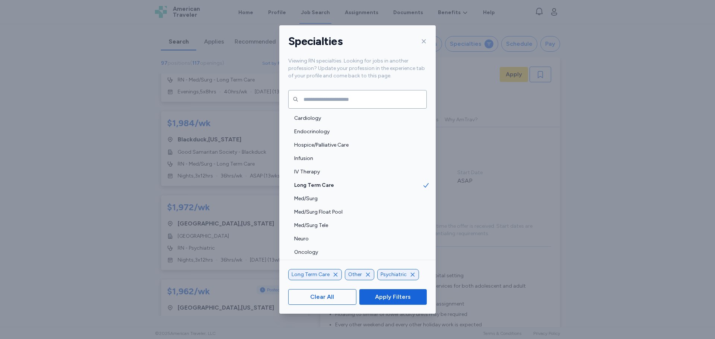
scroll to position [908, 0]
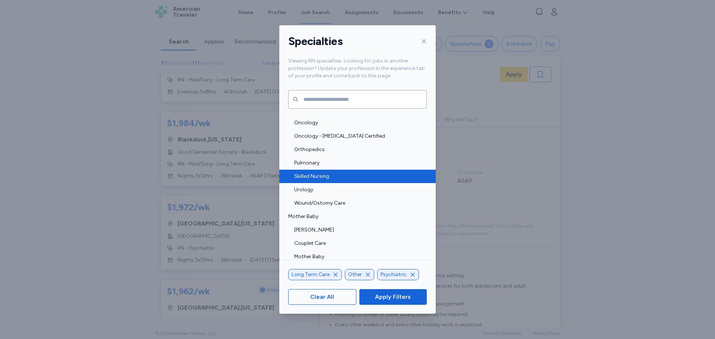
click at [358, 173] on span "Skilled Nursing" at bounding box center [358, 176] width 128 height 7
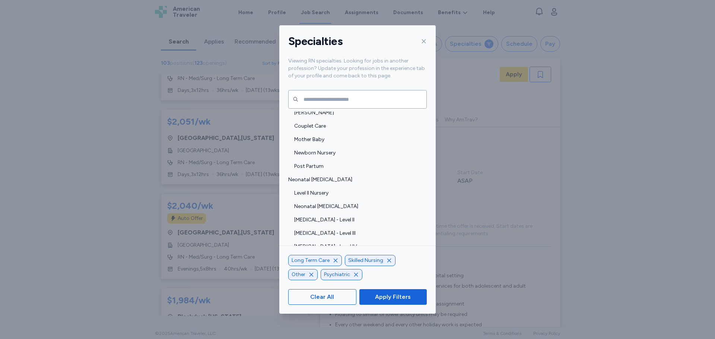
scroll to position [1142, 0]
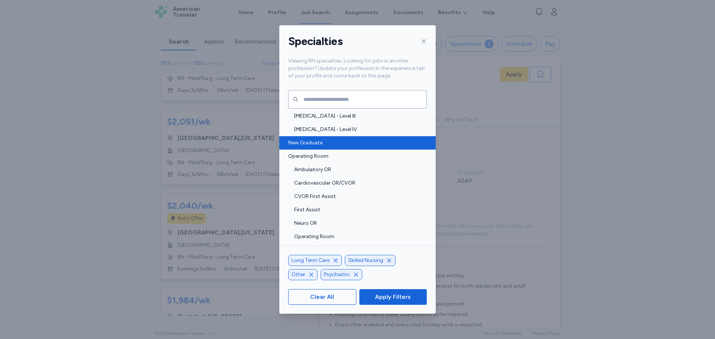
click at [356, 143] on span "New Graduate" at bounding box center [355, 142] width 134 height 7
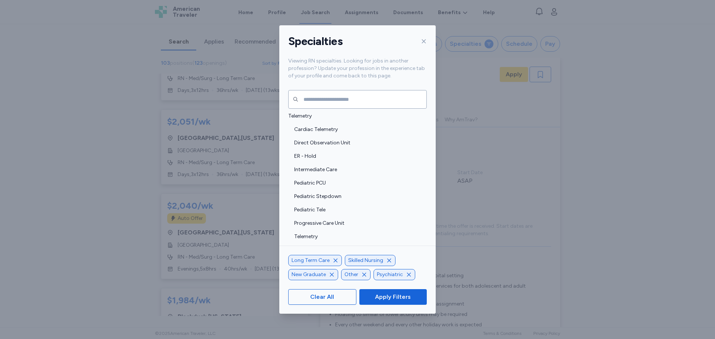
scroll to position [1650, 0]
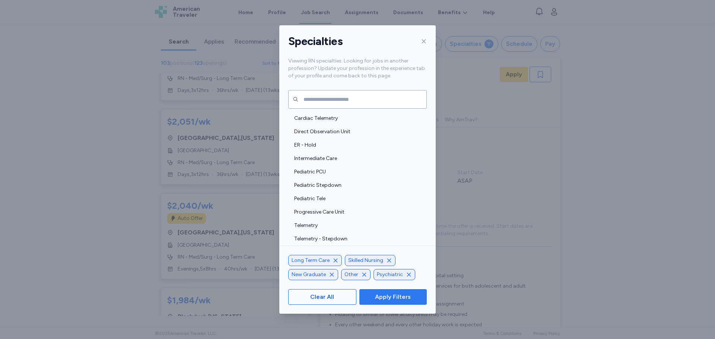
click at [407, 295] on span "Apply Filters" at bounding box center [393, 297] width 36 height 9
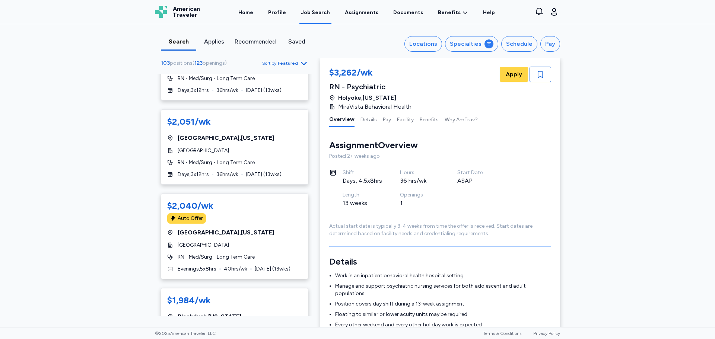
click at [300, 63] on icon "button" at bounding box center [304, 63] width 9 height 9
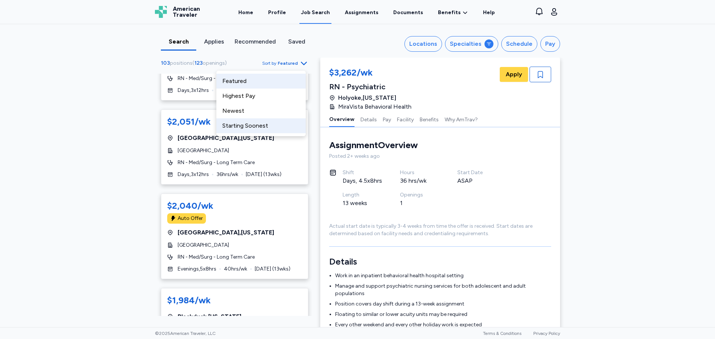
click at [273, 124] on div "Starting Soonest" at bounding box center [260, 125] width 89 height 15
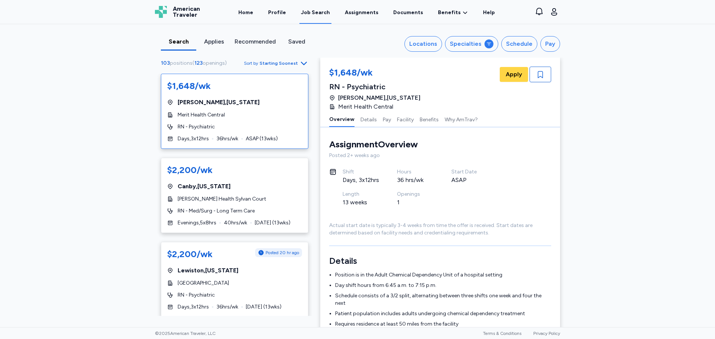
scroll to position [212, 0]
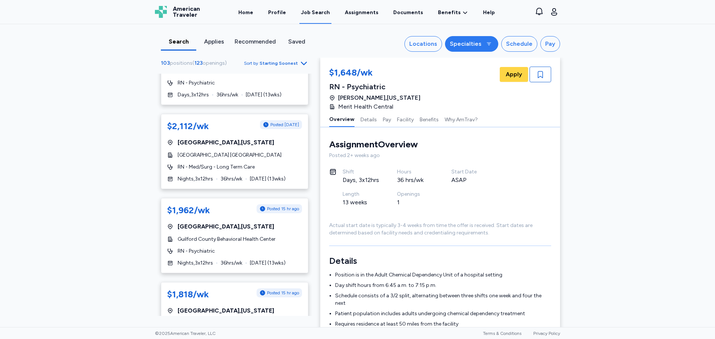
click at [459, 45] on div "Specialties" at bounding box center [466, 43] width 32 height 9
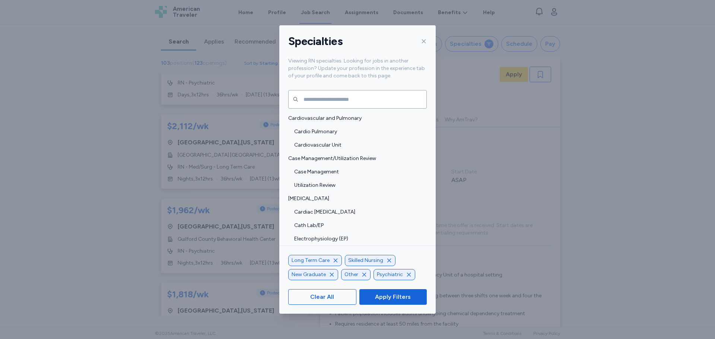
click at [423, 38] on icon at bounding box center [424, 41] width 6 height 6
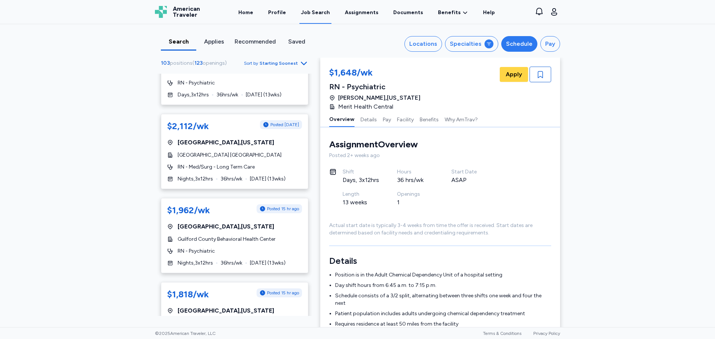
click at [514, 45] on div "Schedule" at bounding box center [519, 43] width 26 height 9
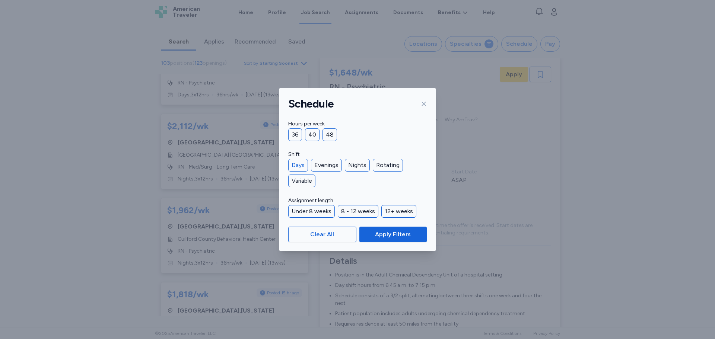
click at [295, 164] on div "Days" at bounding box center [298, 165] width 20 height 13
click at [329, 167] on div "Evenings" at bounding box center [326, 165] width 31 height 13
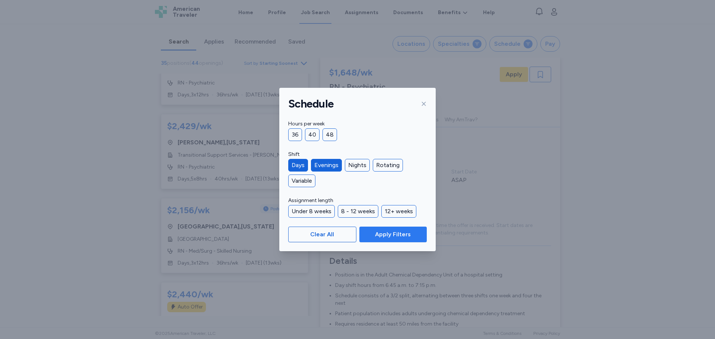
click at [390, 237] on span "Apply Filters" at bounding box center [393, 234] width 36 height 9
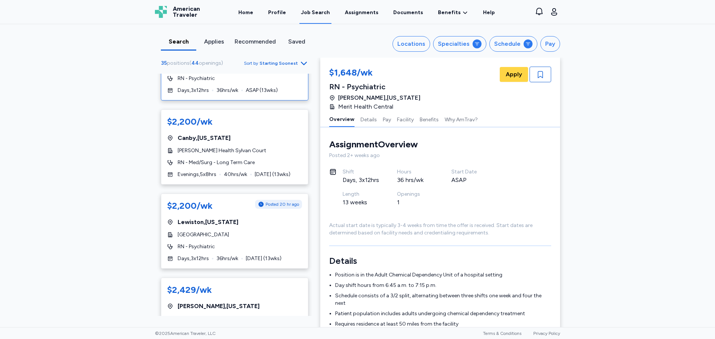
scroll to position [0, 0]
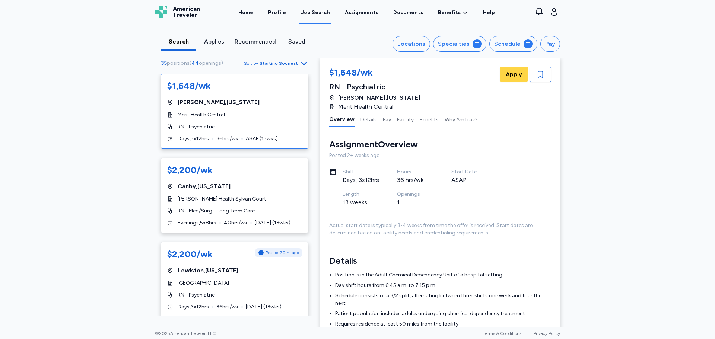
click at [313, 292] on div "35 positions ( 44 openings ) Sort by Starting Soonest $1,648/wk Jackson , Missi…" at bounding box center [234, 187] width 171 height 258
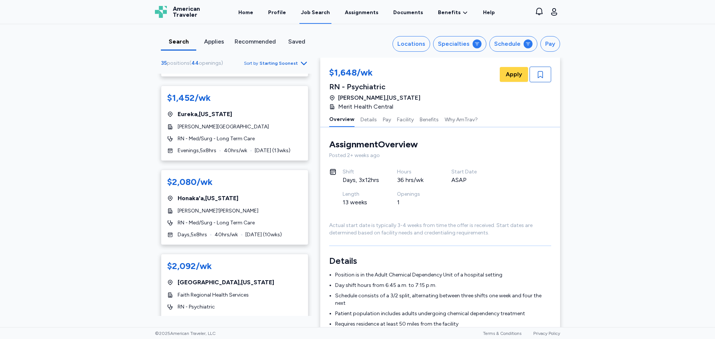
scroll to position [1060, 0]
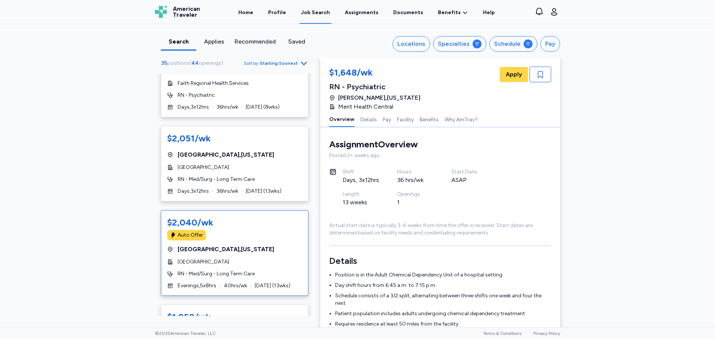
click at [226, 246] on span "Fayetteville , North Carolina" at bounding box center [226, 249] width 96 height 9
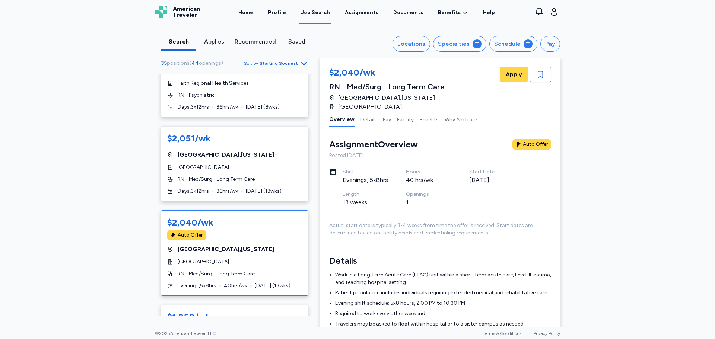
click at [226, 246] on span "Fayetteville , North Carolina" at bounding box center [226, 249] width 96 height 9
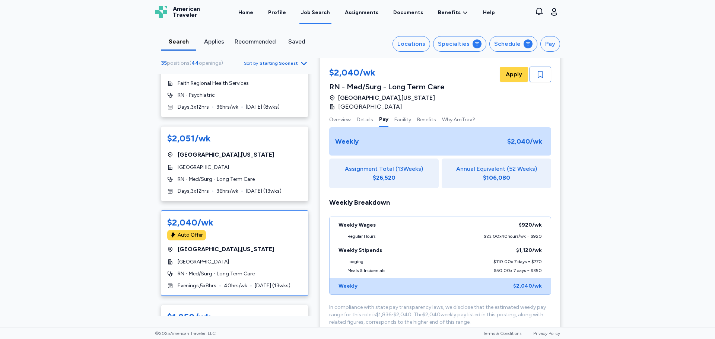
scroll to position [488, 0]
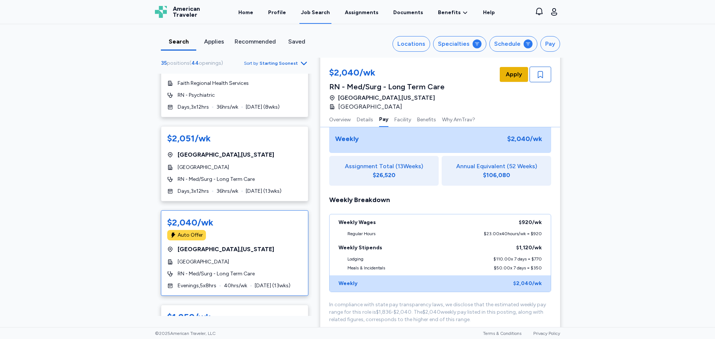
click at [519, 73] on span "Apply" at bounding box center [514, 74] width 16 height 9
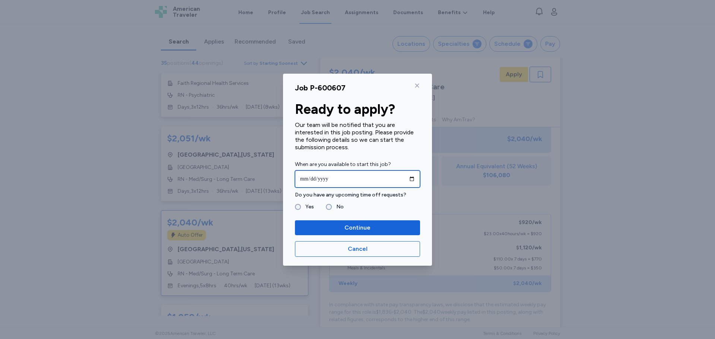
click at [410, 176] on input "date" at bounding box center [357, 179] width 125 height 17
type input "**********"
click at [327, 211] on div "No" at bounding box center [335, 207] width 18 height 9
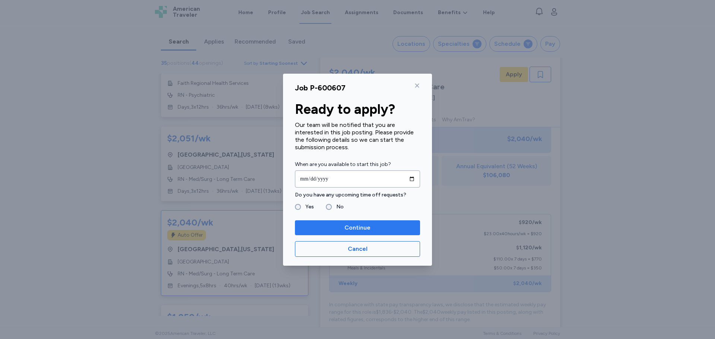
click at [364, 229] on span "Continue" at bounding box center [358, 228] width 26 height 9
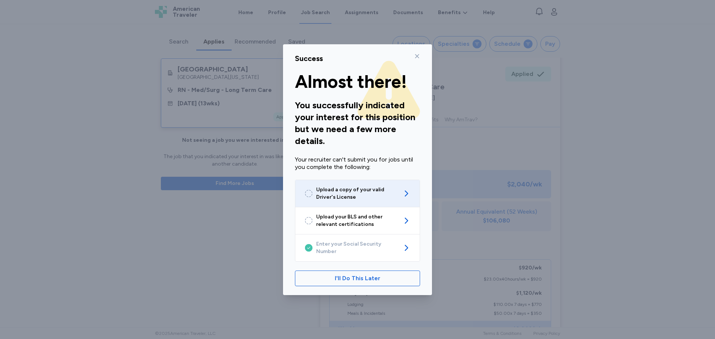
click at [405, 194] on icon at bounding box center [406, 193] width 9 height 9
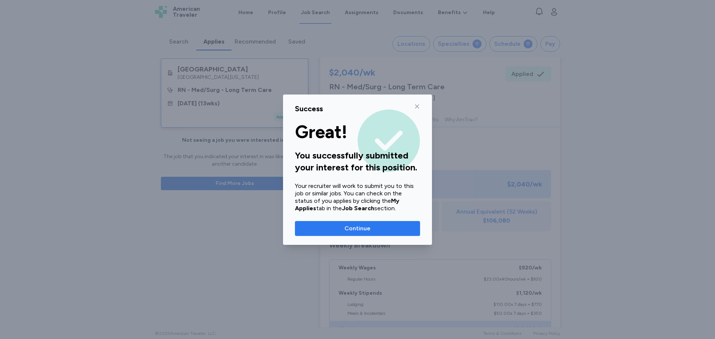
click at [368, 228] on span "Continue" at bounding box center [358, 228] width 26 height 9
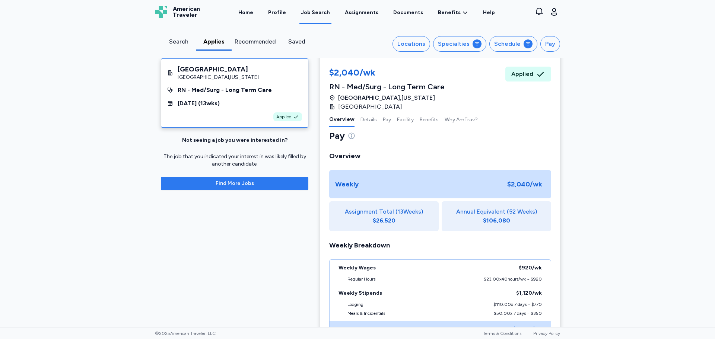
click at [267, 184] on span "Find More Jobs" at bounding box center [235, 183] width 136 height 7
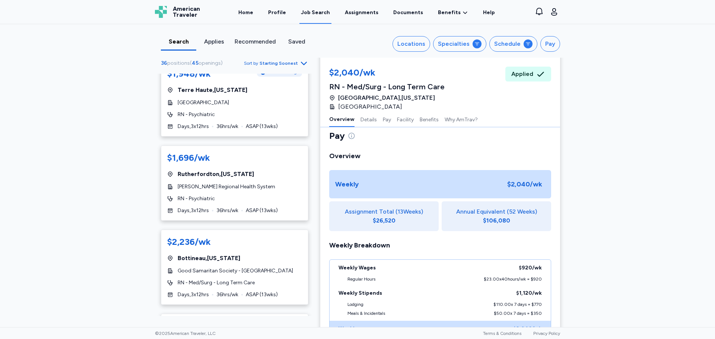
scroll to position [1273, 0]
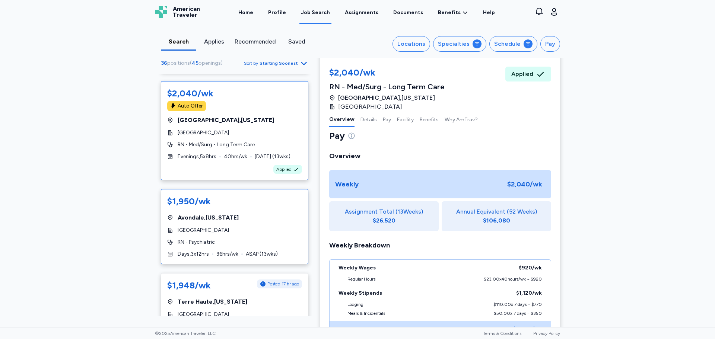
click at [214, 201] on div "$1,950/wk" at bounding box center [234, 202] width 135 height 13
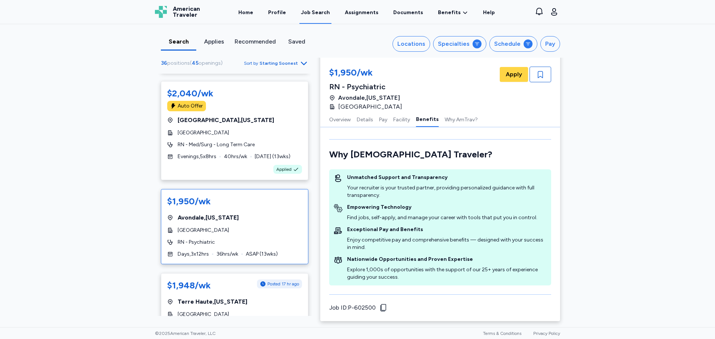
scroll to position [569, 0]
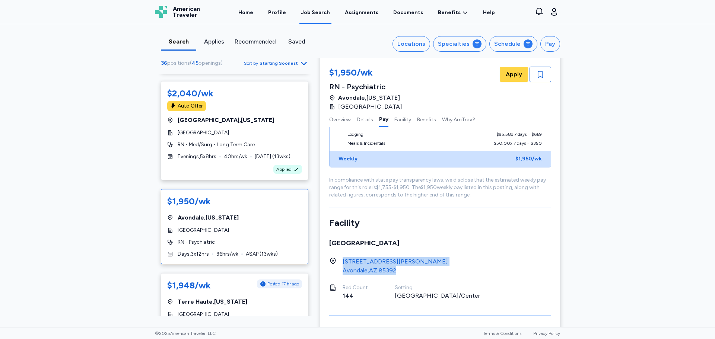
drag, startPoint x: 339, startPoint y: 259, endPoint x: 403, endPoint y: 267, distance: 65.4
click at [403, 267] on div "10550 West McDowell Road Avondale , AZ 85392" at bounding box center [440, 266] width 222 height 18
copy link "10550 West McDowell Road Avondale , AZ 85392"
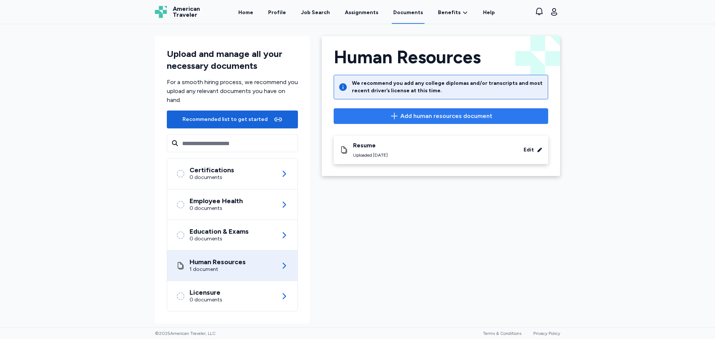
click at [396, 119] on icon "button" at bounding box center [394, 116] width 9 height 9
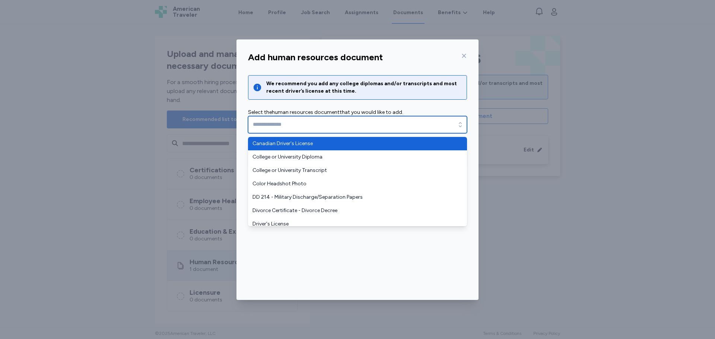
click at [459, 125] on icon "button" at bounding box center [460, 124] width 7 height 7
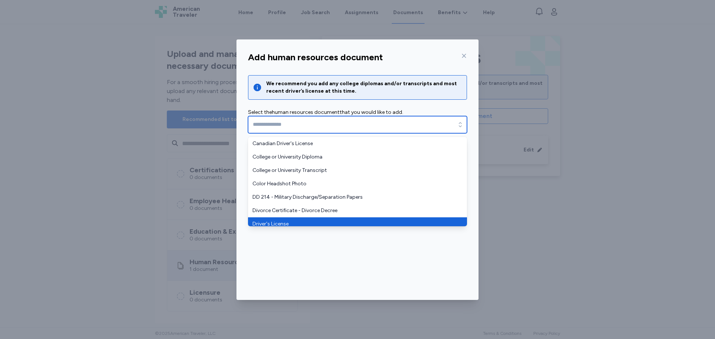
type input "**********"
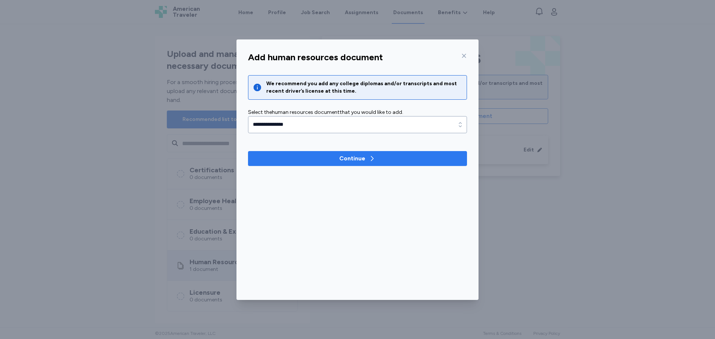
click at [393, 160] on span "Continue" at bounding box center [357, 158] width 207 height 9
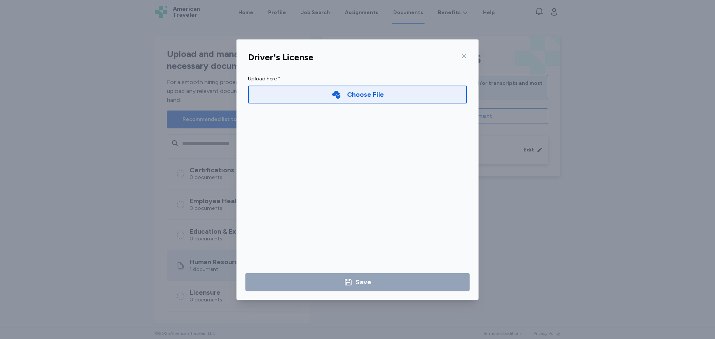
click at [370, 94] on div "Choose File" at bounding box center [365, 94] width 37 height 10
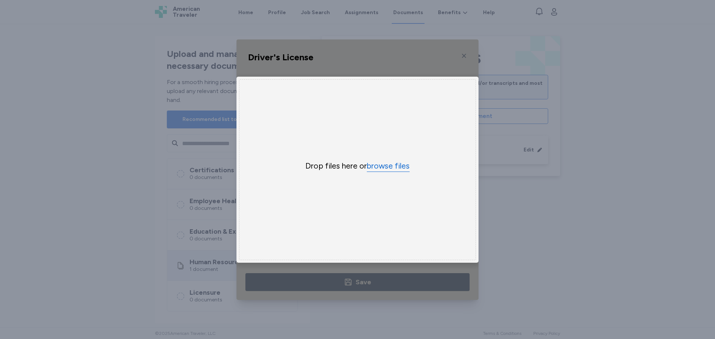
click at [393, 161] on button "browse files" at bounding box center [388, 166] width 43 height 11
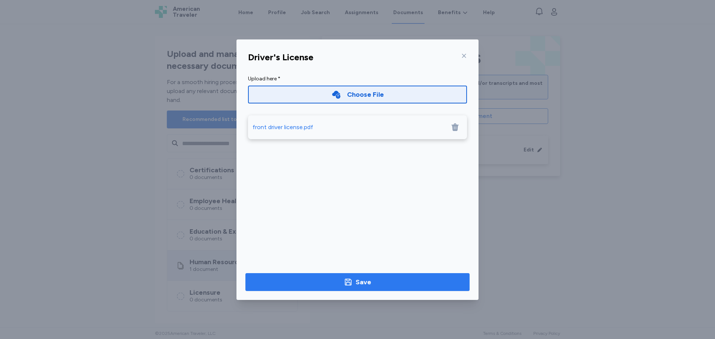
click at [395, 278] on span "Save" at bounding box center [357, 282] width 212 height 10
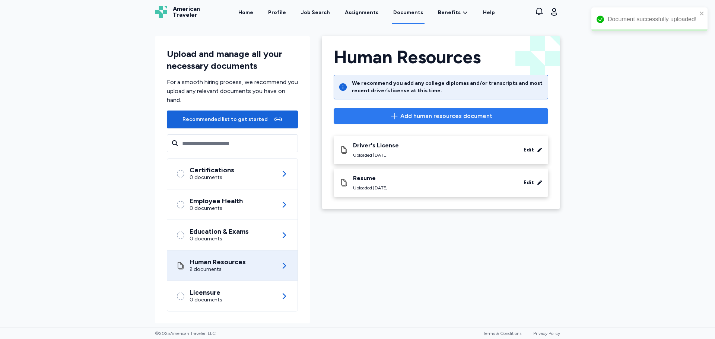
click at [421, 121] on button "Add human resources document" at bounding box center [441, 116] width 215 height 16
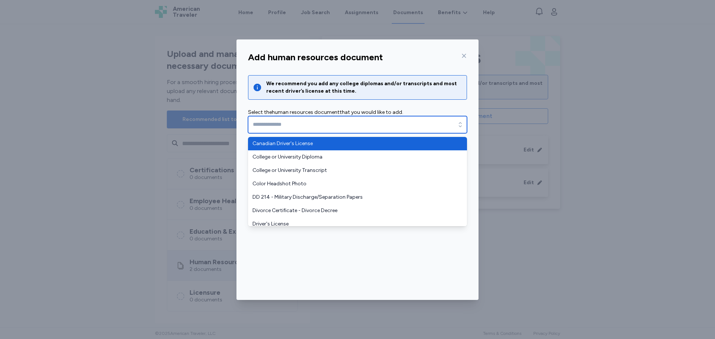
click at [456, 123] on div "button" at bounding box center [460, 124] width 13 height 17
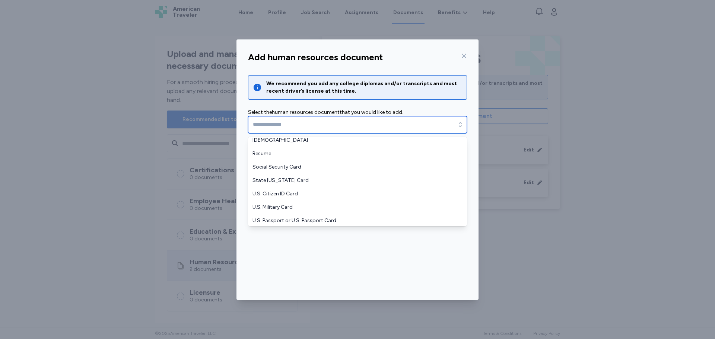
scroll to position [179, 0]
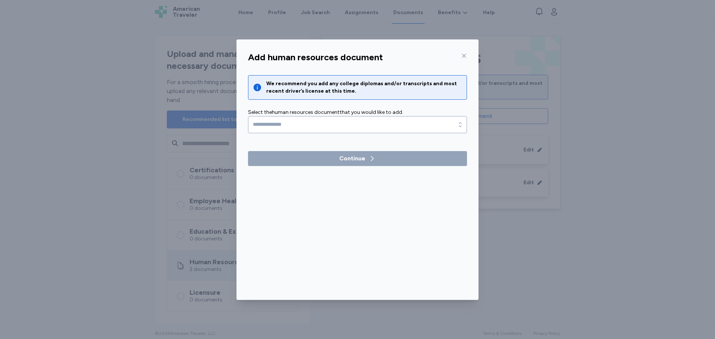
click at [452, 249] on div "Add human resources document We recommend you add any college diplomas and/or t…" at bounding box center [358, 174] width 242 height 252
click at [461, 53] on icon at bounding box center [464, 56] width 6 height 6
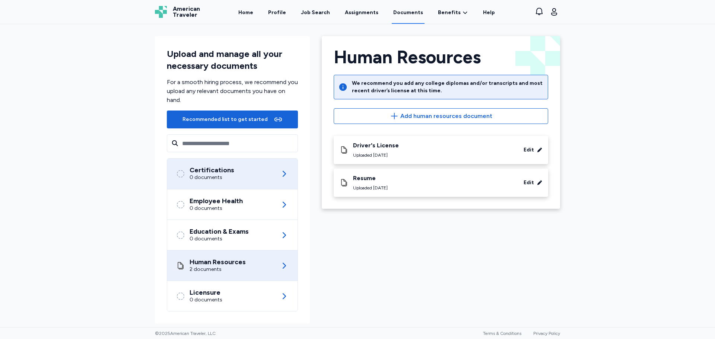
click at [282, 176] on icon at bounding box center [284, 174] width 9 height 9
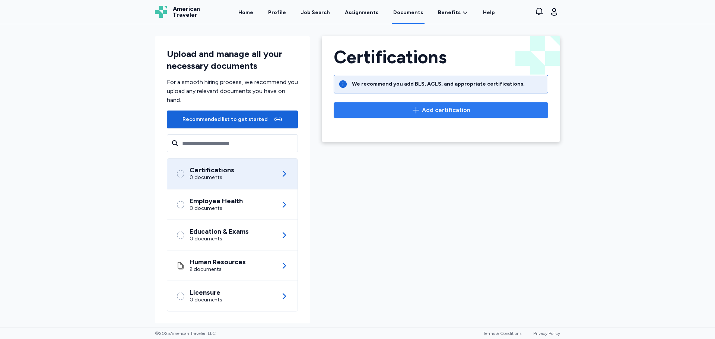
click at [457, 113] on span "Add certification" at bounding box center [446, 110] width 48 height 9
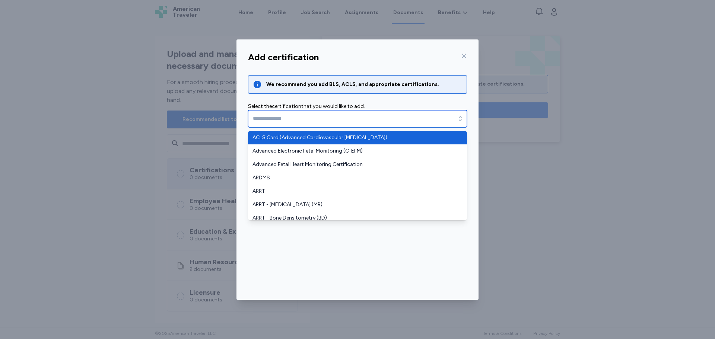
click at [457, 113] on div "button" at bounding box center [460, 118] width 13 height 17
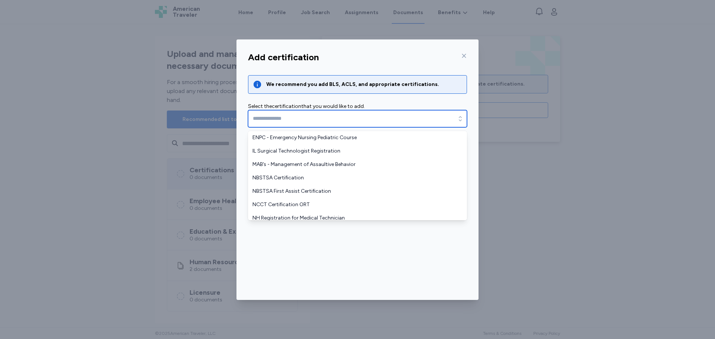
scroll to position [495, 0]
click at [430, 117] on input "text" at bounding box center [357, 118] width 219 height 17
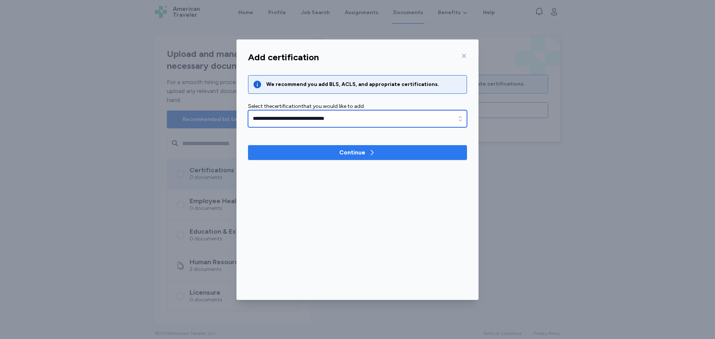
type input "**********"
click at [398, 155] on span "Continue" at bounding box center [357, 152] width 207 height 9
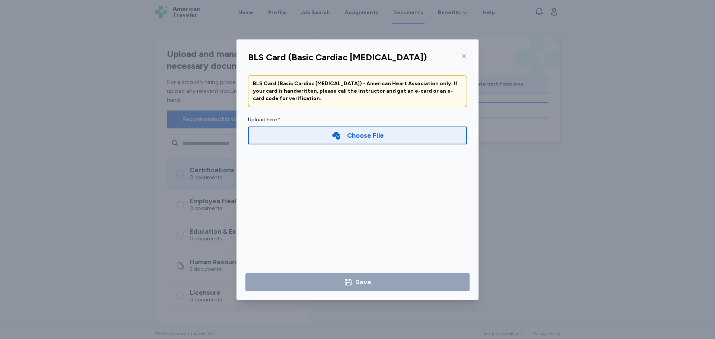
click at [400, 137] on div "Choose File" at bounding box center [357, 136] width 219 height 18
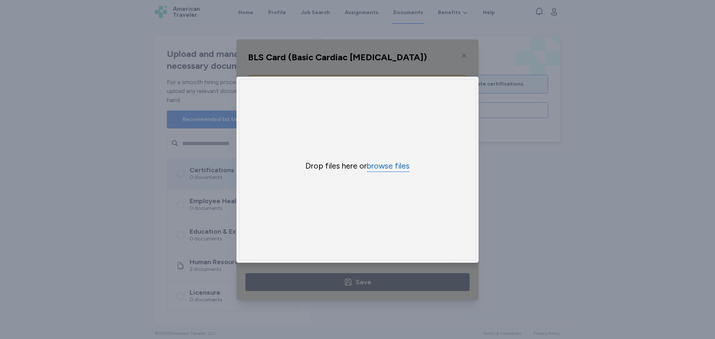
click at [396, 164] on button "browse files" at bounding box center [388, 166] width 43 height 11
click at [395, 164] on button "browse files" at bounding box center [388, 166] width 43 height 11
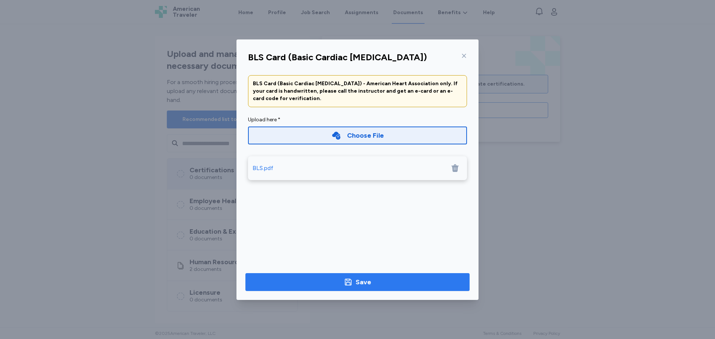
click at [388, 282] on span "Save" at bounding box center [357, 282] width 212 height 10
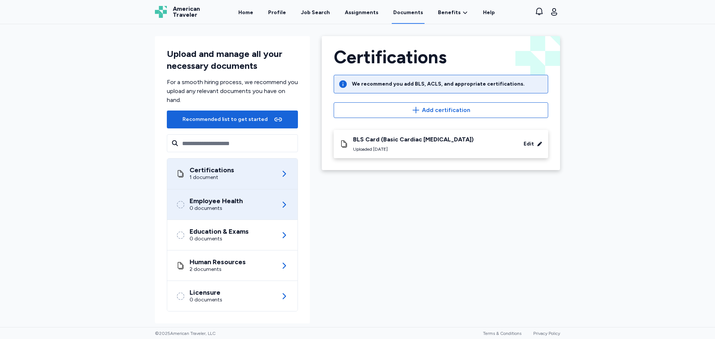
click at [283, 203] on icon at bounding box center [284, 204] width 9 height 9
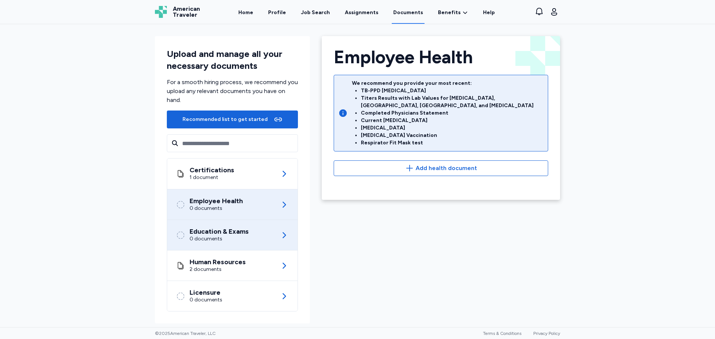
click at [284, 235] on icon at bounding box center [284, 235] width 9 height 9
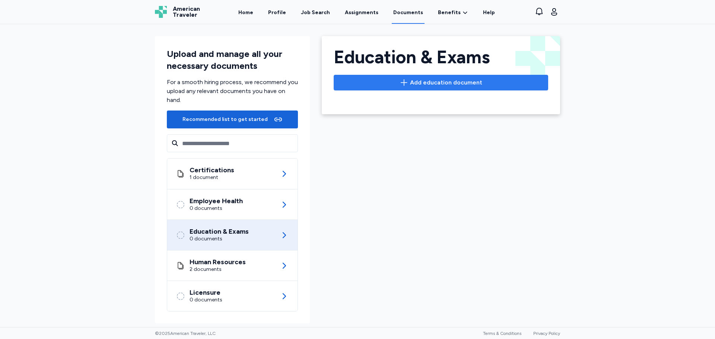
click at [407, 80] on icon "button" at bounding box center [404, 82] width 9 height 9
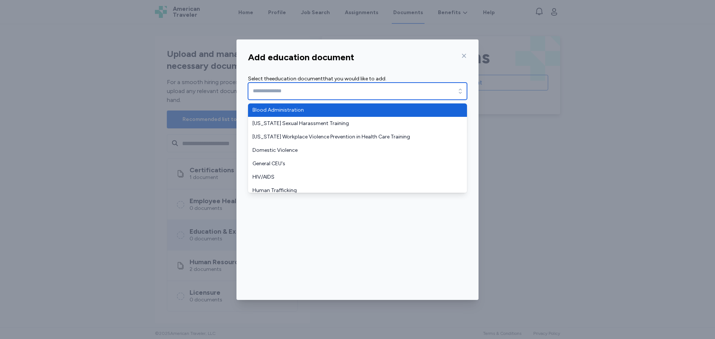
click at [457, 91] on icon "button" at bounding box center [460, 91] width 7 height 7
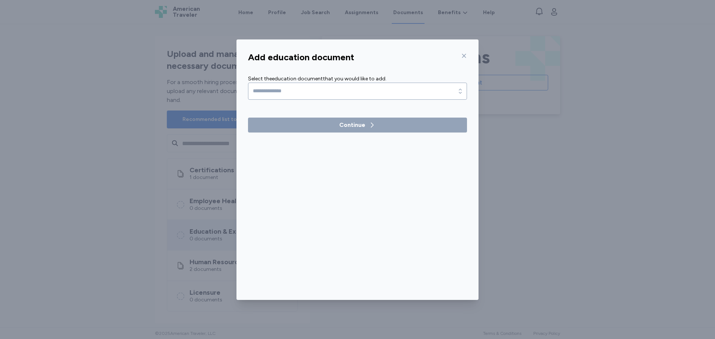
click at [465, 54] on div "Add education document Select the education document that you would like to add…" at bounding box center [358, 174] width 242 height 252
click at [536, 160] on div "Add education document Select the education document that you would like to add…" at bounding box center [357, 169] width 715 height 339
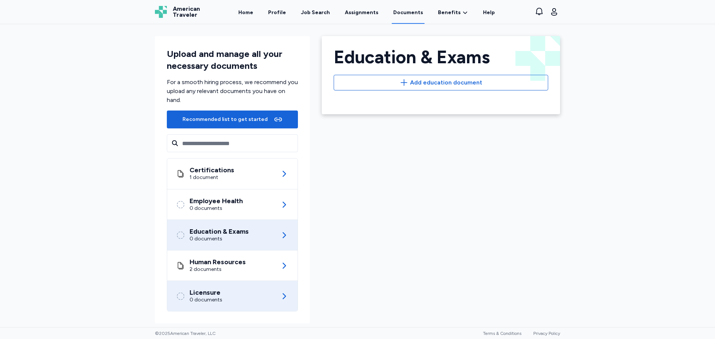
click at [281, 296] on icon at bounding box center [284, 296] width 9 height 9
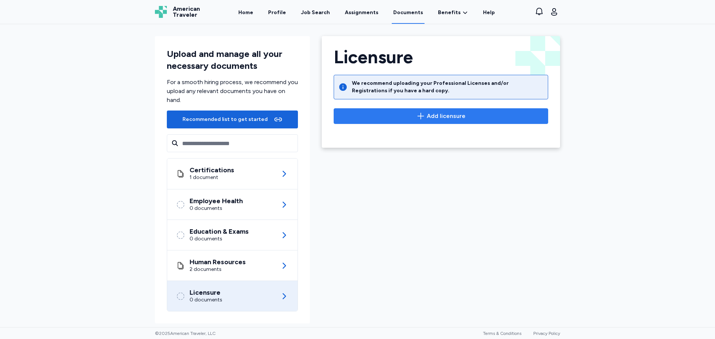
click at [444, 117] on span "Add licensure" at bounding box center [446, 116] width 39 height 9
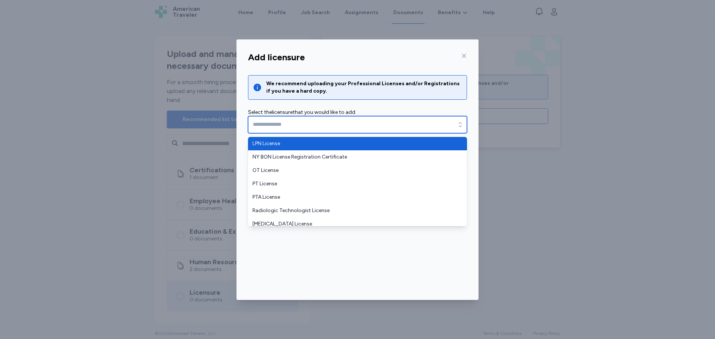
click at [457, 122] on icon "button" at bounding box center [460, 124] width 7 height 7
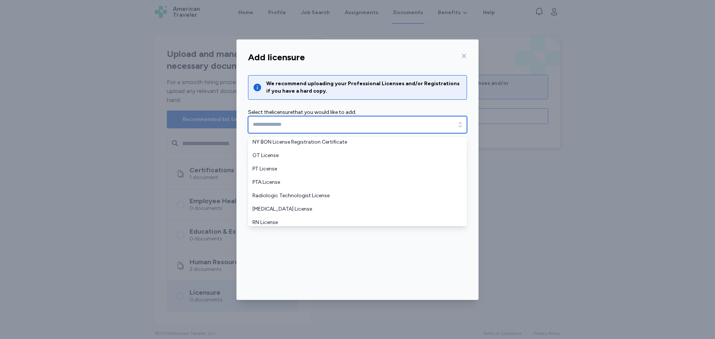
scroll to position [30, 0]
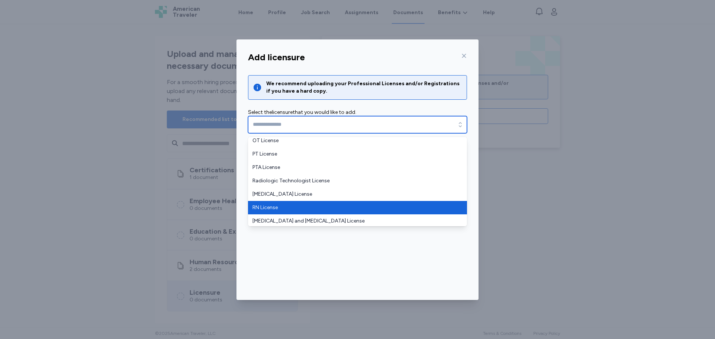
type input "**********"
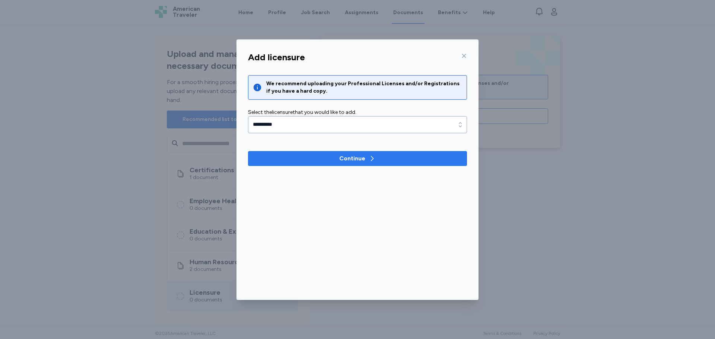
click at [394, 158] on span "Continue" at bounding box center [357, 158] width 207 height 9
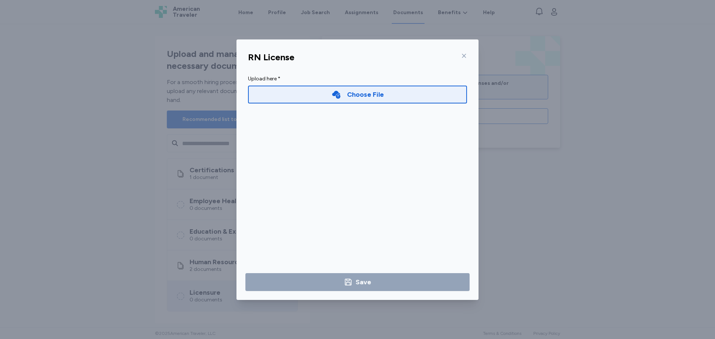
click at [383, 94] on div "Choose File" at bounding box center [365, 94] width 37 height 10
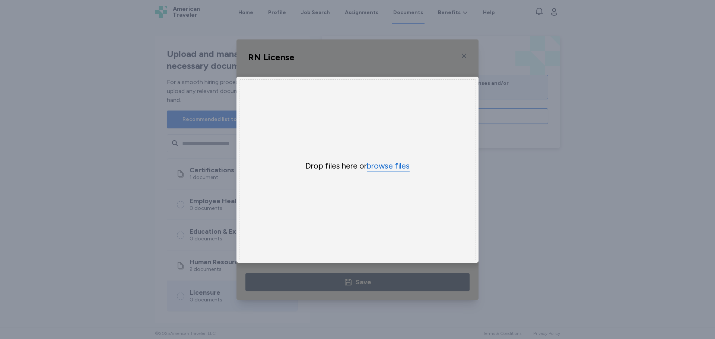
click at [390, 163] on button "browse files" at bounding box center [388, 166] width 43 height 11
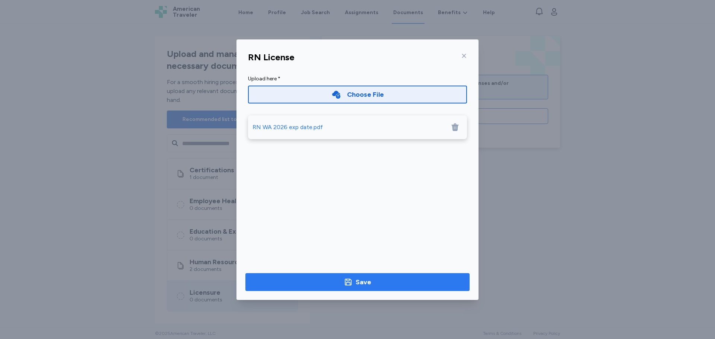
click at [425, 285] on span "Save" at bounding box center [357, 282] width 212 height 10
